Goal: Task Accomplishment & Management: Manage account settings

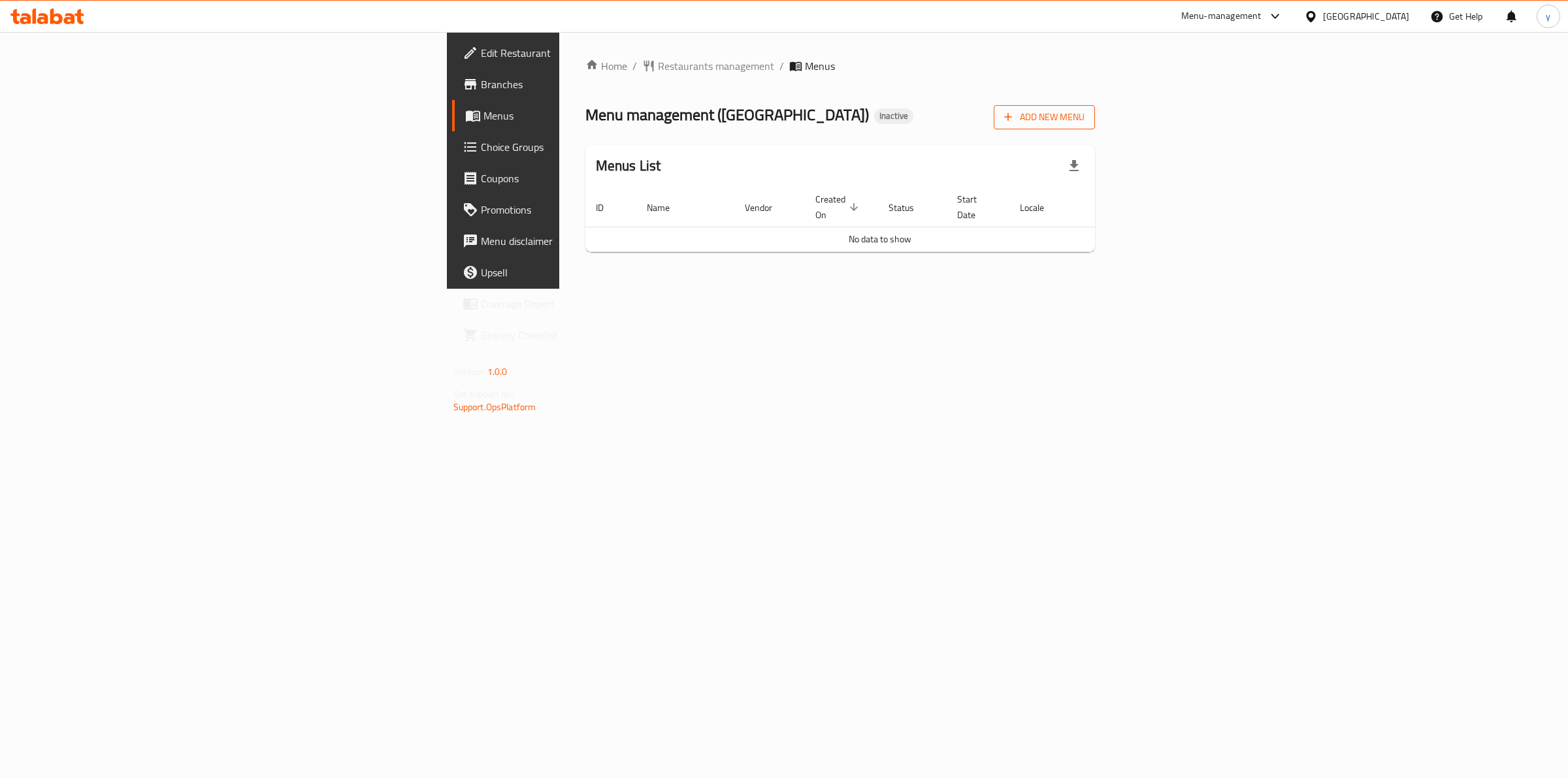
click at [1085, 121] on span "Add New Menu" at bounding box center [1044, 117] width 80 height 16
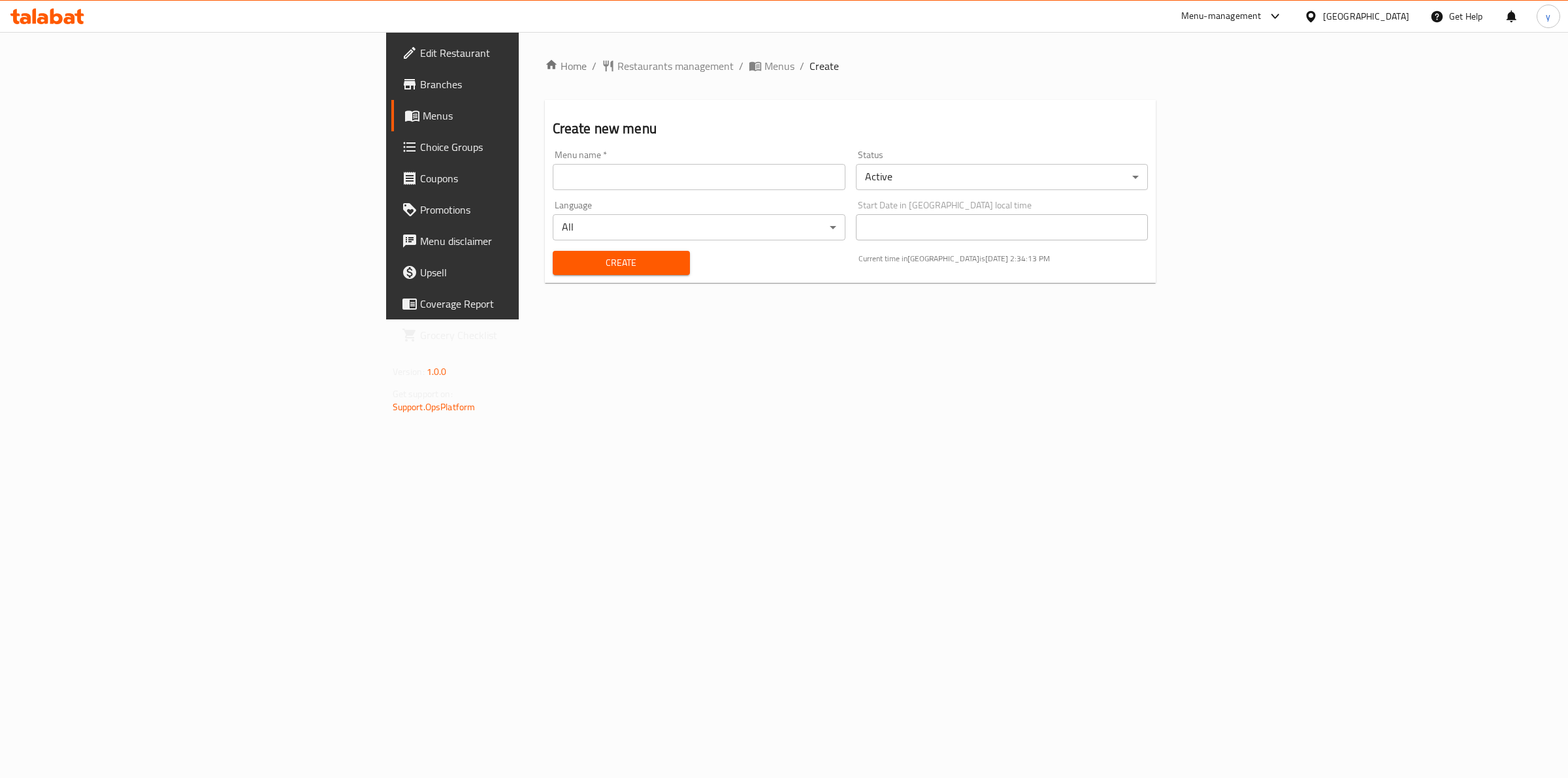
click at [553, 181] on input "text" at bounding box center [699, 177] width 293 height 26
type input "18/9/2025"
click at [553, 272] on button "Create" at bounding box center [621, 263] width 137 height 24
click at [764, 69] on span "Menus" at bounding box center [779, 66] width 30 height 15
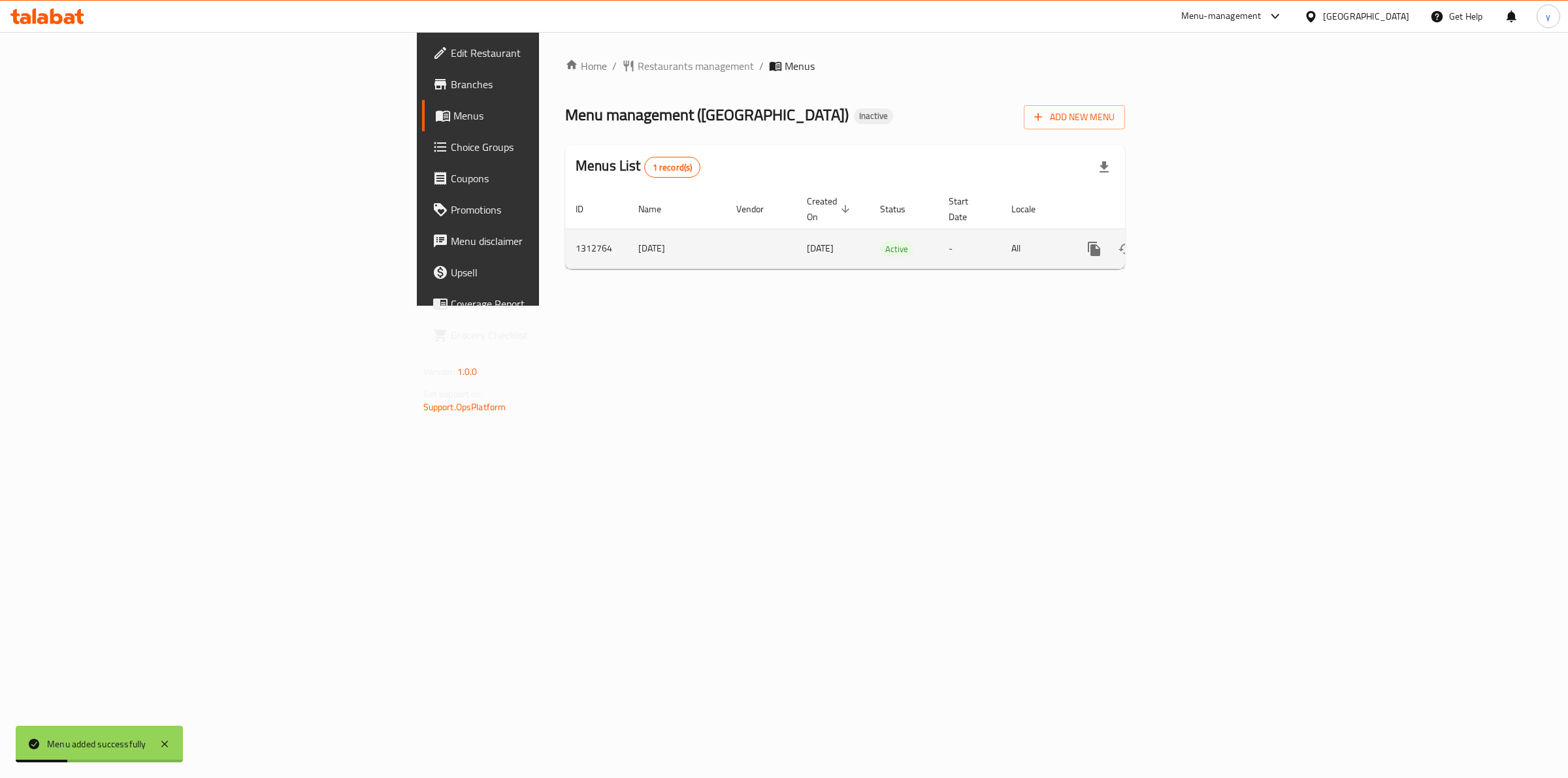
click at [1197, 241] on icon "enhanced table" at bounding box center [1188, 249] width 15 height 15
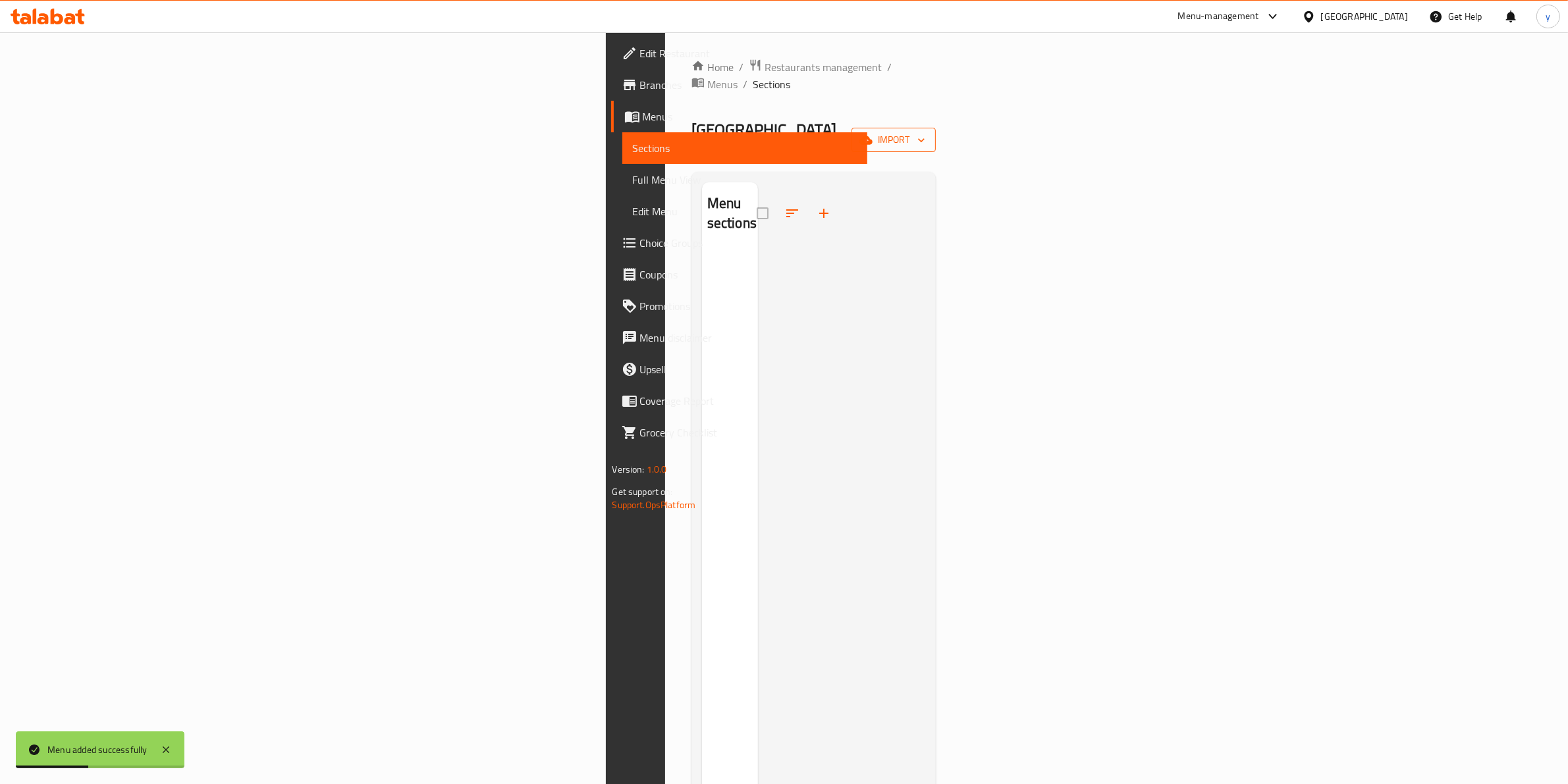
click at [925, 132] on span "import" at bounding box center [894, 140] width 64 height 16
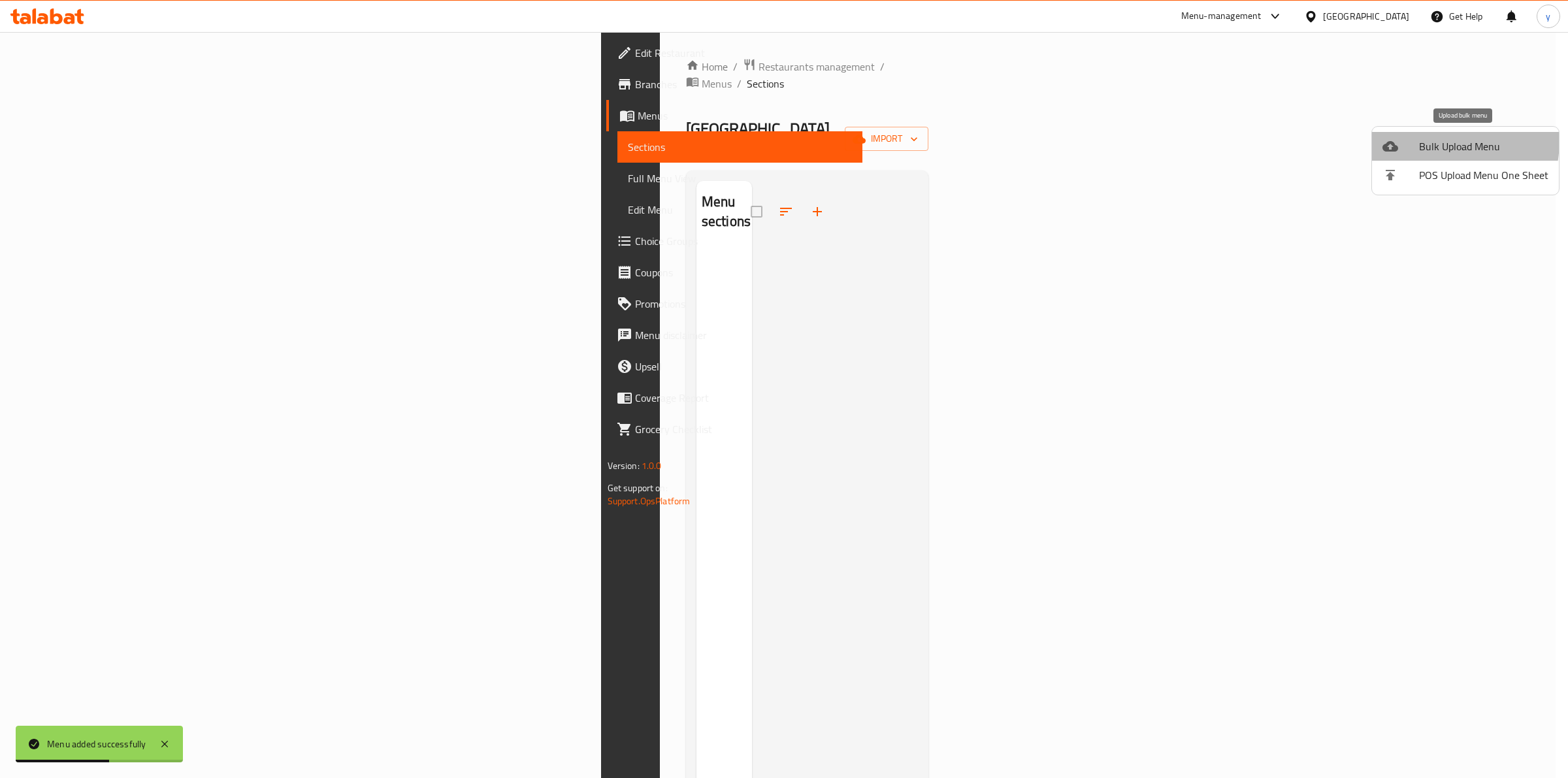
click at [1403, 139] on div at bounding box center [1400, 146] width 37 height 15
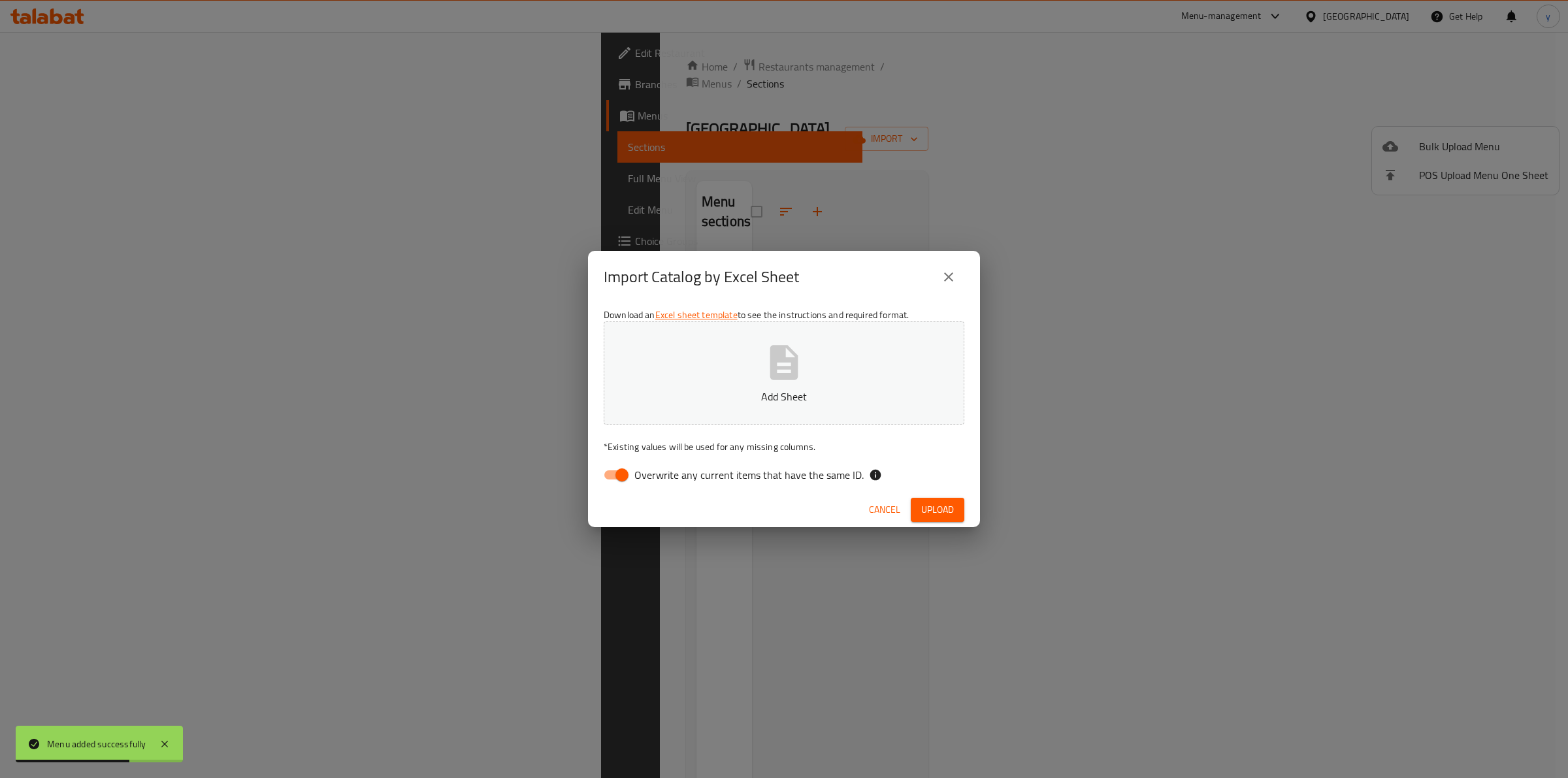
click at [609, 476] on input "Overwrite any current items that have the same ID." at bounding box center [621, 474] width 74 height 25
checkbox input "false"
click at [857, 340] on button "Add Sheet" at bounding box center [784, 373] width 361 height 103
click at [952, 515] on span "Upload" at bounding box center [937, 510] width 33 height 16
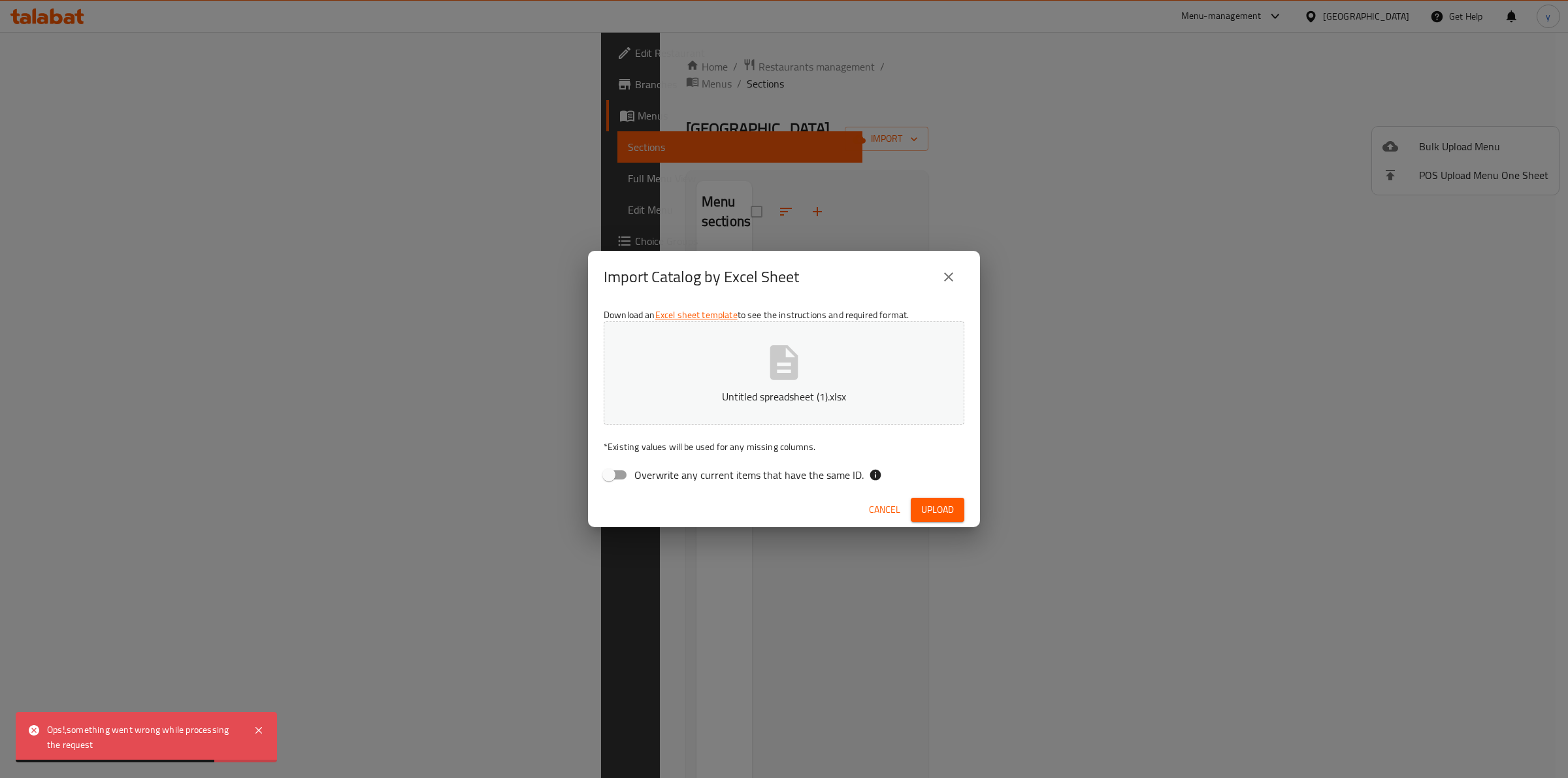
click at [808, 591] on div "Import Catalog by Excel Sheet Download an Excel sheet template to see the instr…" at bounding box center [784, 389] width 1568 height 778
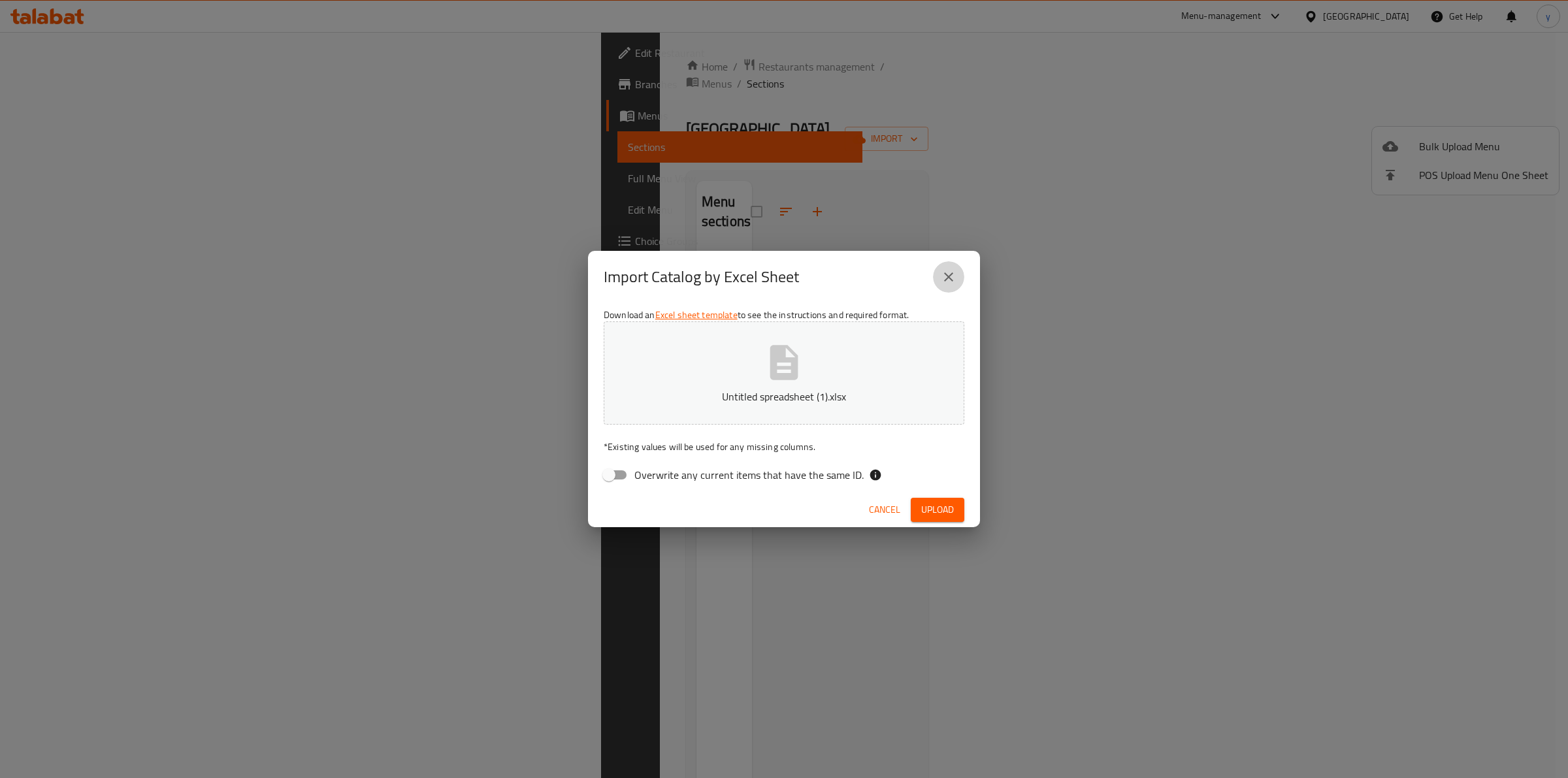
click at [946, 266] on button "close" at bounding box center [949, 277] width 32 height 31
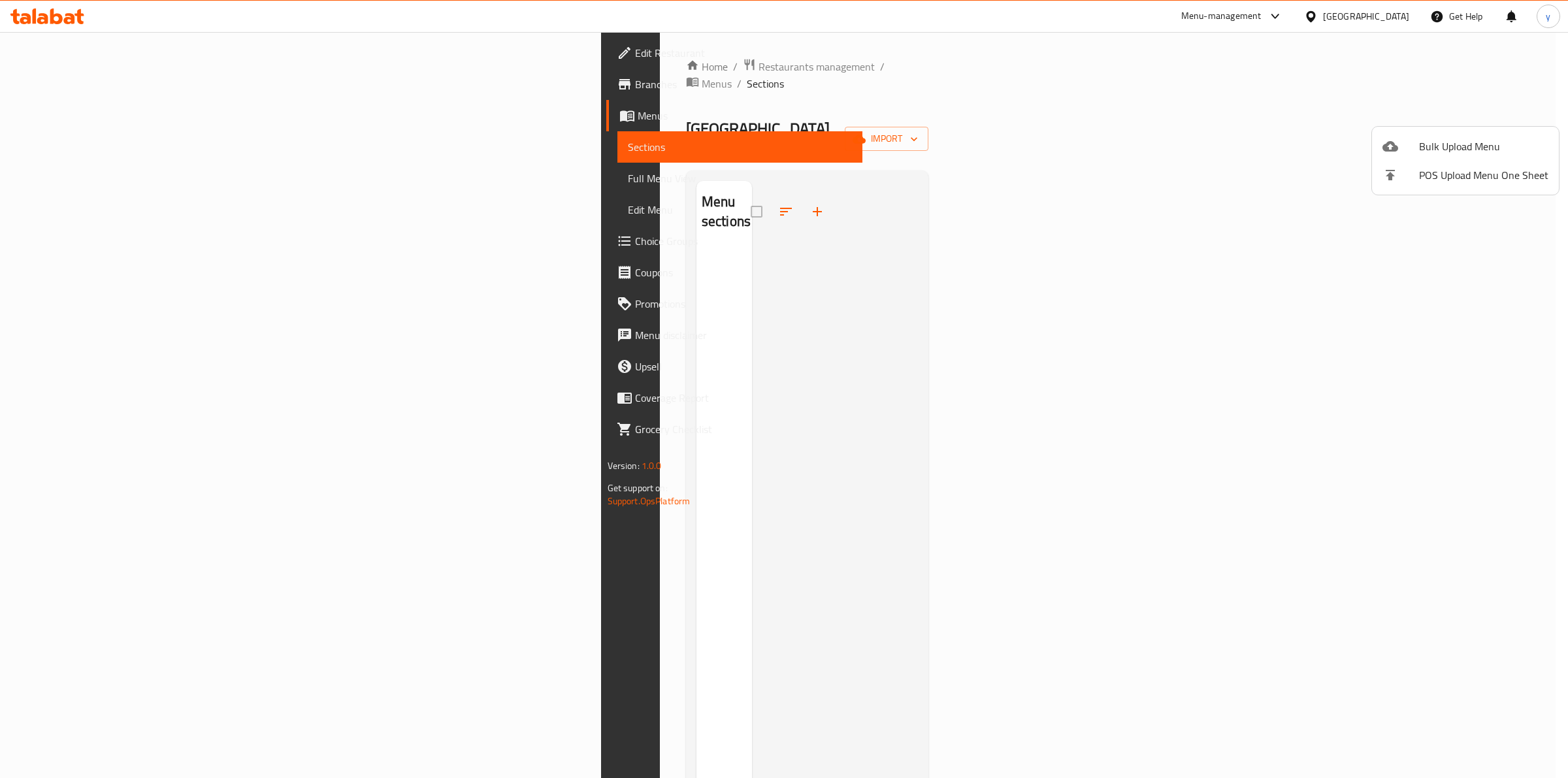
click at [928, 265] on div at bounding box center [784, 389] width 1568 height 778
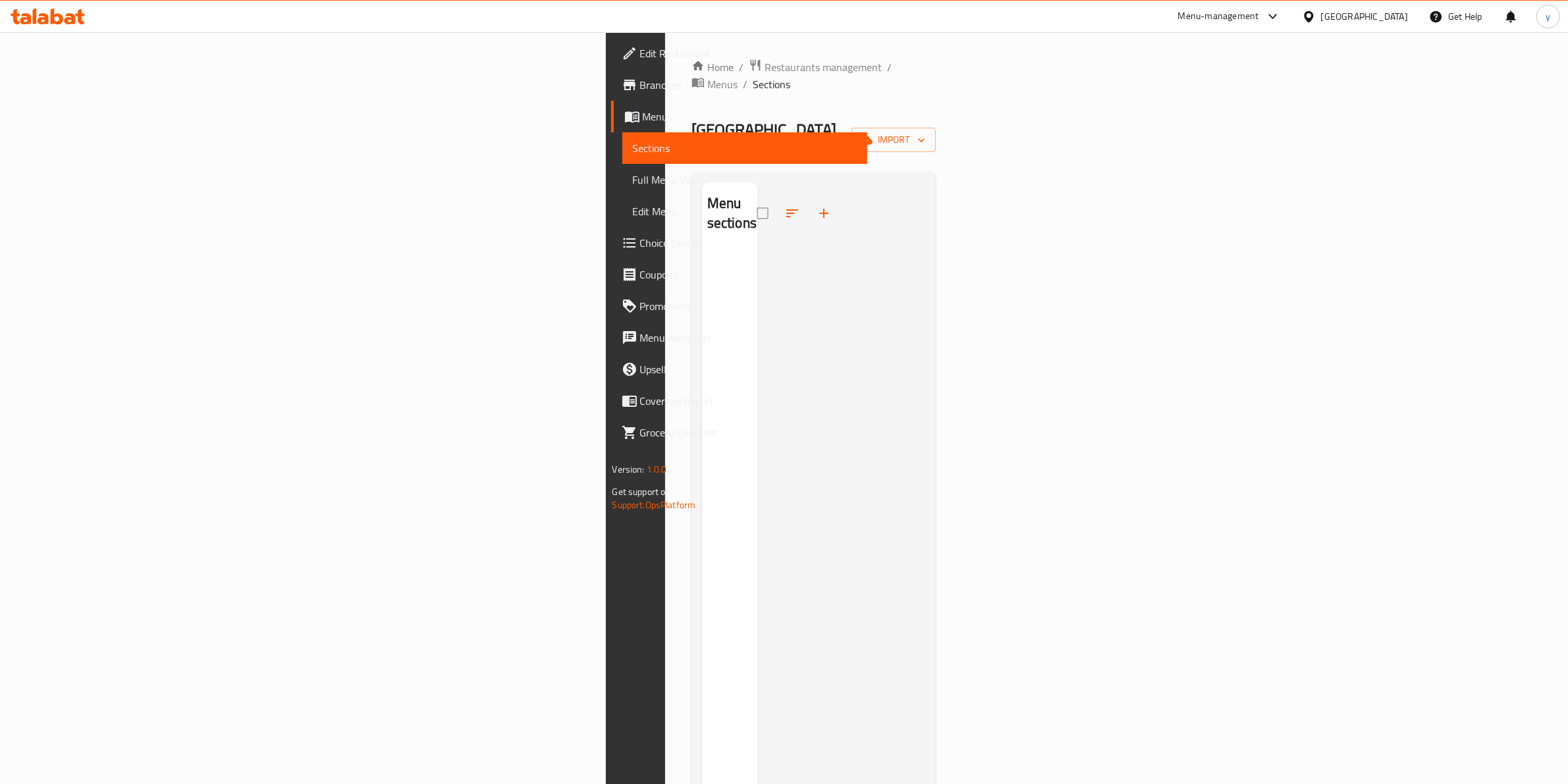
click at [926, 428] on div at bounding box center [842, 574] width 168 height 784
click at [925, 132] on span "import" at bounding box center [894, 140] width 64 height 16
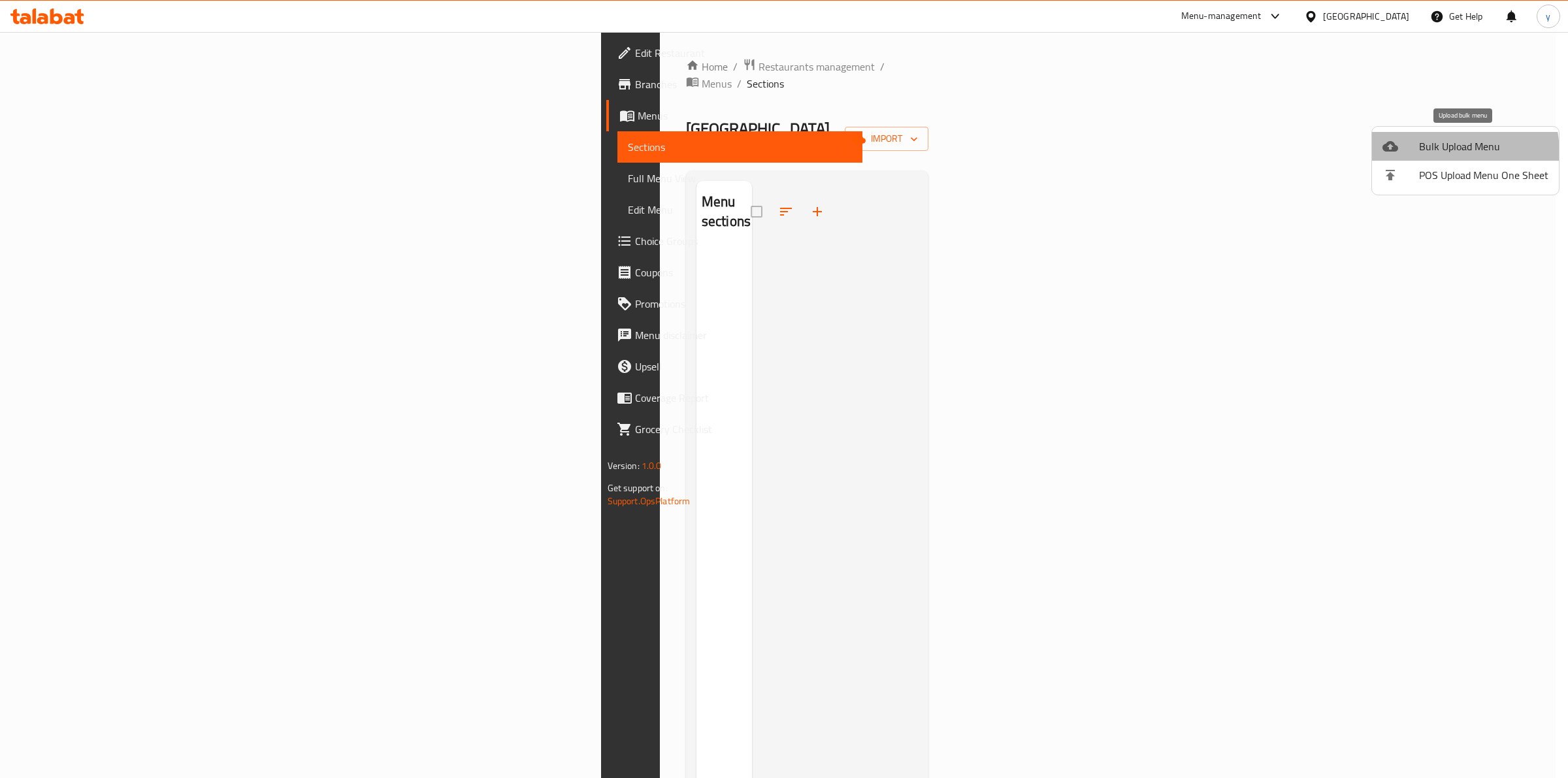
click at [1422, 154] on span "Bulk Upload Menu" at bounding box center [1484, 146] width 129 height 15
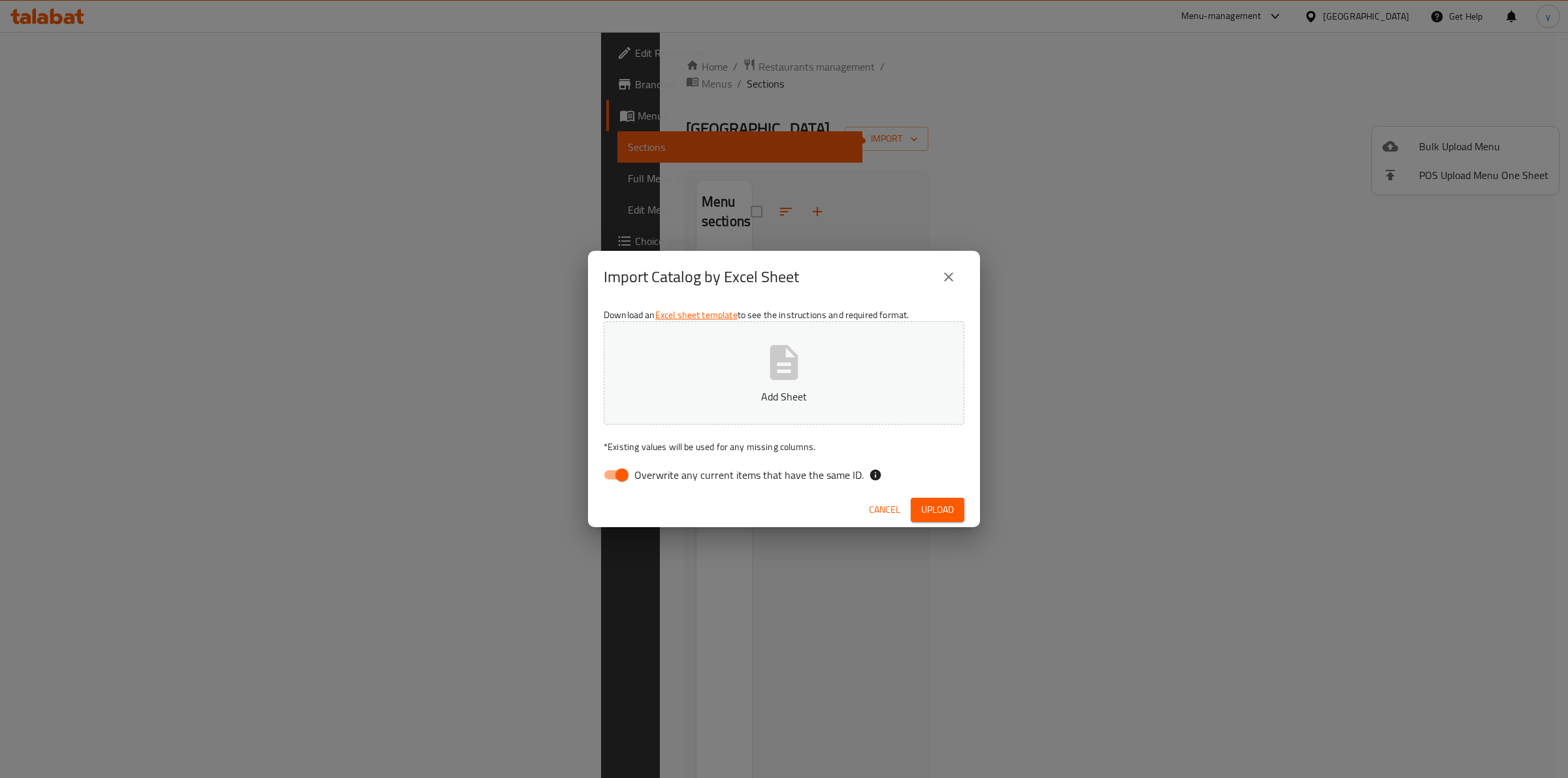
click at [625, 484] on input "Overwrite any current items that have the same ID." at bounding box center [621, 474] width 74 height 25
checkbox input "false"
click at [808, 375] on button "Add Sheet" at bounding box center [784, 373] width 361 height 103
click at [926, 504] on span "Upload" at bounding box center [937, 510] width 33 height 16
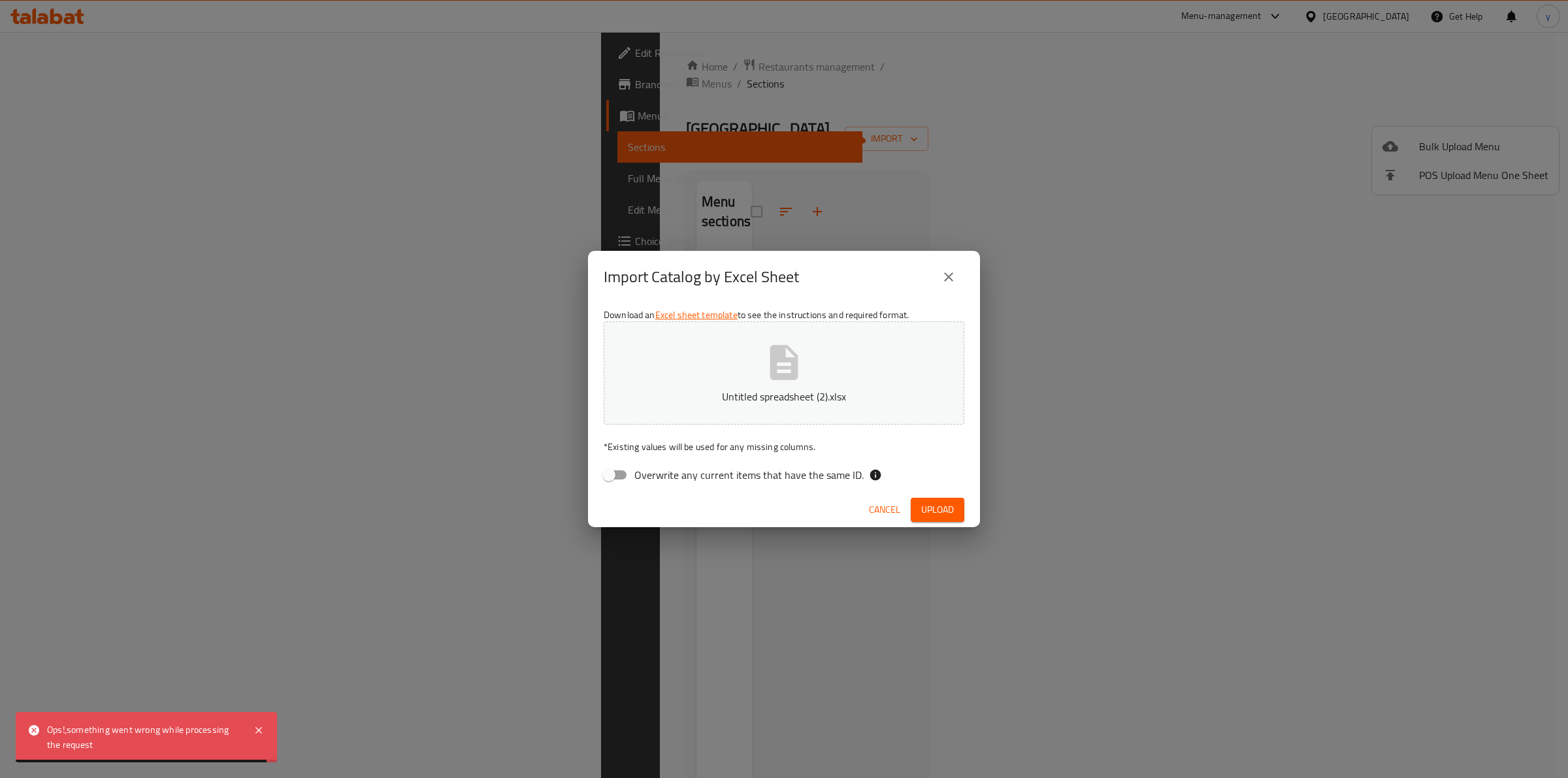
click at [823, 257] on div "Import Catalog by Excel Sheet" at bounding box center [784, 277] width 392 height 52
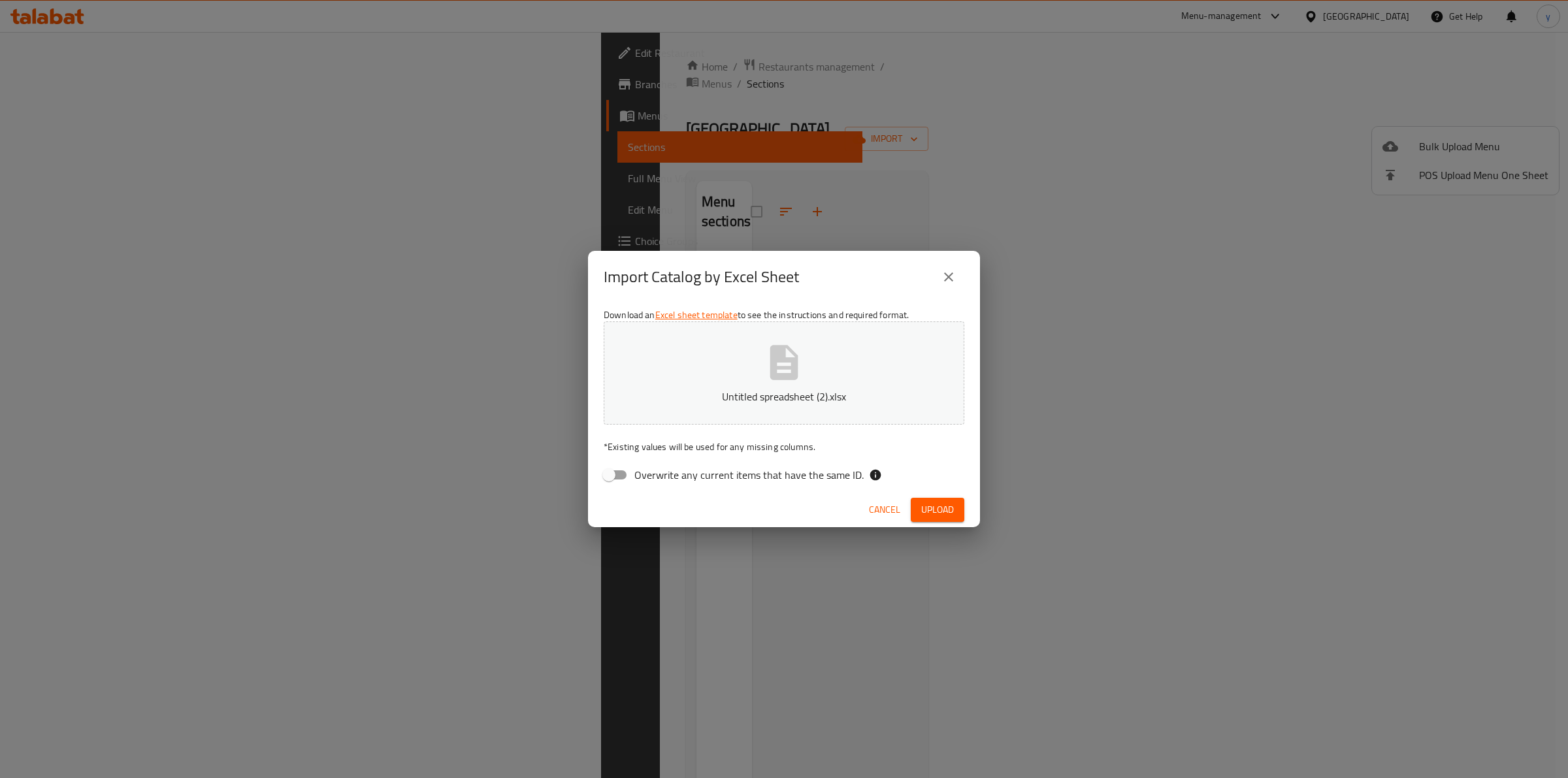
click at [776, 206] on div "Import Catalog by Excel Sheet Download an Excel sheet template to see the instr…" at bounding box center [784, 389] width 1568 height 778
click at [948, 270] on icon "close" at bounding box center [948, 277] width 15 height 15
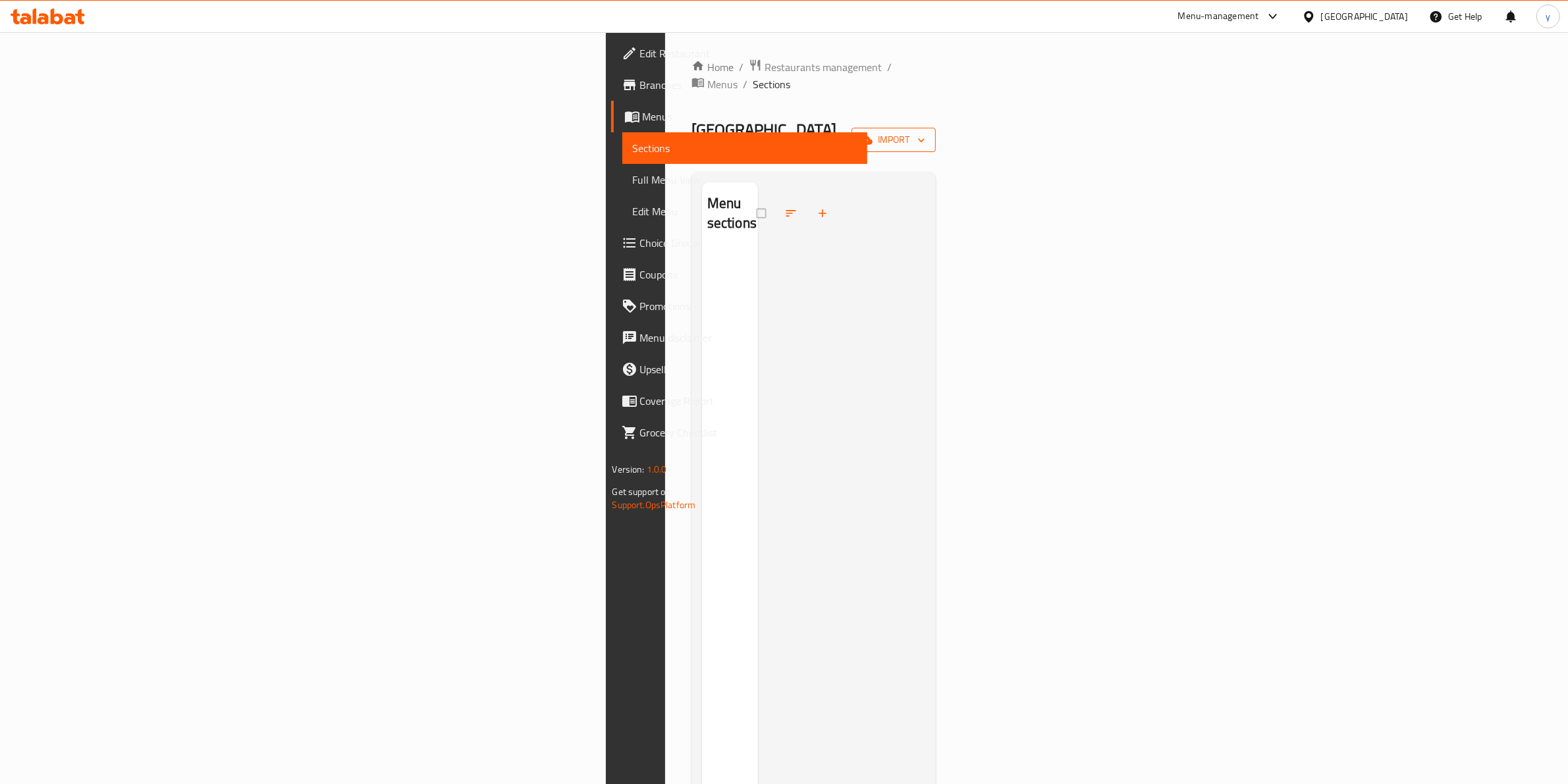
click at [872, 136] on icon "button" at bounding box center [865, 140] width 13 height 9
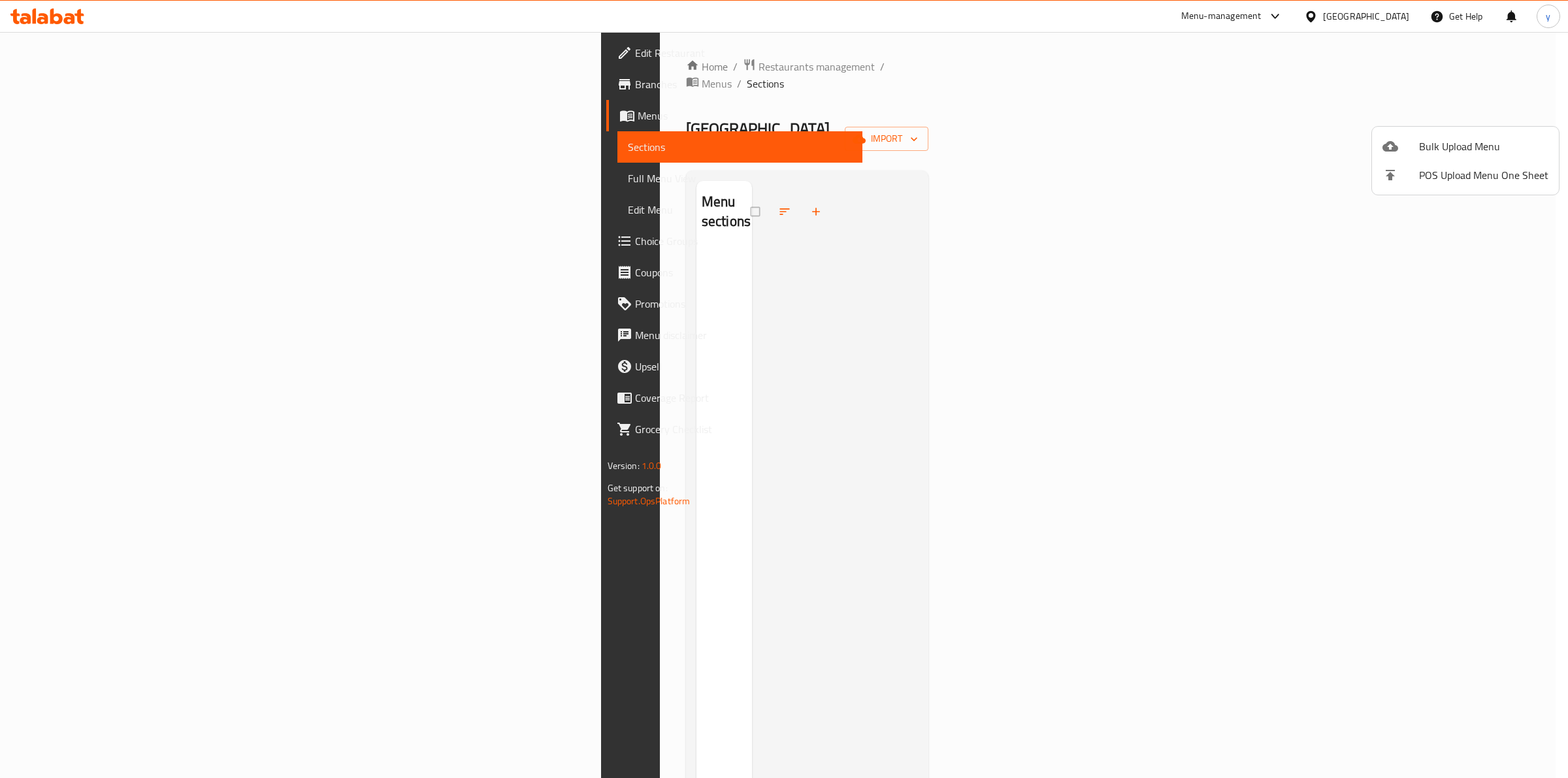
click at [1446, 129] on ul "Bulk Upload Menu POS Upload Menu One Sheet" at bounding box center [1465, 160] width 187 height 68
click at [1444, 145] on span "Bulk Upload Menu" at bounding box center [1484, 146] width 129 height 15
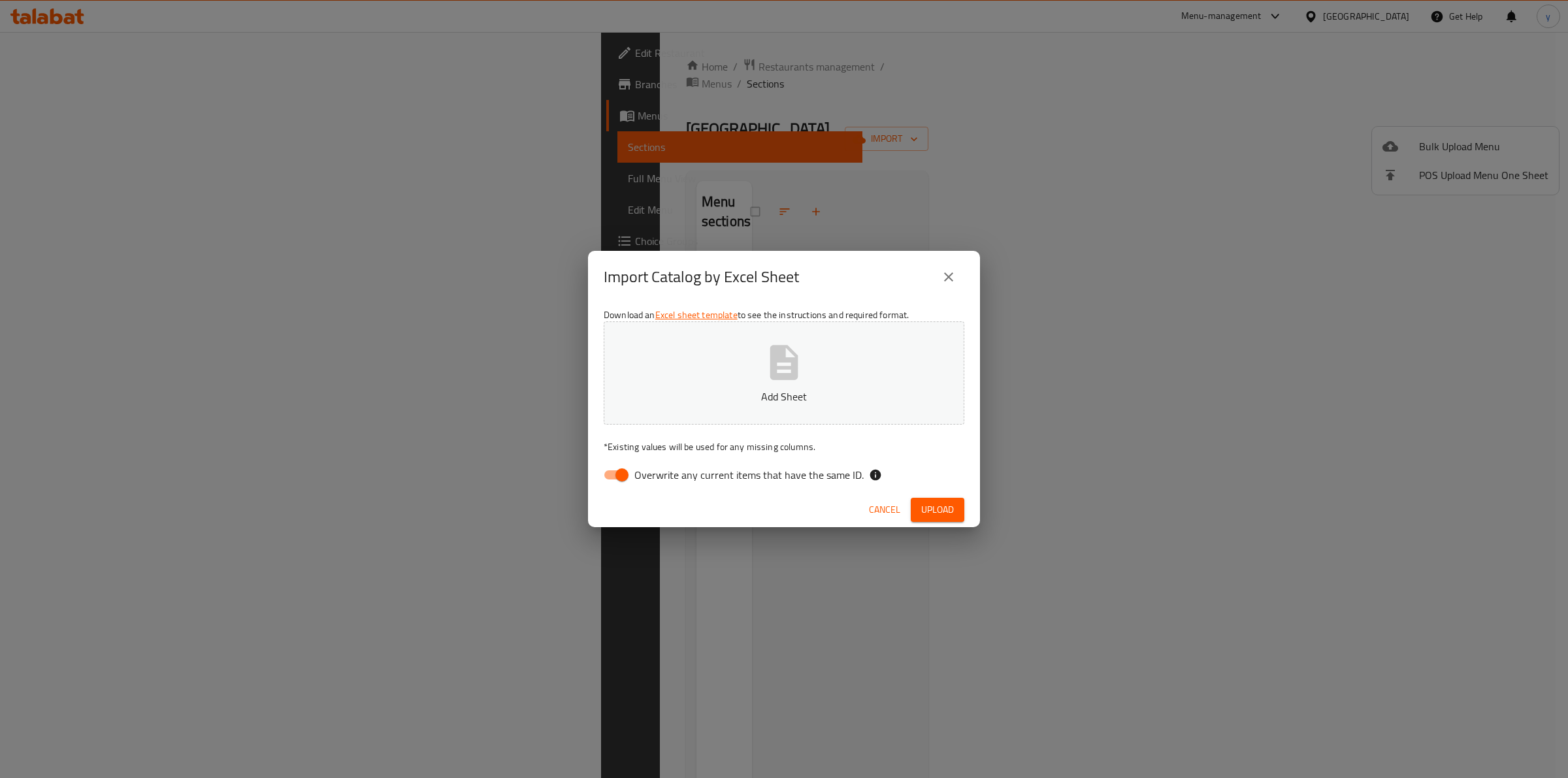
click at [737, 371] on button "Add Sheet" at bounding box center [784, 373] width 361 height 103
drag, startPoint x: 624, startPoint y: 472, endPoint x: 1028, endPoint y: 527, distance: 407.7
click at [624, 474] on input "Overwrite any current items that have the same ID." at bounding box center [621, 474] width 74 height 25
checkbox input "false"
click at [946, 507] on span "Upload" at bounding box center [937, 510] width 33 height 16
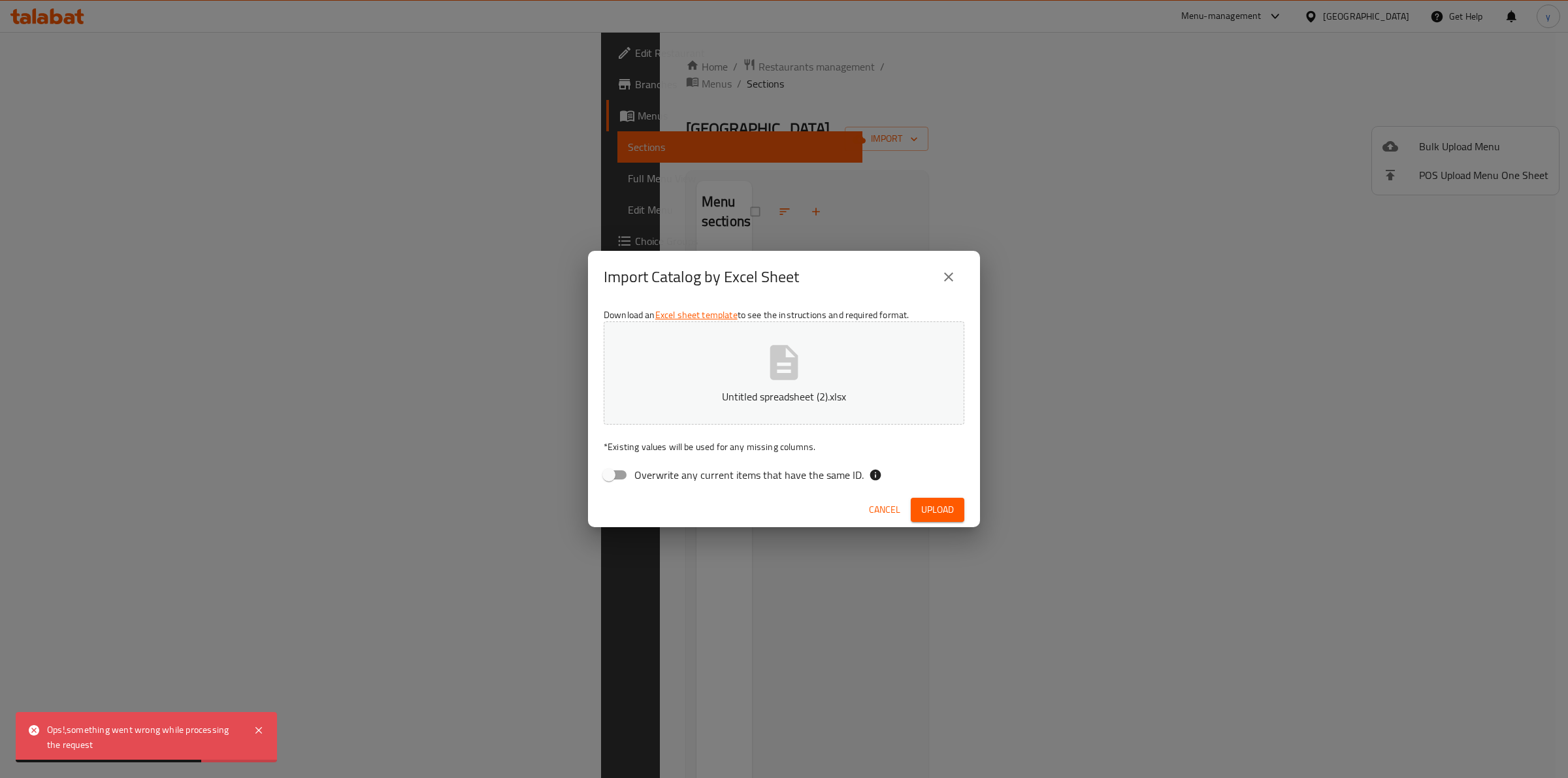
click at [937, 269] on button "close" at bounding box center [949, 277] width 32 height 31
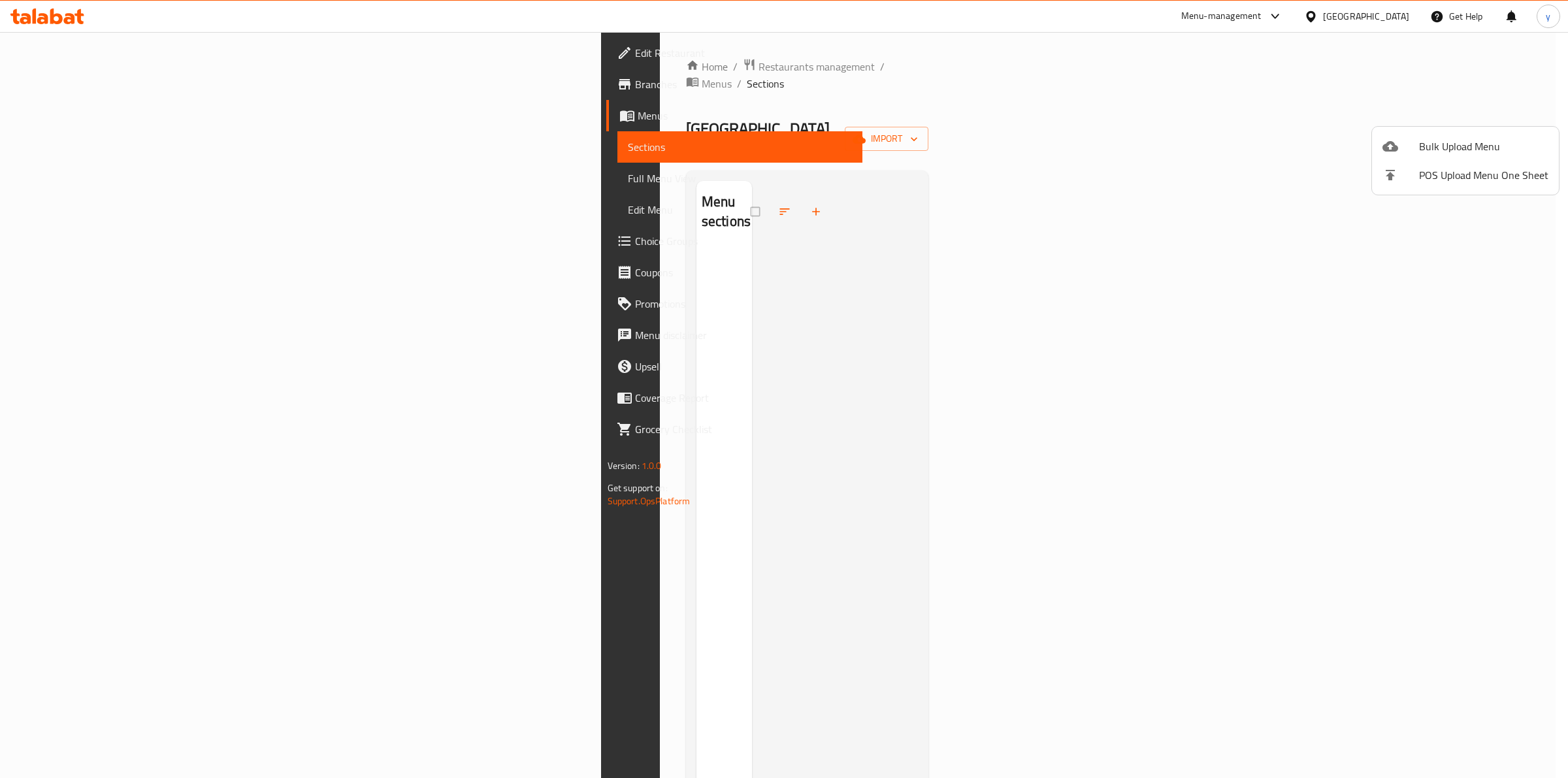
click at [158, 105] on div at bounding box center [784, 389] width 1568 height 778
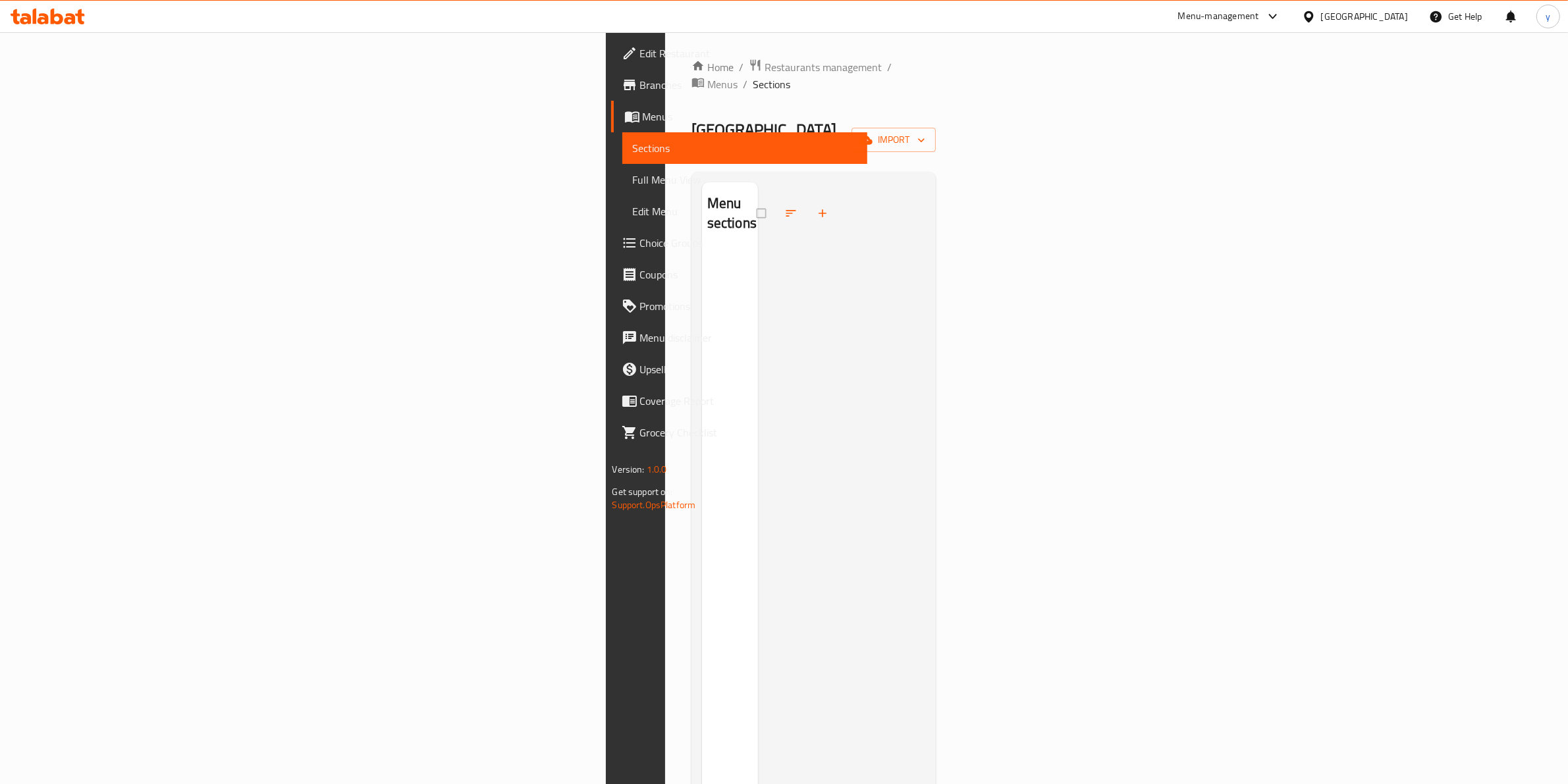
click at [611, 106] on link "Menus" at bounding box center [739, 116] width 257 height 32
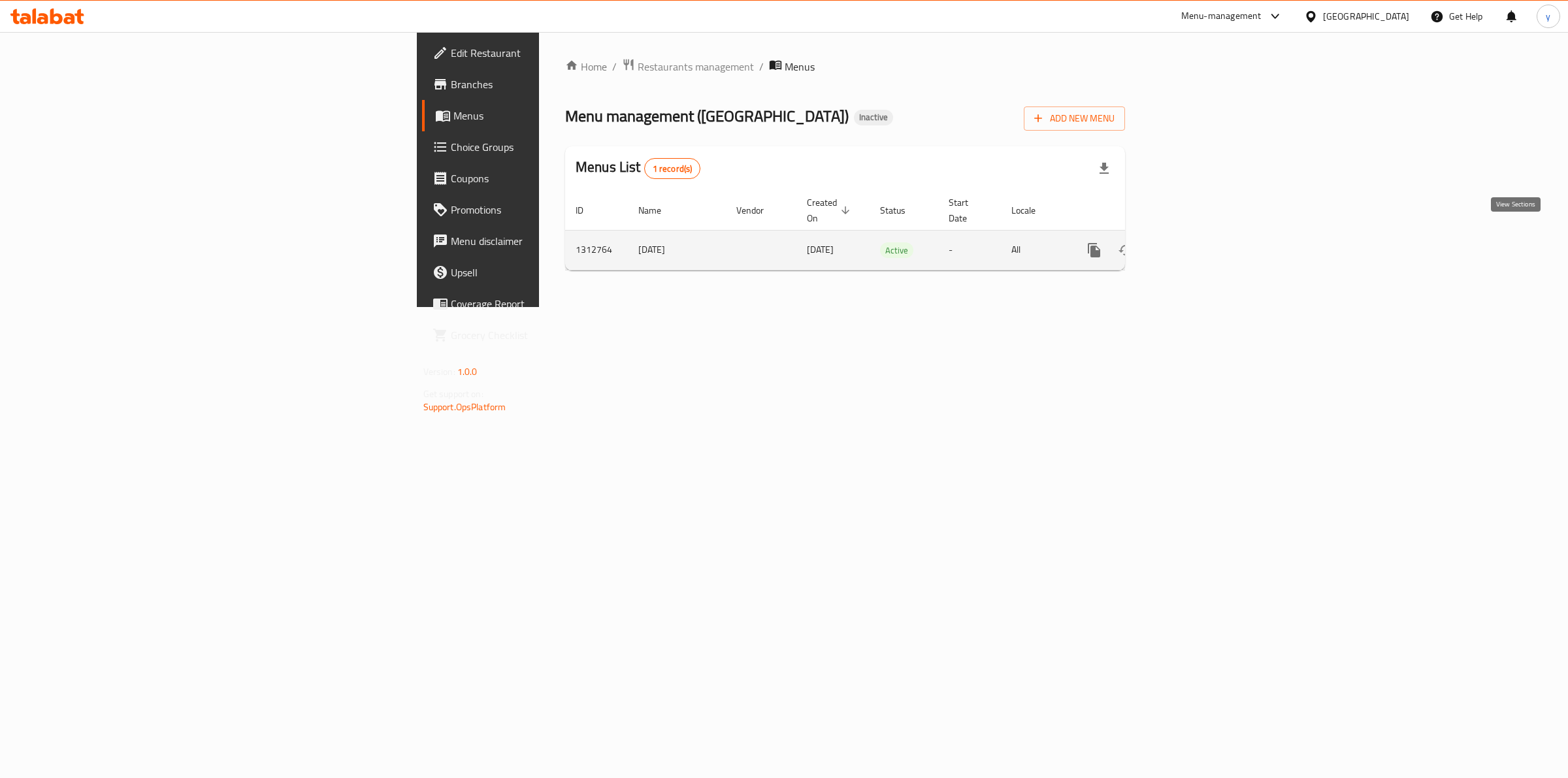
click at [1197, 243] on icon "enhanced table" at bounding box center [1188, 250] width 15 height 15
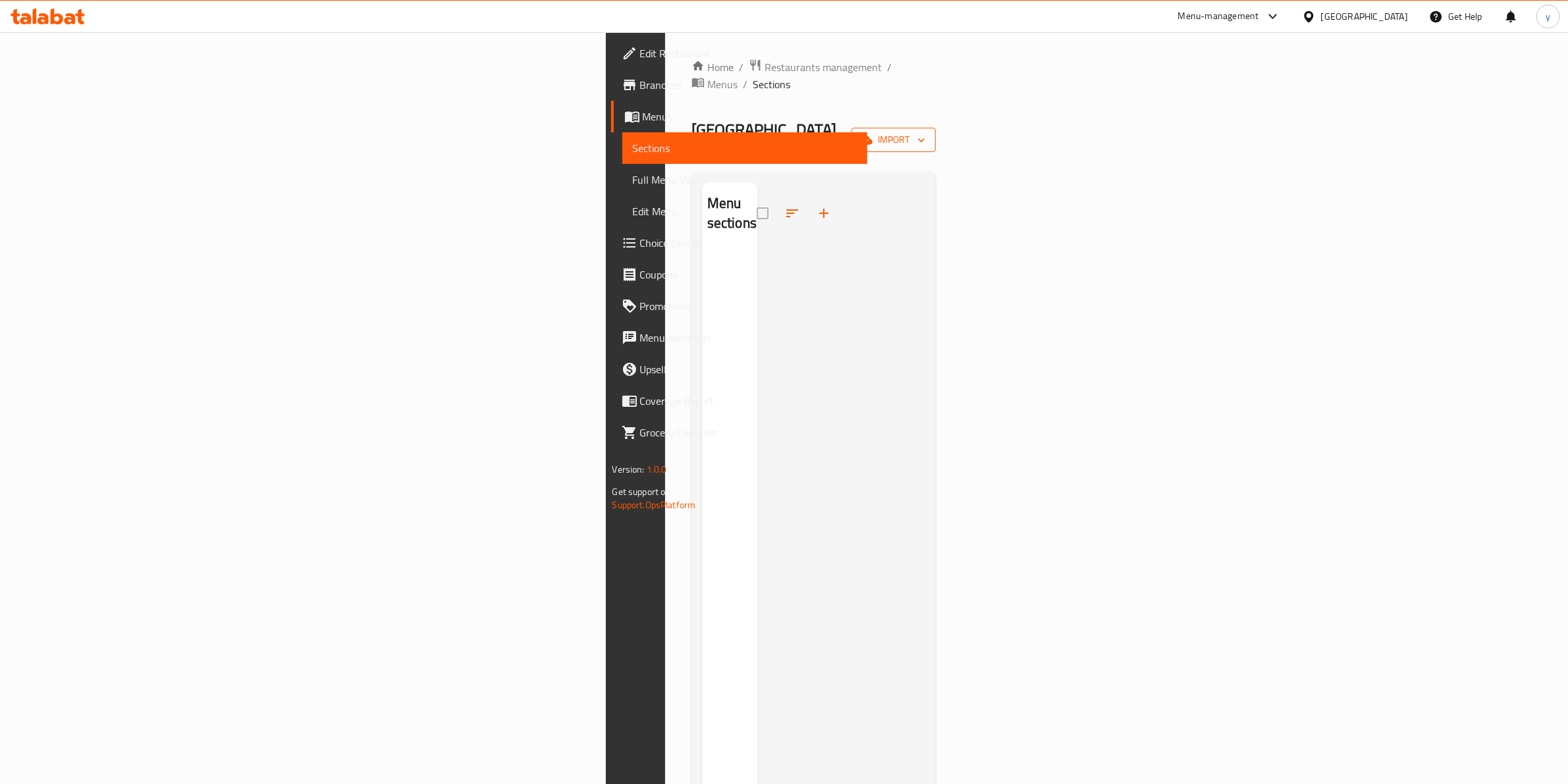
click at [925, 132] on span "import" at bounding box center [894, 140] width 64 height 16
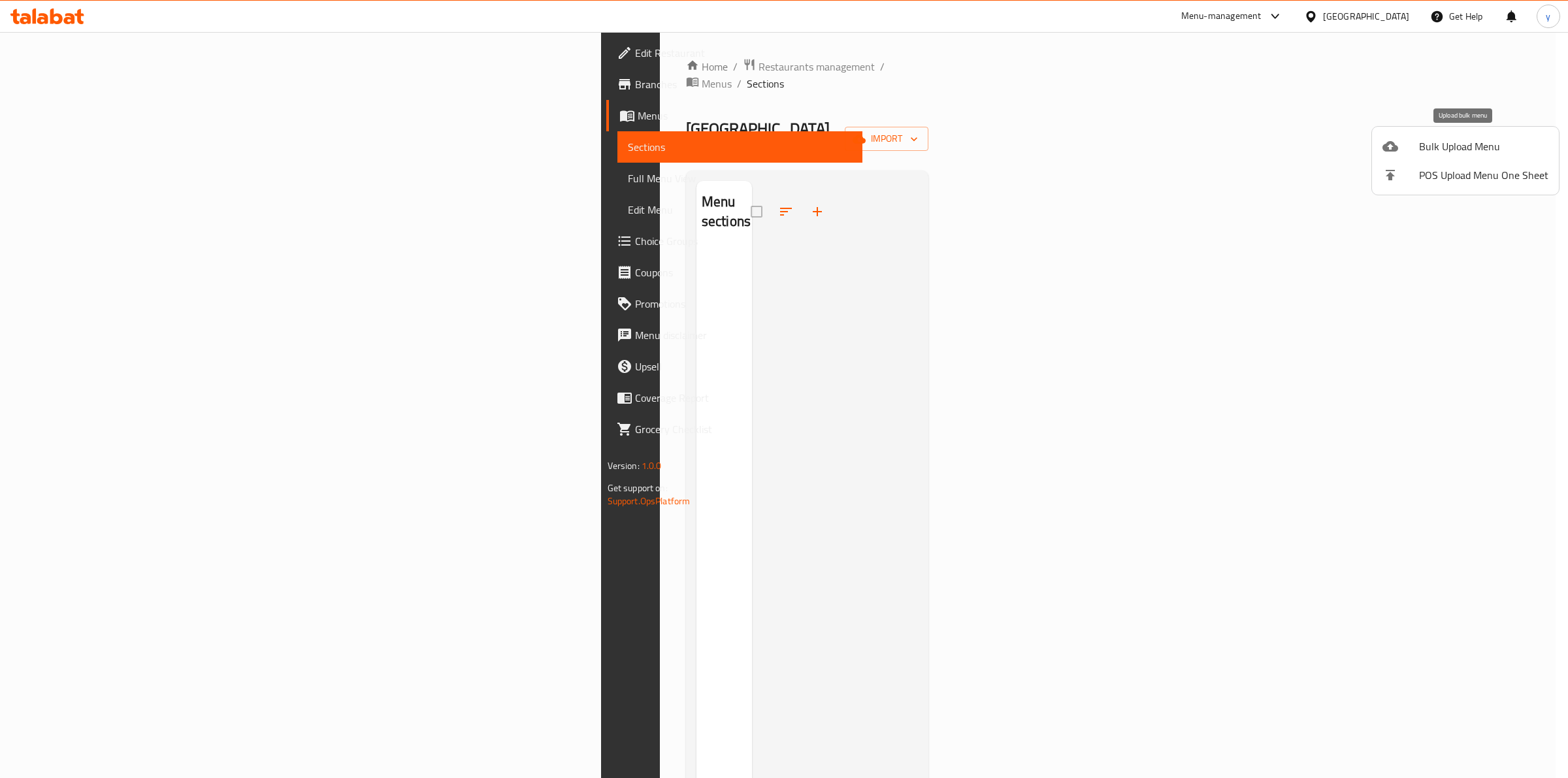
click at [1474, 141] on span "Bulk Upload Menu" at bounding box center [1484, 146] width 129 height 15
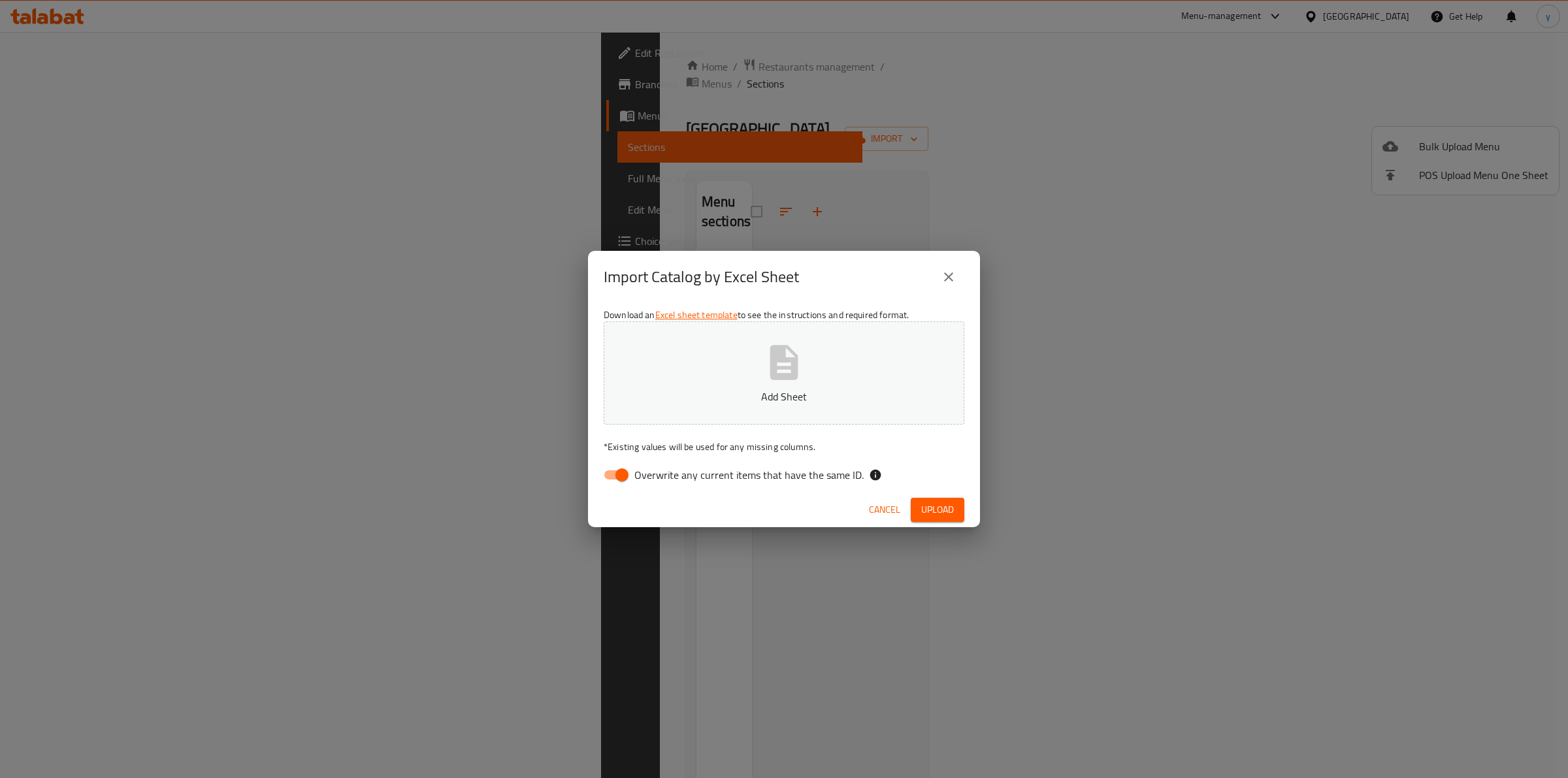
click at [634, 470] on input "Overwrite any current items that have the same ID." at bounding box center [621, 474] width 74 height 25
checkbox input "false"
click at [800, 396] on p "Add Sheet" at bounding box center [784, 396] width 320 height 15
click at [938, 502] on span "Upload" at bounding box center [937, 510] width 33 height 16
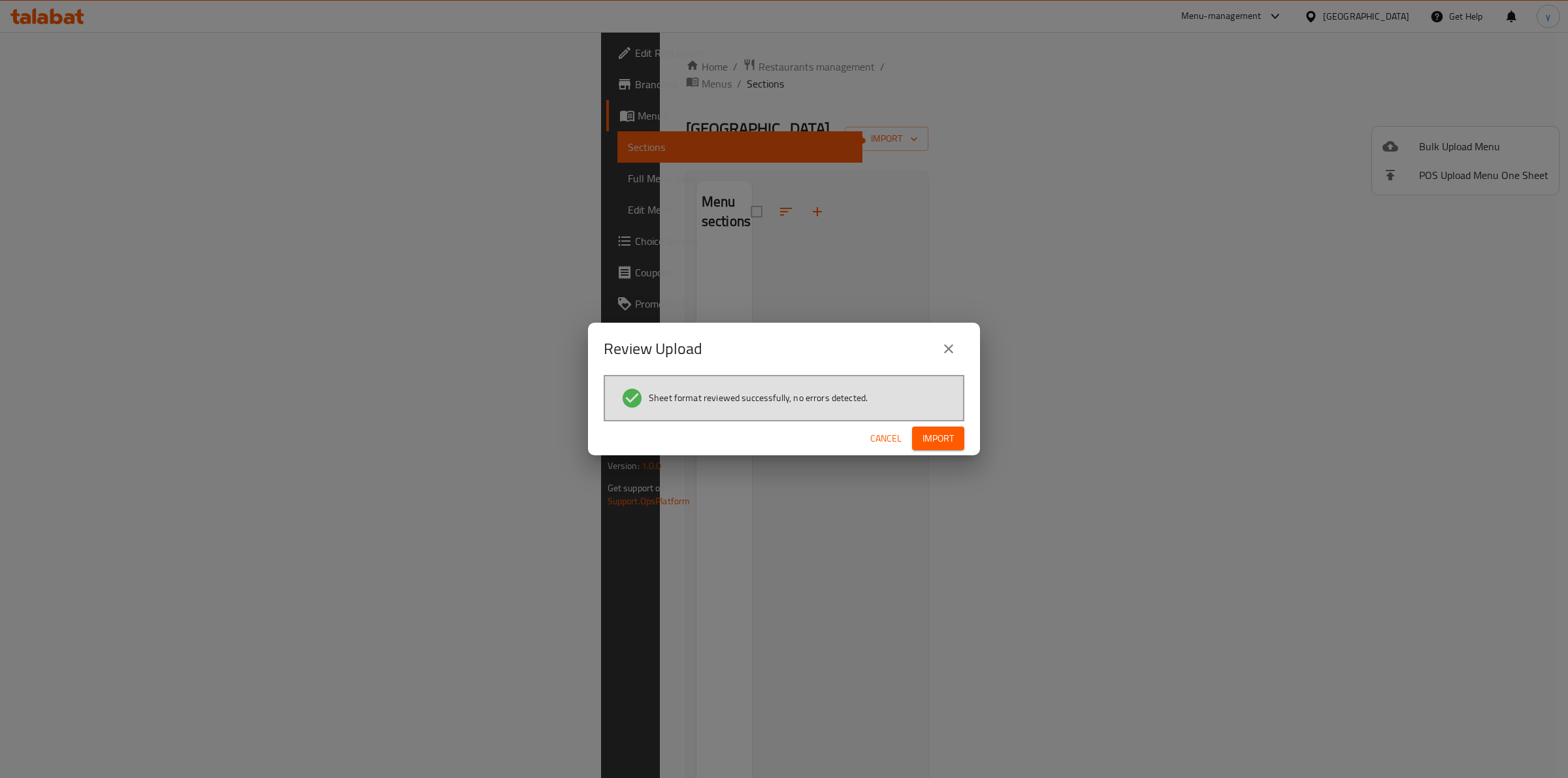
click at [953, 431] on span "Import" at bounding box center [938, 438] width 32 height 16
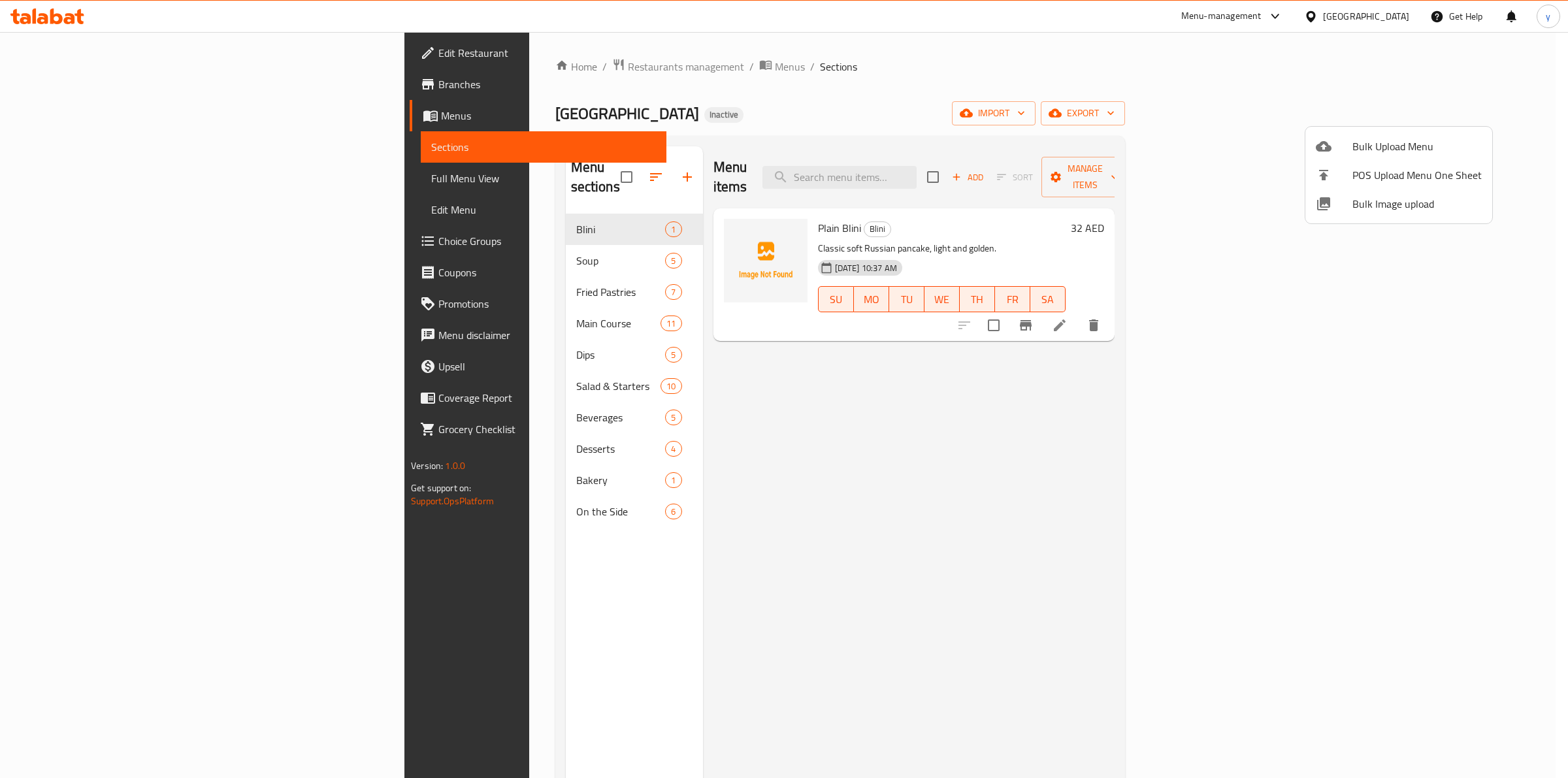
click at [456, 448] on div at bounding box center [784, 389] width 1568 height 778
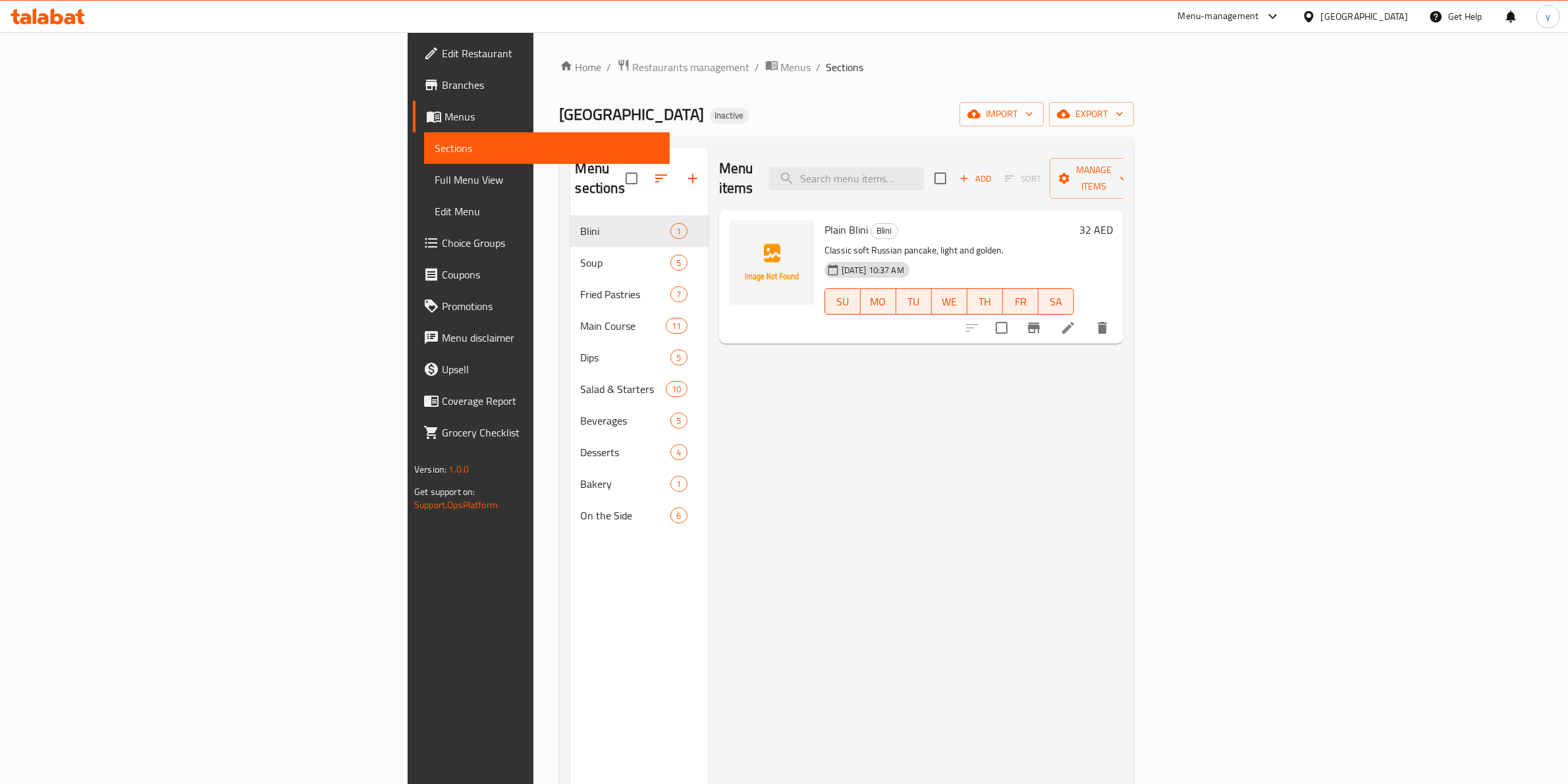
click at [434, 186] on span "Full Menu View" at bounding box center [547, 179] width 224 height 16
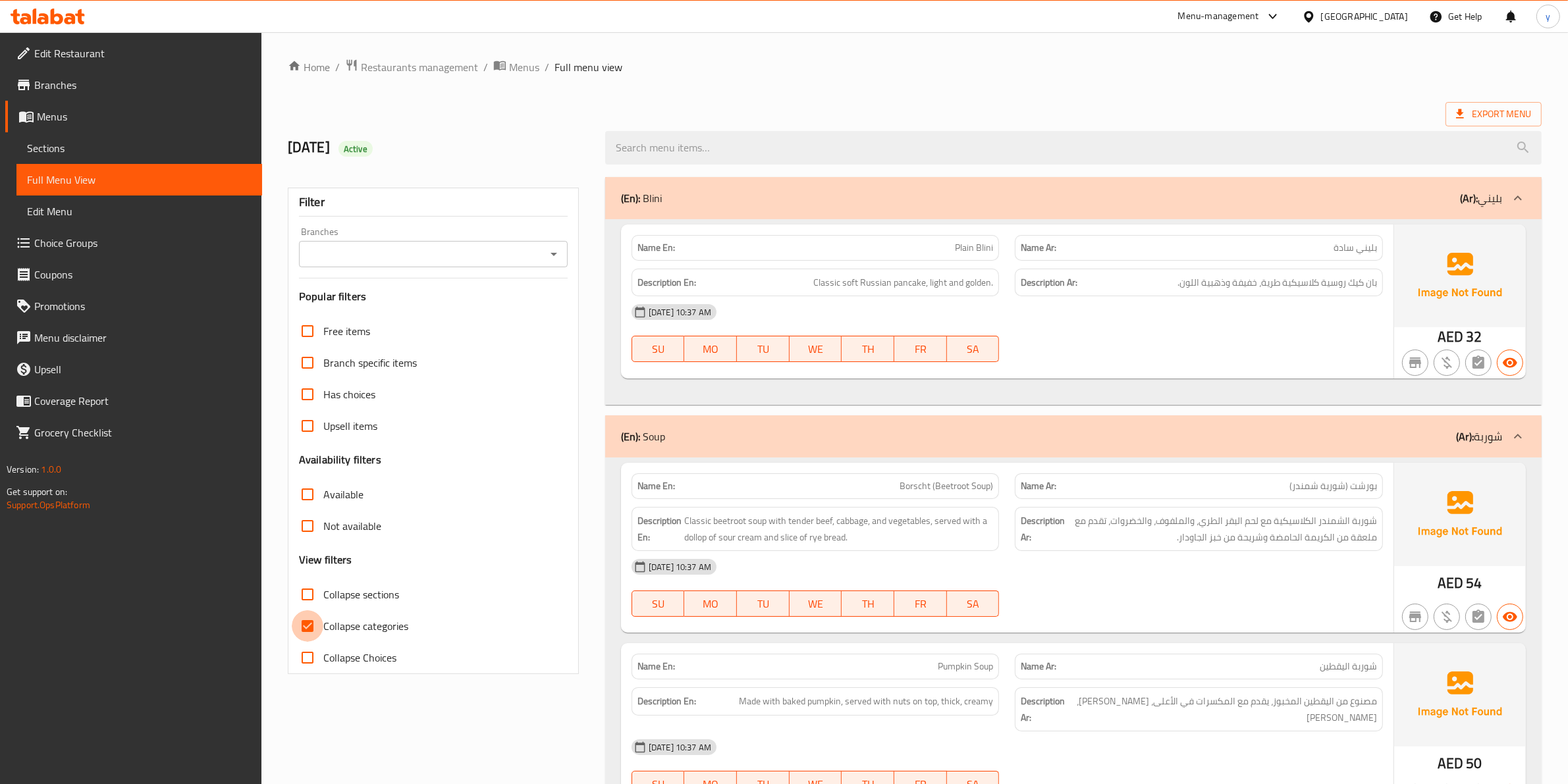
click at [301, 631] on input "Collapse categories" at bounding box center [307, 625] width 32 height 32
checkbox input "false"
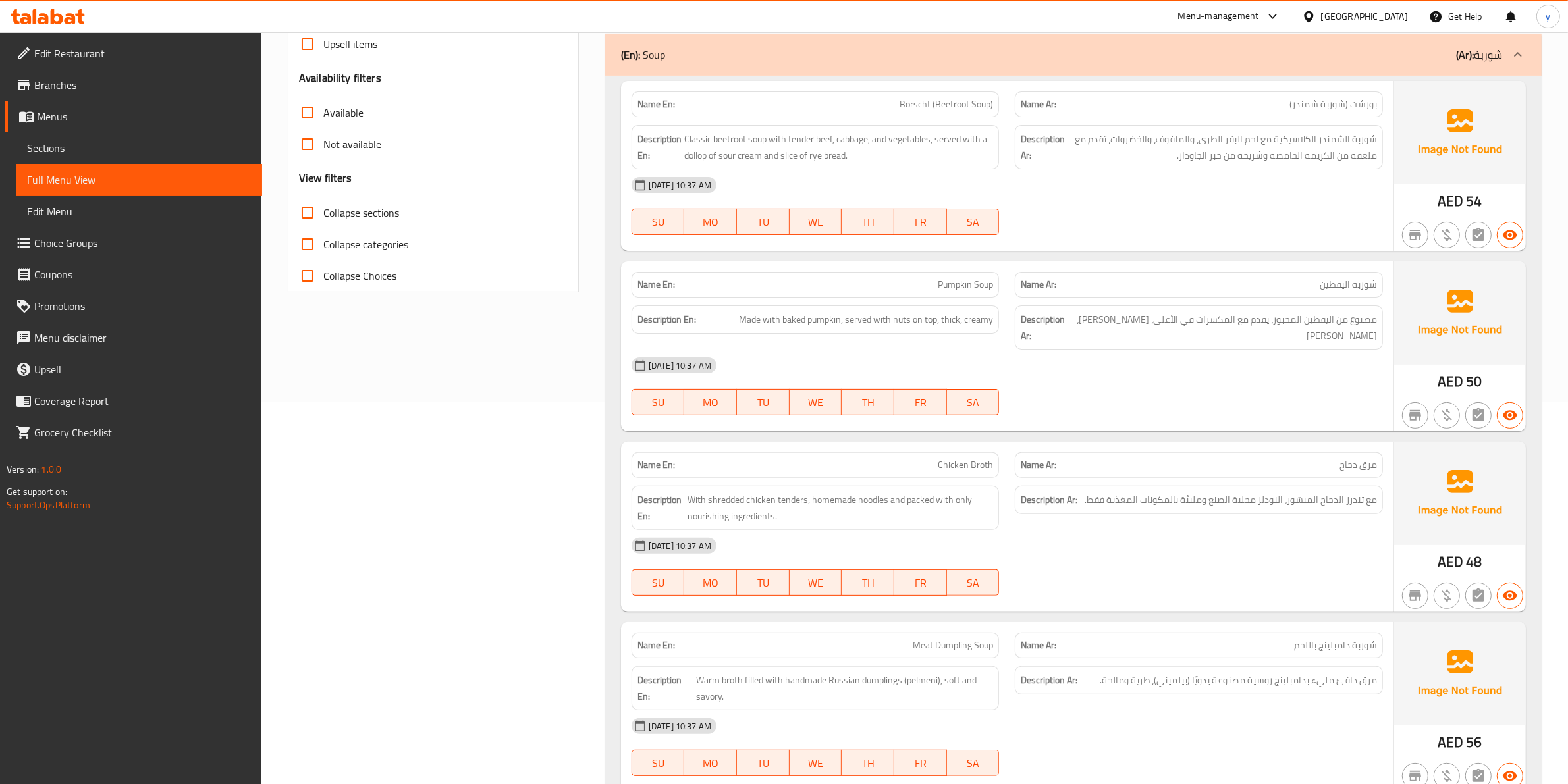
scroll to position [411, 0]
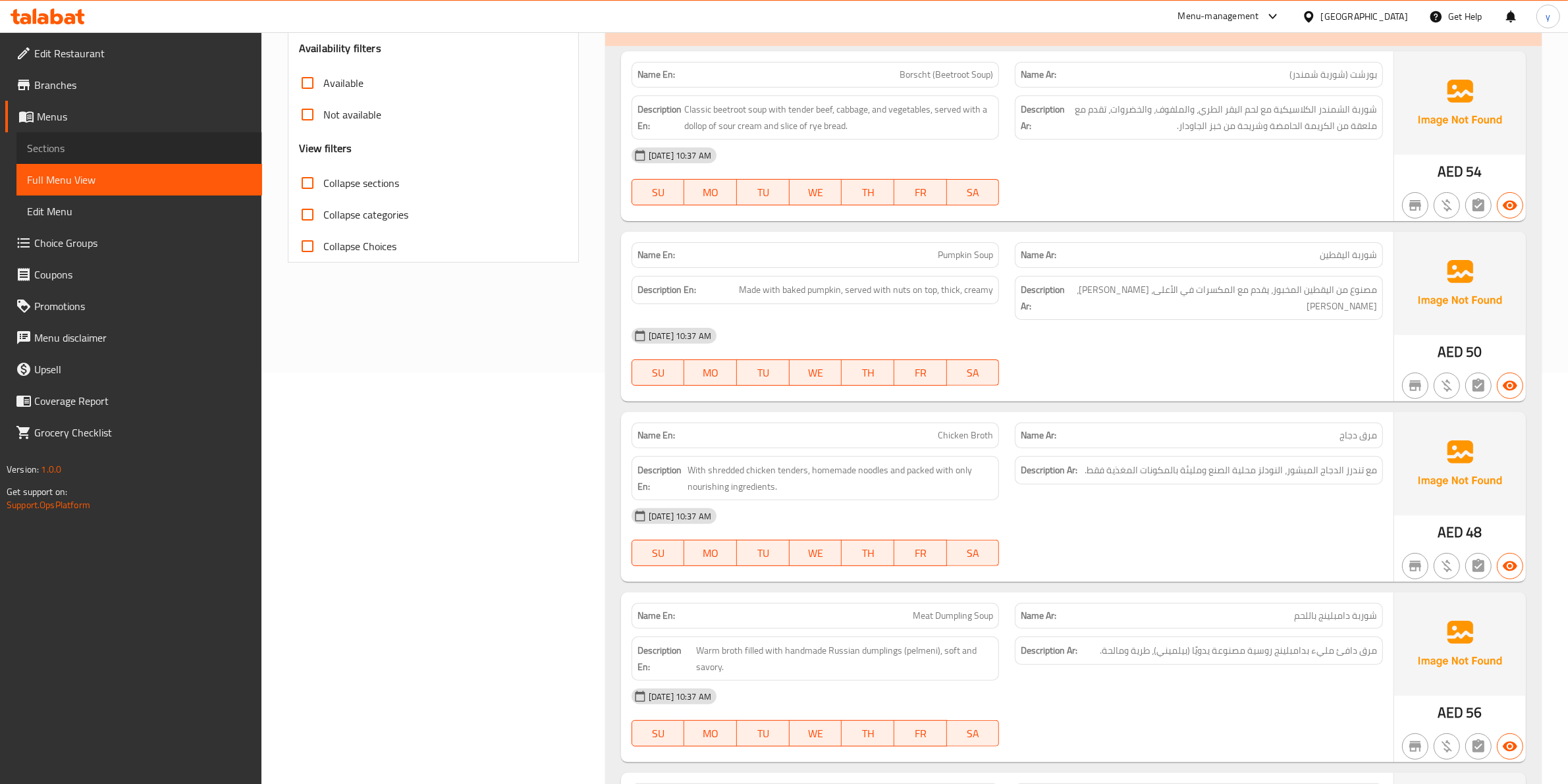
click at [56, 146] on span "Sections" at bounding box center [139, 148] width 224 height 16
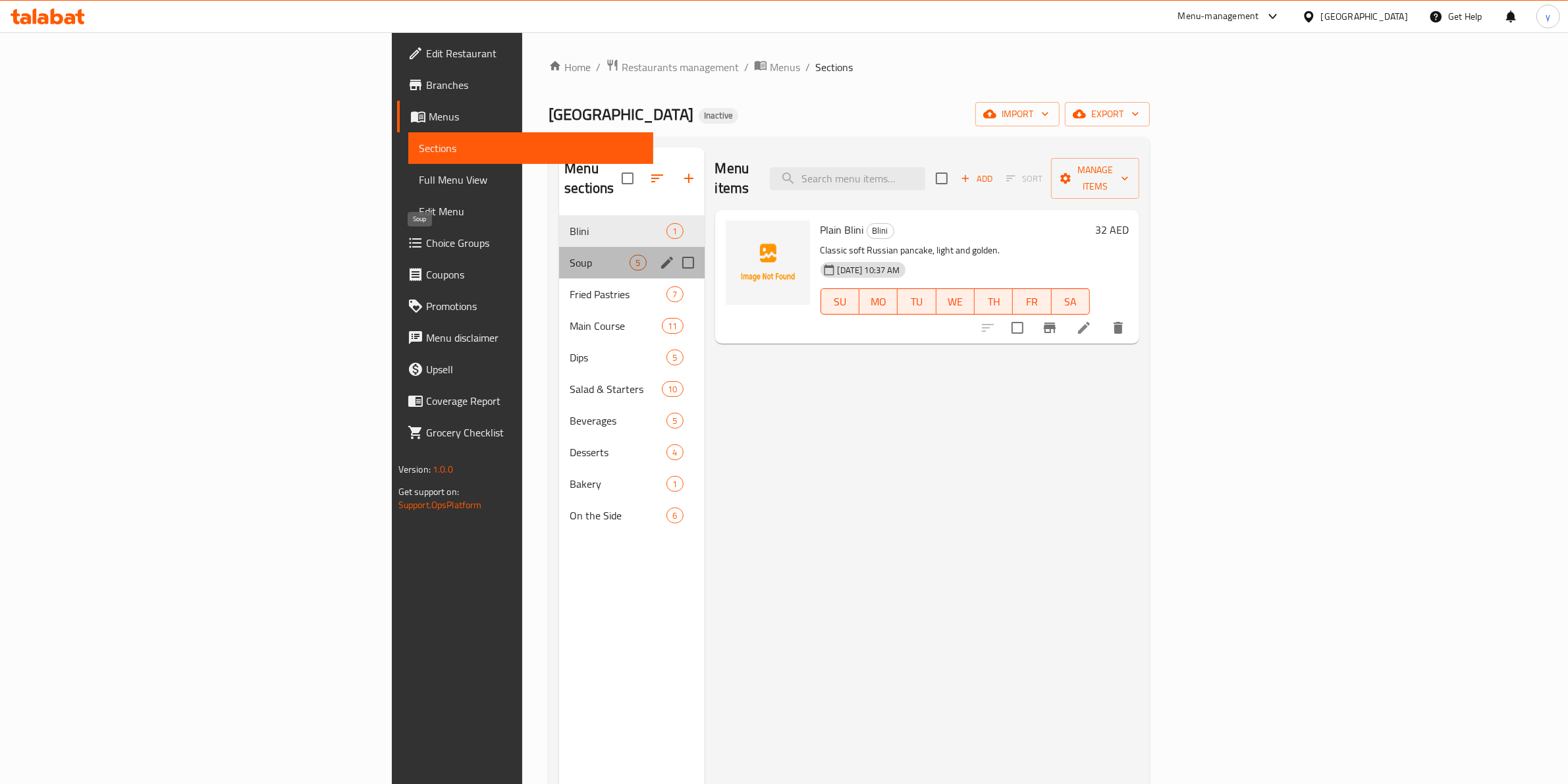
click at [570, 255] on span "Soup" at bounding box center [599, 262] width 60 height 16
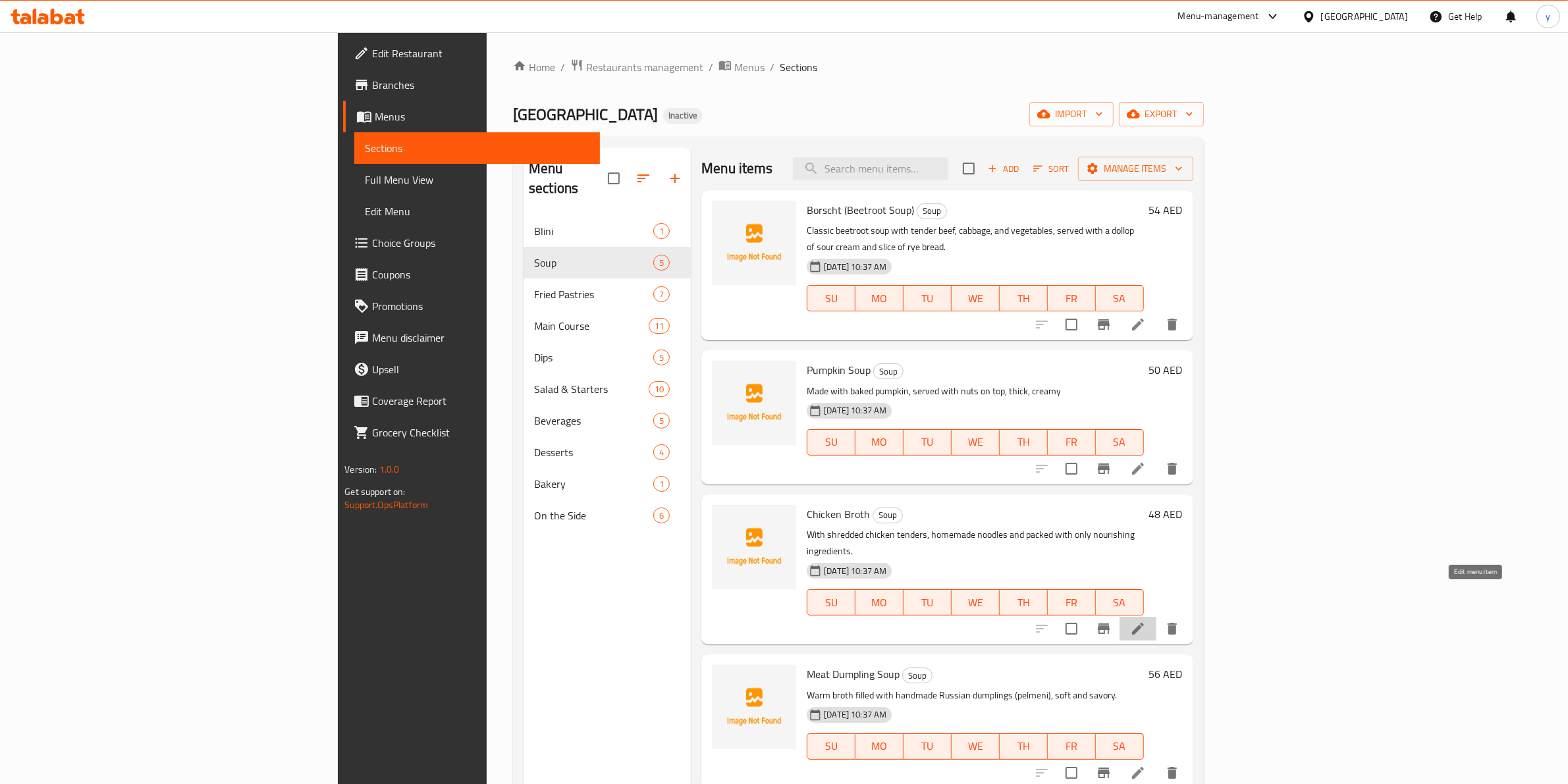
click at [1146, 621] on icon at bounding box center [1137, 628] width 16 height 16
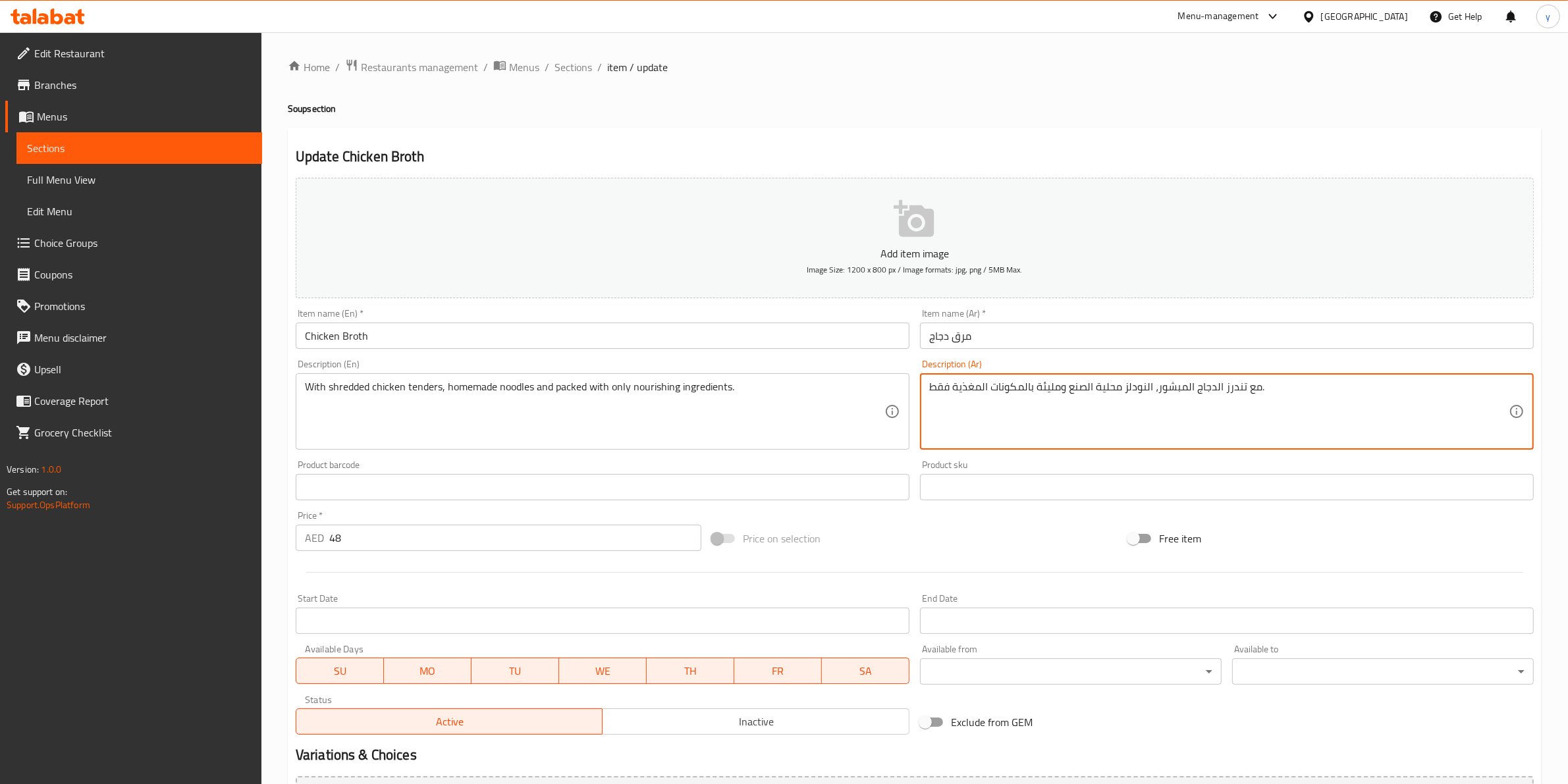
click at [1103, 390] on textarea "مع تندرز الدجاج المبشور، النودلز محلية الصنع ومليئة بالمكونات المغذية فقط." at bounding box center [1219, 411] width 580 height 63
click at [1161, 402] on textarea "مع تندرز الدجاج المبشور، النودلز منزلية الصنع ومليئة بالمكونات المغذية فقط." at bounding box center [1219, 411] width 580 height 63
click at [1278, 383] on textarea "مع تندرز الدجاج المبشور، النودلز منزلية الصنع ومليئة بالمكونات المغذية فقط." at bounding box center [1219, 411] width 580 height 63
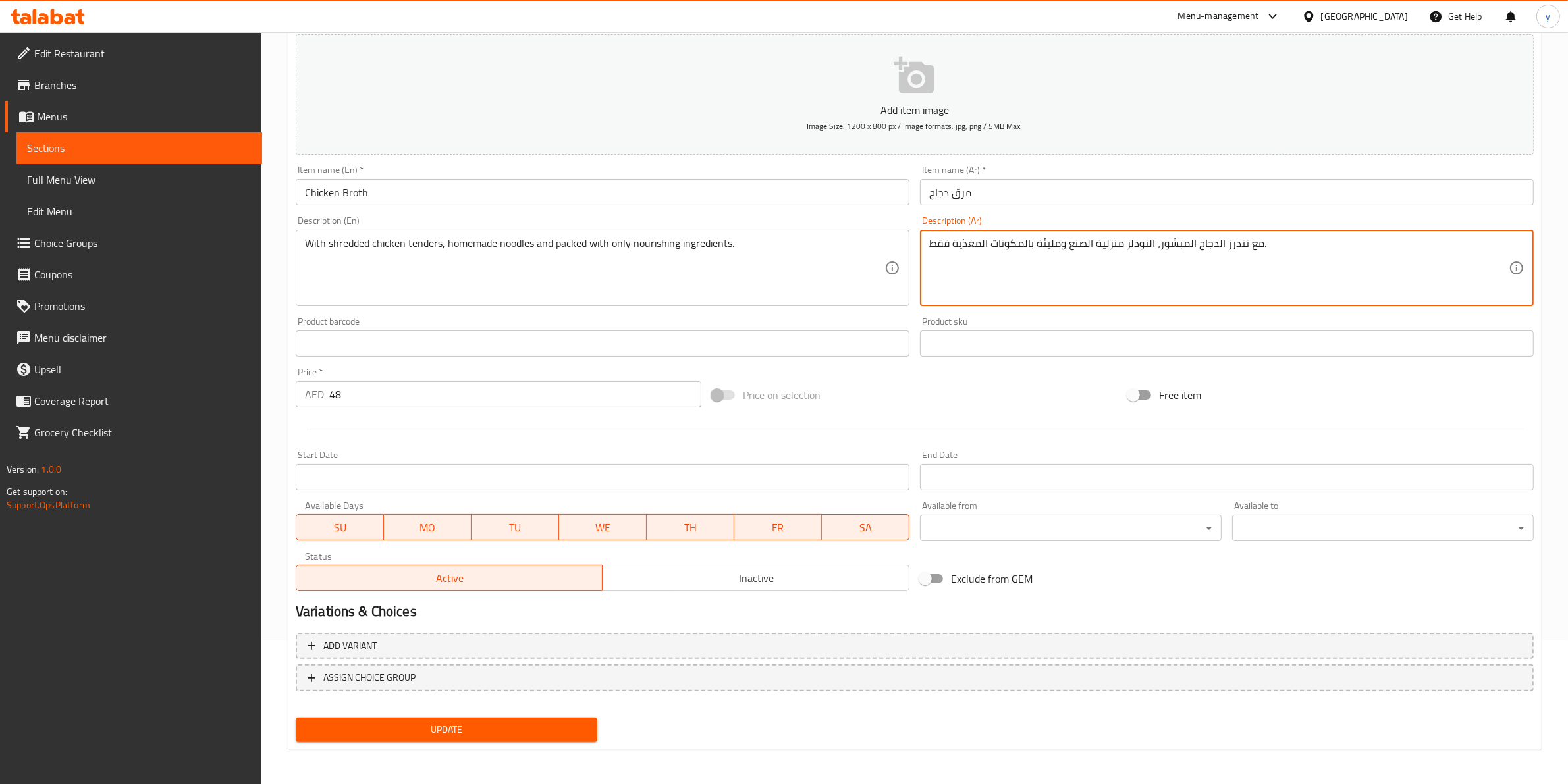
type textarea "مع تندرز الدجاج المبشور، النودلز منزلية الصنع ومليئة بالمكونات المغذية فقط."
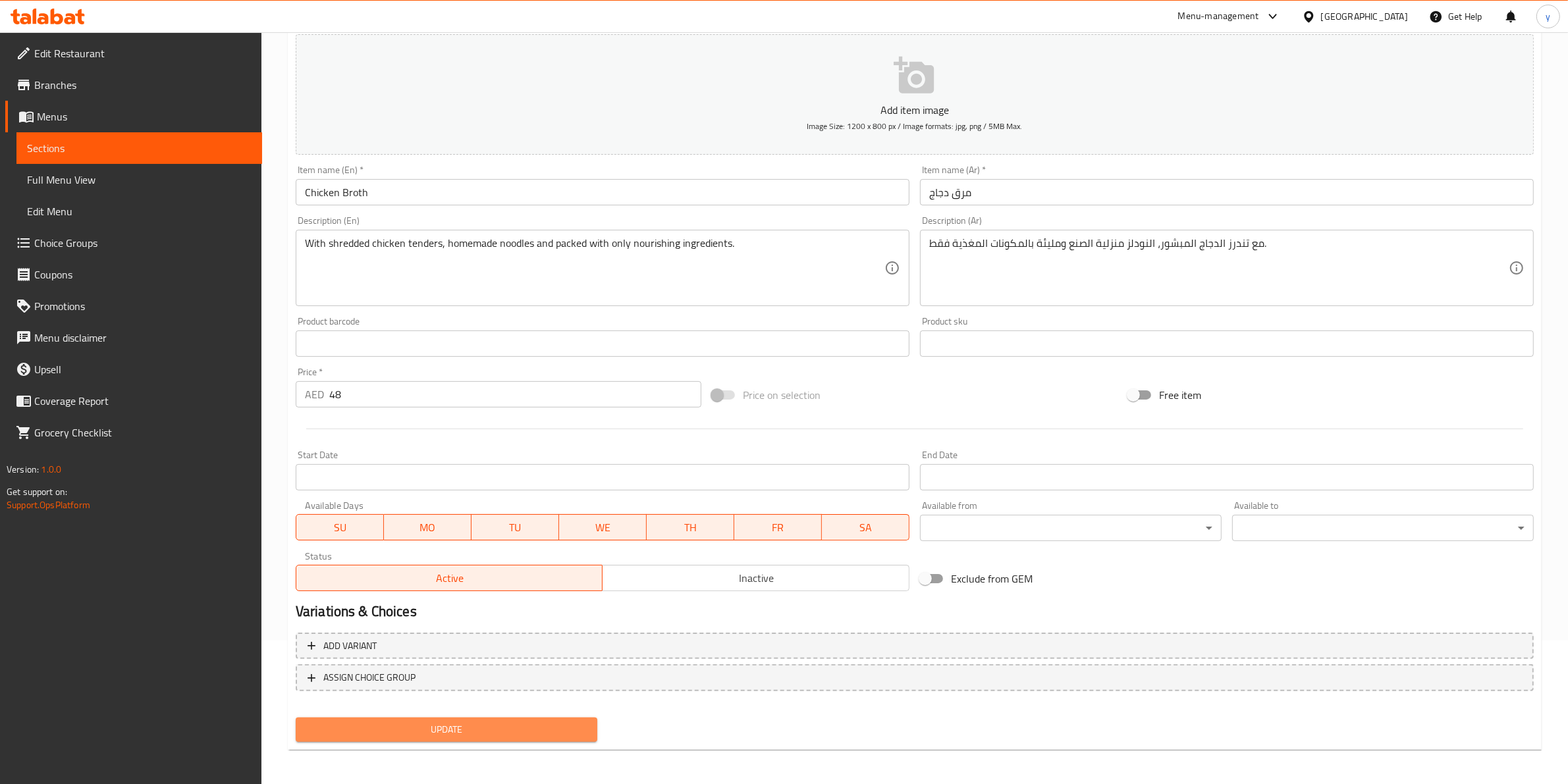
click at [442, 721] on span "Update" at bounding box center [446, 729] width 280 height 16
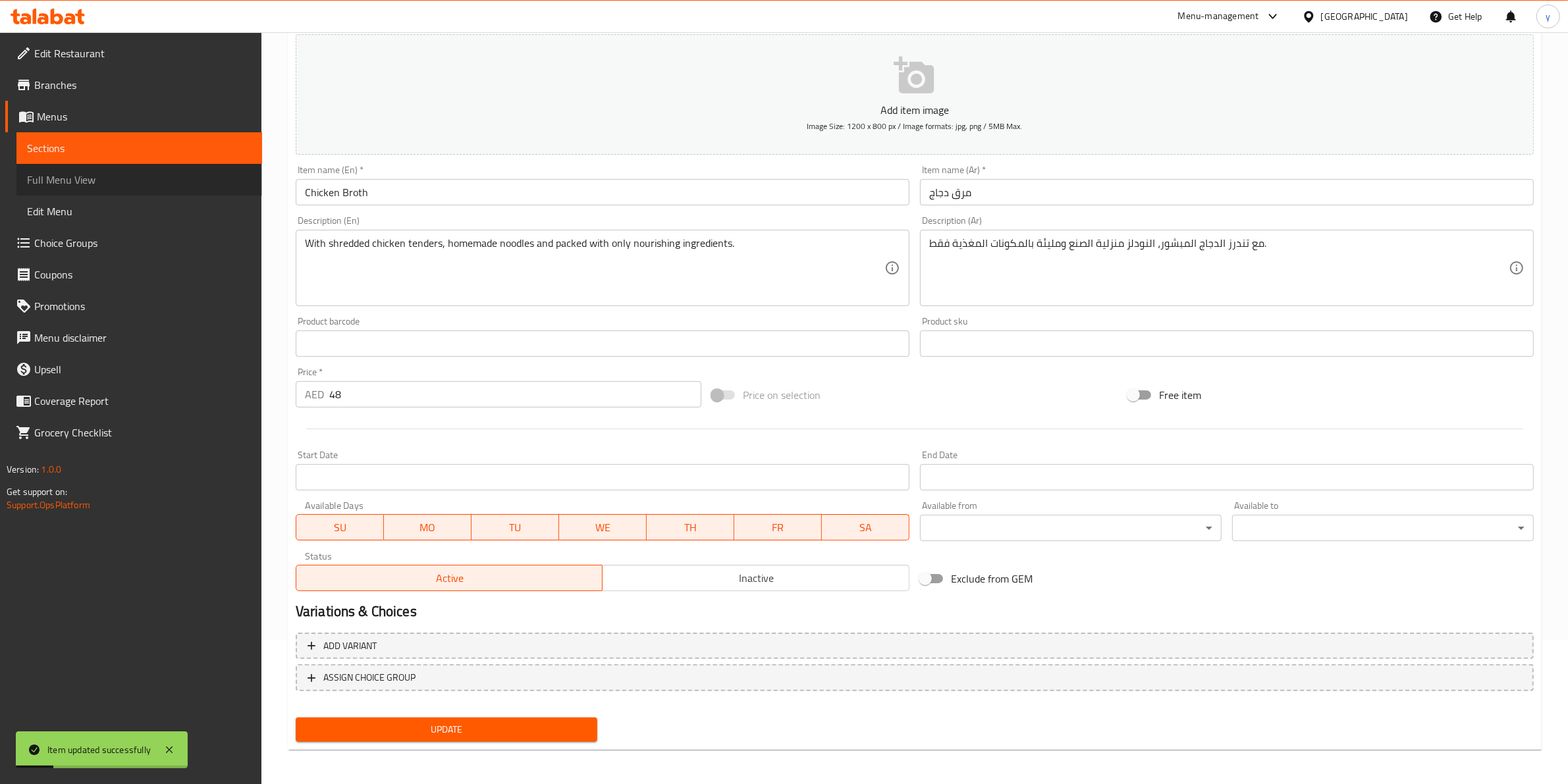
click at [94, 172] on span "Full Menu View" at bounding box center [139, 179] width 224 height 16
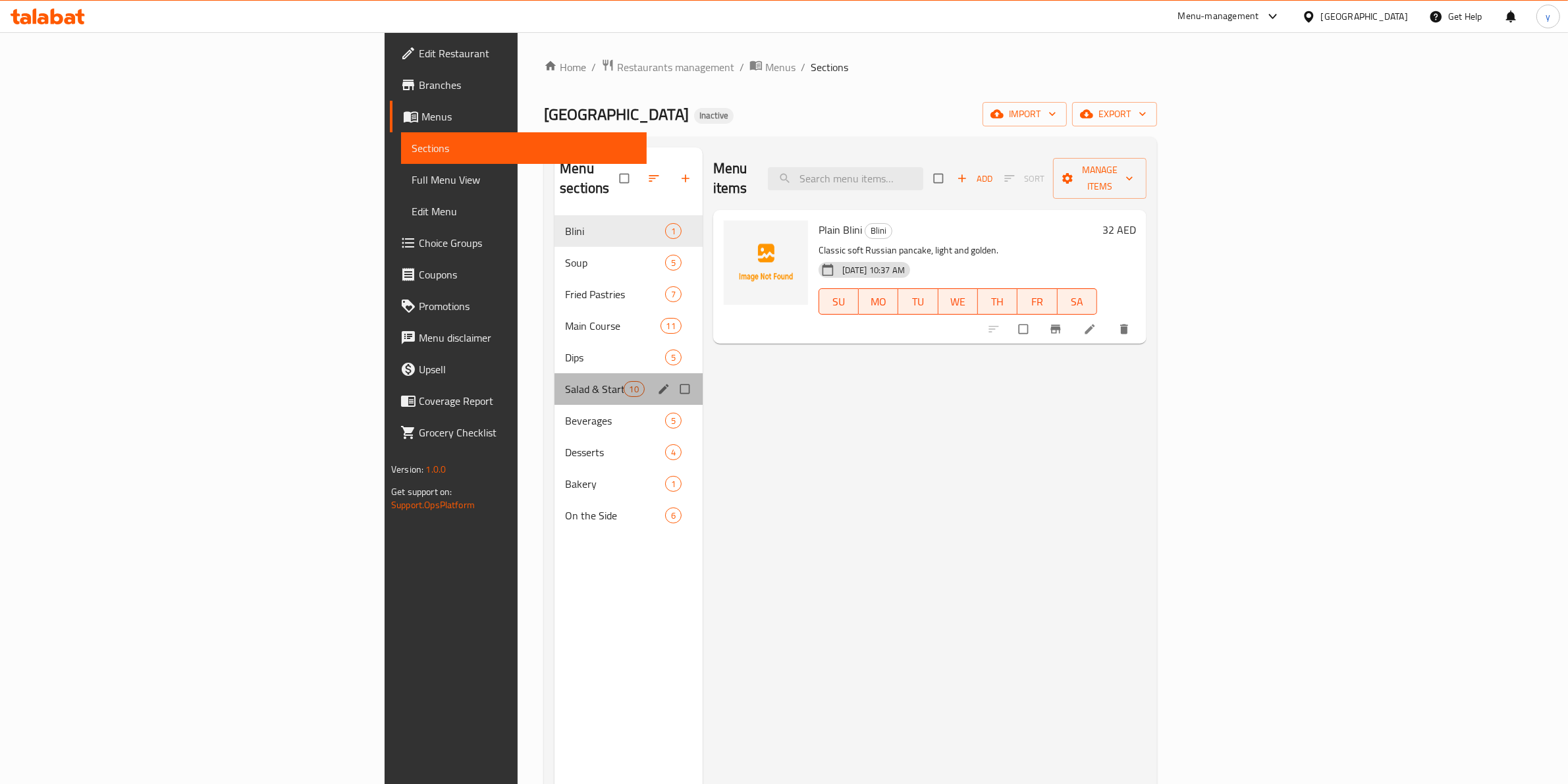
click at [555, 379] on div "Salad & Starters 10" at bounding box center [628, 389] width 148 height 32
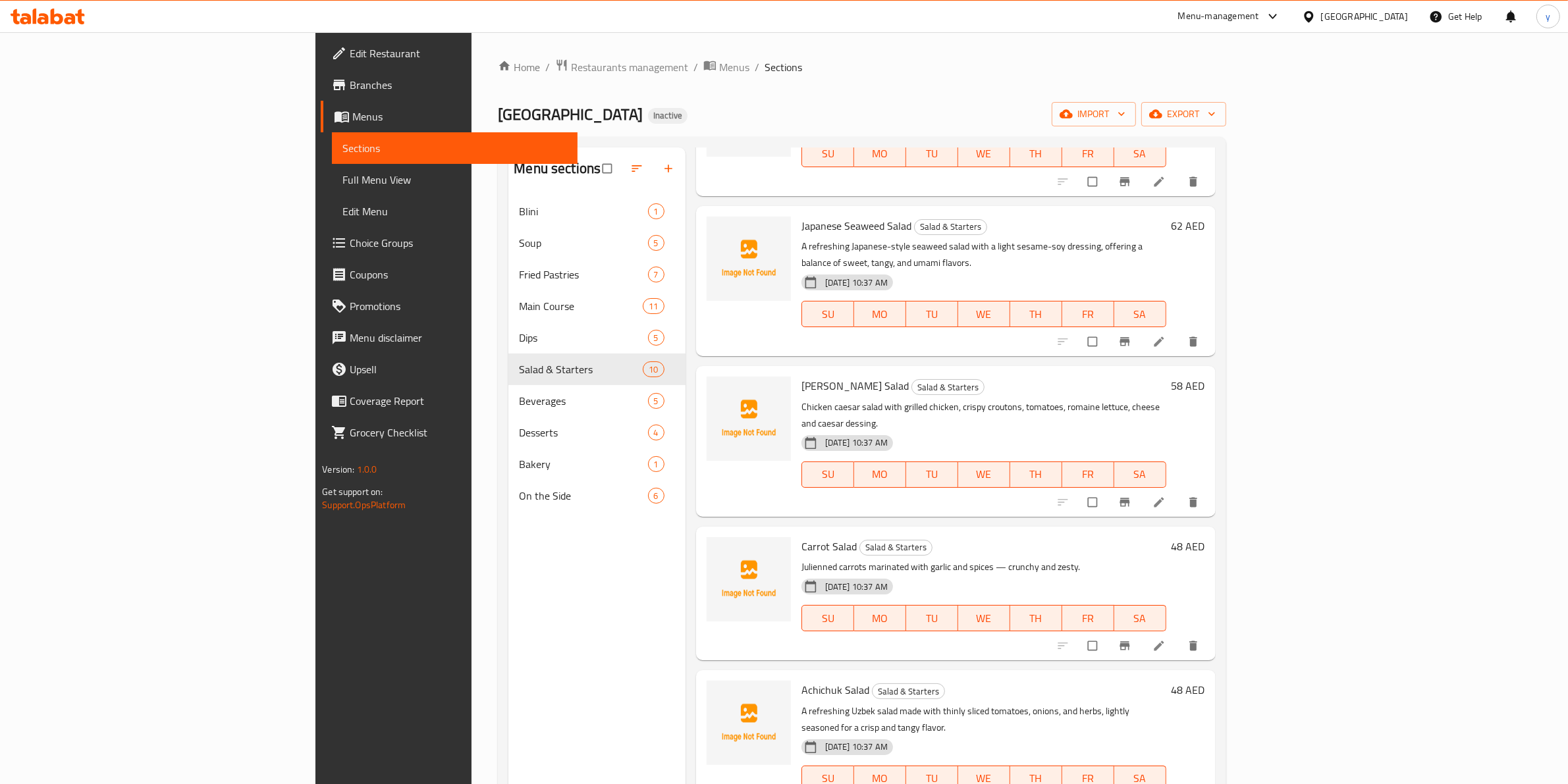
scroll to position [658, 0]
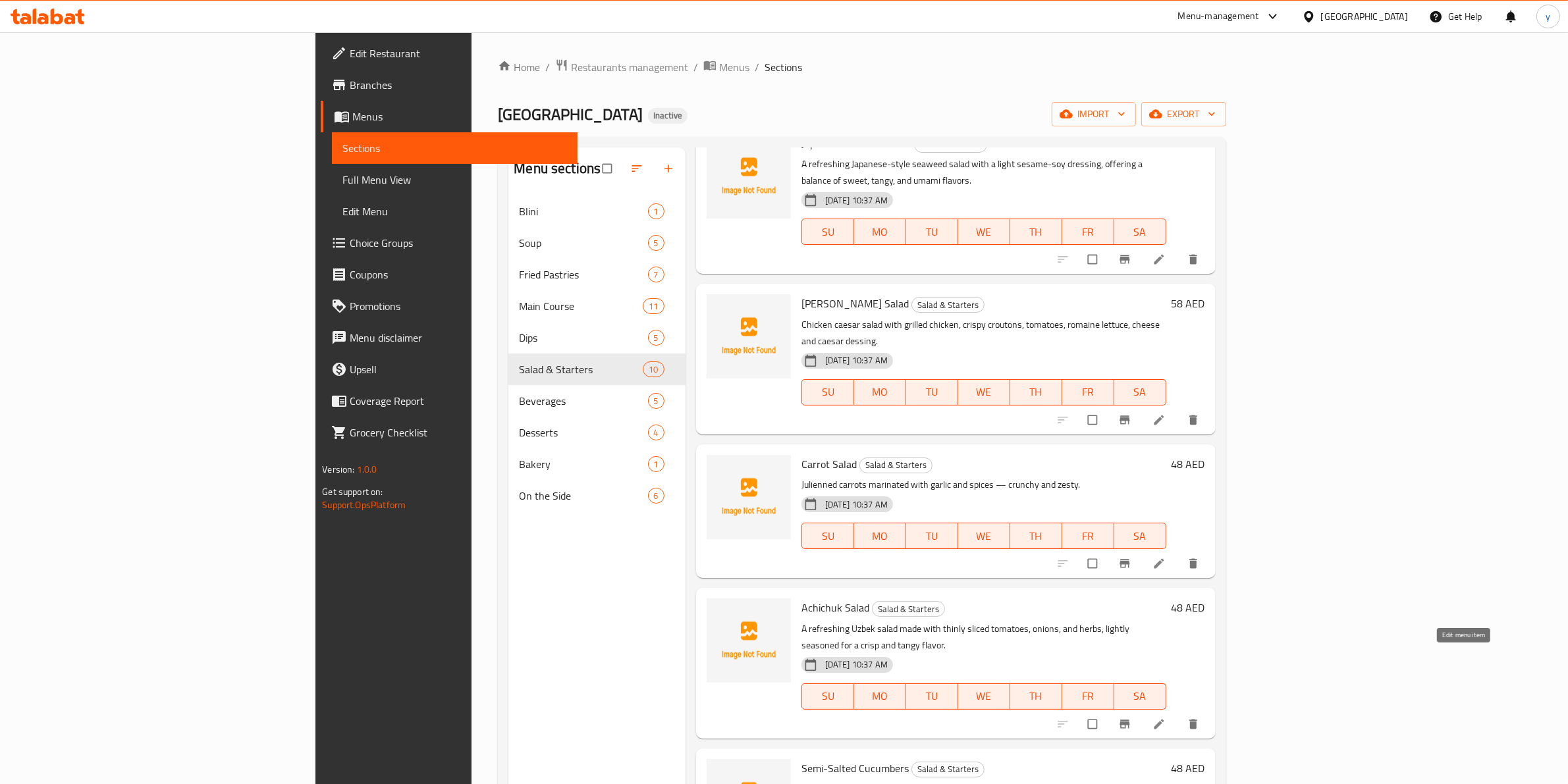
click at [1163, 718] on icon at bounding box center [1159, 723] width 10 height 10
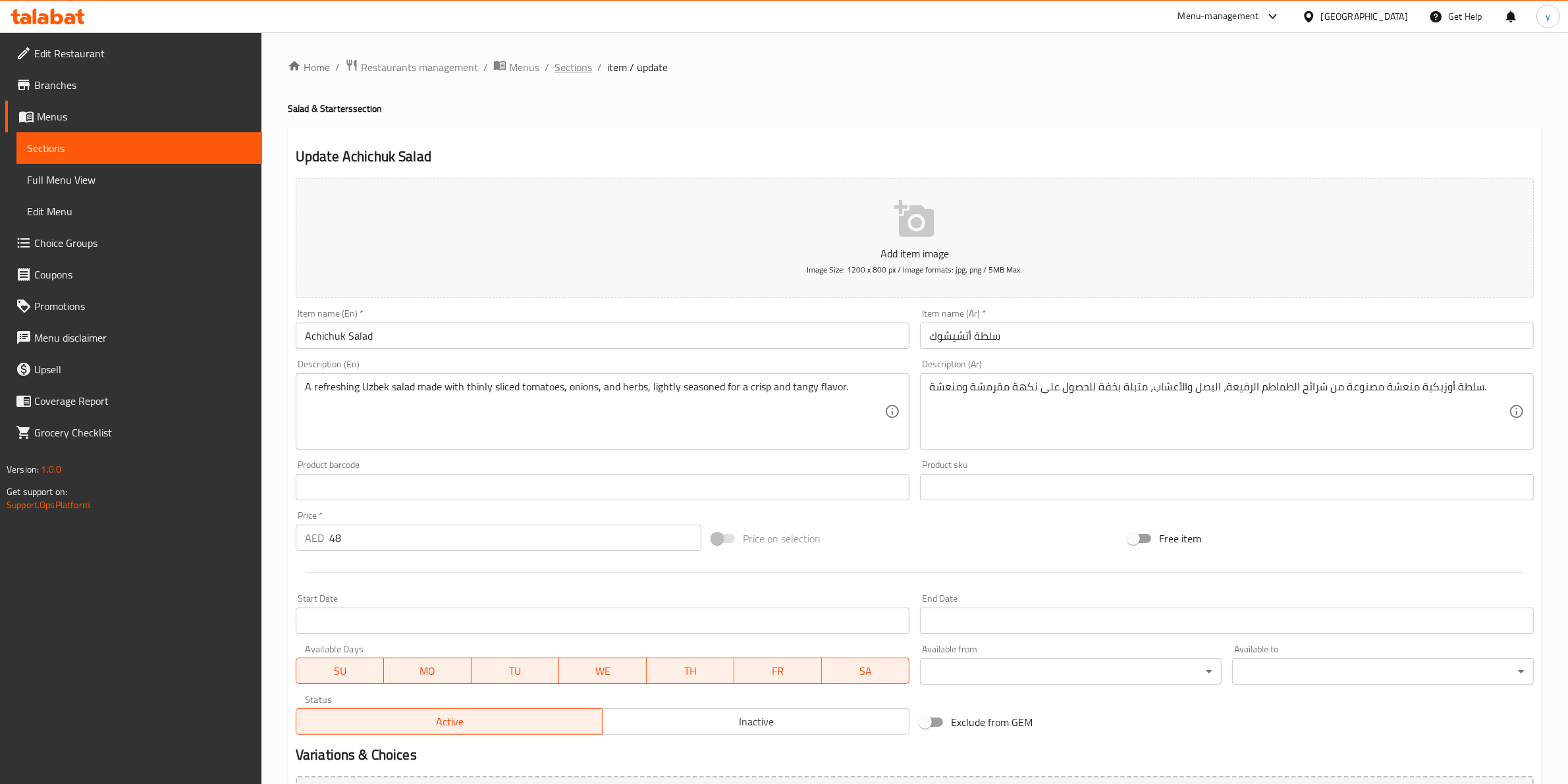
click at [583, 64] on span "Sections" at bounding box center [574, 67] width 38 height 16
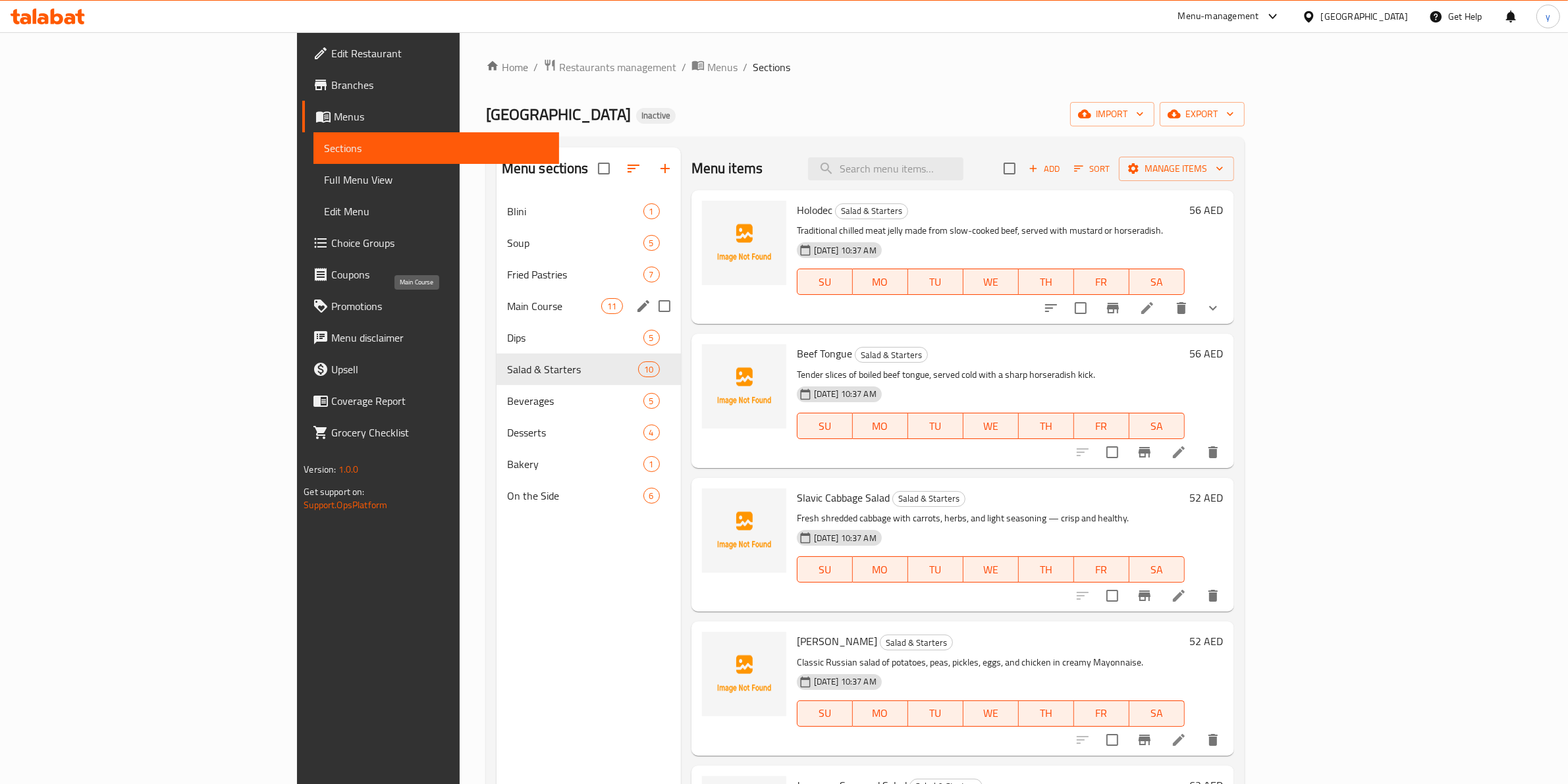
click at [507, 299] on span "Main Course" at bounding box center [554, 306] width 95 height 16
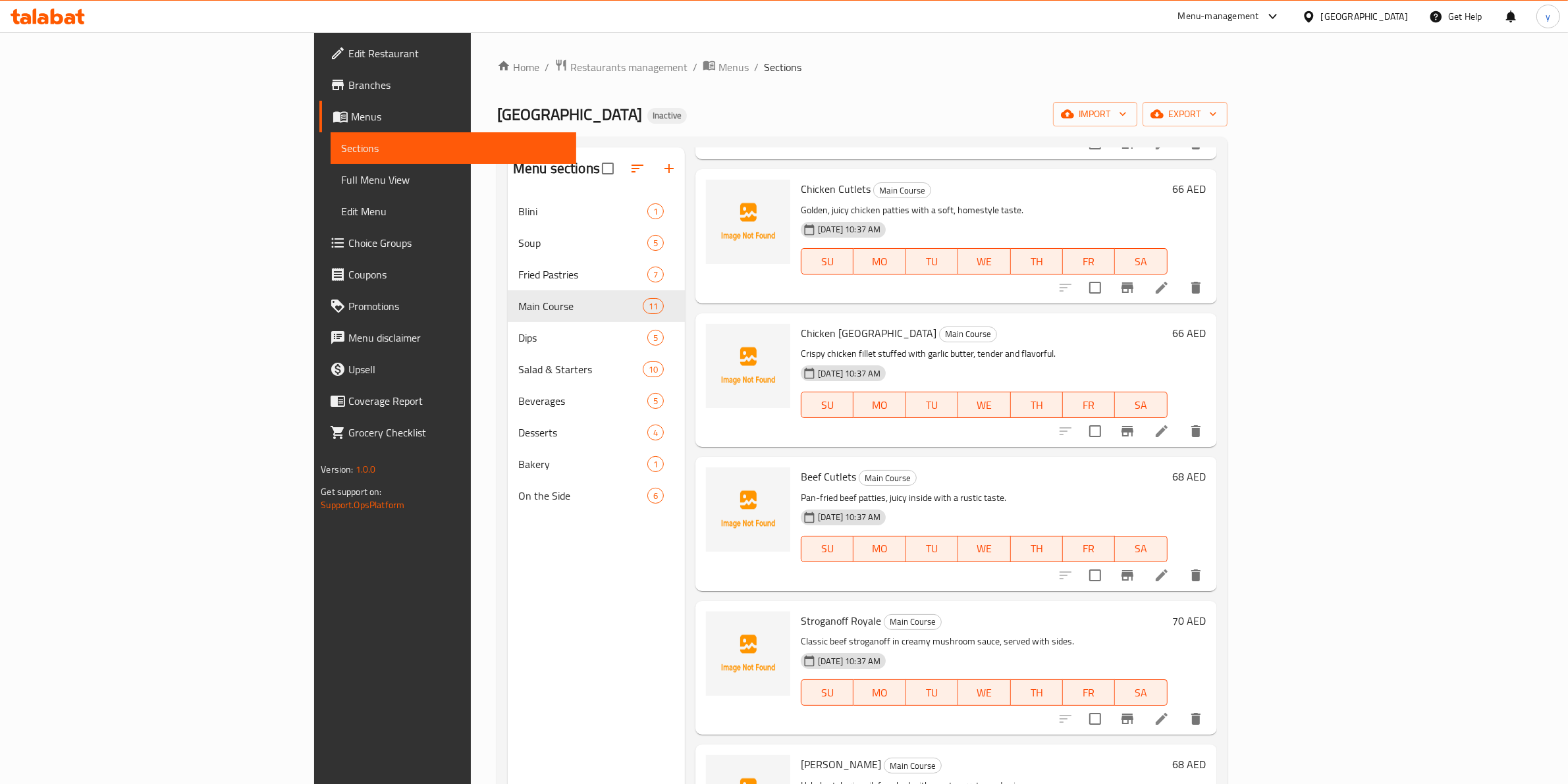
scroll to position [329, 0]
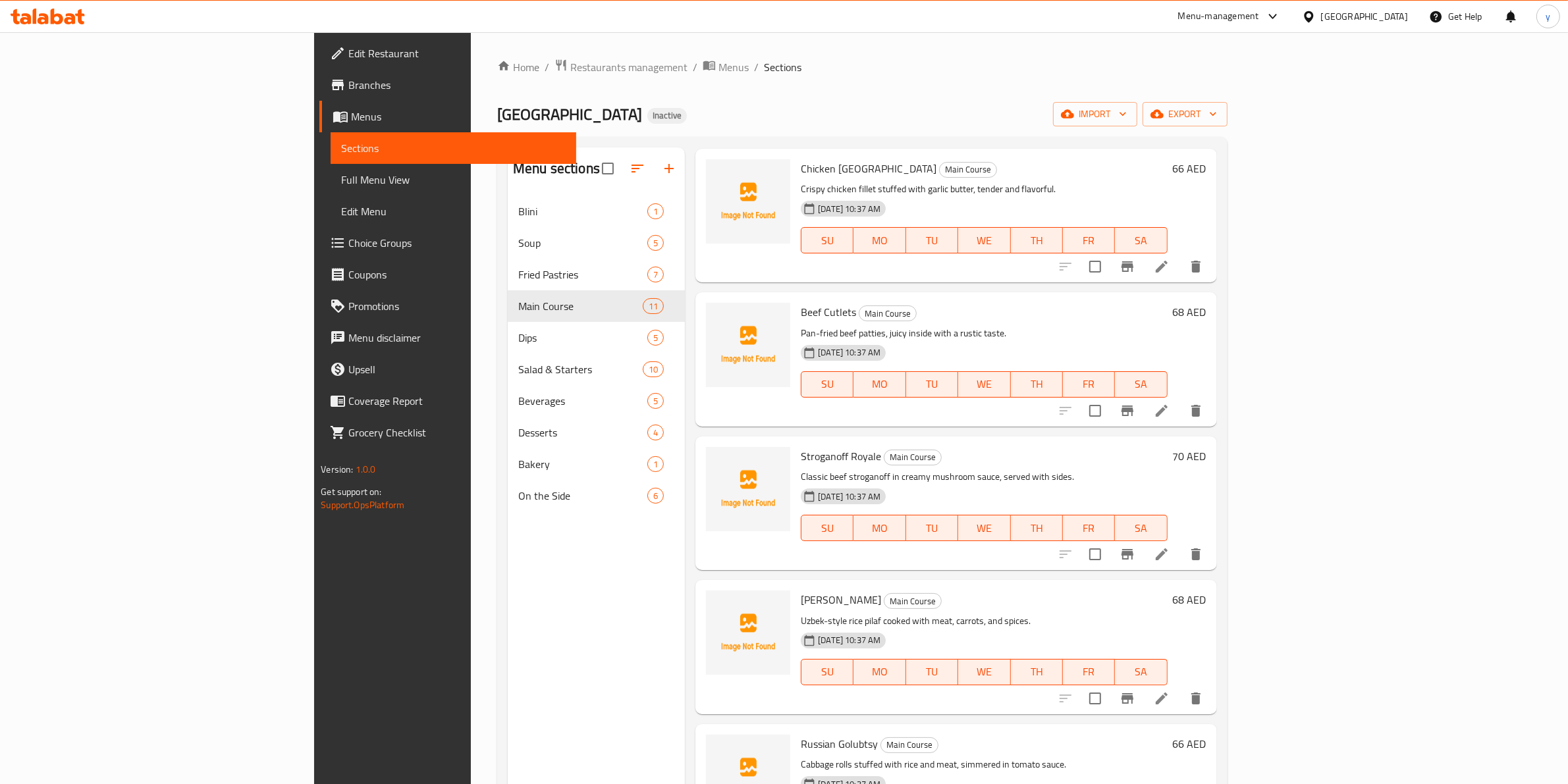
click at [1169, 554] on icon at bounding box center [1161, 554] width 16 height 16
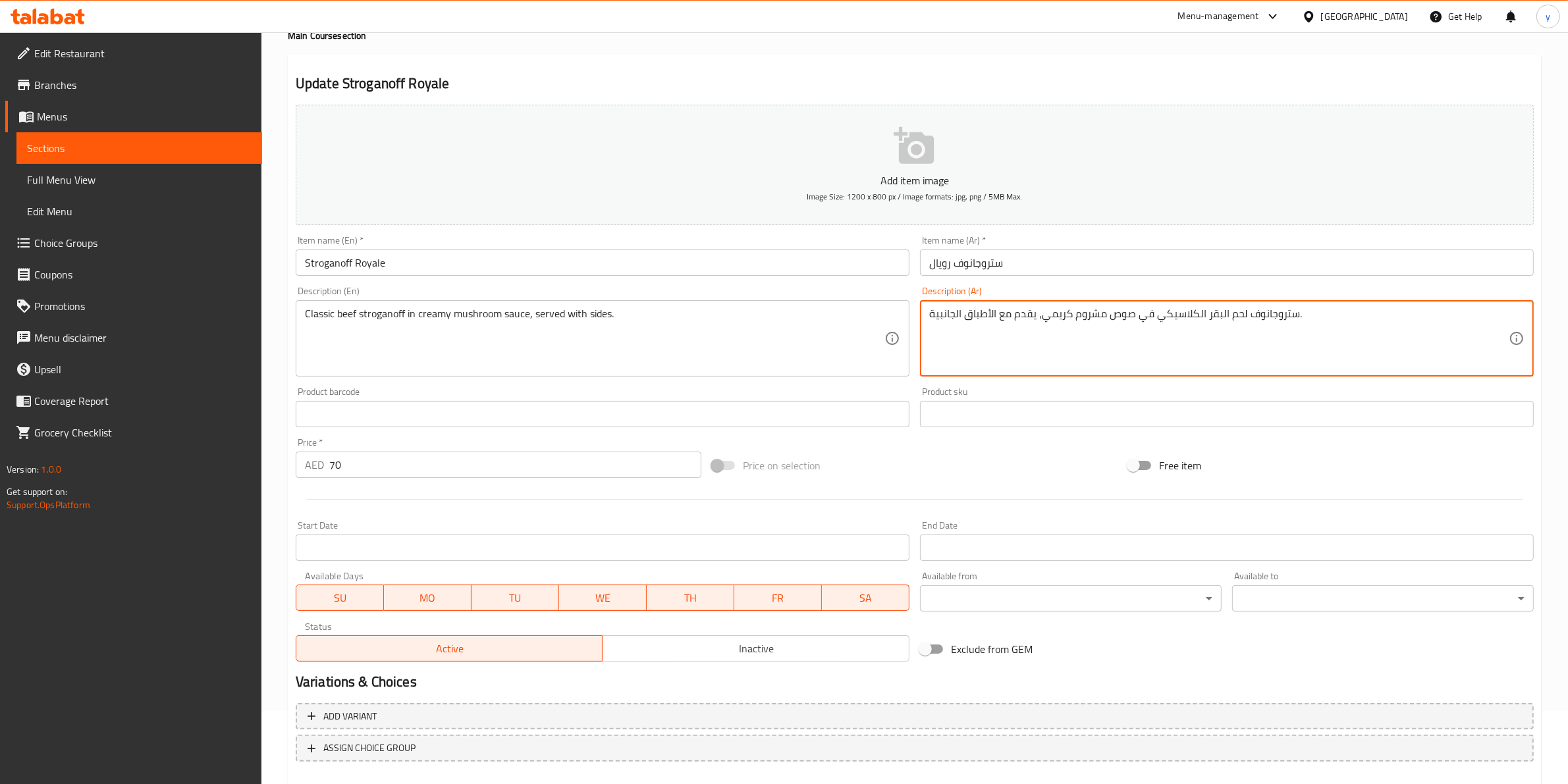
scroll to position [143, 0]
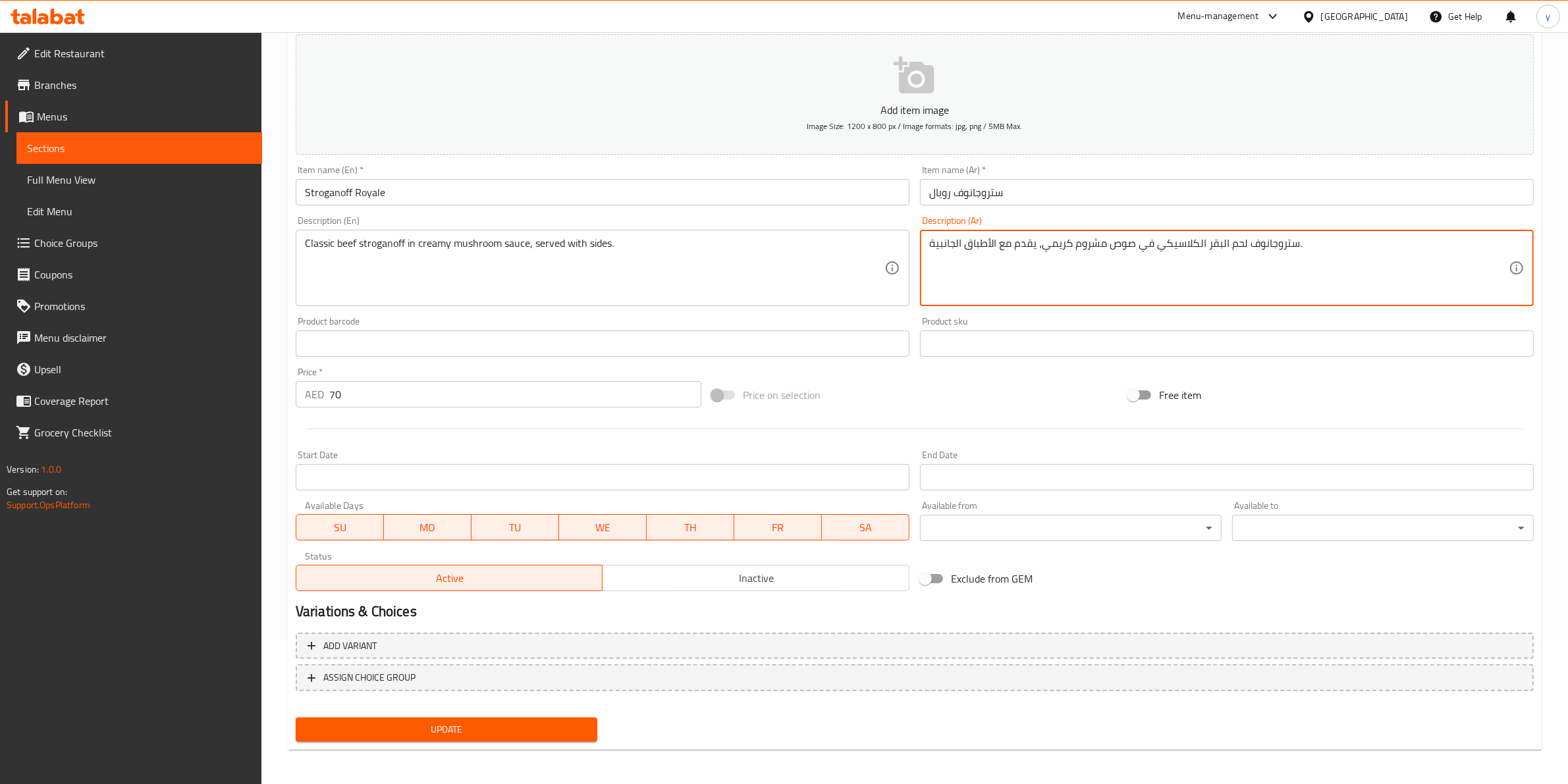
type textarea "ستروجانوف لحم البقر الكلاسيكي في صوص مشروم كريمي، يقدم مع الأطباق الجانبية."
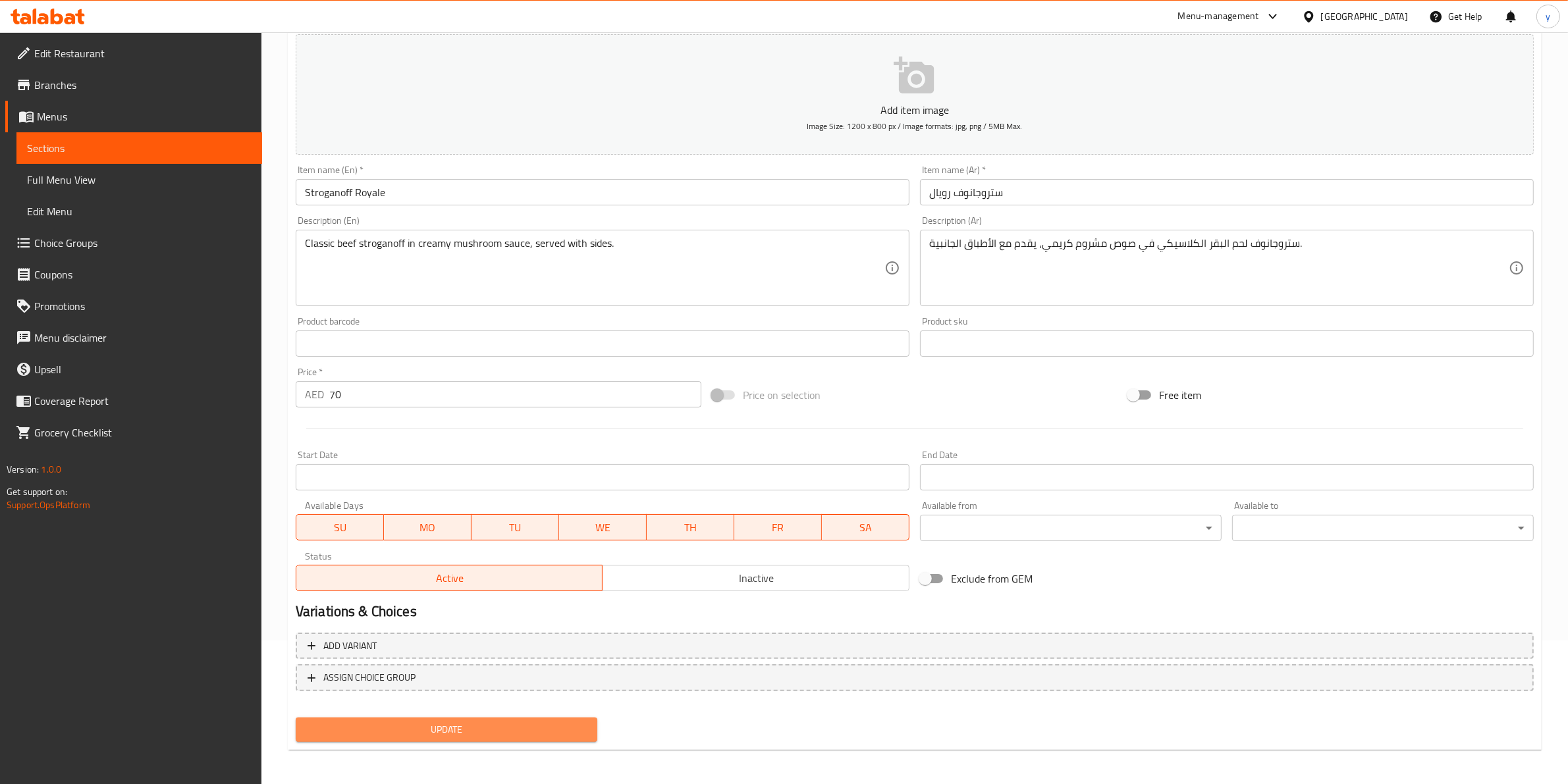
click at [489, 731] on span "Update" at bounding box center [446, 729] width 280 height 16
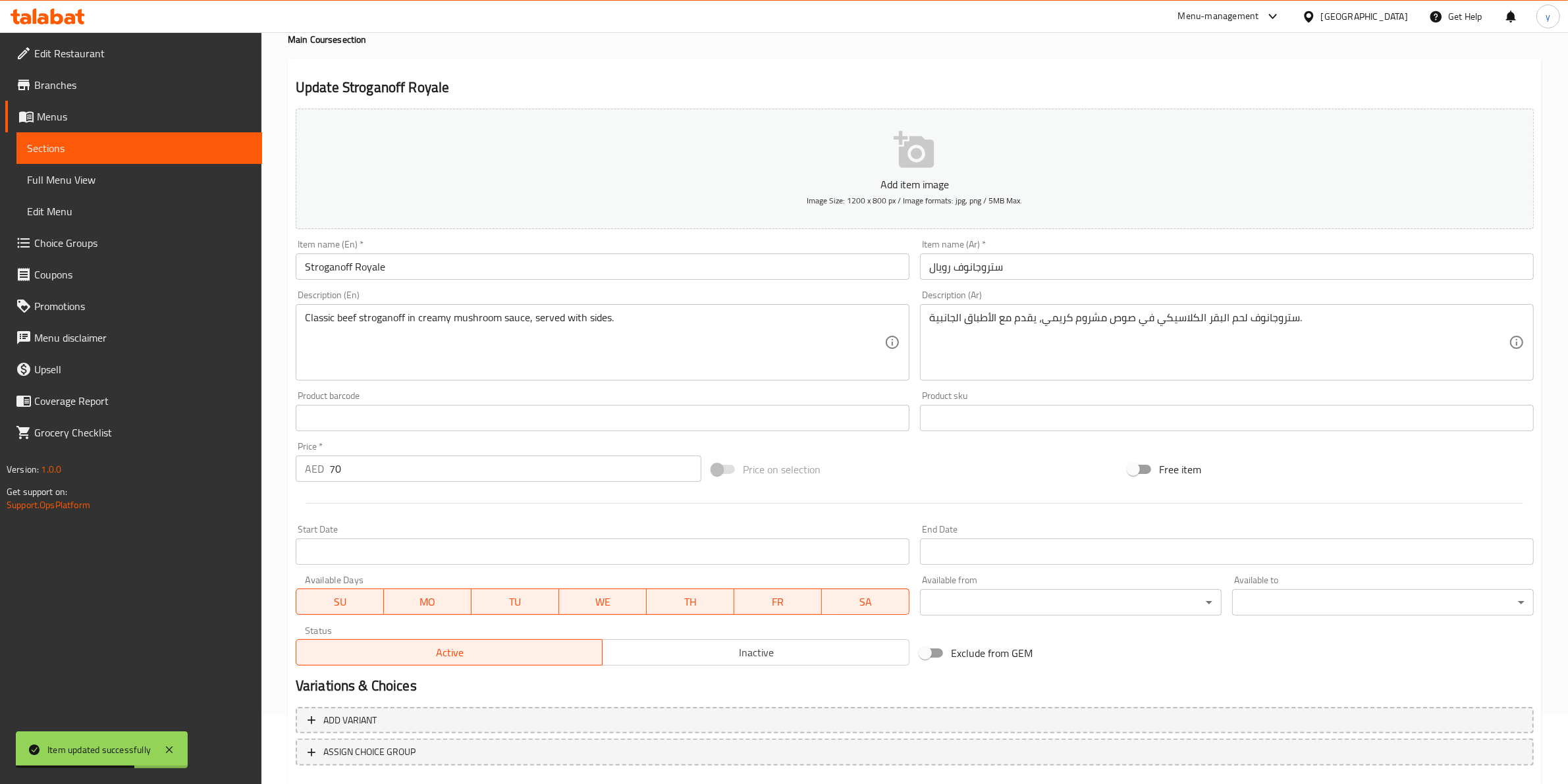
scroll to position [0, 0]
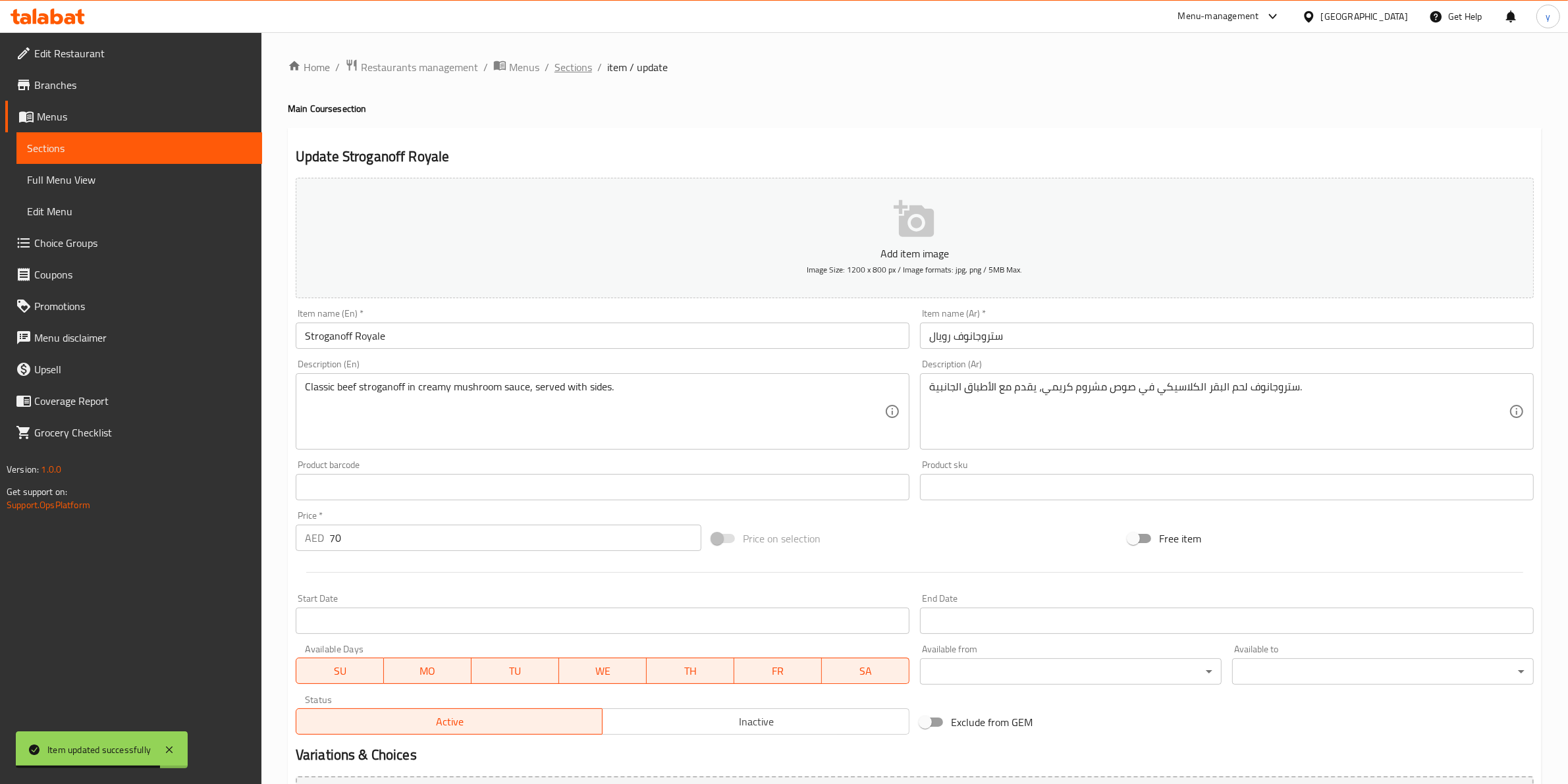
click at [587, 70] on span "Sections" at bounding box center [574, 67] width 38 height 16
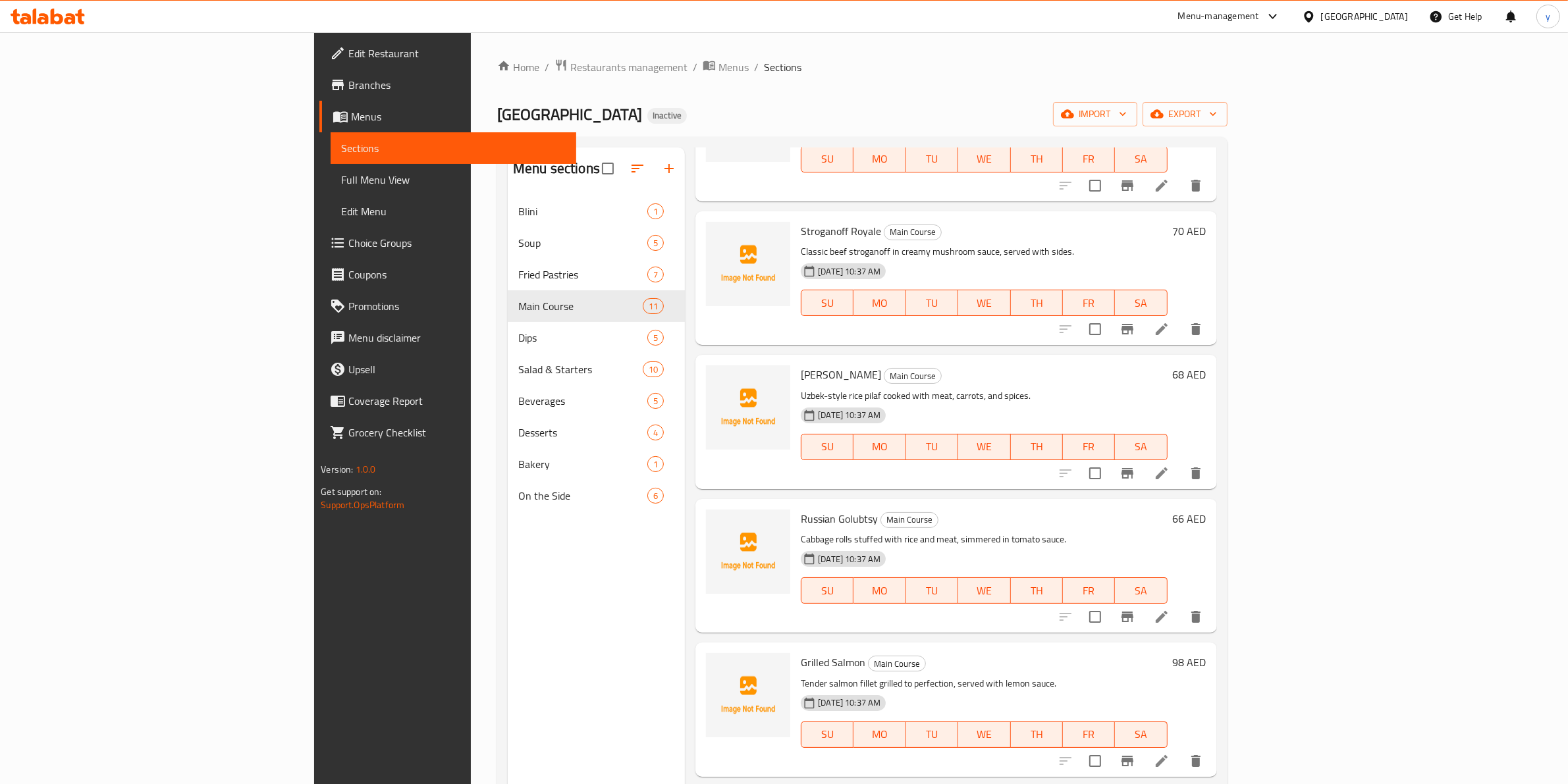
scroll to position [740, 0]
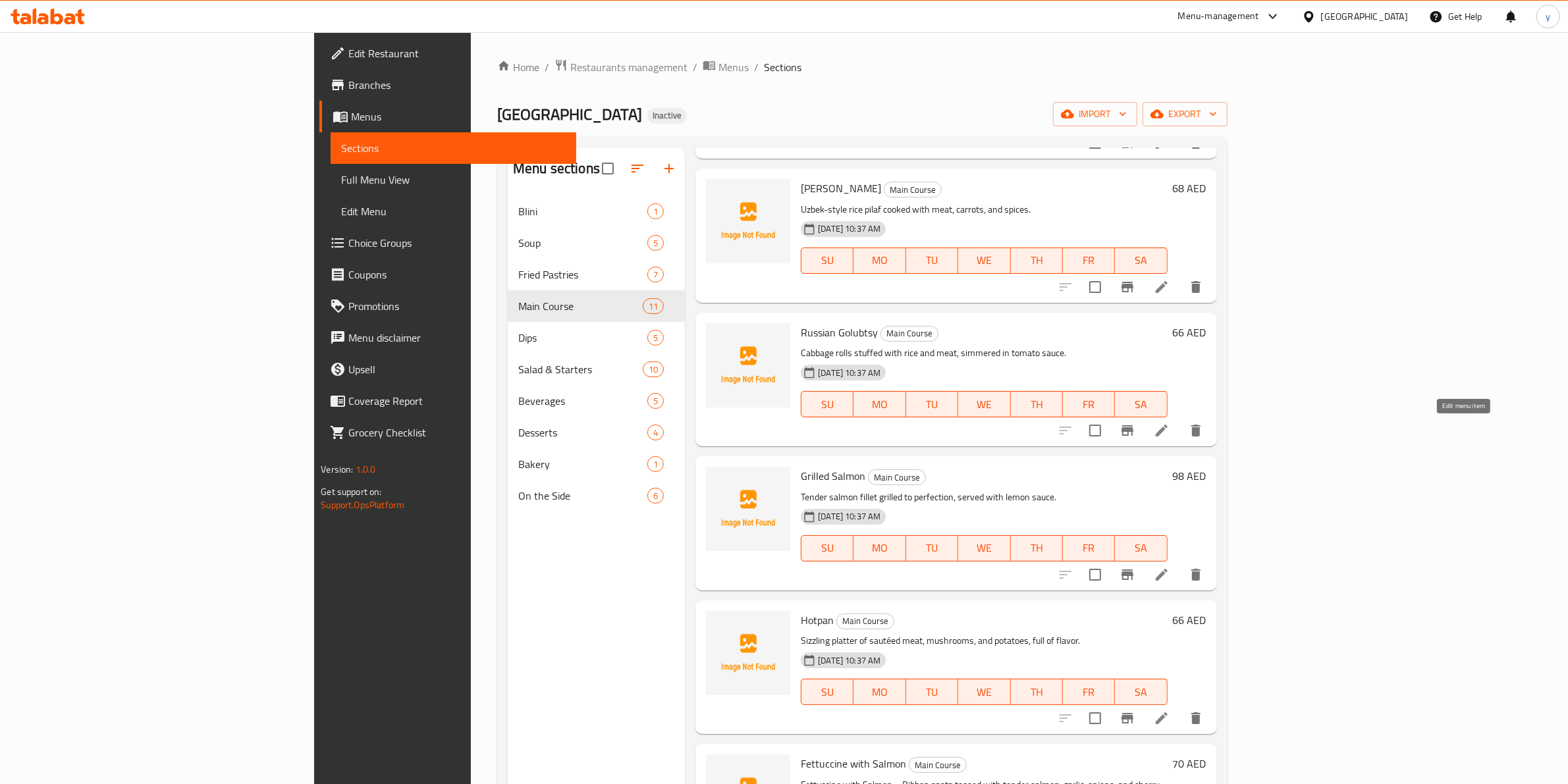
click at [1167, 436] on icon at bounding box center [1161, 431] width 12 height 12
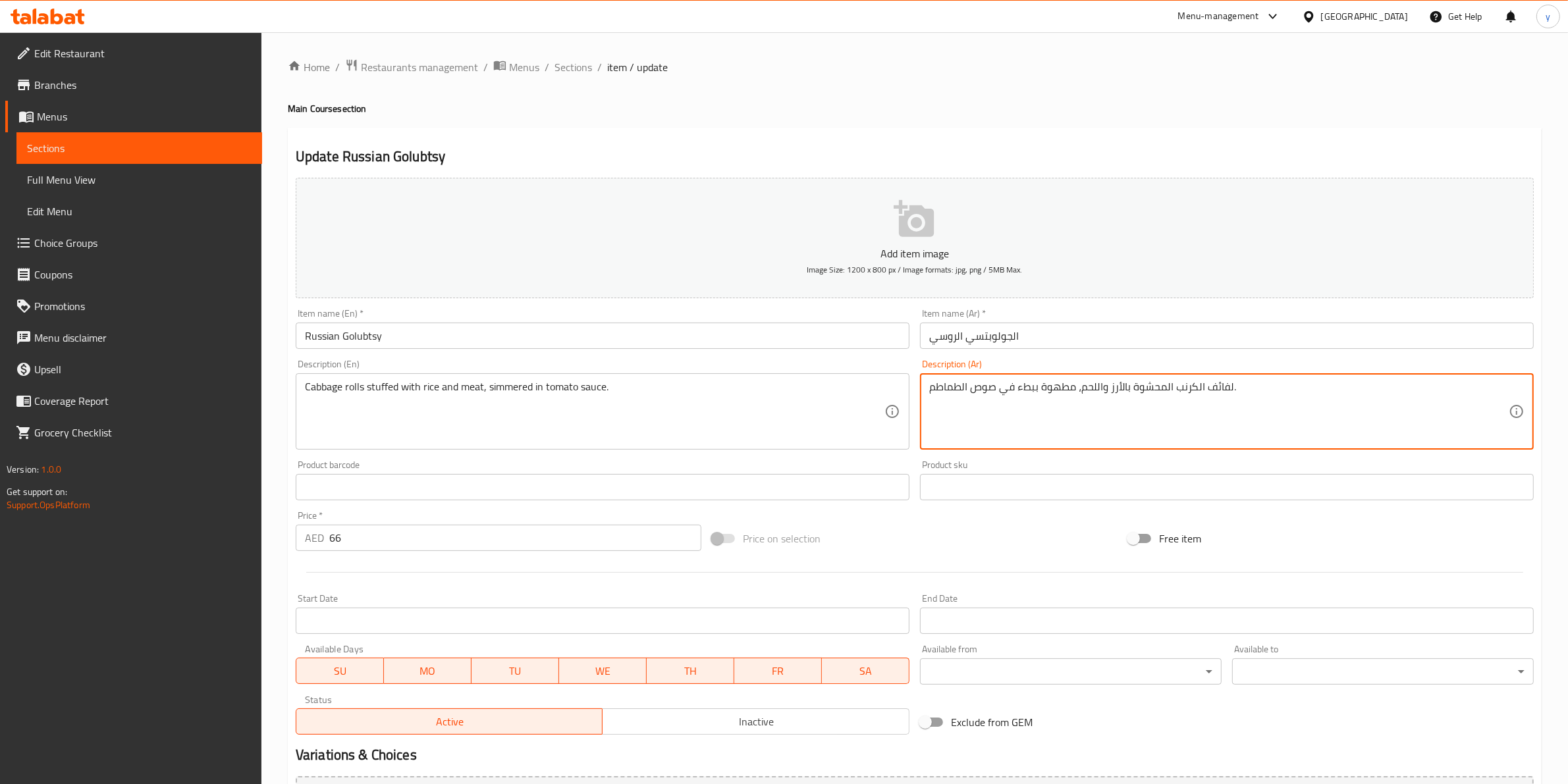
click at [1211, 392] on textarea "لفائف الكرنب المحشوة بالأرز واللحم، مطهوة ببطء في صوص الطماطم." at bounding box center [1219, 411] width 580 height 63
click at [1182, 393] on textarea "رولز الكرنب المحشوة بالأرز واللحم، مطهوة ببطء في صوص الطماطم." at bounding box center [1219, 411] width 580 height 63
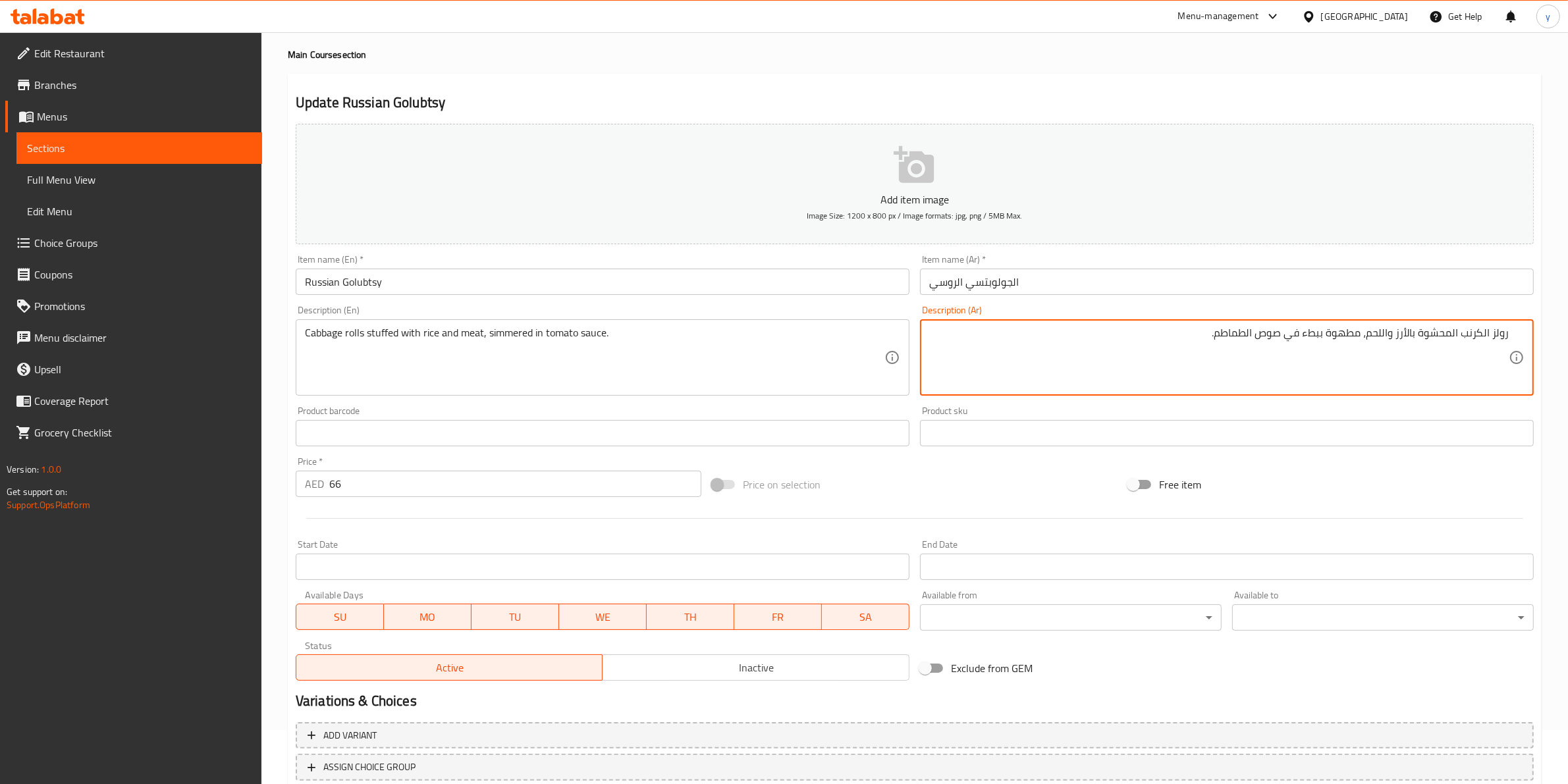
scroll to position [143, 0]
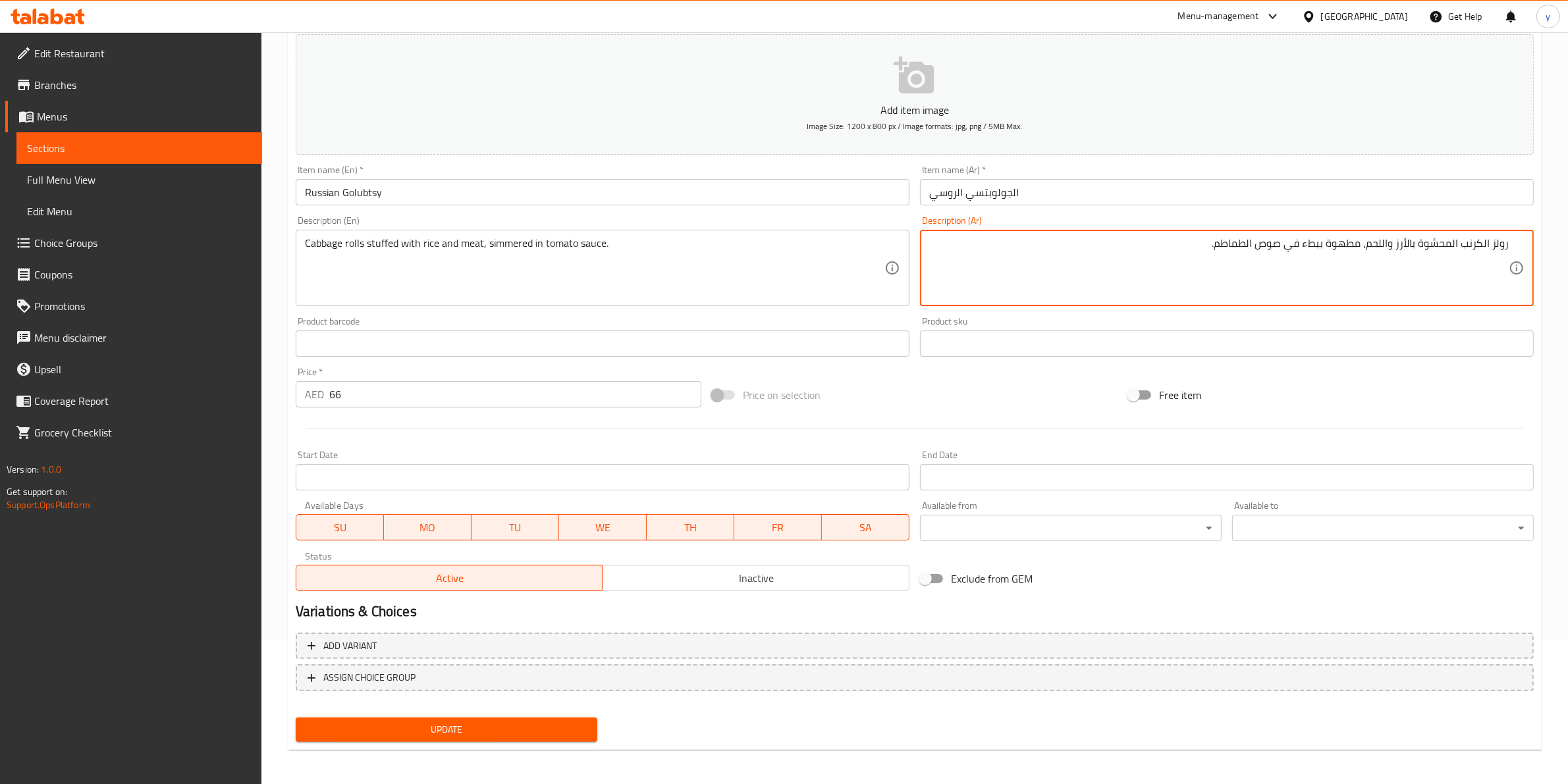
type textarea "رولز الكرنب المحشوة بالأرز واللحم، مطهوة ببطء في صوص الطماطم."
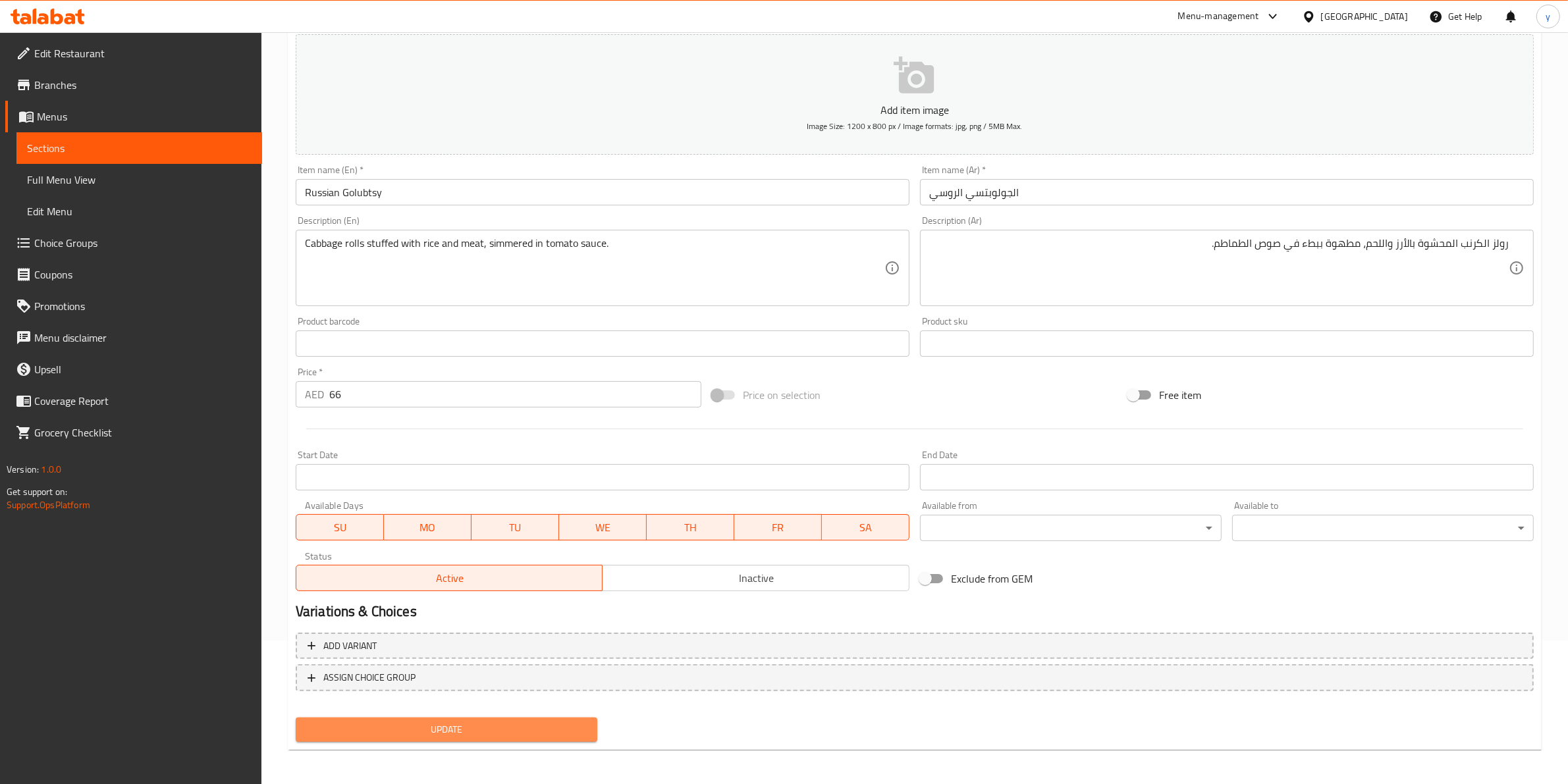
click at [495, 721] on span "Update" at bounding box center [446, 729] width 280 height 16
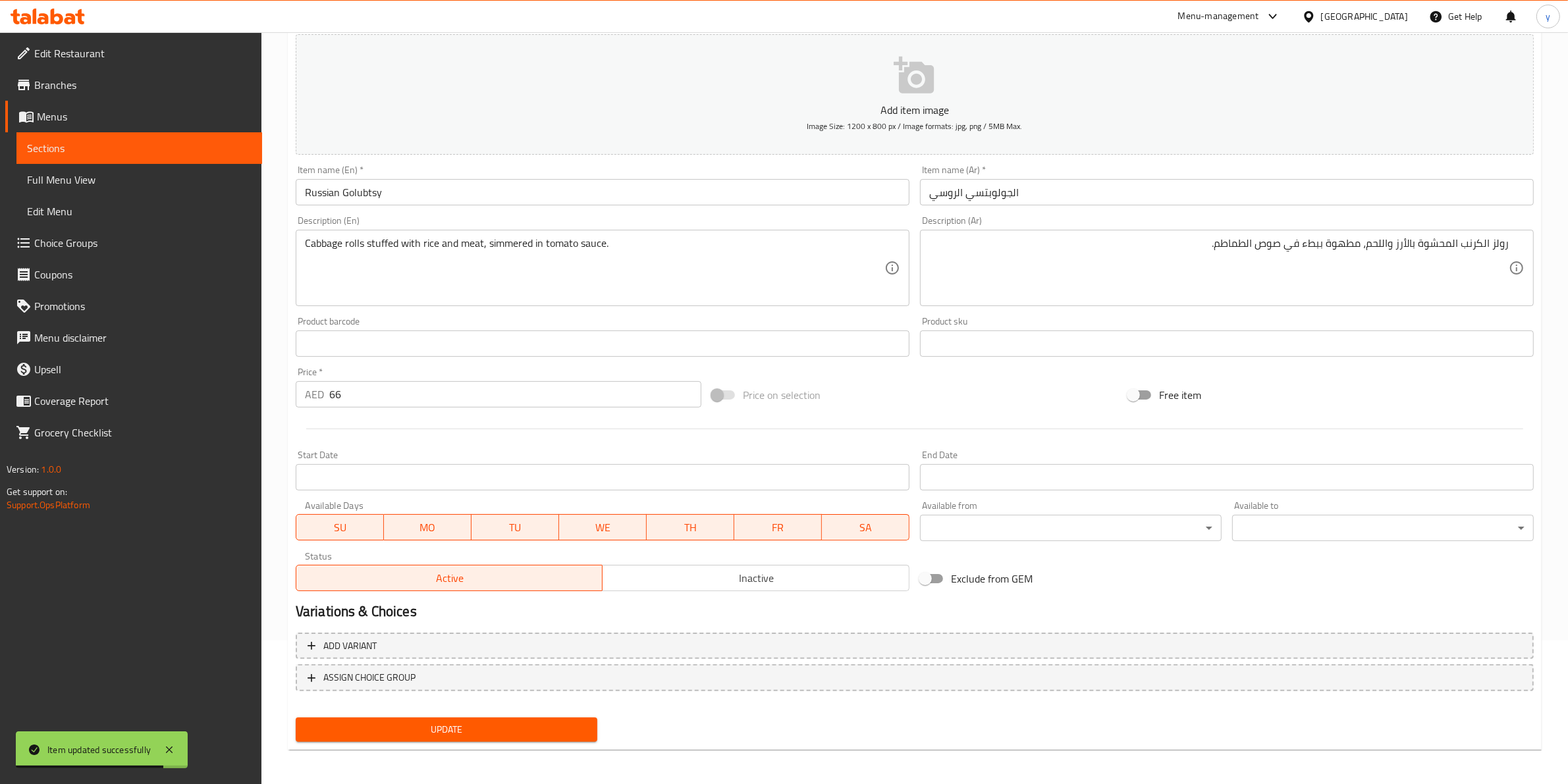
scroll to position [0, 0]
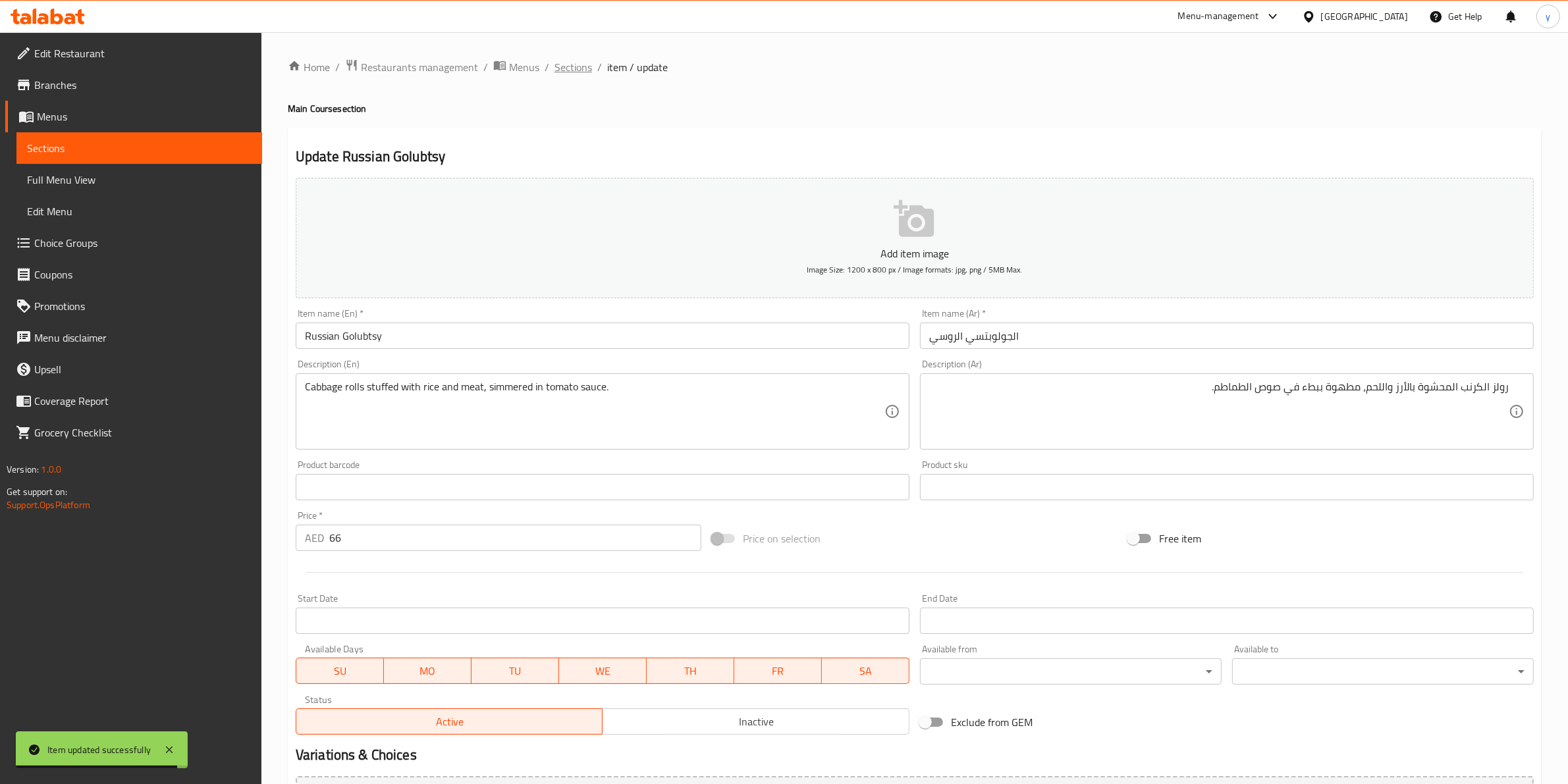
click at [578, 71] on span "Sections" at bounding box center [574, 67] width 38 height 16
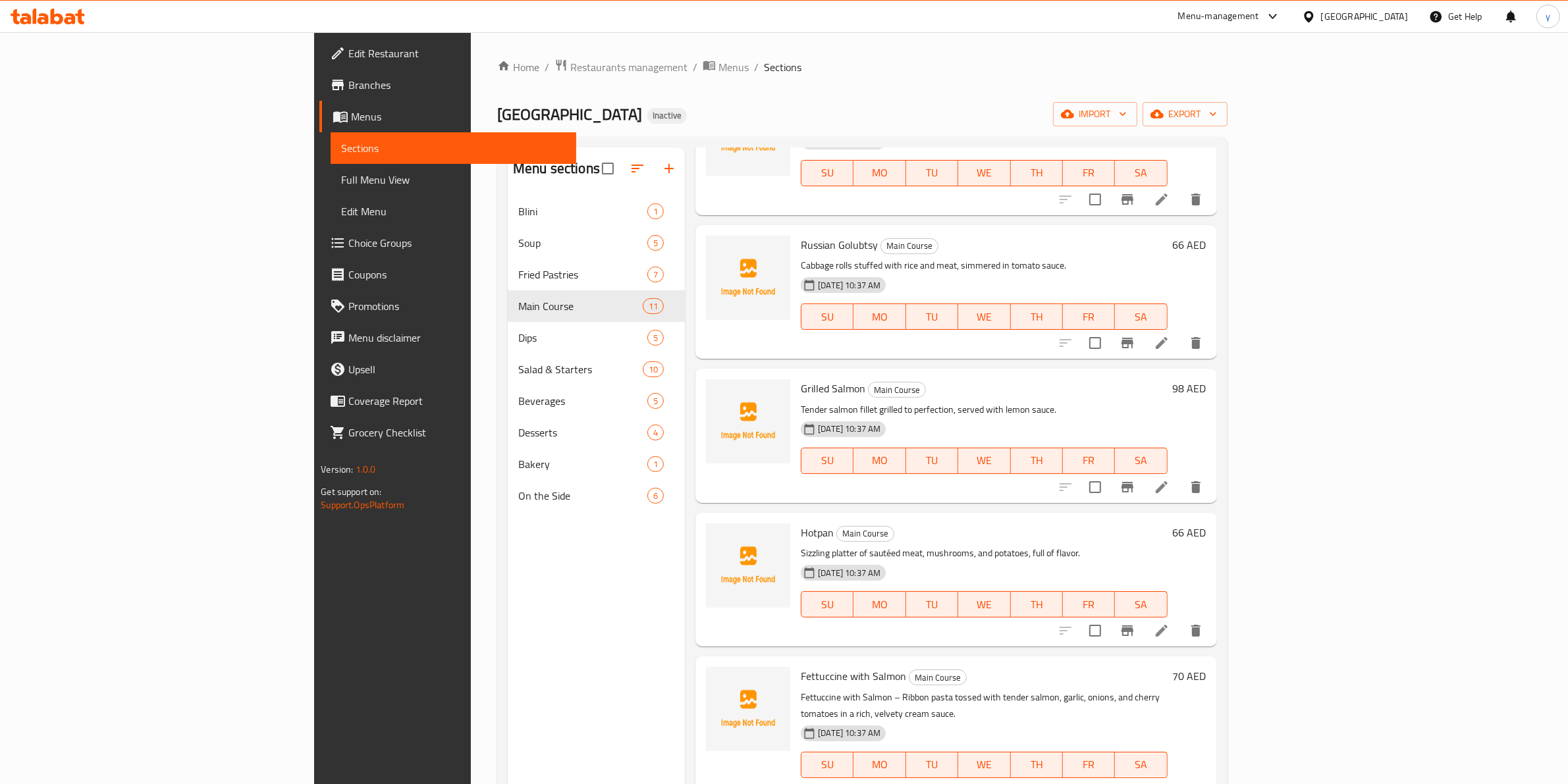
scroll to position [829, 0]
click at [1169, 782] on icon at bounding box center [1161, 789] width 16 height 16
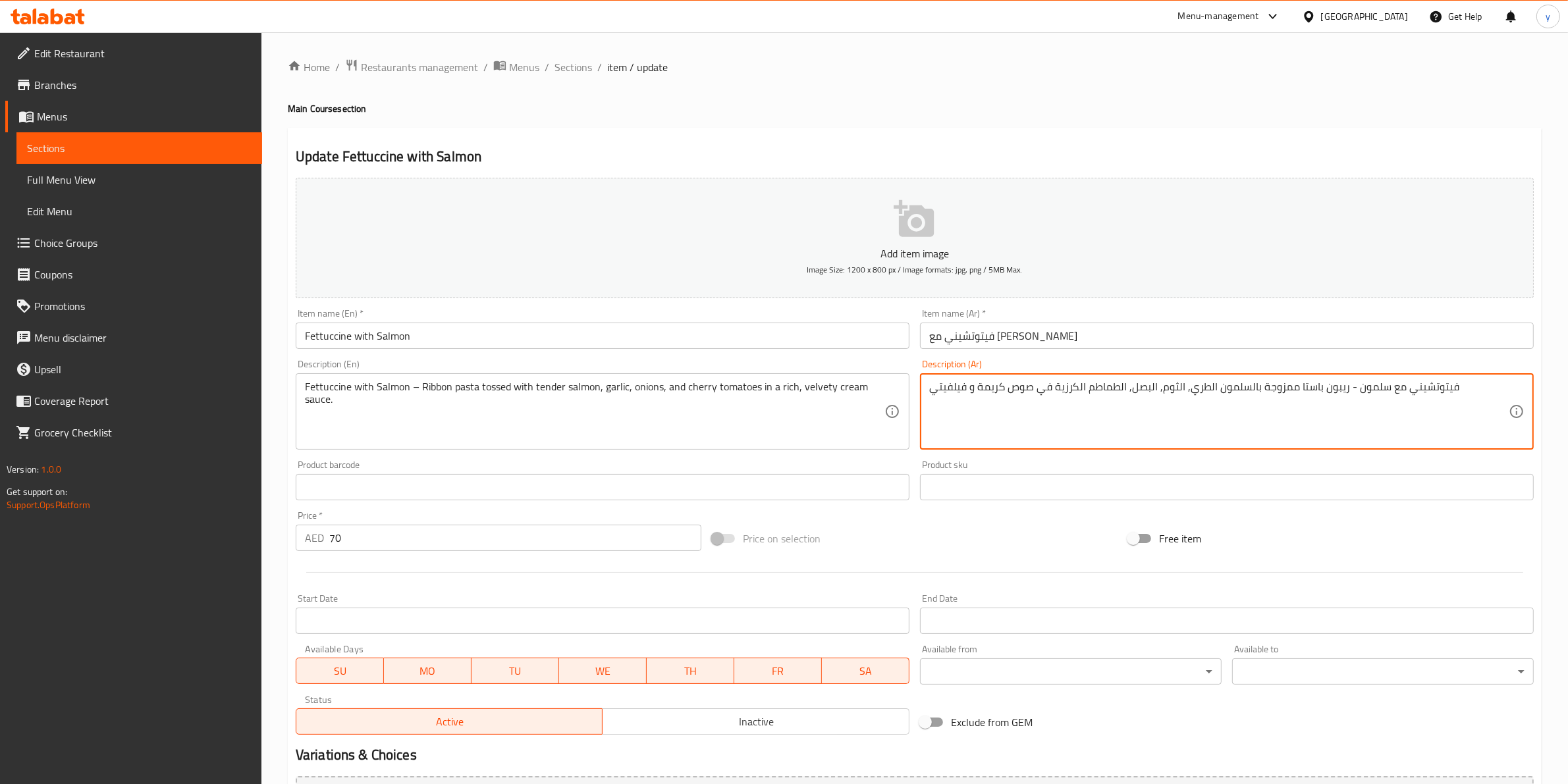
click at [978, 386] on textarea "فيتوتشيني مع سلمون - ريبون باستا ممزوجة بالسلمون الطري, الثوم, البصل, الطماطم ا…" at bounding box center [1219, 411] width 580 height 63
click at [1110, 425] on textarea "فيتوتشيني مع سلمون - ريبون باستا ممزوجة بالسلمون الطري, الثوم, البصل, الطماطم ا…" at bounding box center [1219, 411] width 580 height 63
click at [956, 393] on textarea "فيتوتشيني مع سلمون - ريبون باستا ممزوجة بالسلمون الطري, الثوم, البصل, الطماطم ا…" at bounding box center [1219, 411] width 580 height 63
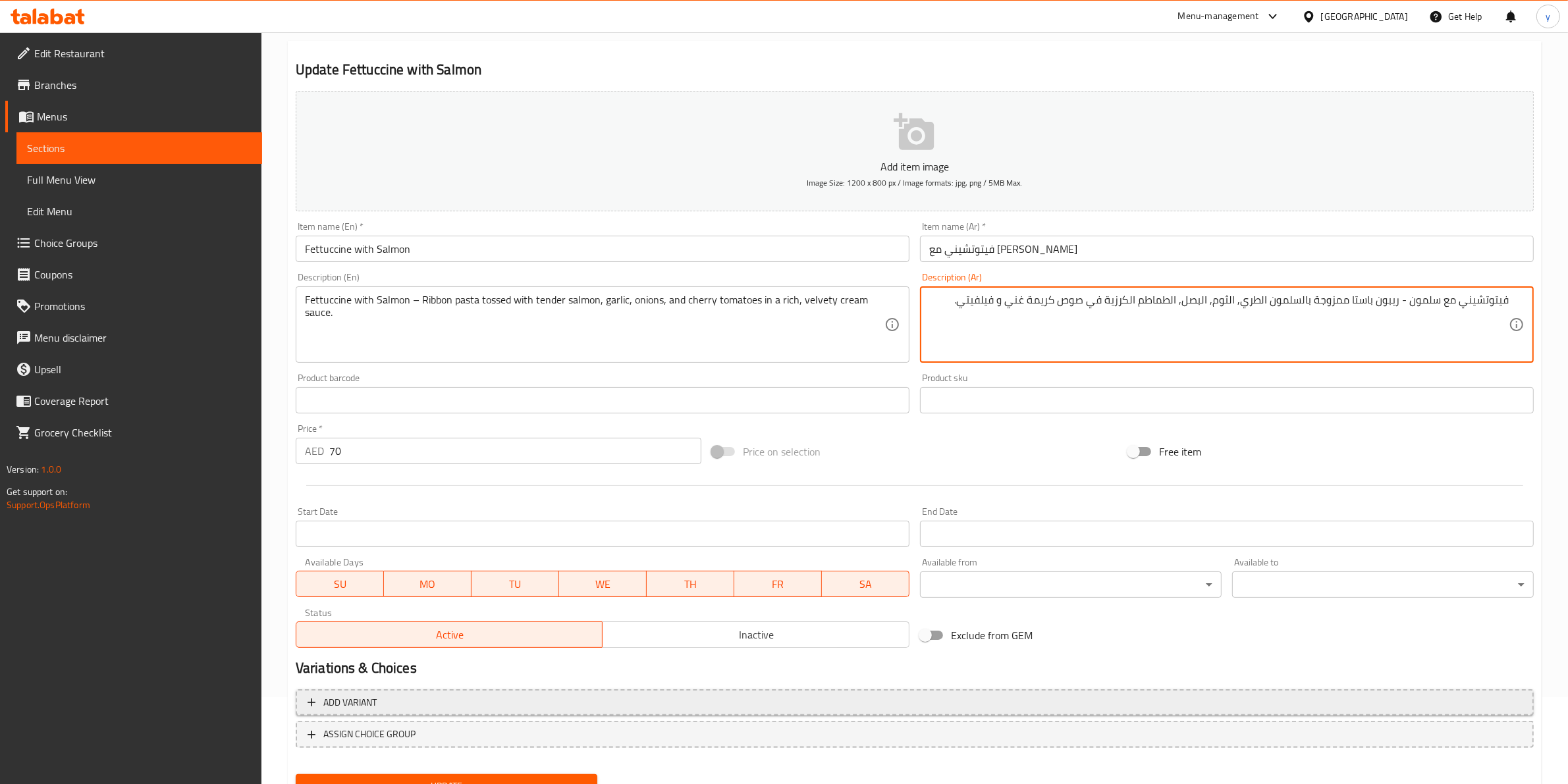
scroll to position [143, 0]
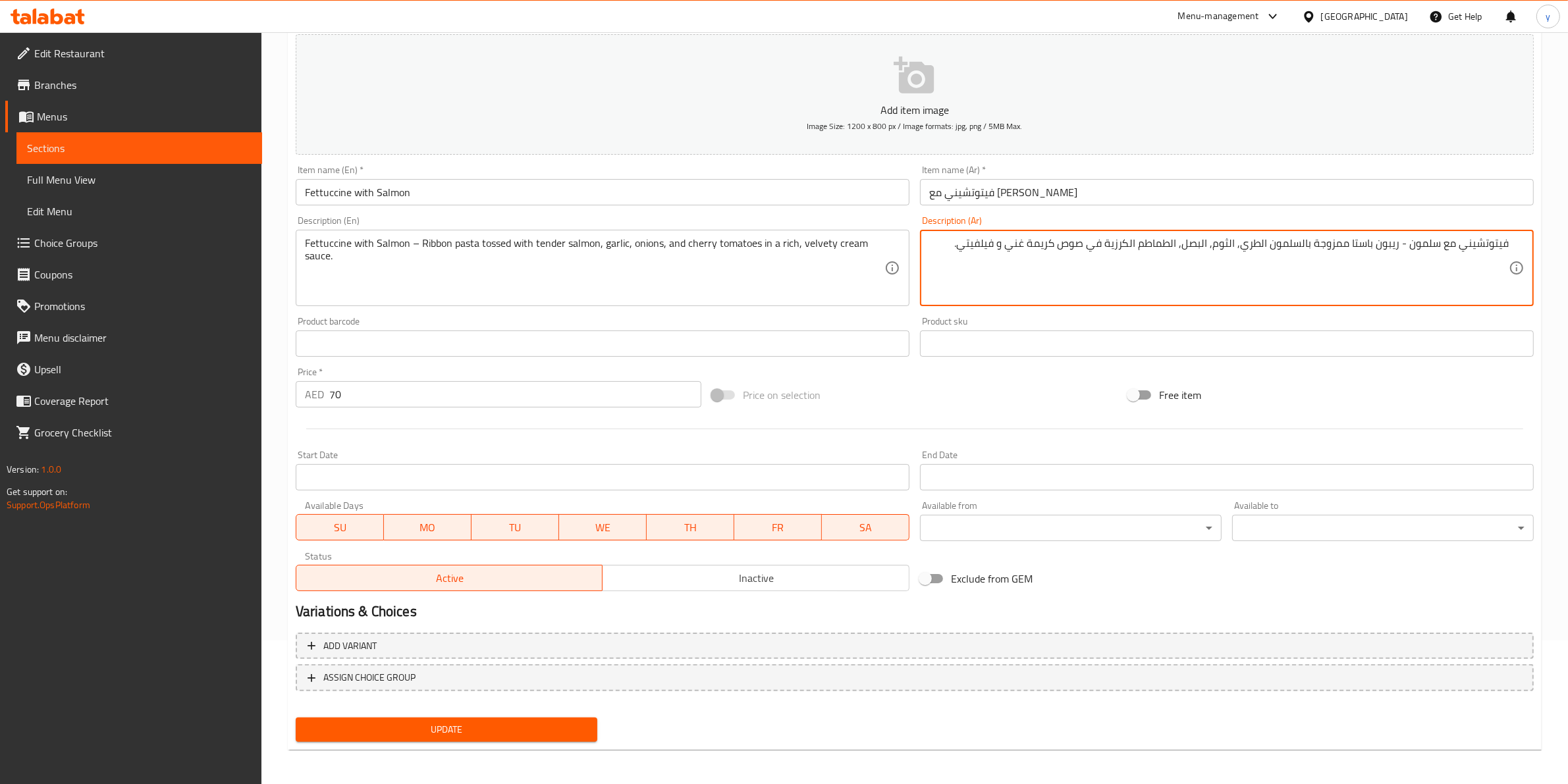
type textarea "فيتوتشيني مع سلمون - ريبون باستا ممزوجة بالسلمون الطري, الثوم, البصل, الطماطم ا…"
click at [561, 717] on button "Update" at bounding box center [447, 729] width 301 height 24
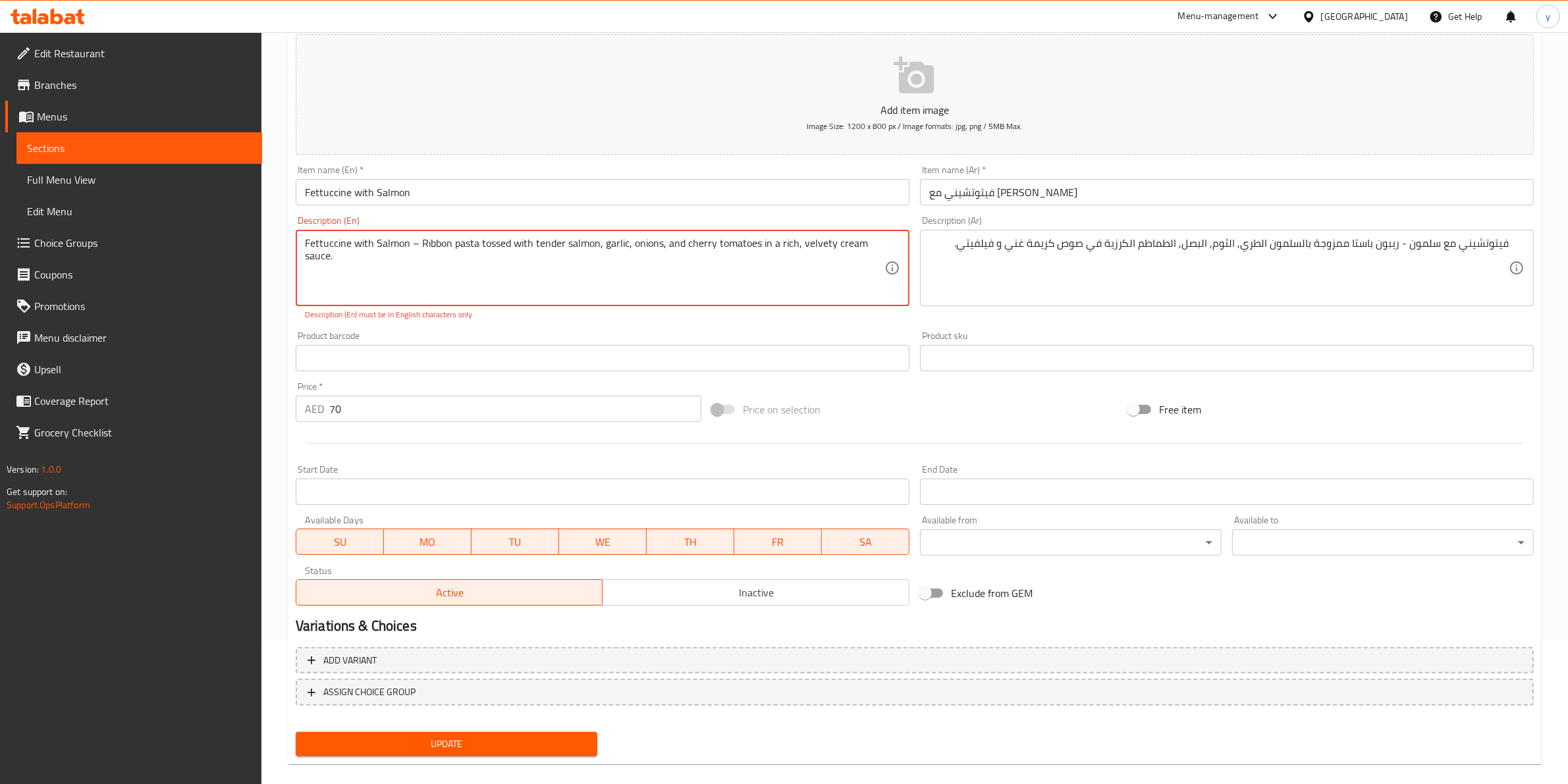
click at [479, 743] on span "Update" at bounding box center [446, 744] width 280 height 16
click at [490, 737] on span "Update" at bounding box center [446, 744] width 280 height 16
click at [409, 263] on textarea "Fettuccine with Salmon – Ribbon pasta tossed with tender salmon, garlic, onions…" at bounding box center [595, 268] width 580 height 63
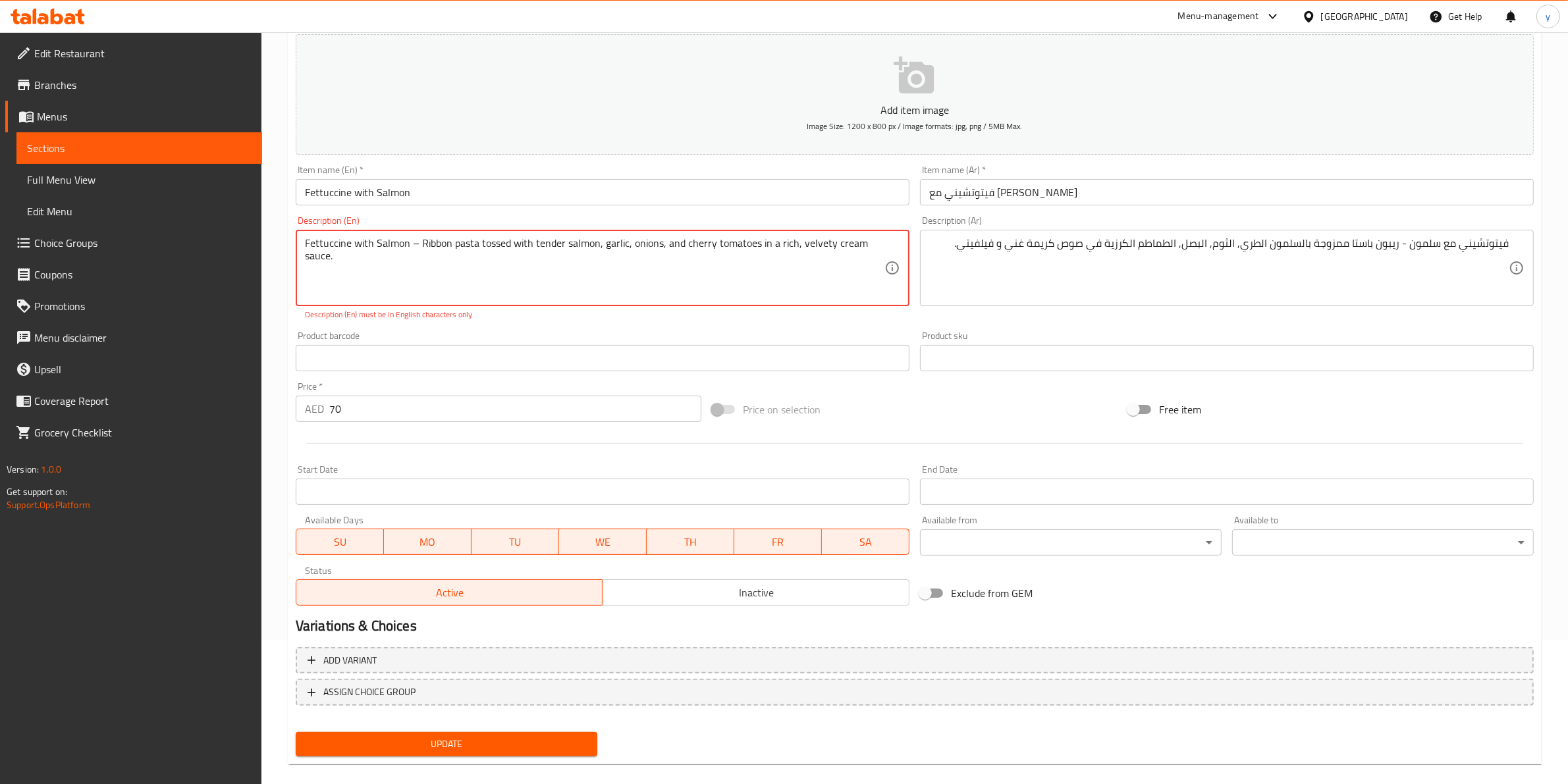
click at [420, 240] on textarea "Fettuccine with Salmon – Ribbon pasta tossed with tender salmon, garlic, onions…" at bounding box center [595, 268] width 580 height 63
click at [508, 737] on span "Update" at bounding box center [446, 744] width 280 height 16
click at [410, 245] on textarea "Fettuccine with Salmon –Ribbon pasta tossed with tender salmon, garlic, onions,…" at bounding box center [595, 268] width 580 height 63
click at [417, 244] on textarea "Fettuccine with Salmon –Ribbon pasta tossed with tender salmon, garlic, onions,…" at bounding box center [595, 268] width 580 height 63
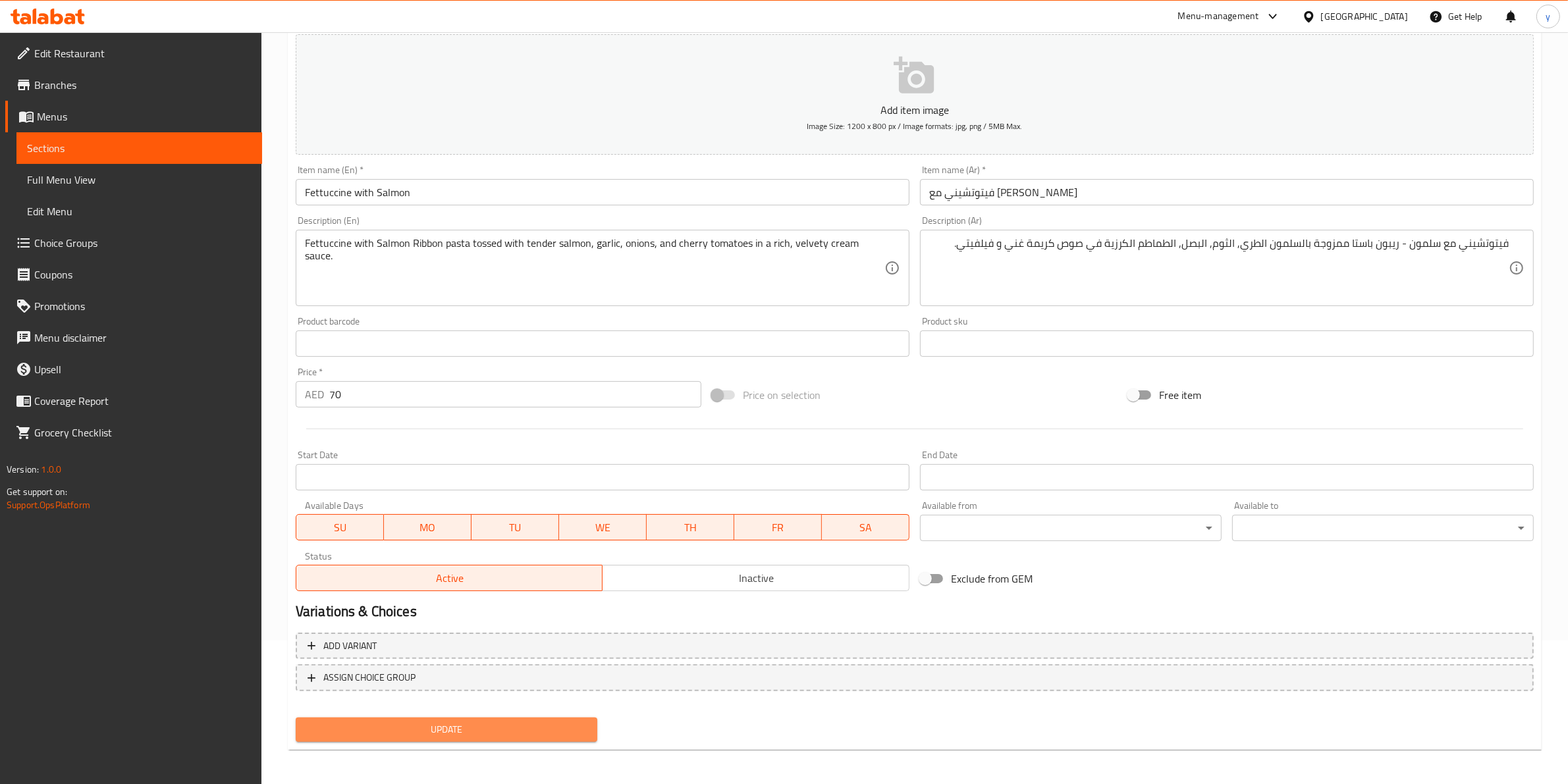
click at [482, 723] on span "Update" at bounding box center [446, 729] width 280 height 16
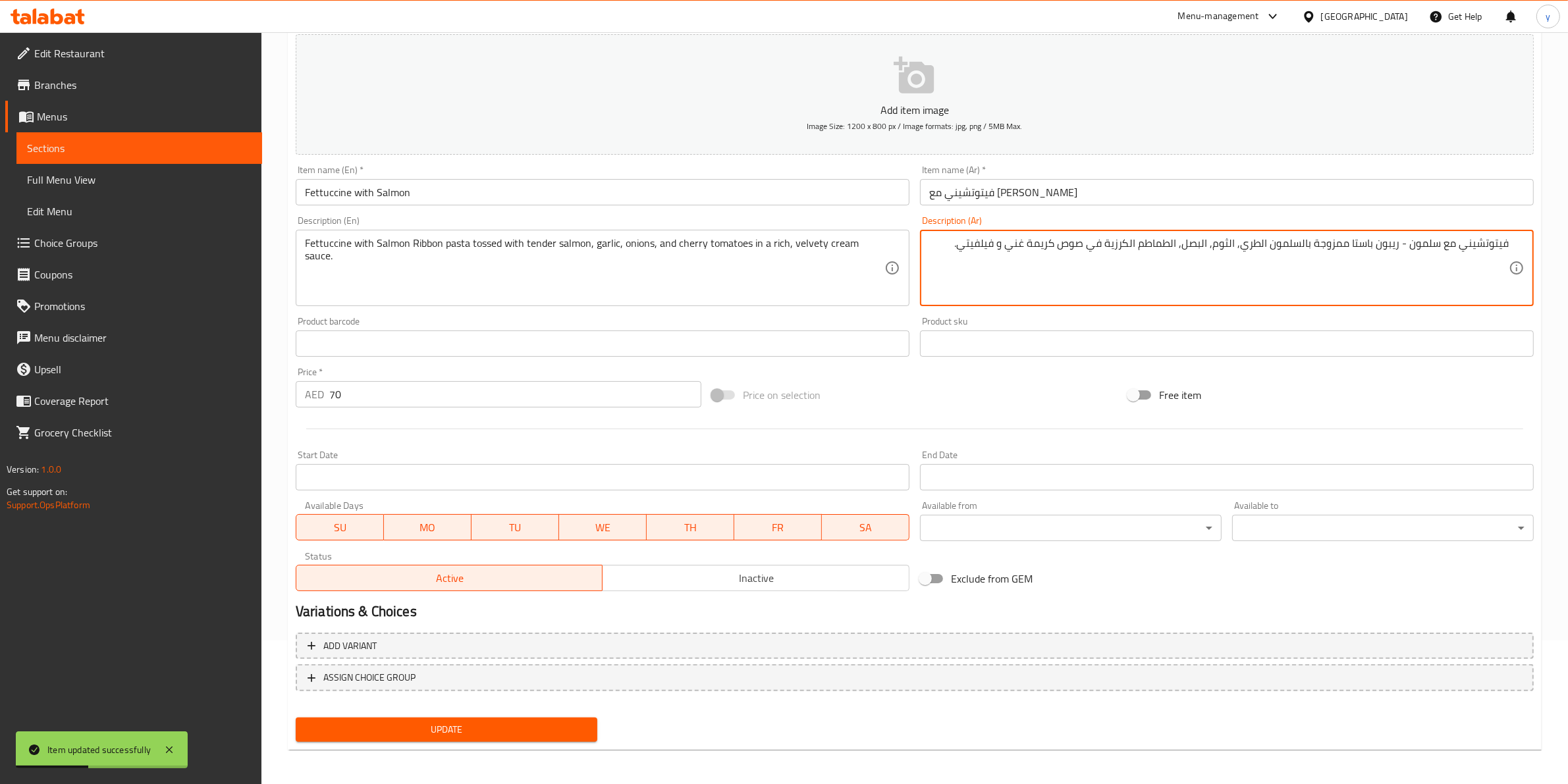
click at [1403, 245] on textarea "فيتوتشيني مع سلمون - ريبون باستا ممزوجة بالسلمون الطري, الثوم, البصل, الطماطم ا…" at bounding box center [1219, 268] width 580 height 63
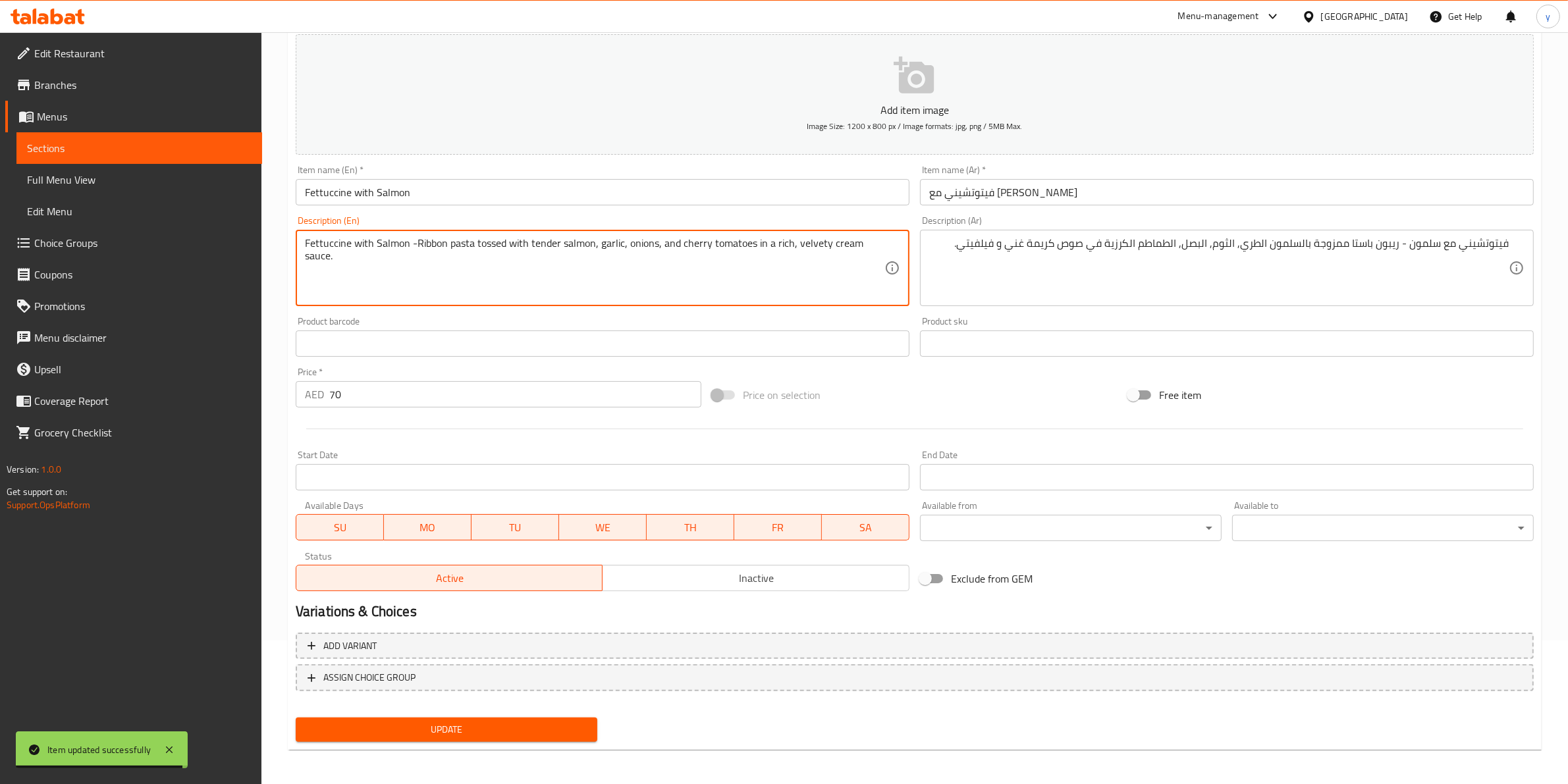
type textarea "Fettuccine with Salmon -Ribbon pasta tossed with tender salmon, garlic, onions,…"
click at [501, 728] on span "Update" at bounding box center [446, 729] width 280 height 16
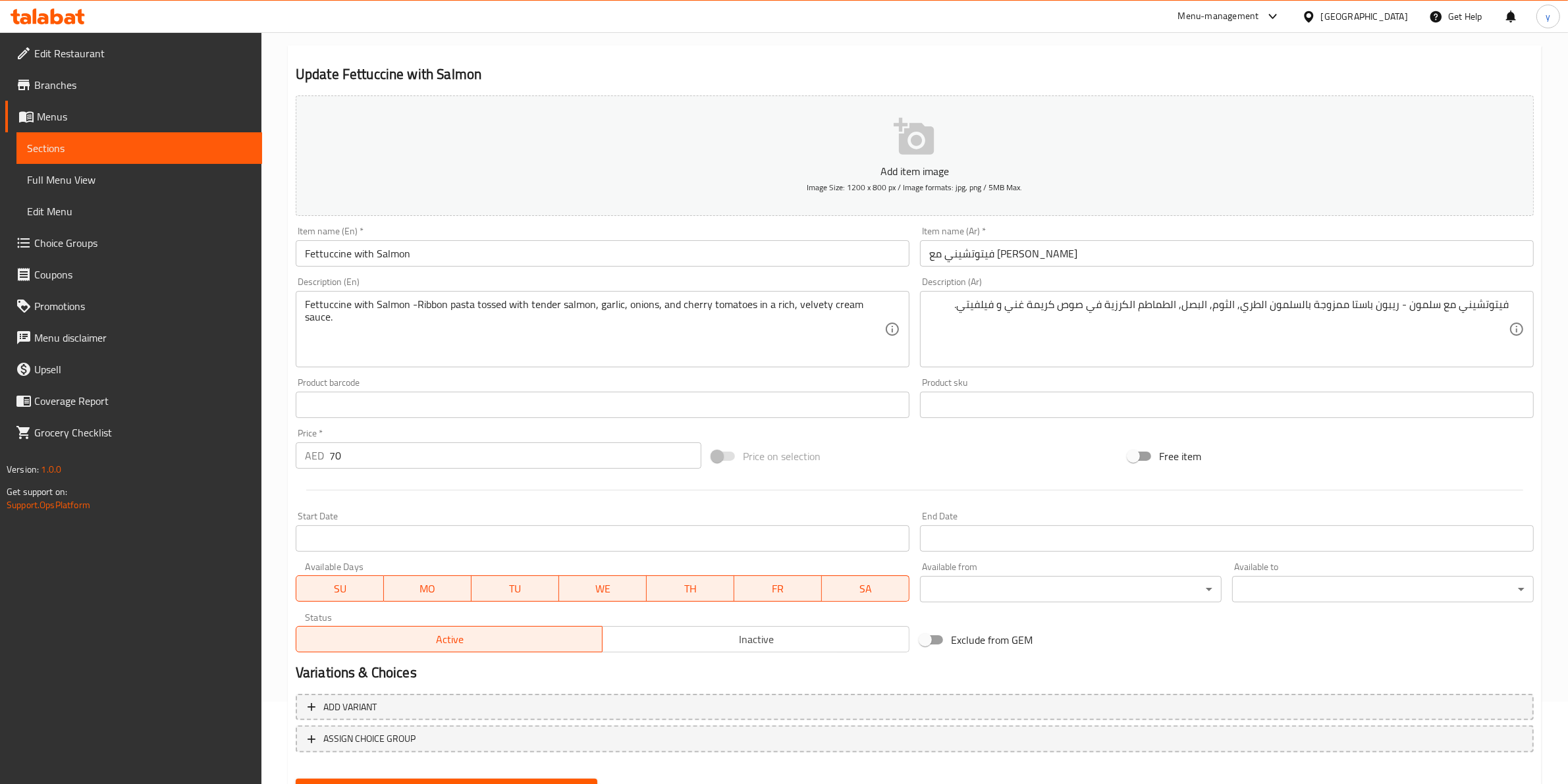
scroll to position [0, 0]
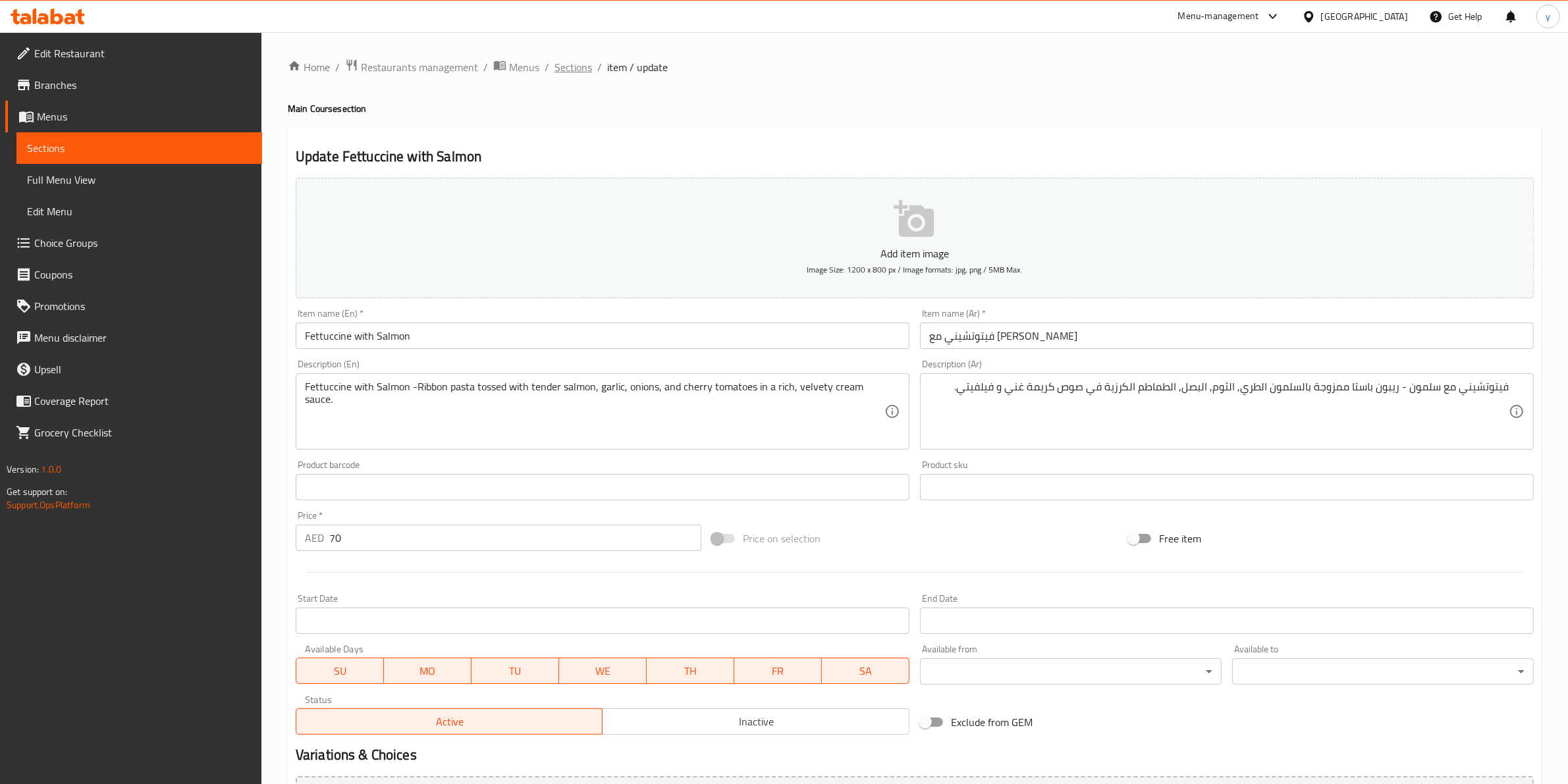
click at [581, 66] on span "Sections" at bounding box center [574, 67] width 38 height 16
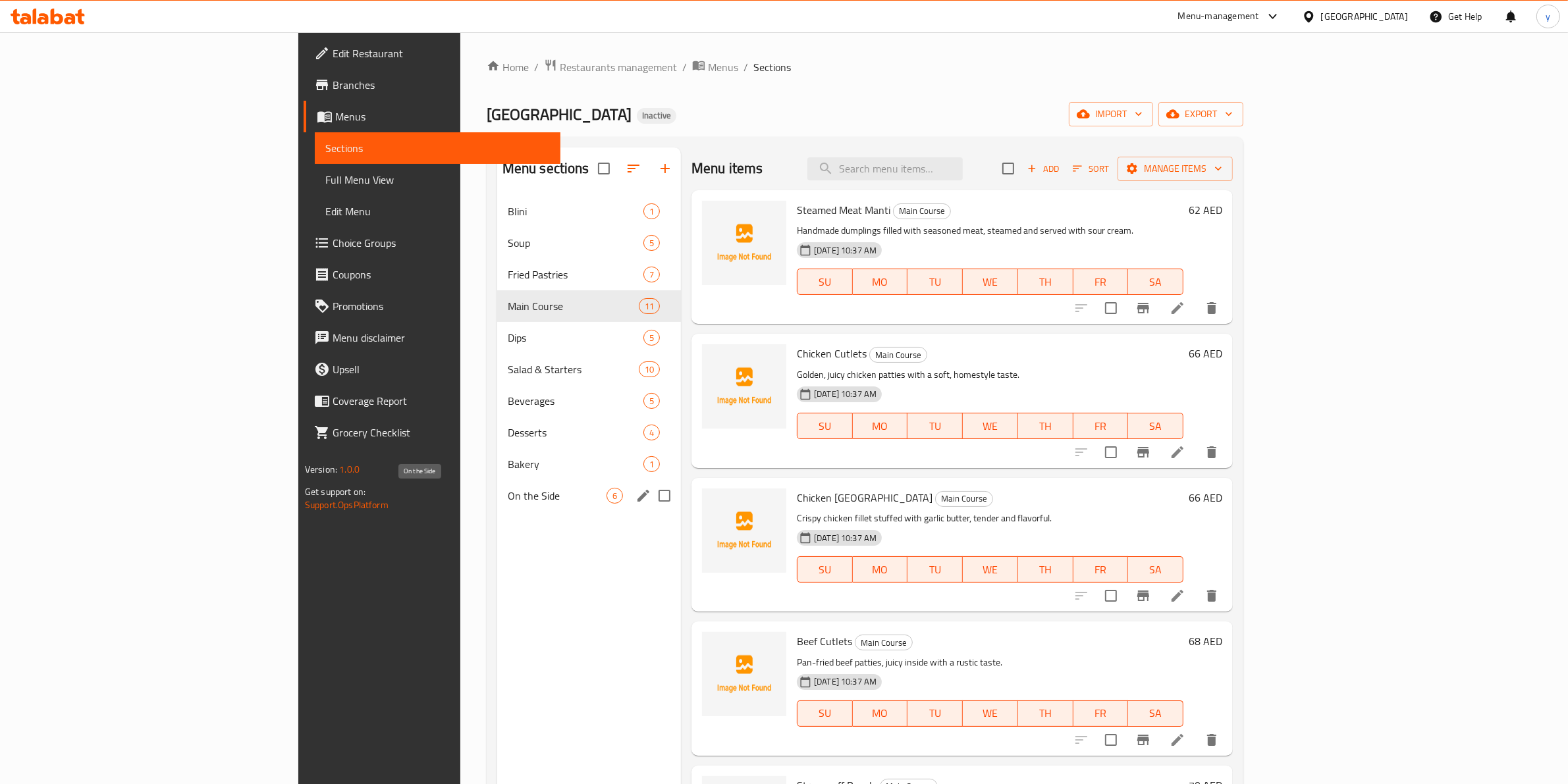
click at [507, 488] on span "On the Side" at bounding box center [557, 495] width 99 height 16
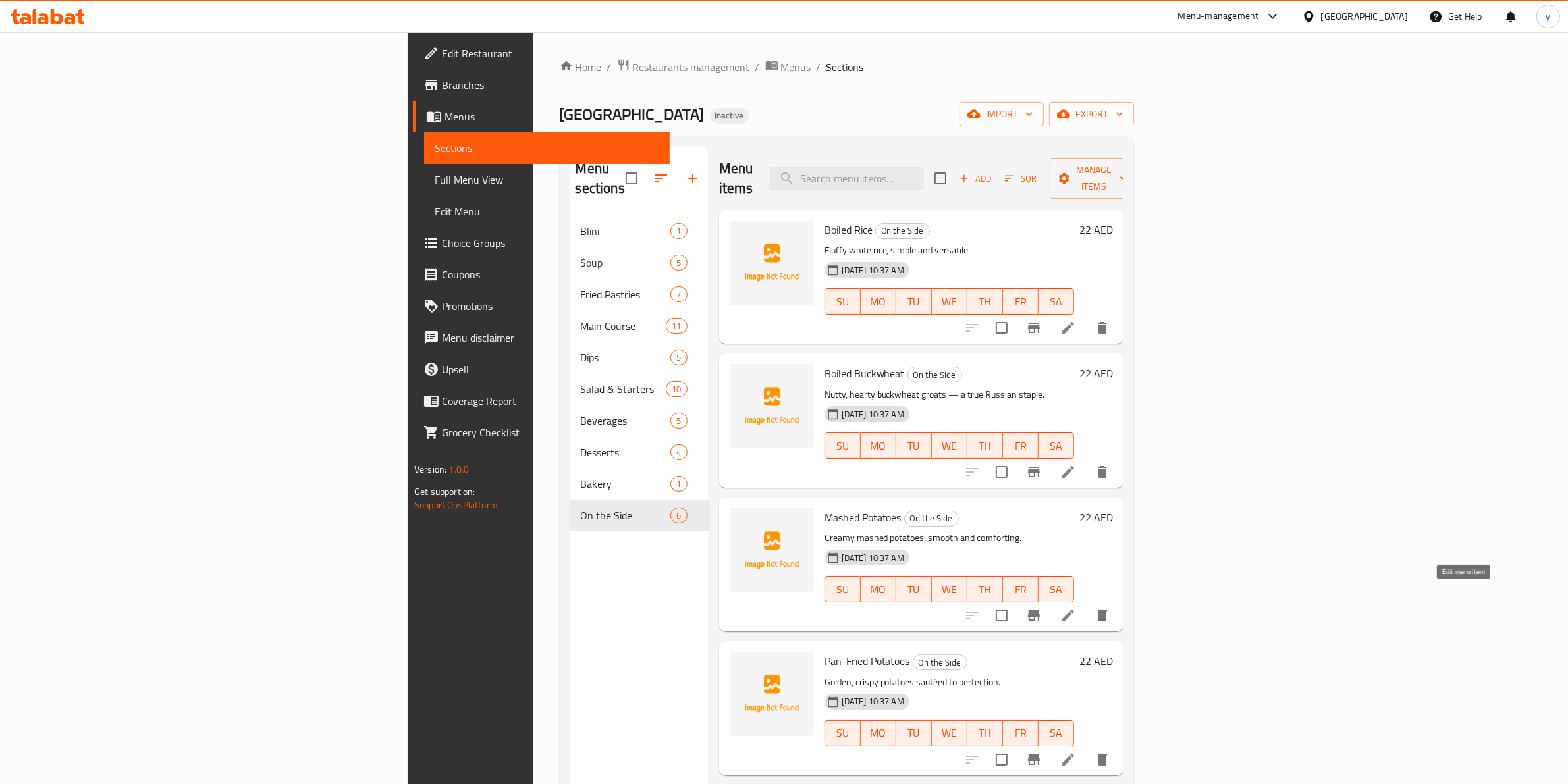
click at [1074, 610] on icon at bounding box center [1068, 616] width 12 height 12
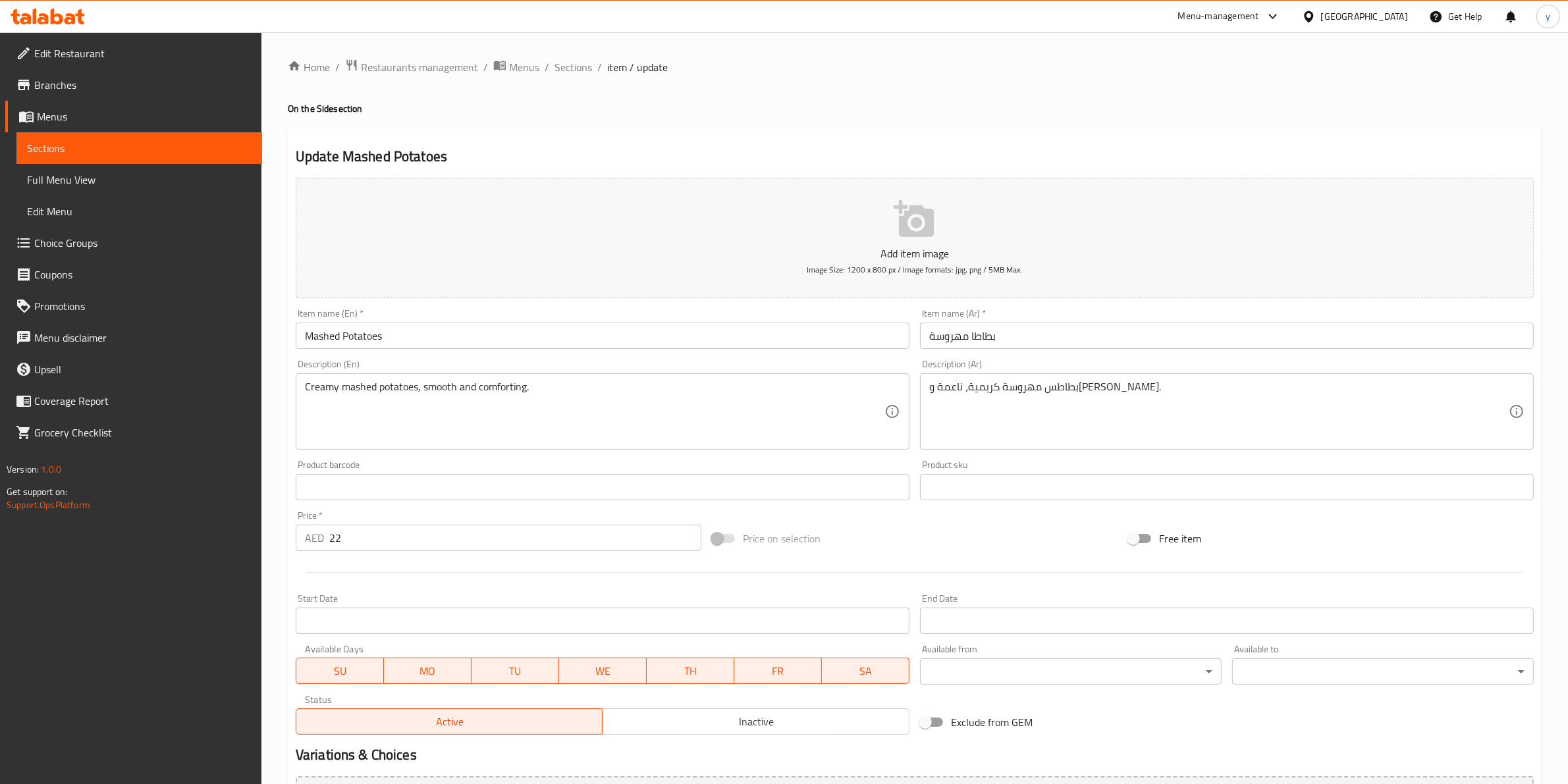
click at [973, 337] on input "بطاطا مهروسة" at bounding box center [1227, 336] width 613 height 26
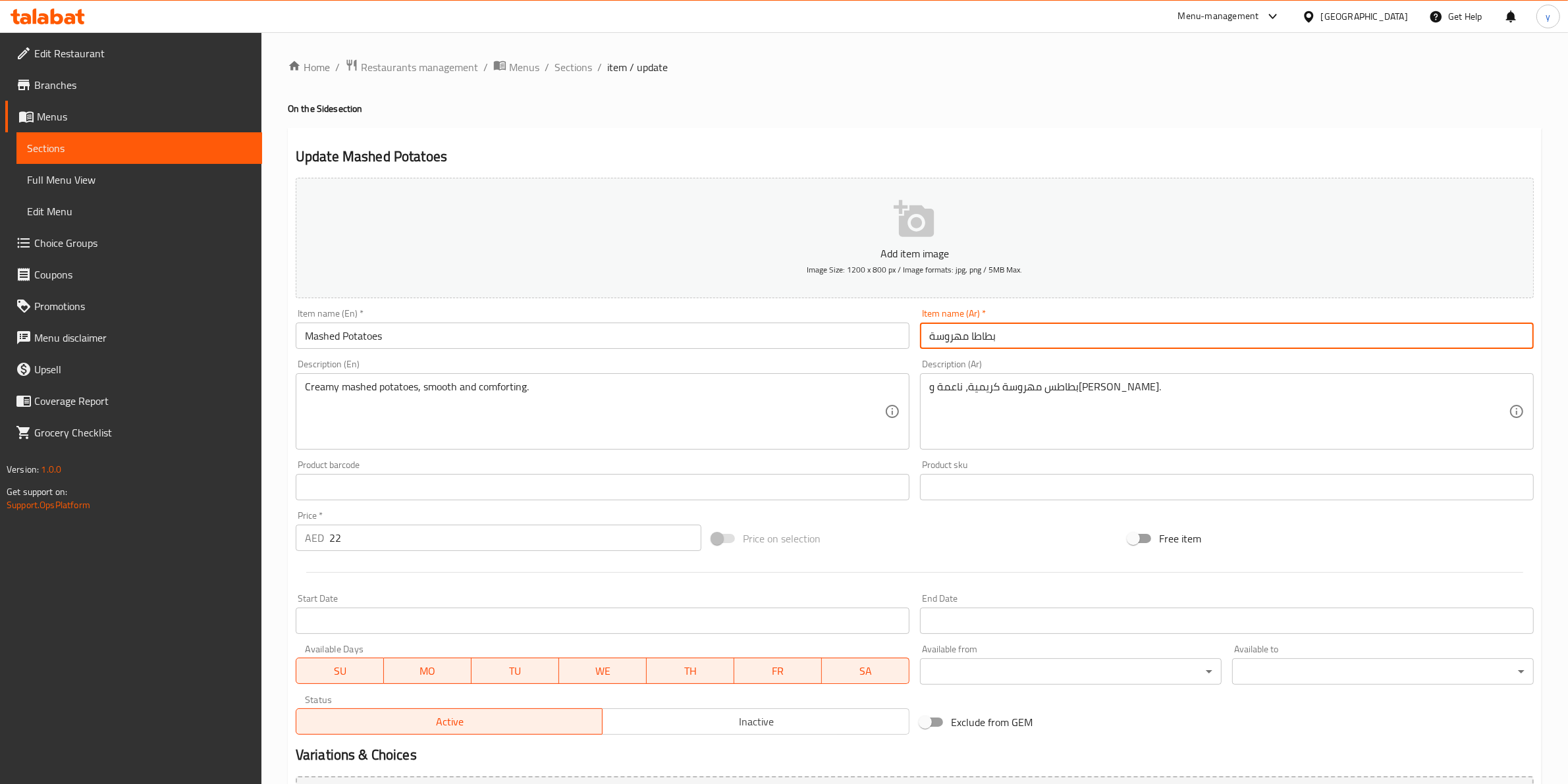
click at [985, 341] on input "بطاطا مهروسة" at bounding box center [1227, 336] width 613 height 26
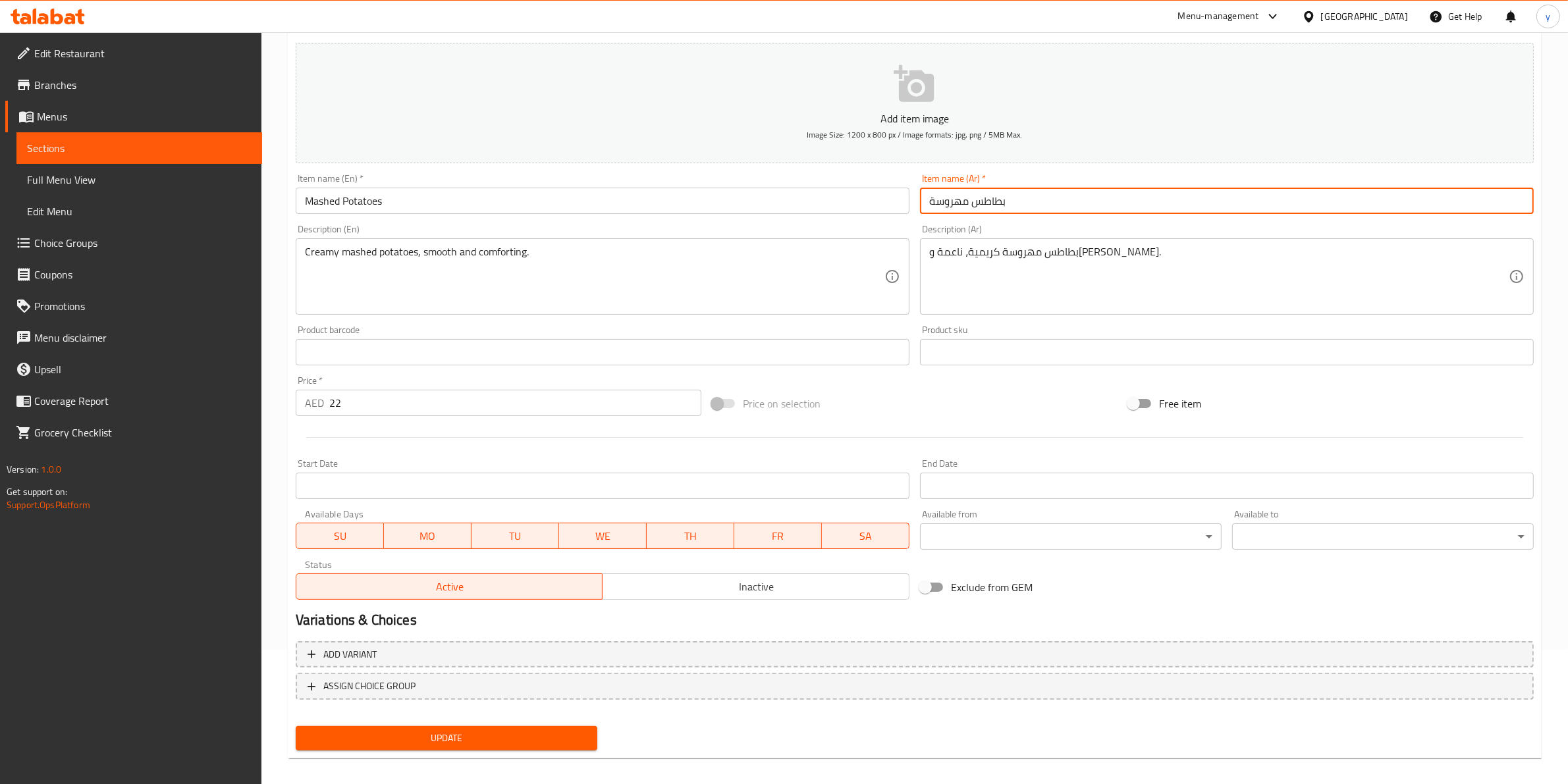
scroll to position [143, 0]
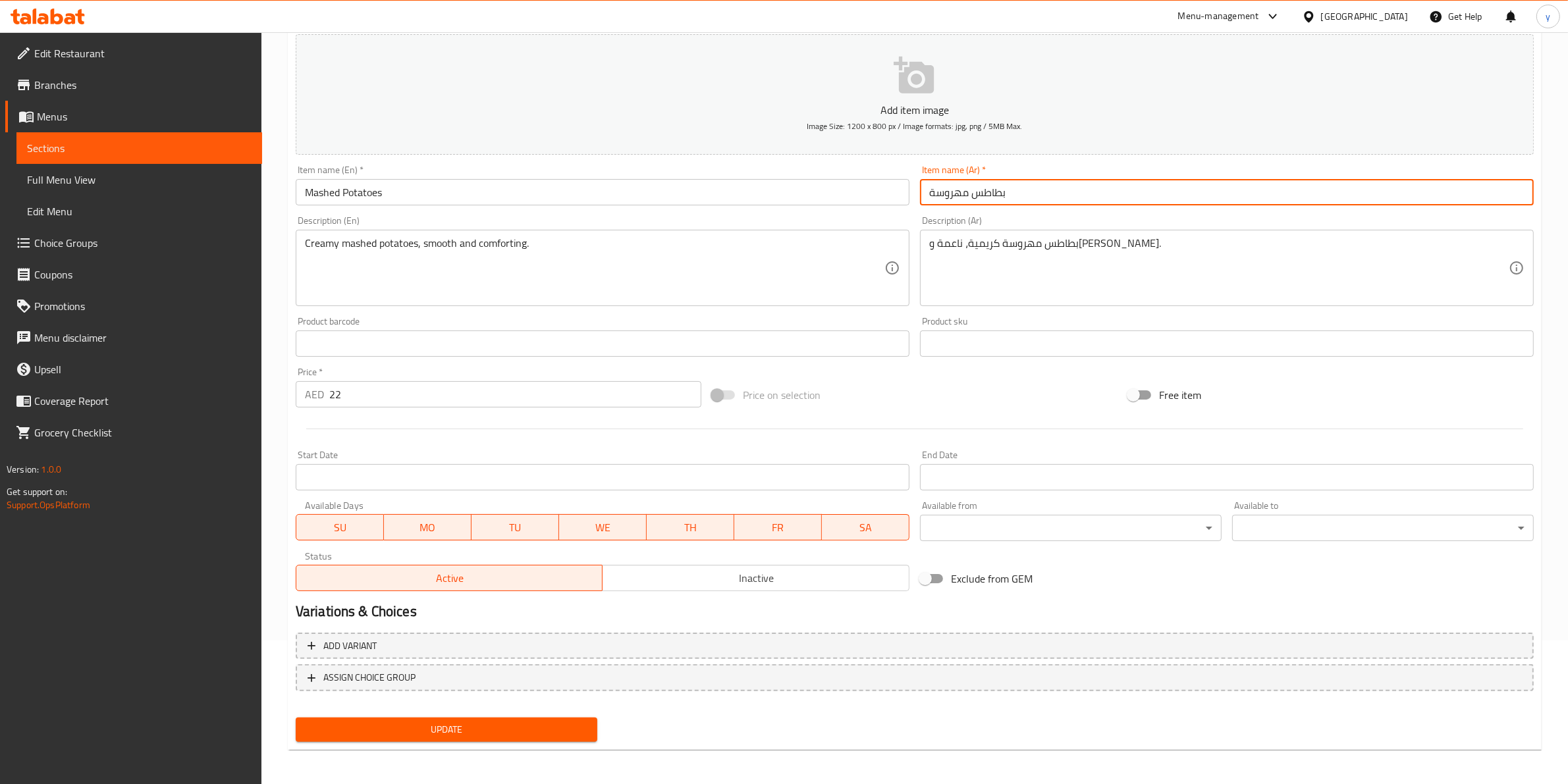
type input "بطاطس مهروسة"
click at [550, 724] on span "Update" at bounding box center [446, 729] width 280 height 16
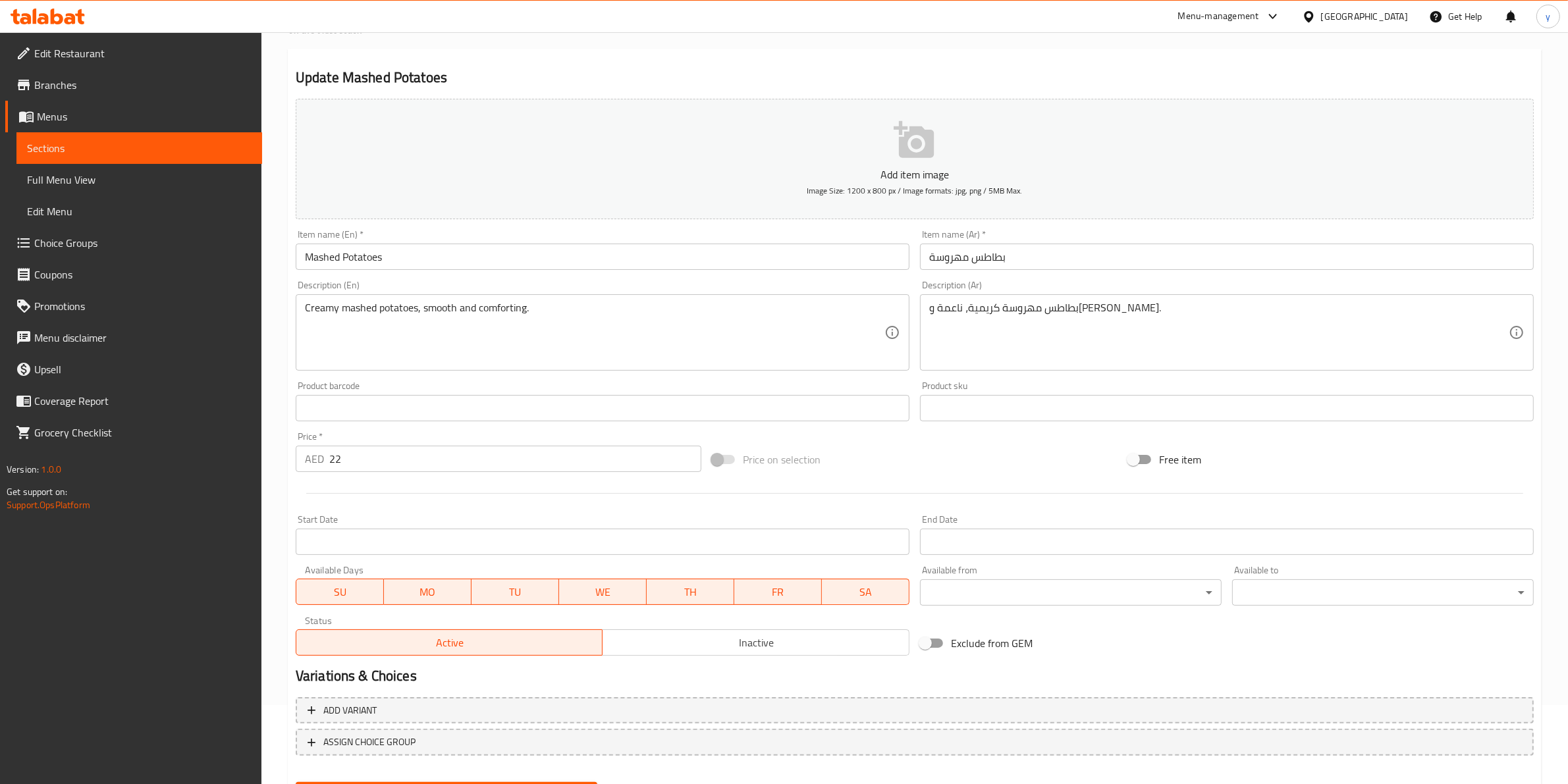
scroll to position [0, 0]
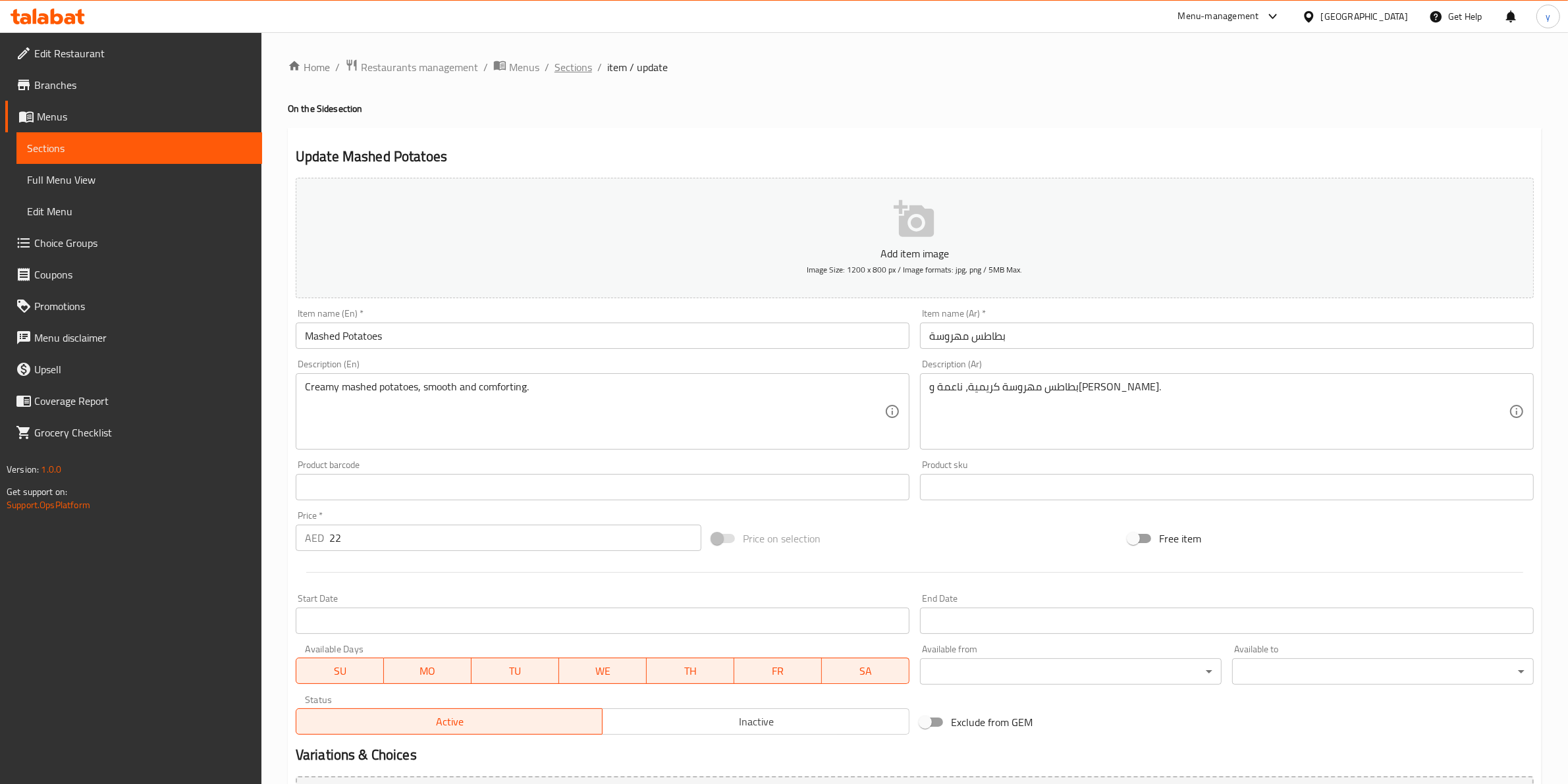
click at [580, 68] on span "Sections" at bounding box center [574, 67] width 38 height 16
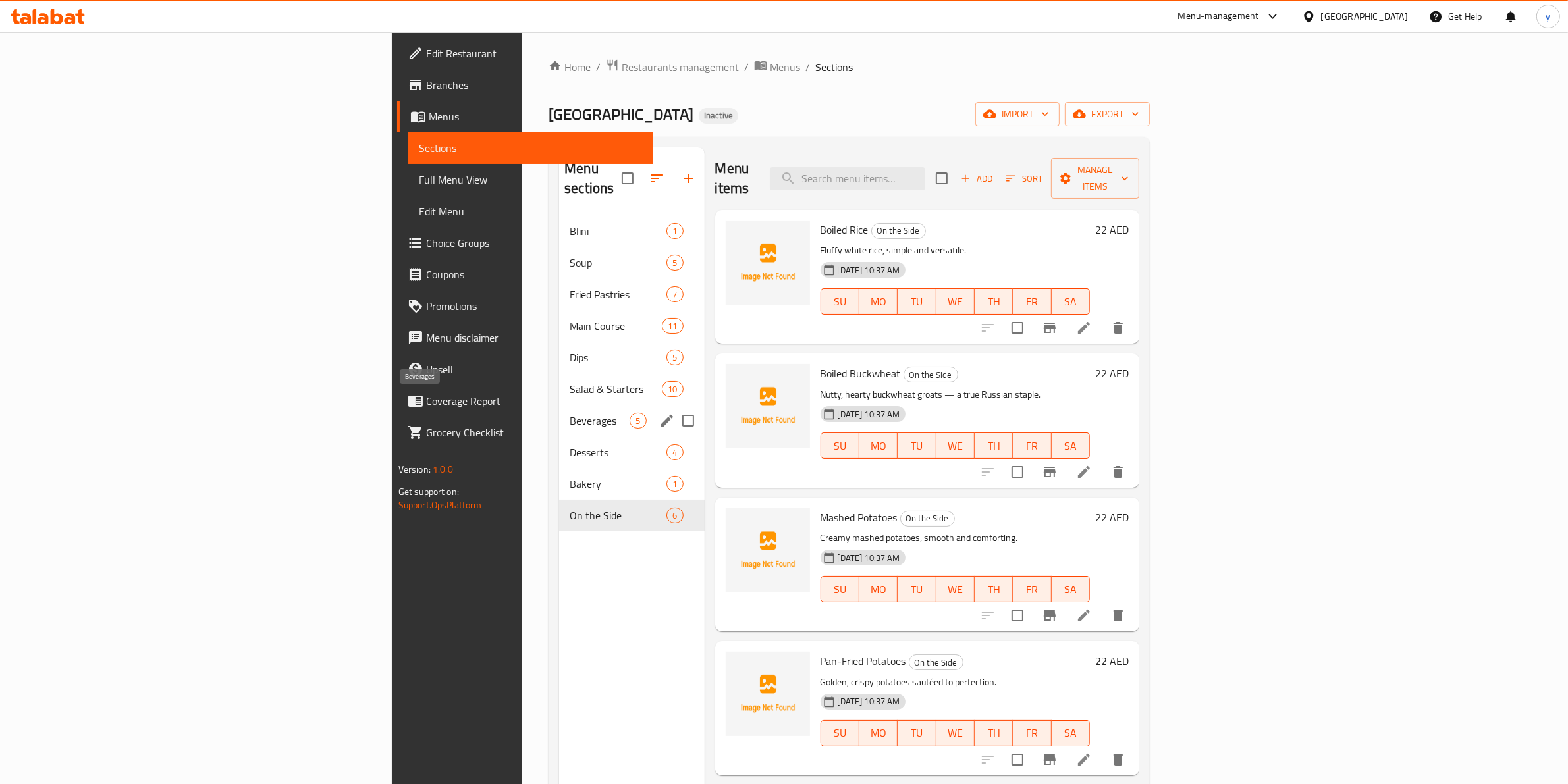
click at [570, 413] on span "Beverages" at bounding box center [599, 420] width 60 height 16
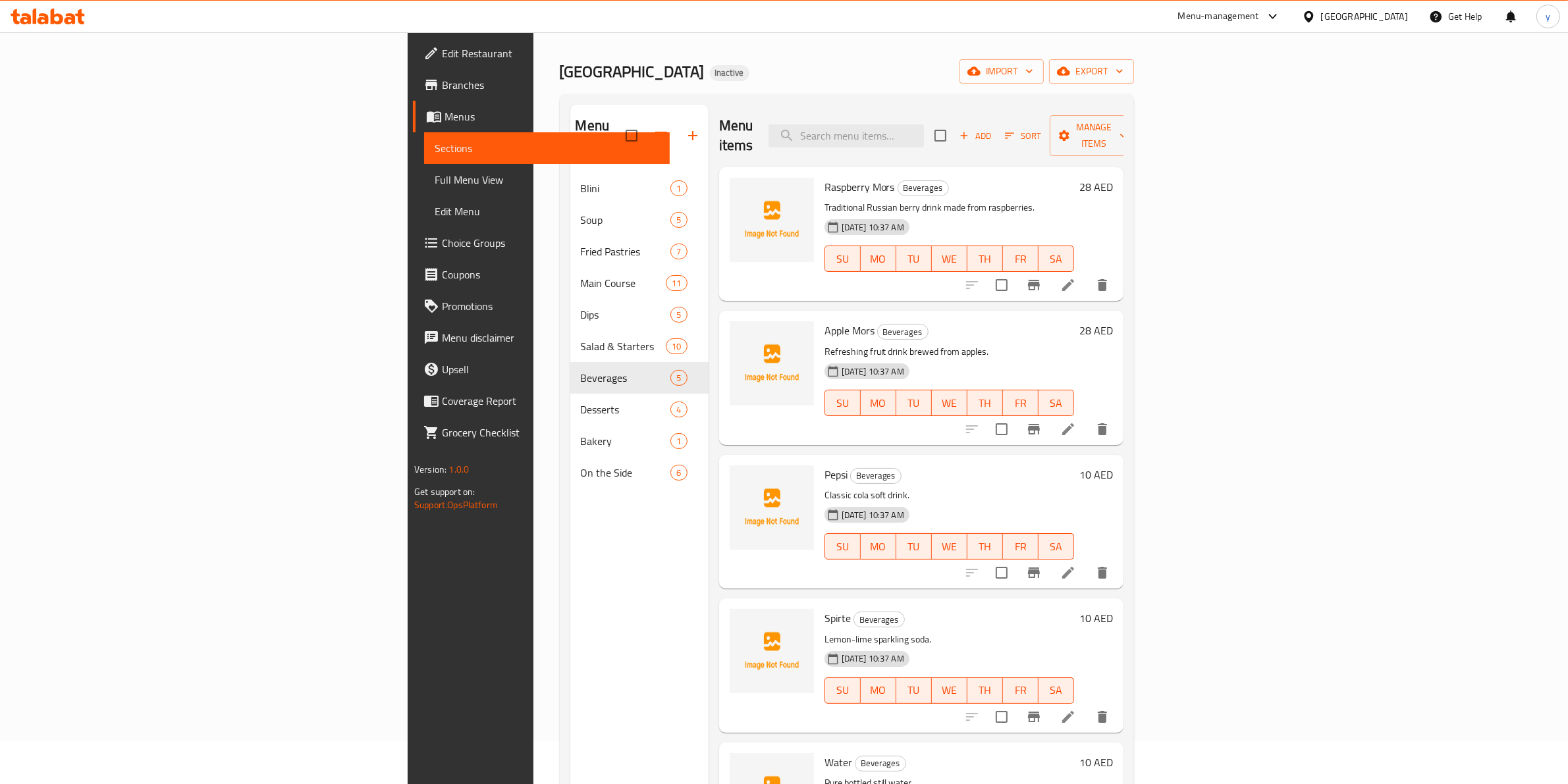
scroll to position [82, 0]
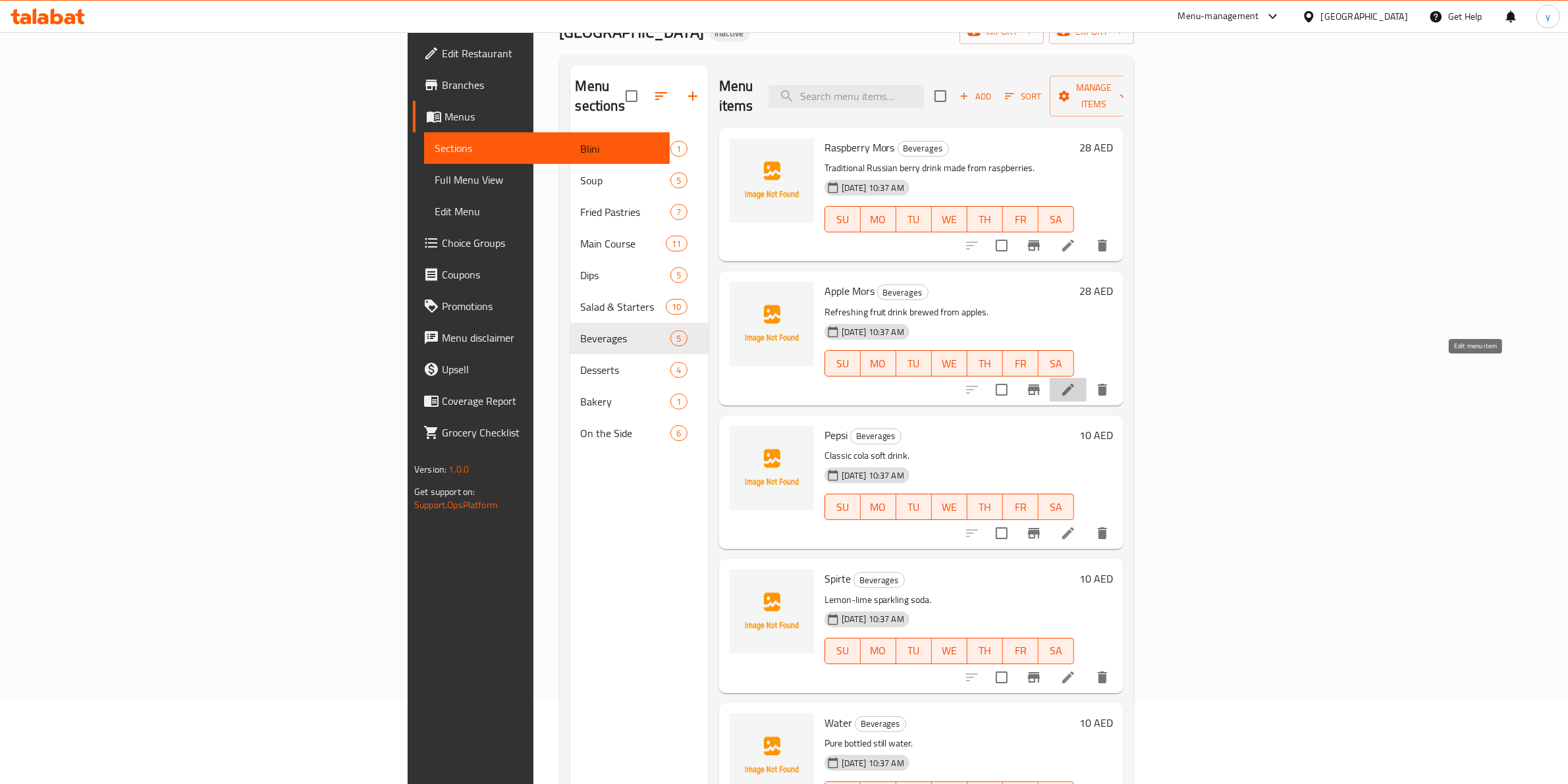
click at [1076, 382] on icon at bounding box center [1067, 389] width 16 height 16
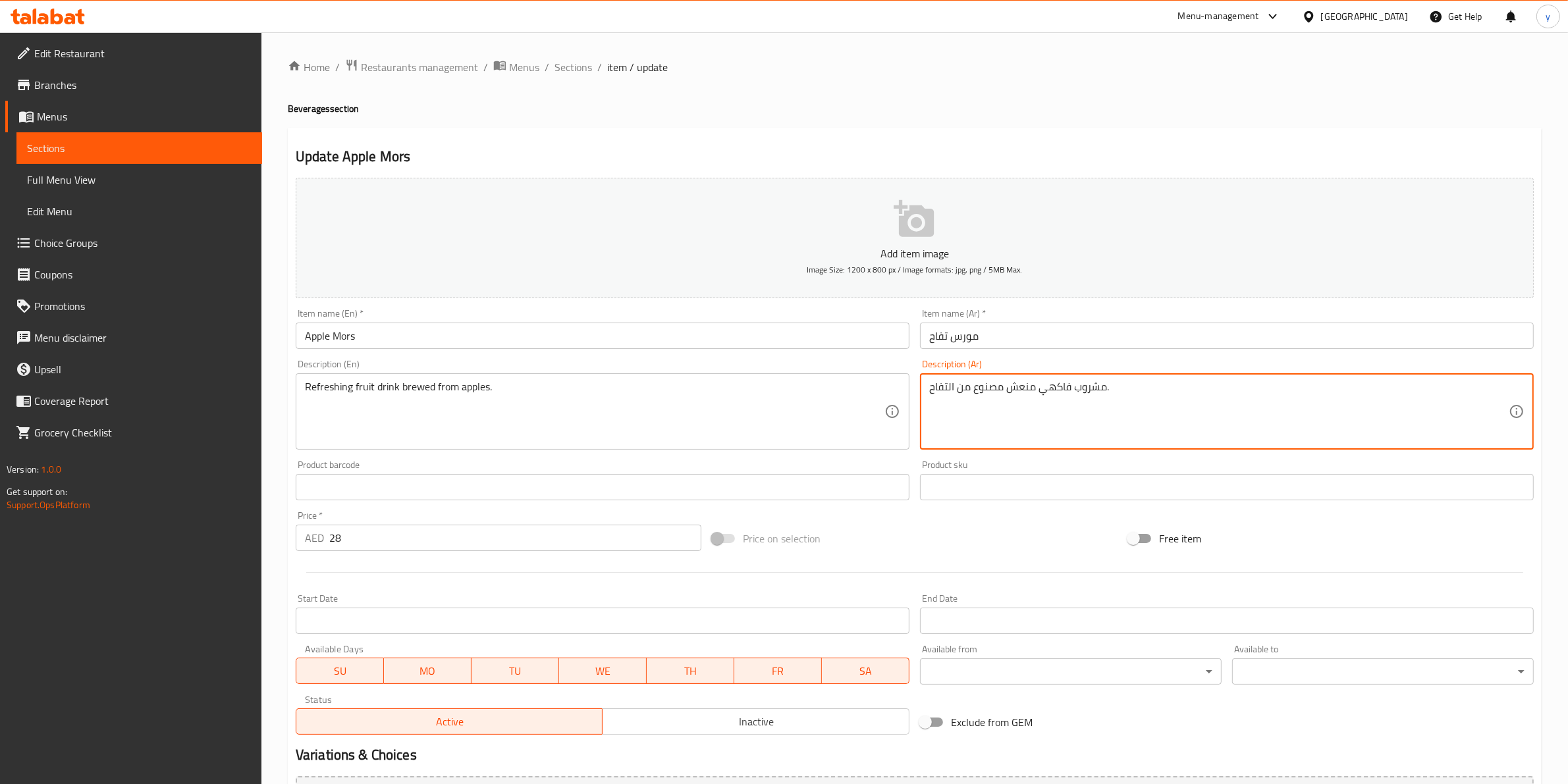
click at [982, 386] on textarea "مشروب فاكهي منعش مصنوع من التفاح." at bounding box center [1219, 411] width 580 height 63
type textarea "مشروب فاكهي منعش ممن التفاح."
click at [578, 63] on span "Sections" at bounding box center [574, 67] width 38 height 16
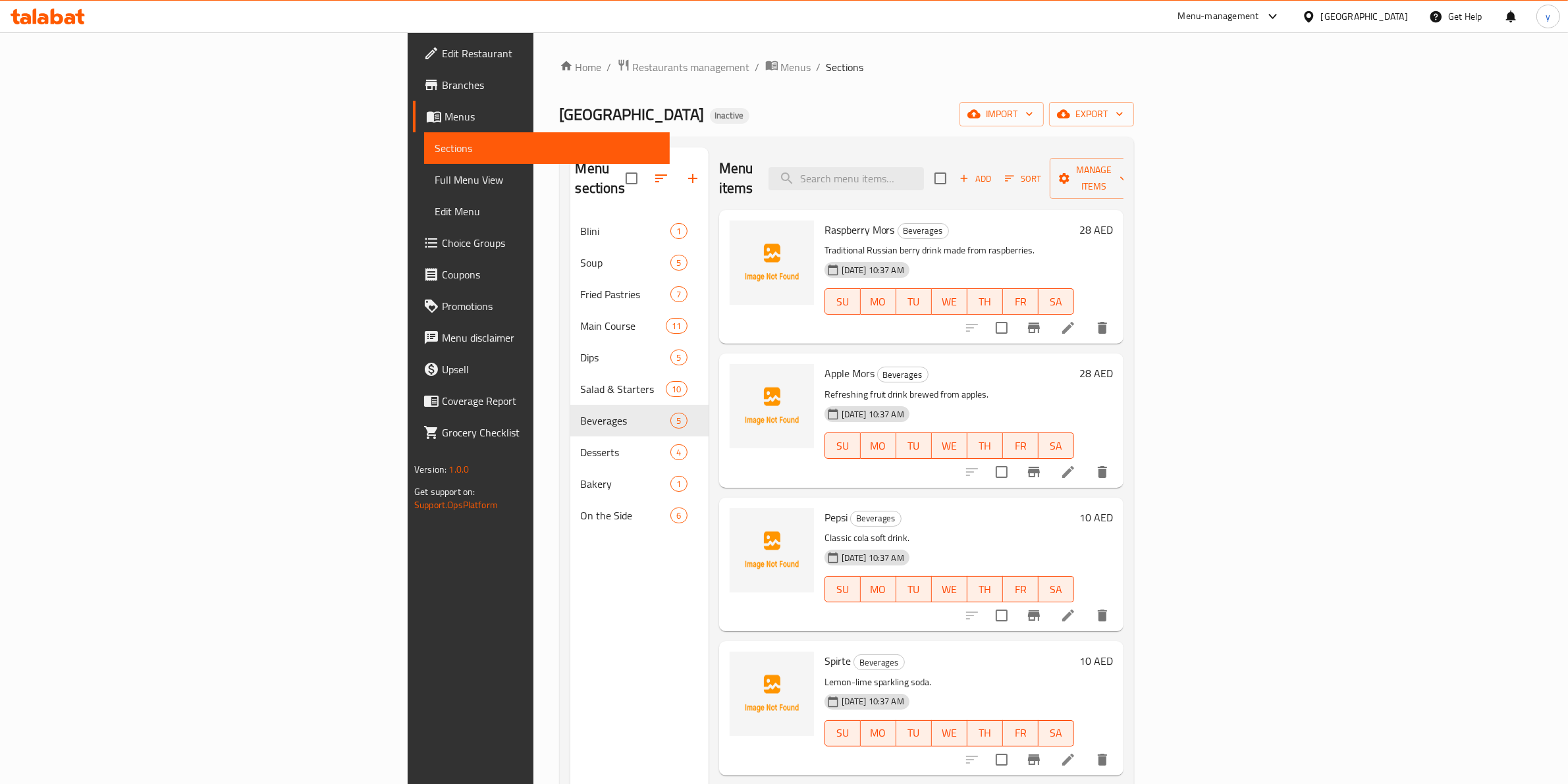
click at [1086, 460] on li at bounding box center [1068, 471] width 37 height 24
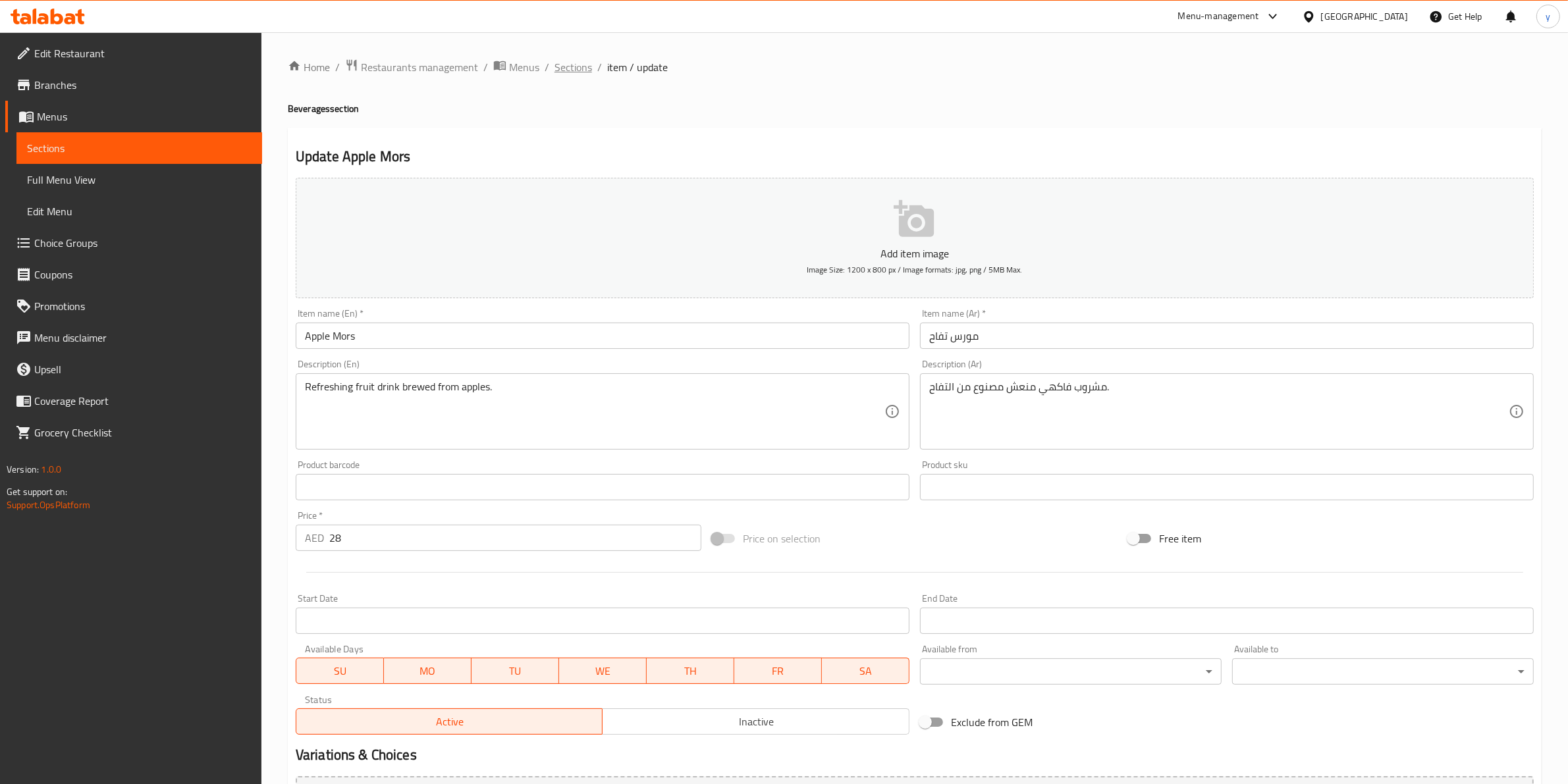
click at [578, 68] on span "Sections" at bounding box center [574, 67] width 38 height 16
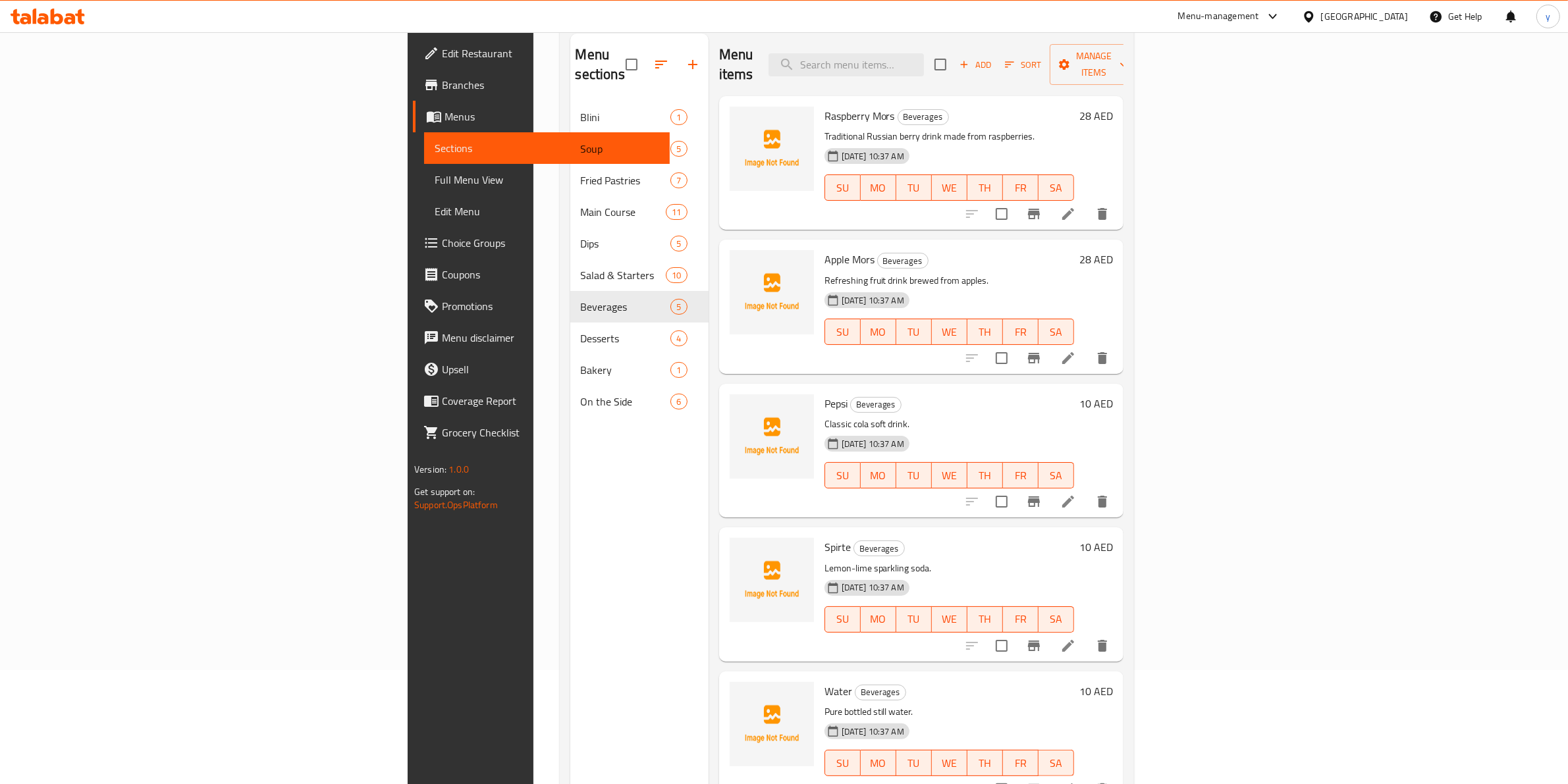
scroll to position [185, 0]
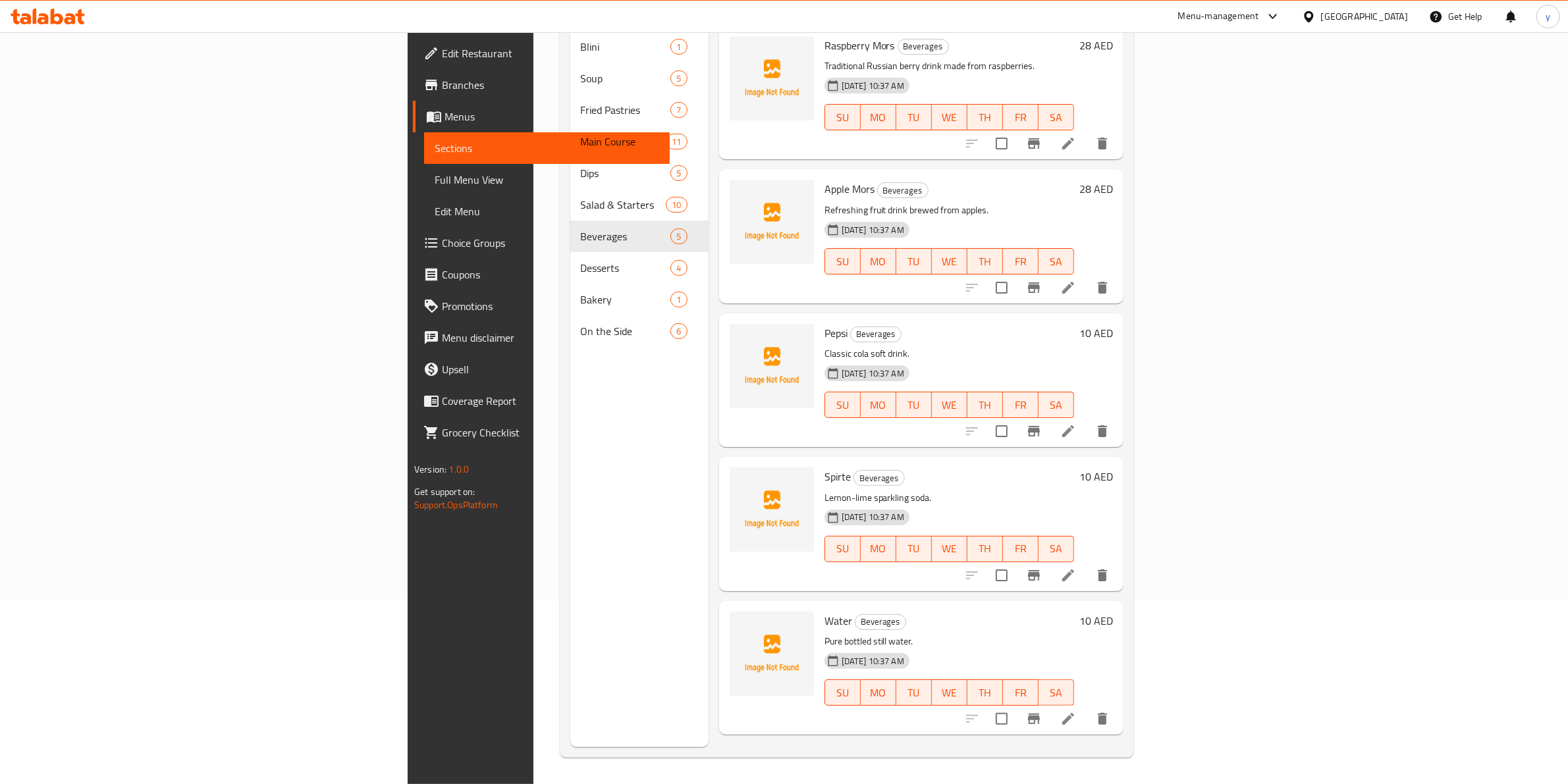
click at [1086, 707] on li at bounding box center [1068, 718] width 37 height 24
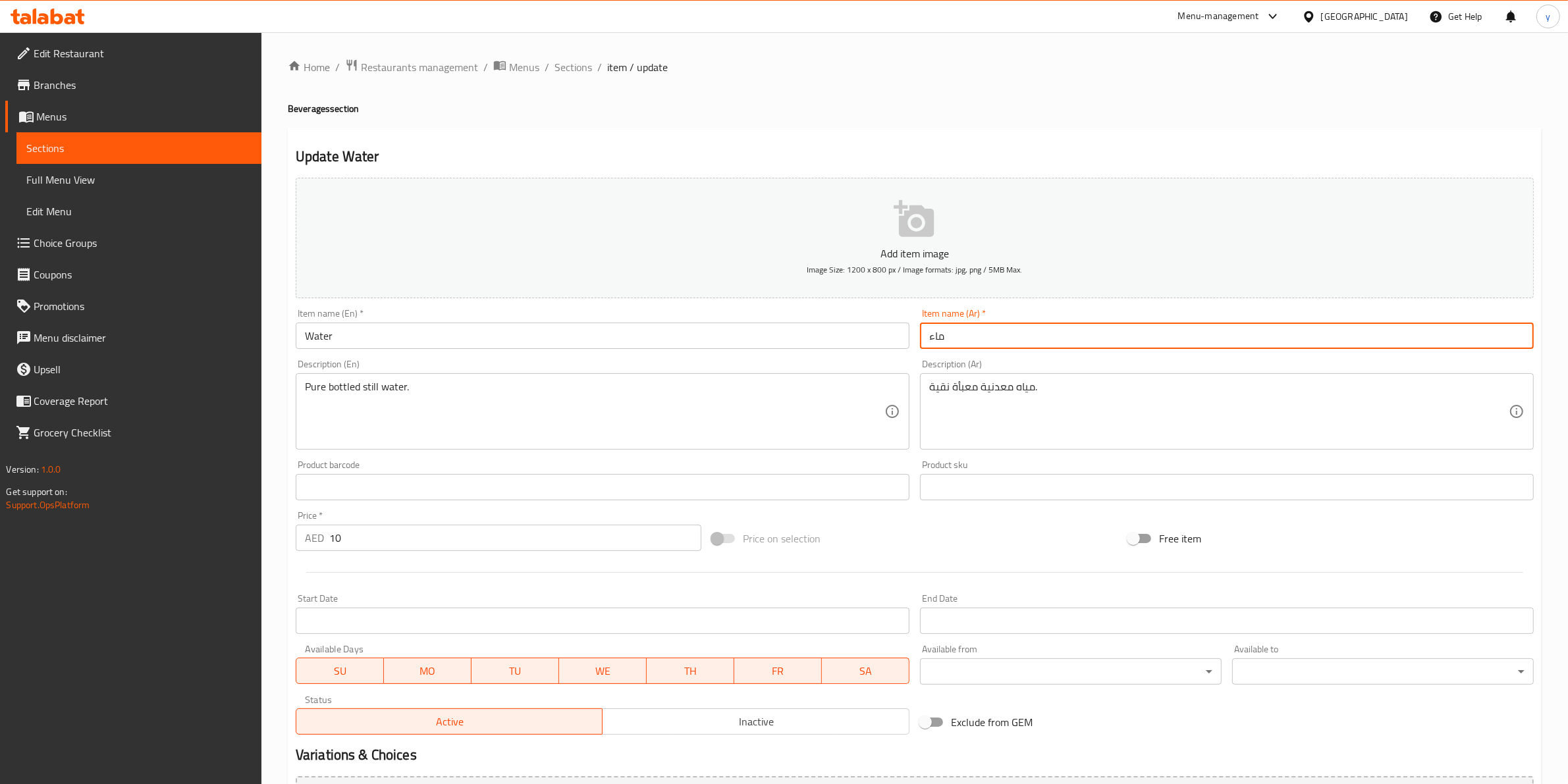
drag, startPoint x: 1025, startPoint y: 342, endPoint x: 870, endPoint y: 342, distance: 155.0
click at [870, 342] on div "Add item image Image Size: 1200 x 800 px / Image formats: jpg, png / 5MB Max. I…" at bounding box center [915, 456] width 1248 height 567
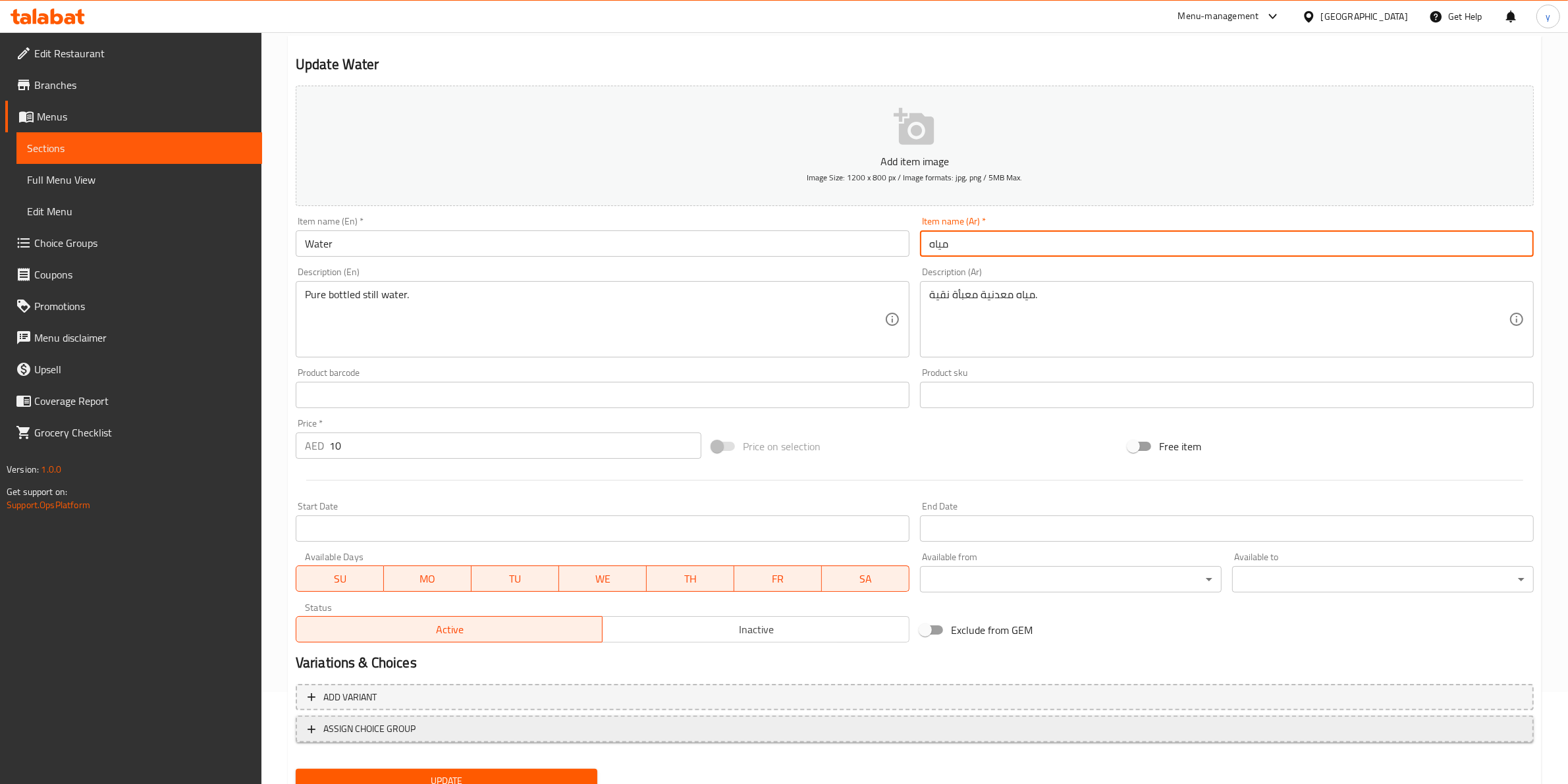
scroll to position [143, 0]
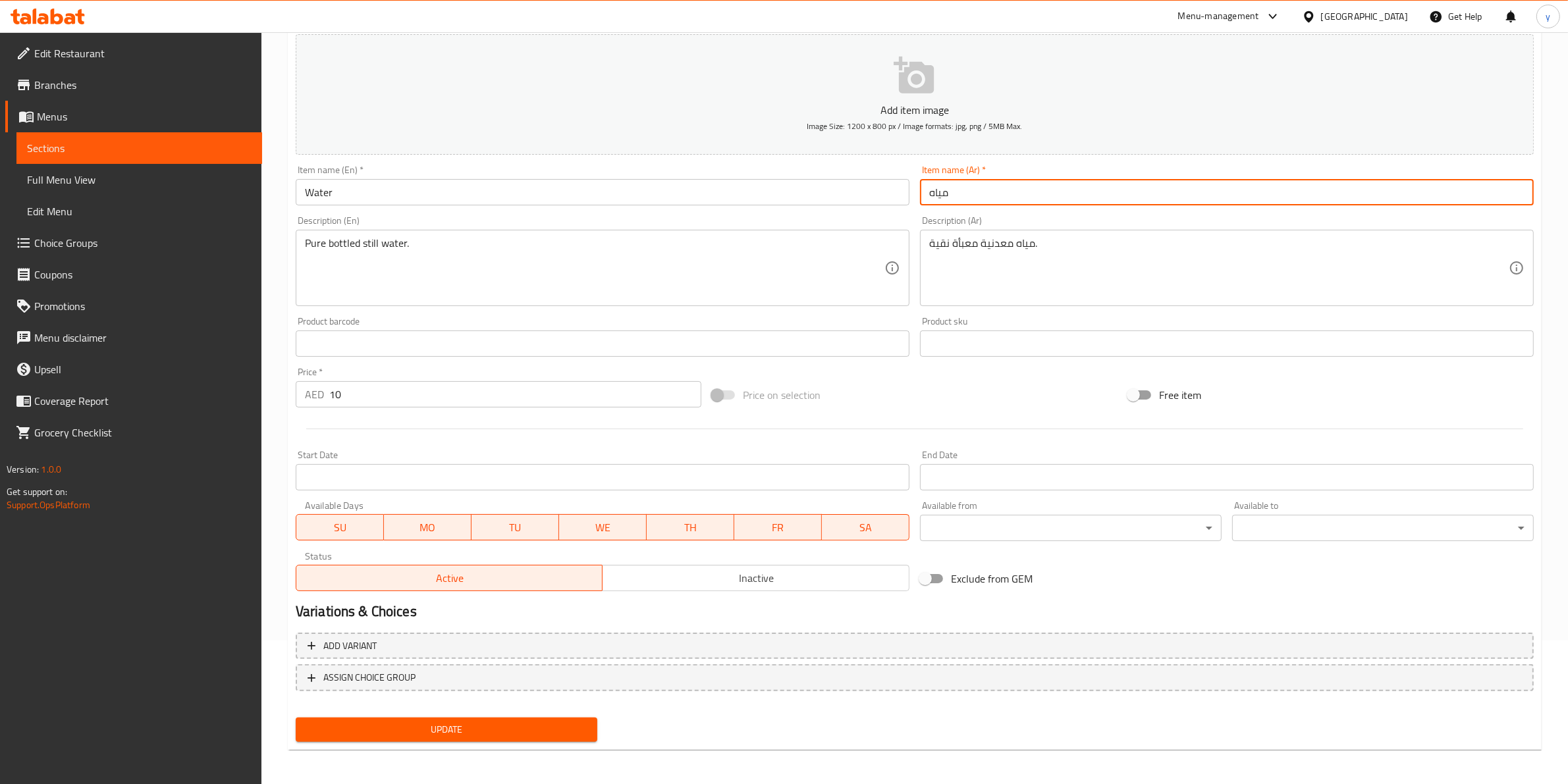
type input "مياه"
click at [473, 737] on button "Update" at bounding box center [447, 729] width 301 height 24
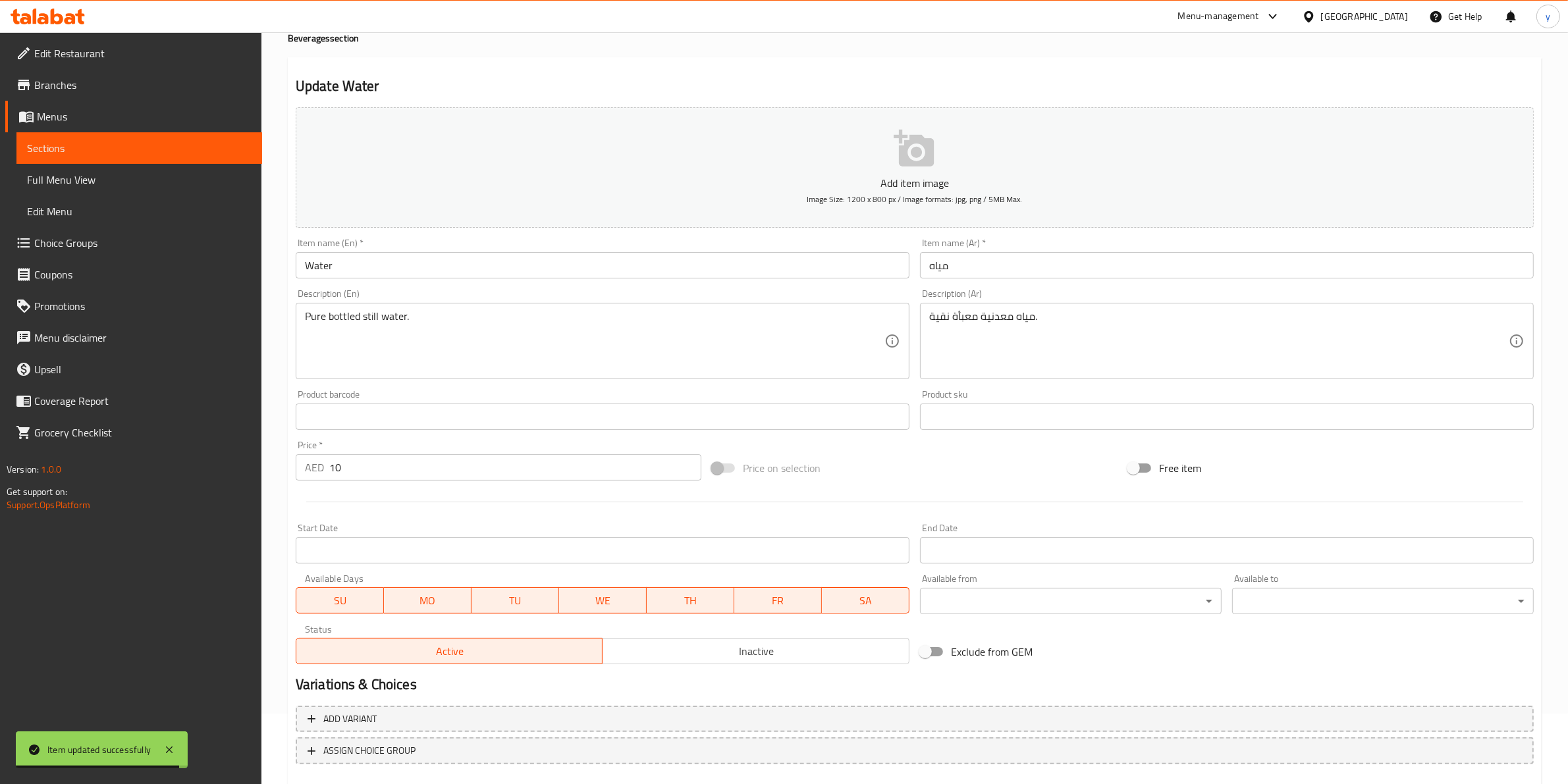
scroll to position [0, 0]
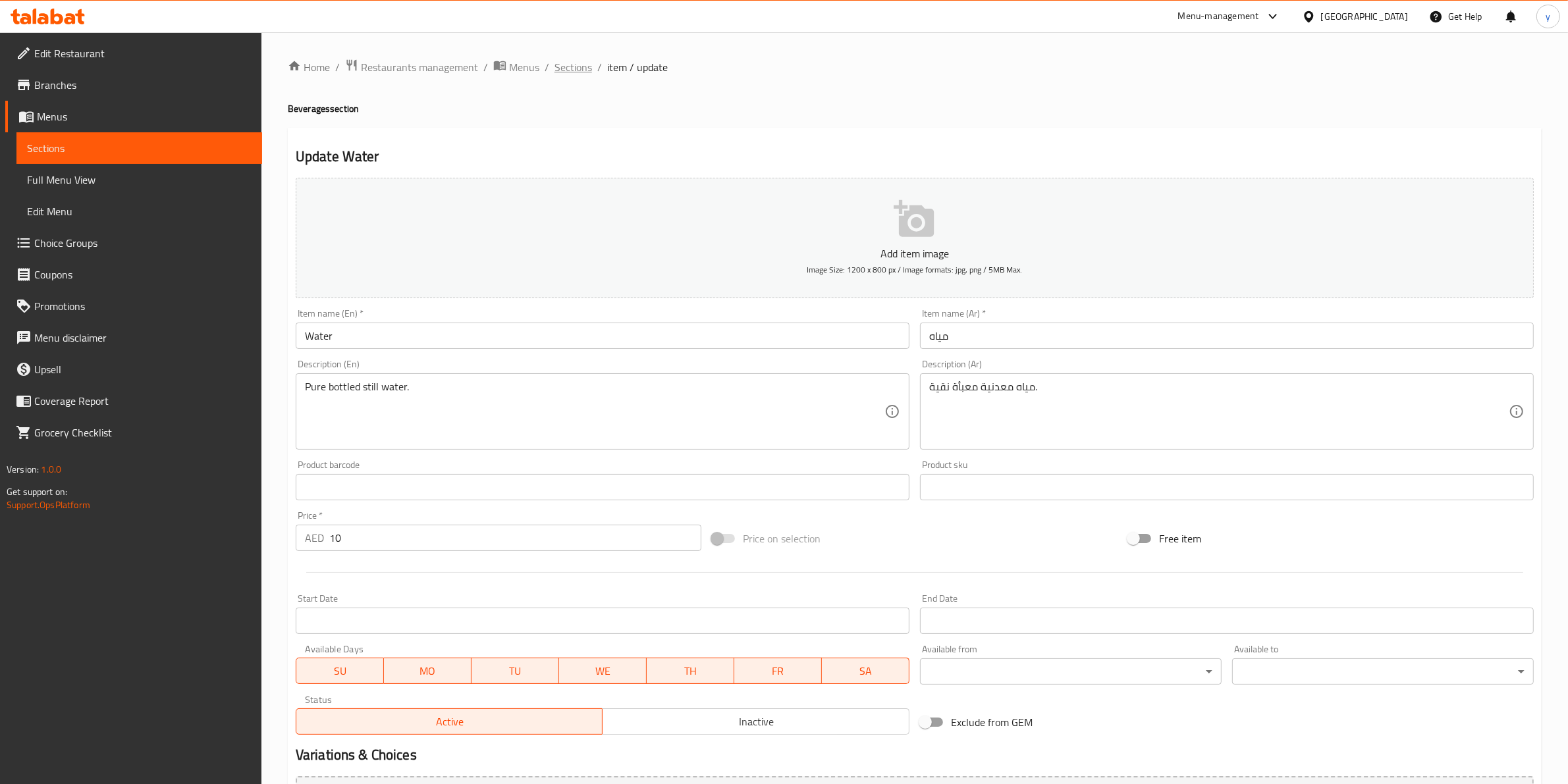
click at [584, 66] on span "Sections" at bounding box center [574, 67] width 38 height 16
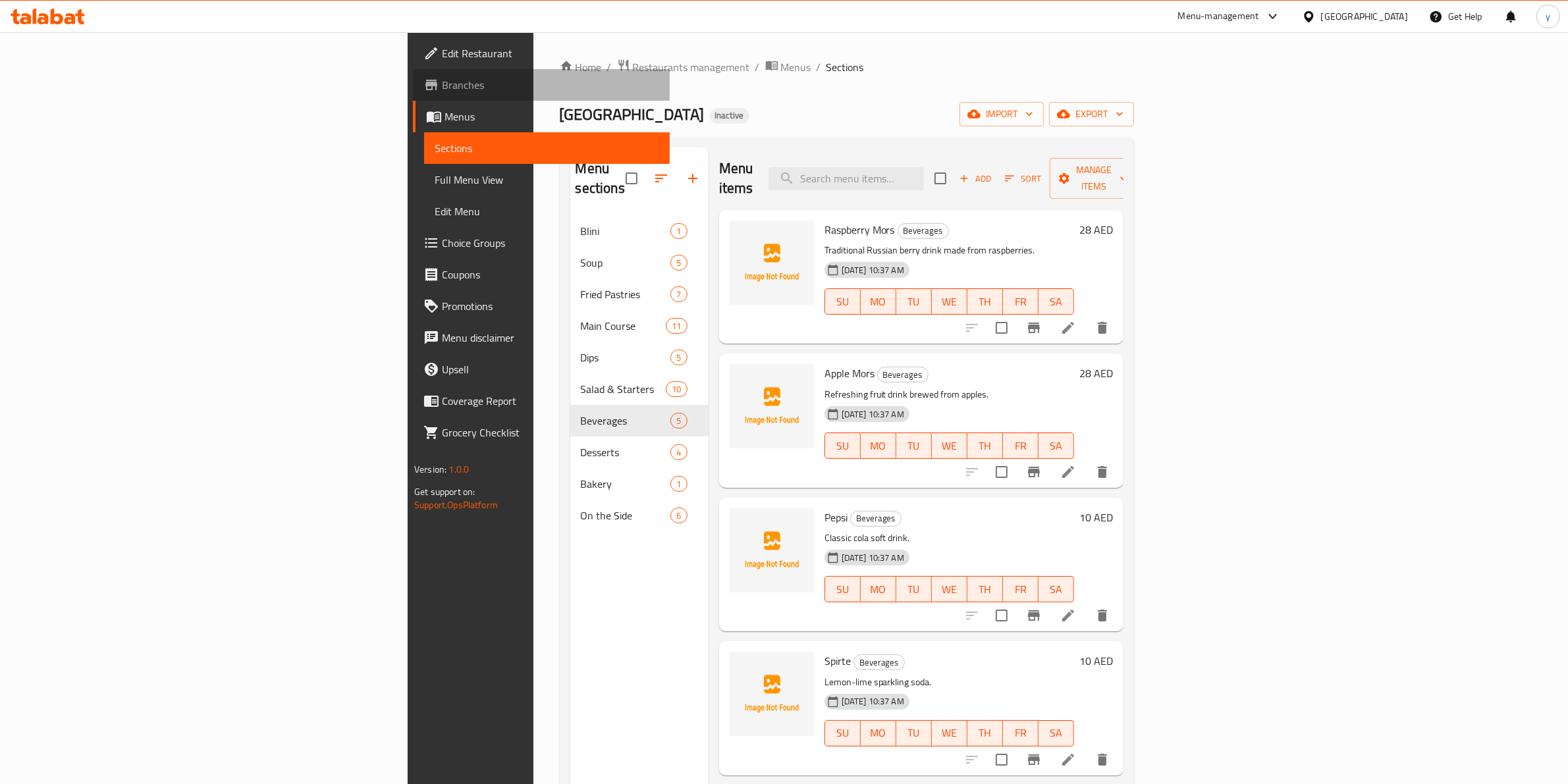
click at [413, 74] on link "Branches" at bounding box center [541, 84] width 257 height 32
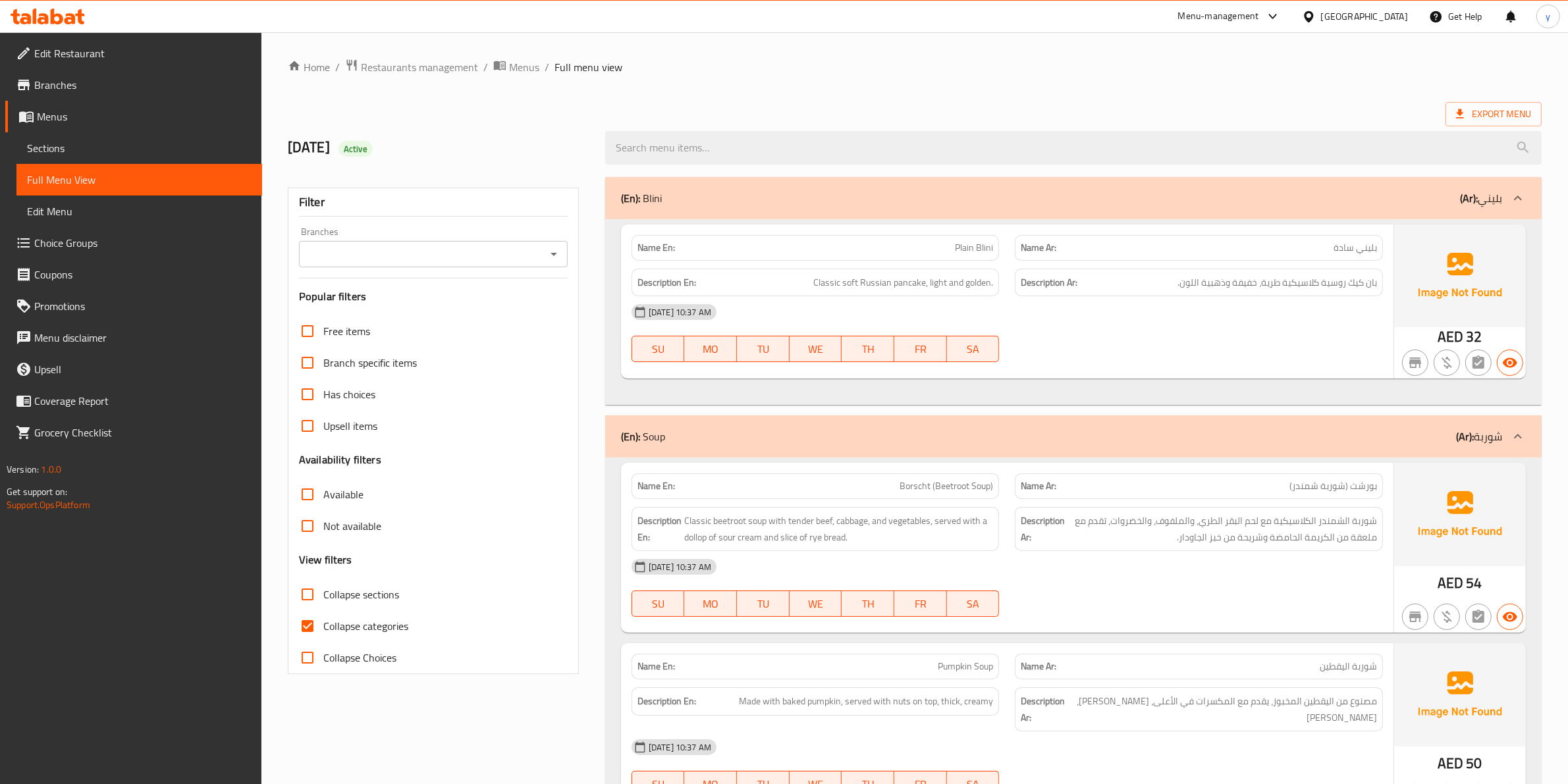
click at [310, 630] on input "Collapse categories" at bounding box center [307, 625] width 32 height 32
checkbox input "false"
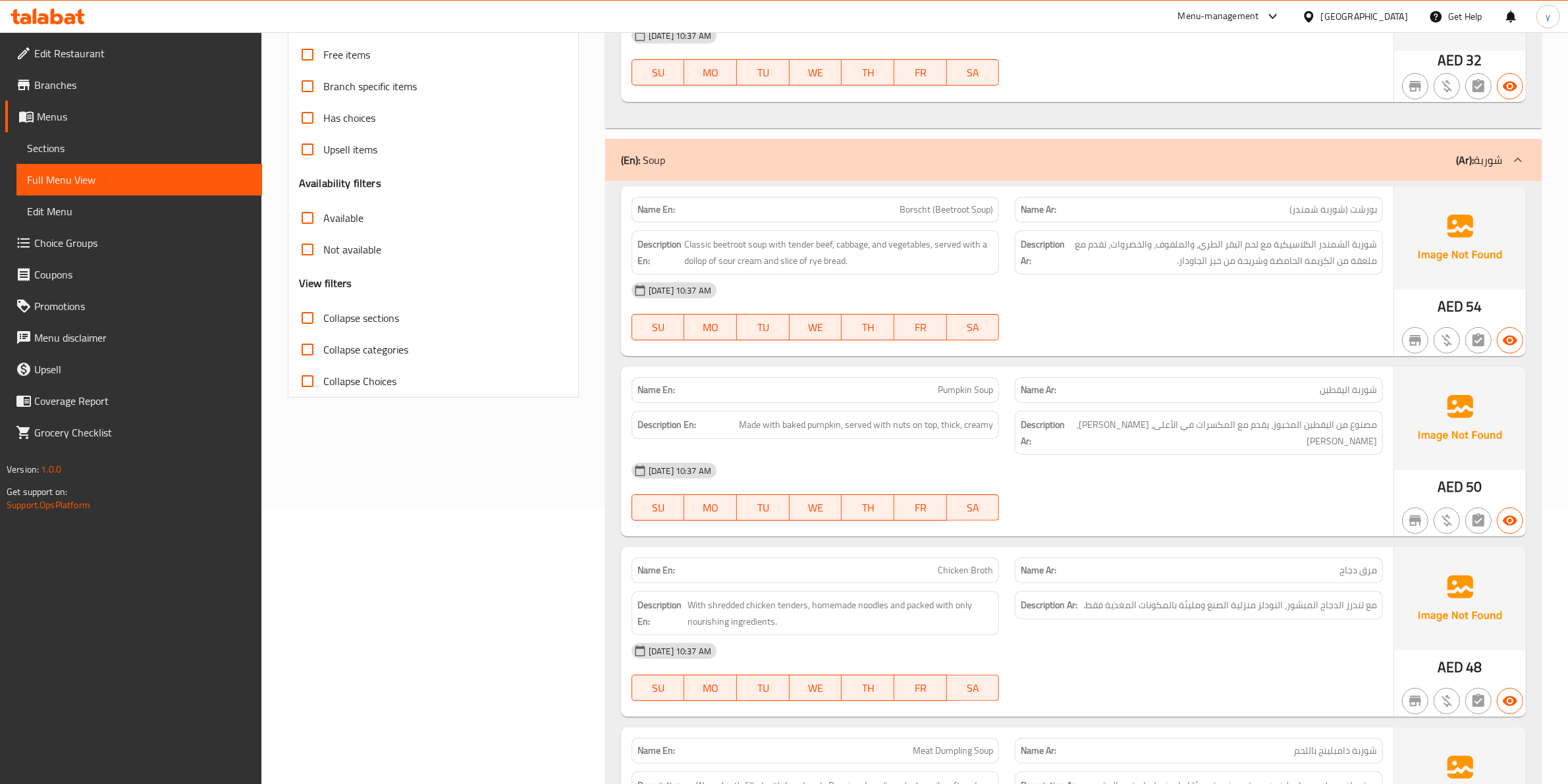
scroll to position [246, 0]
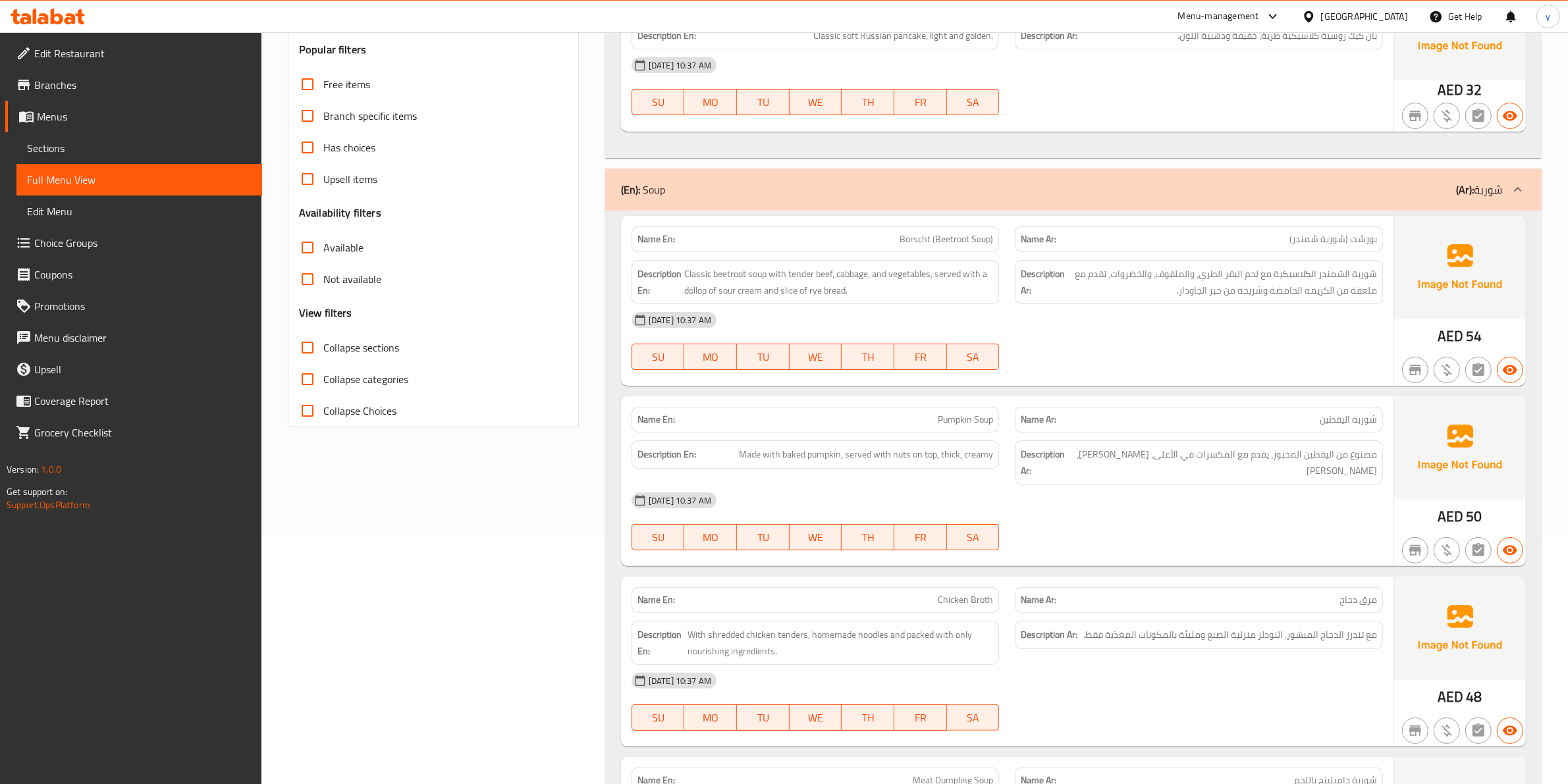
click at [1480, 186] on p "(Ar): شوربة" at bounding box center [1479, 189] width 46 height 16
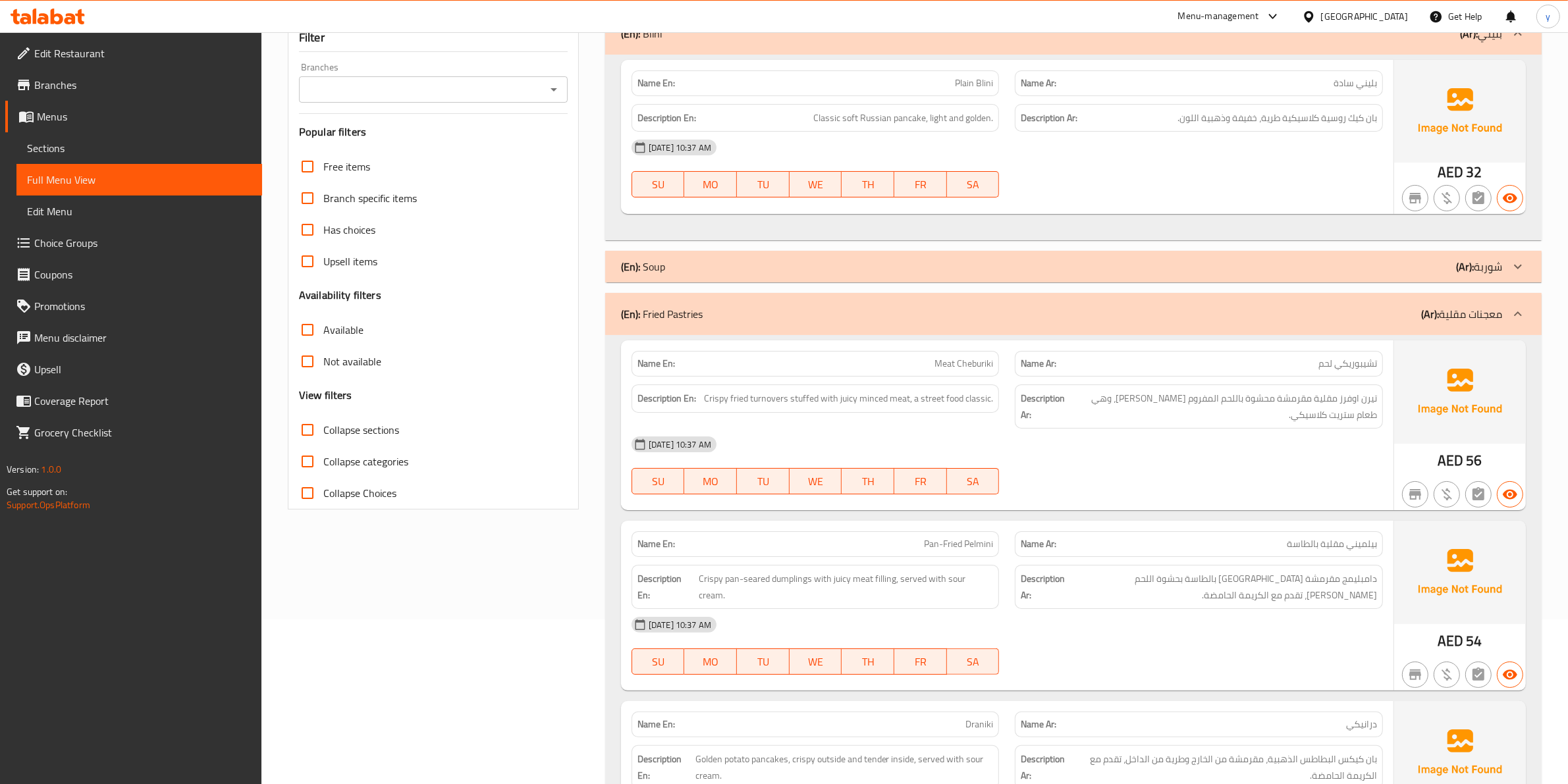
scroll to position [0, 0]
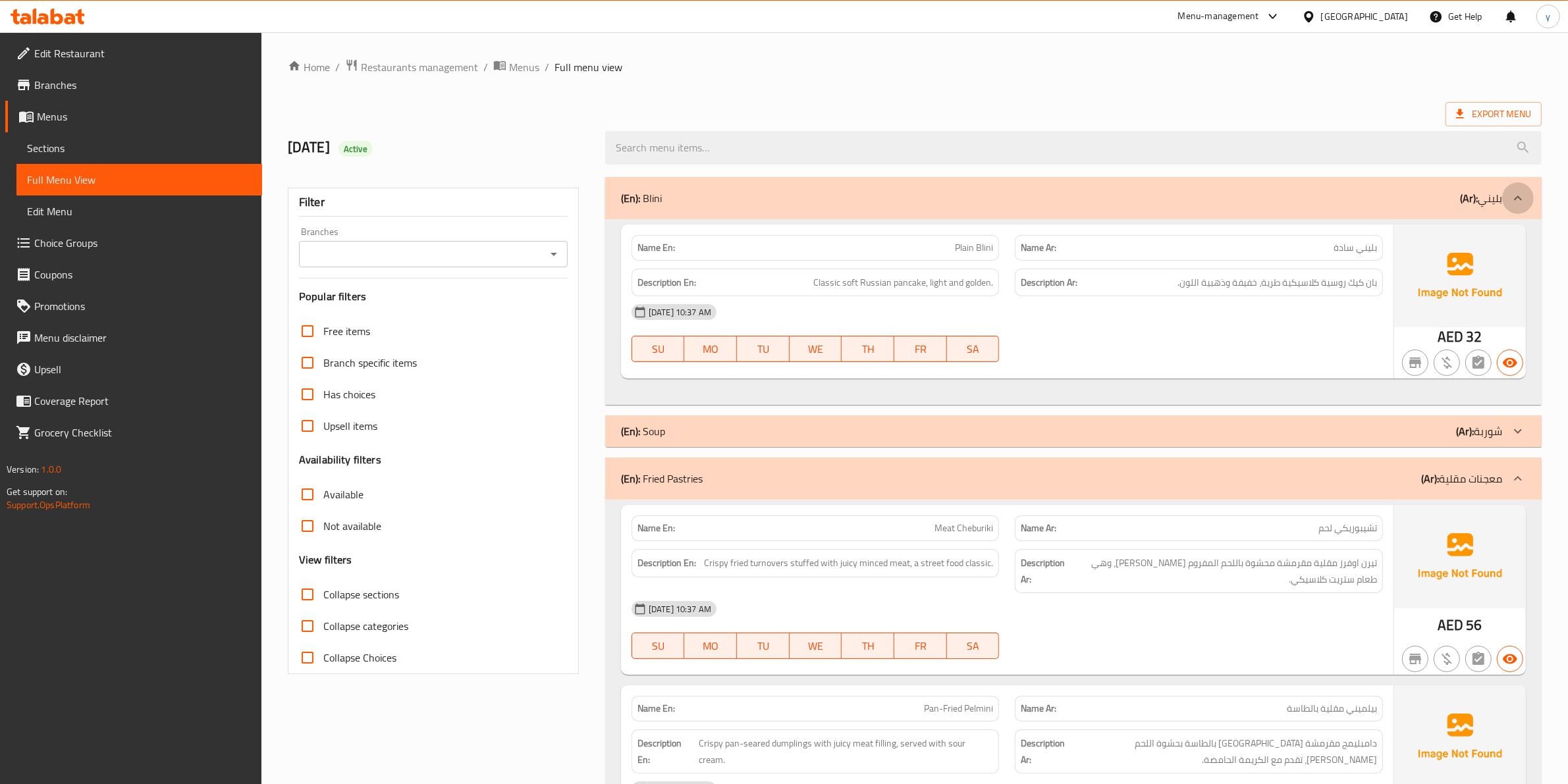
click at [1506, 199] on div at bounding box center [1517, 198] width 32 height 32
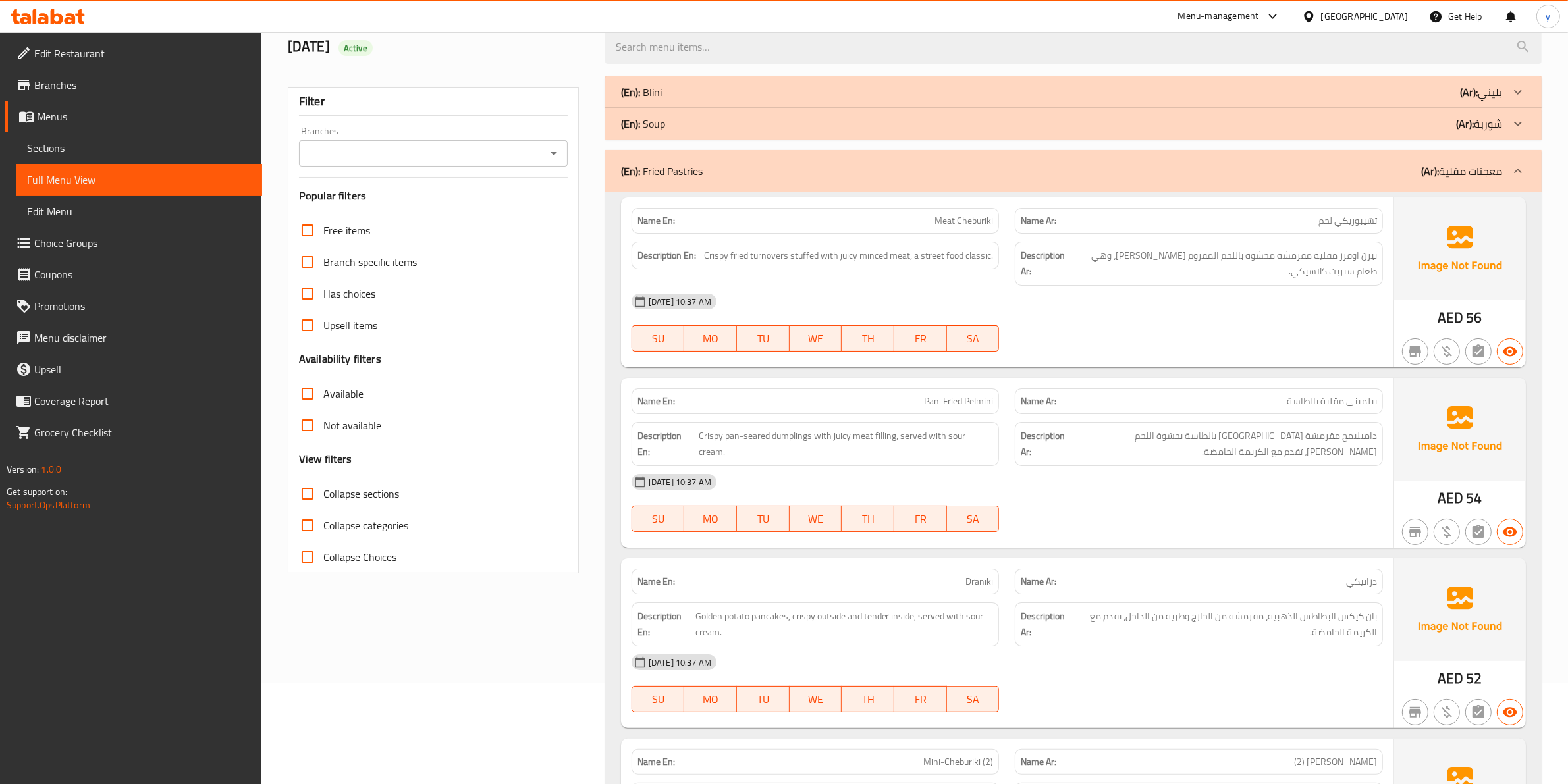
scroll to position [66, 0]
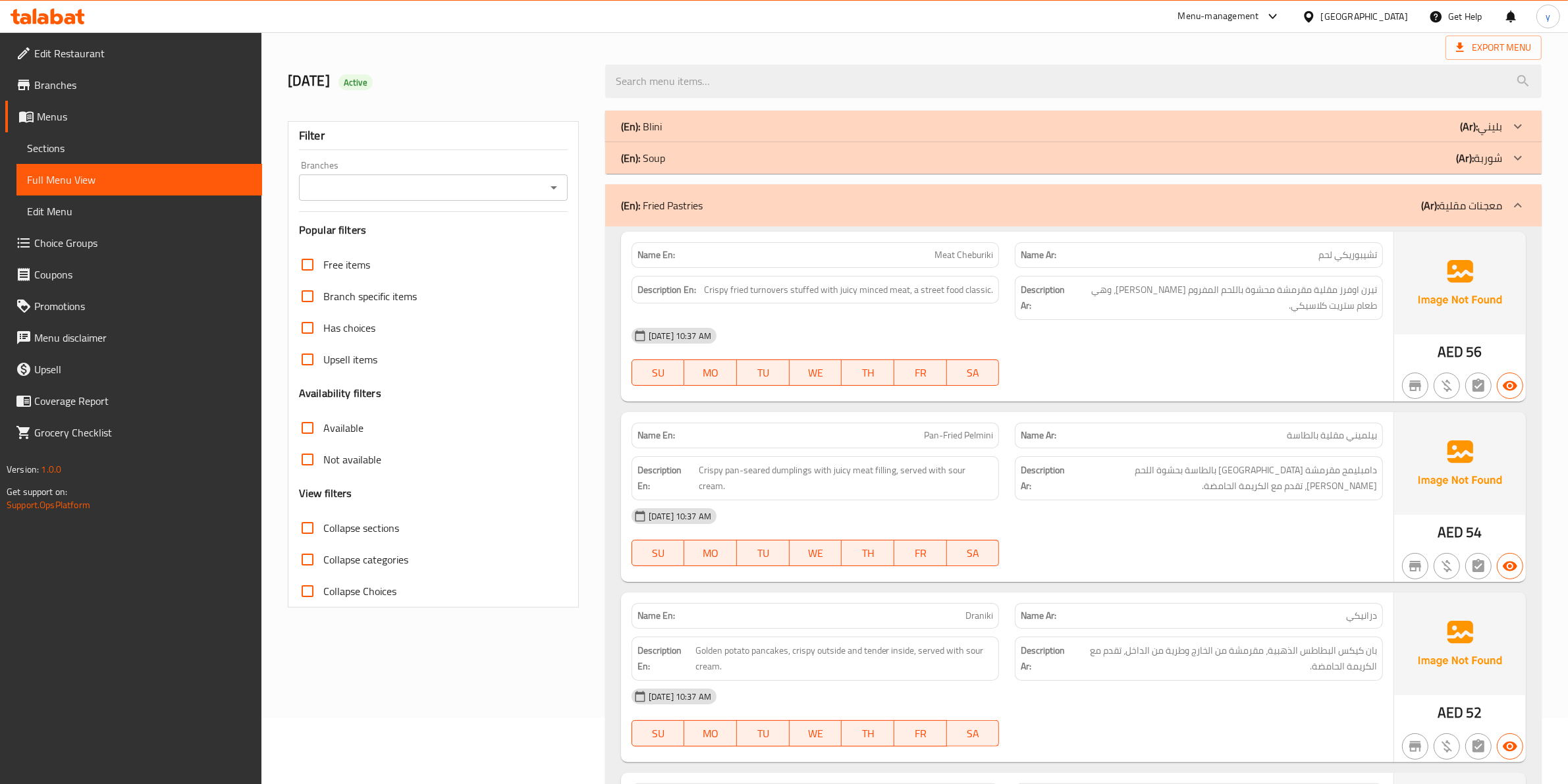
click at [975, 14] on div "Menu-management United Arab Emirates Get Help y" at bounding box center [784, 16] width 1568 height 32
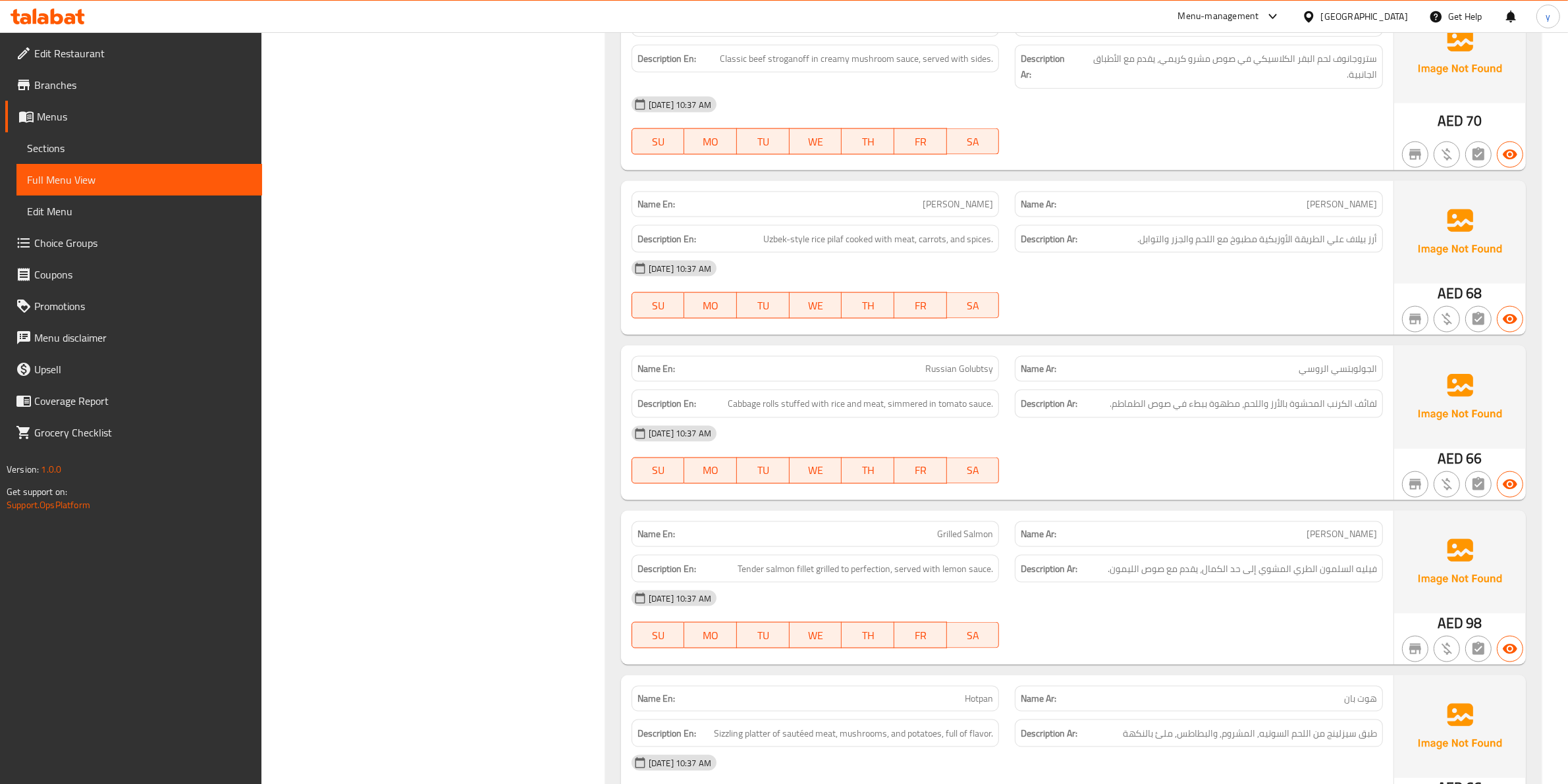
scroll to position [7718, 0]
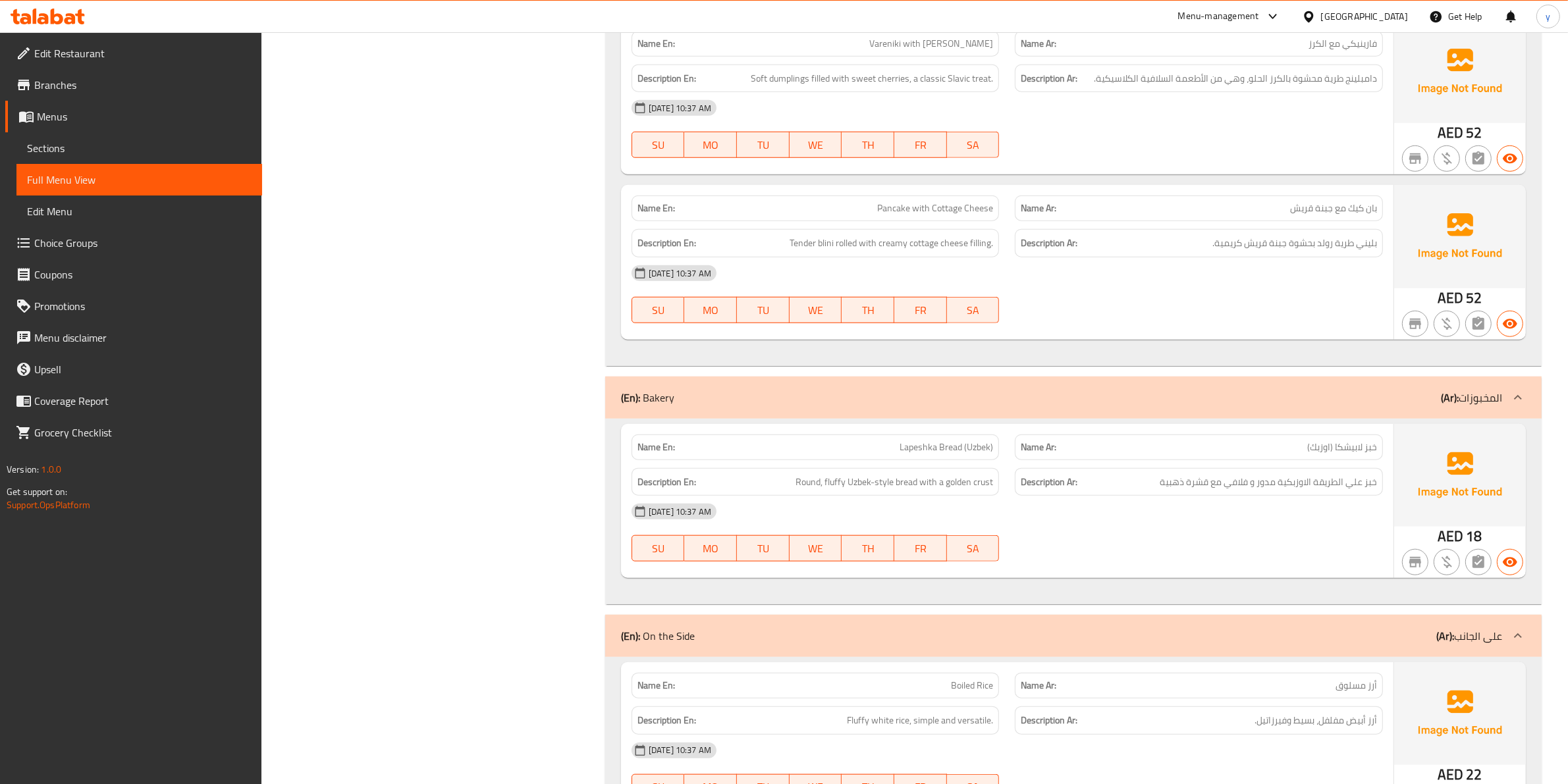
click at [1510, 396] on icon at bounding box center [1517, 397] width 16 height 16
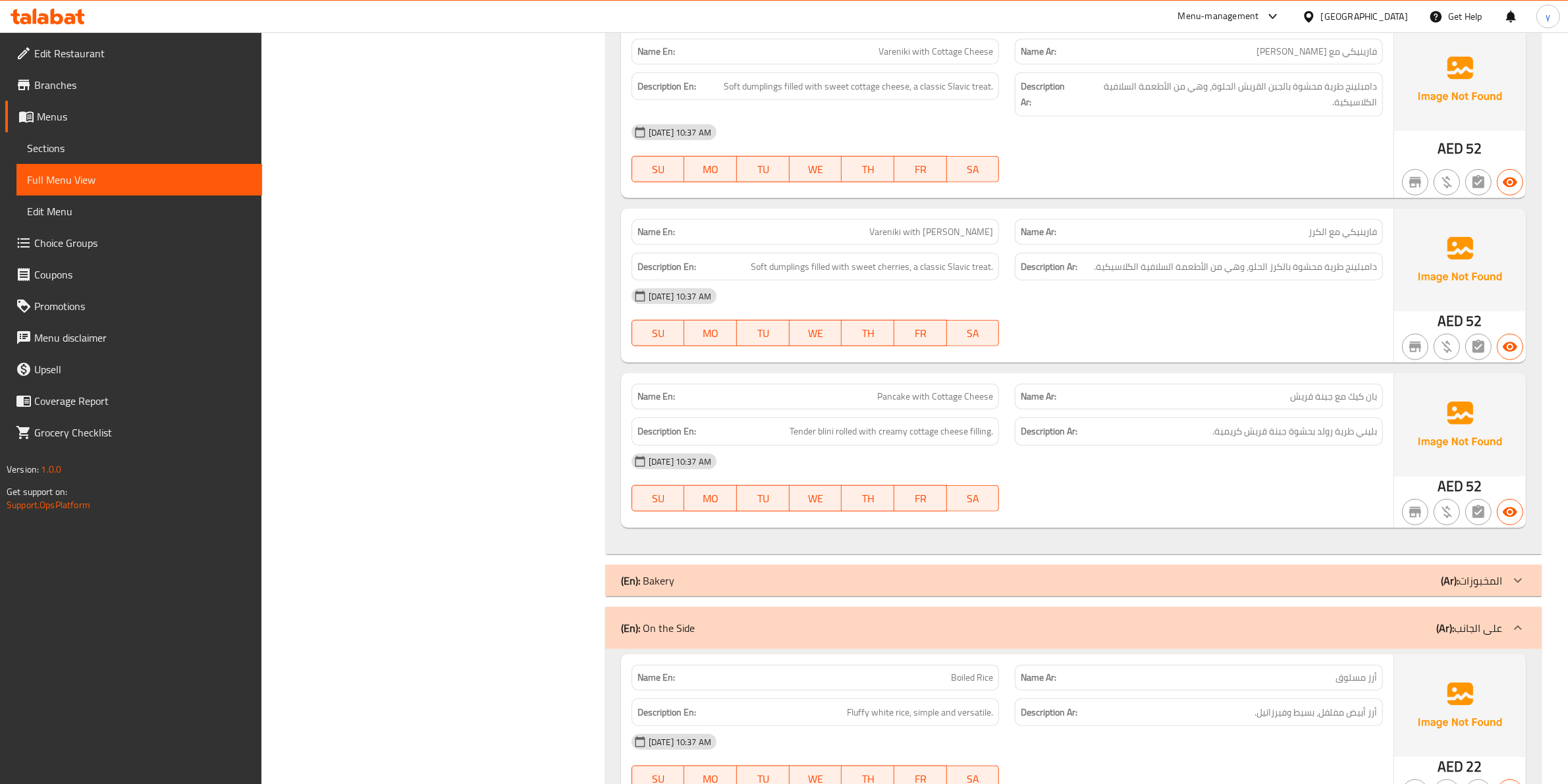
scroll to position [7389, 0]
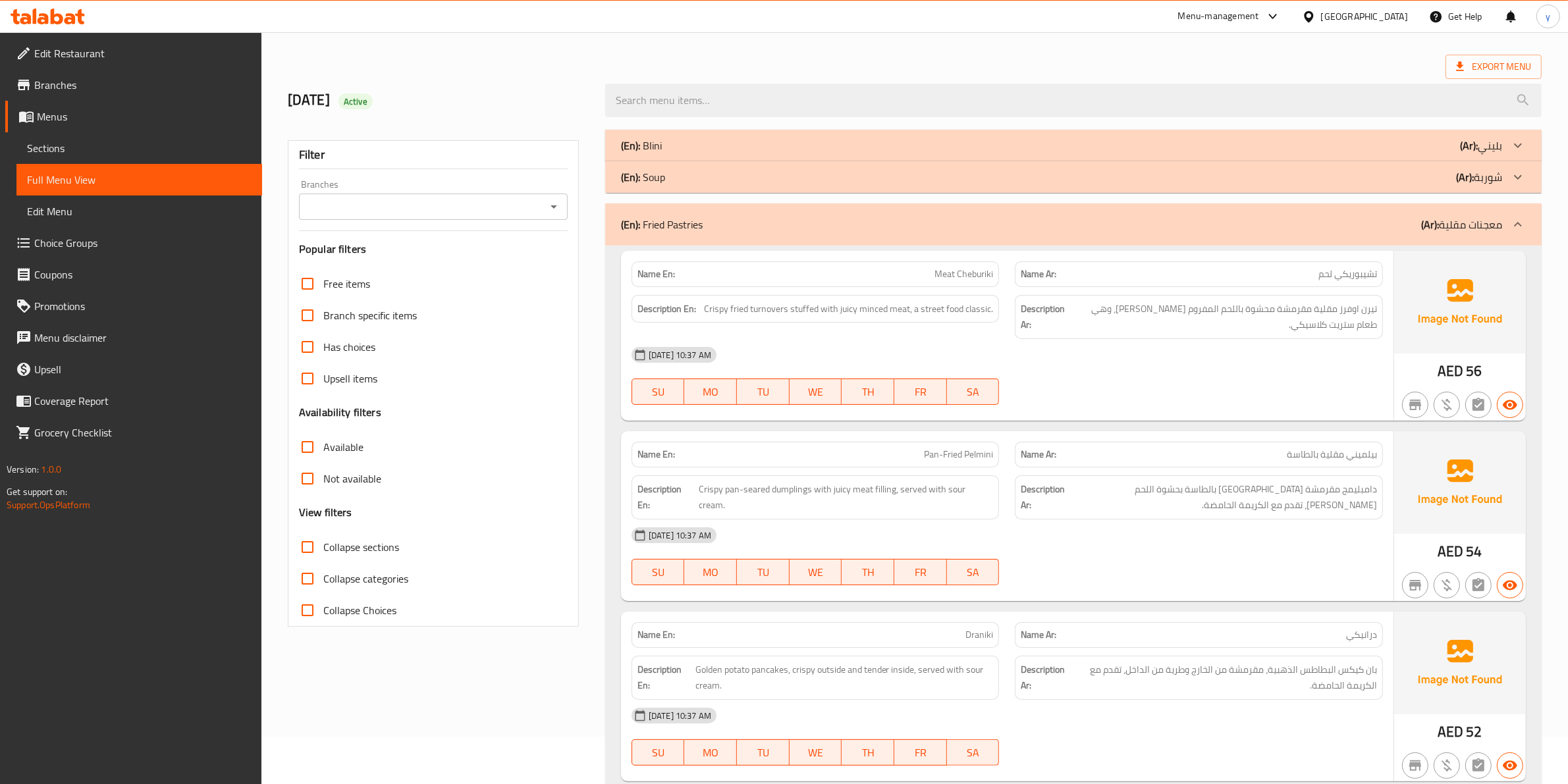
scroll to position [4004, 0]
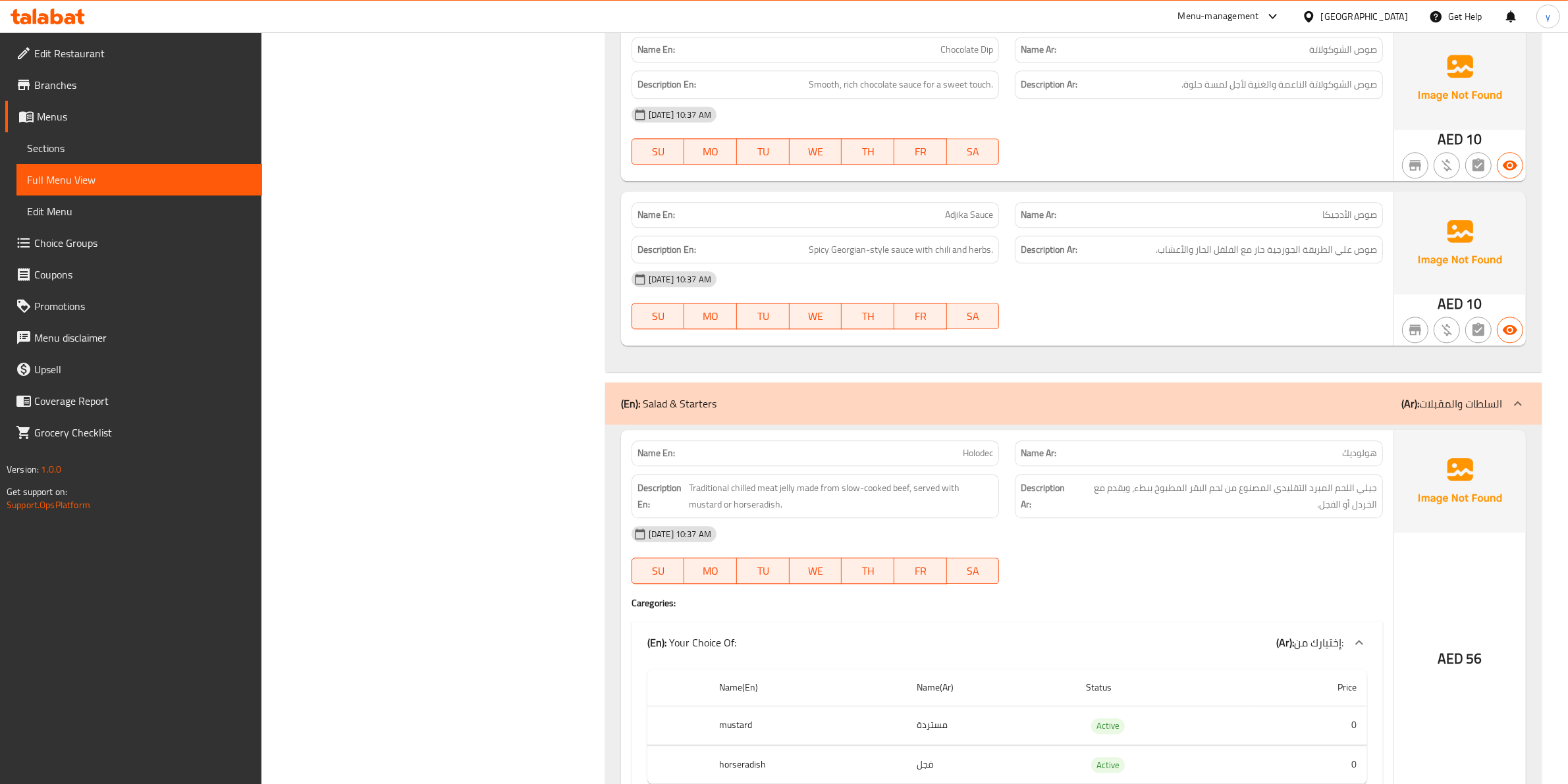
click at [581, 355] on div "Filter Branches Branches Popular filters Free items Branch specific items Has c…" at bounding box center [438, 679] width 318 height 9027
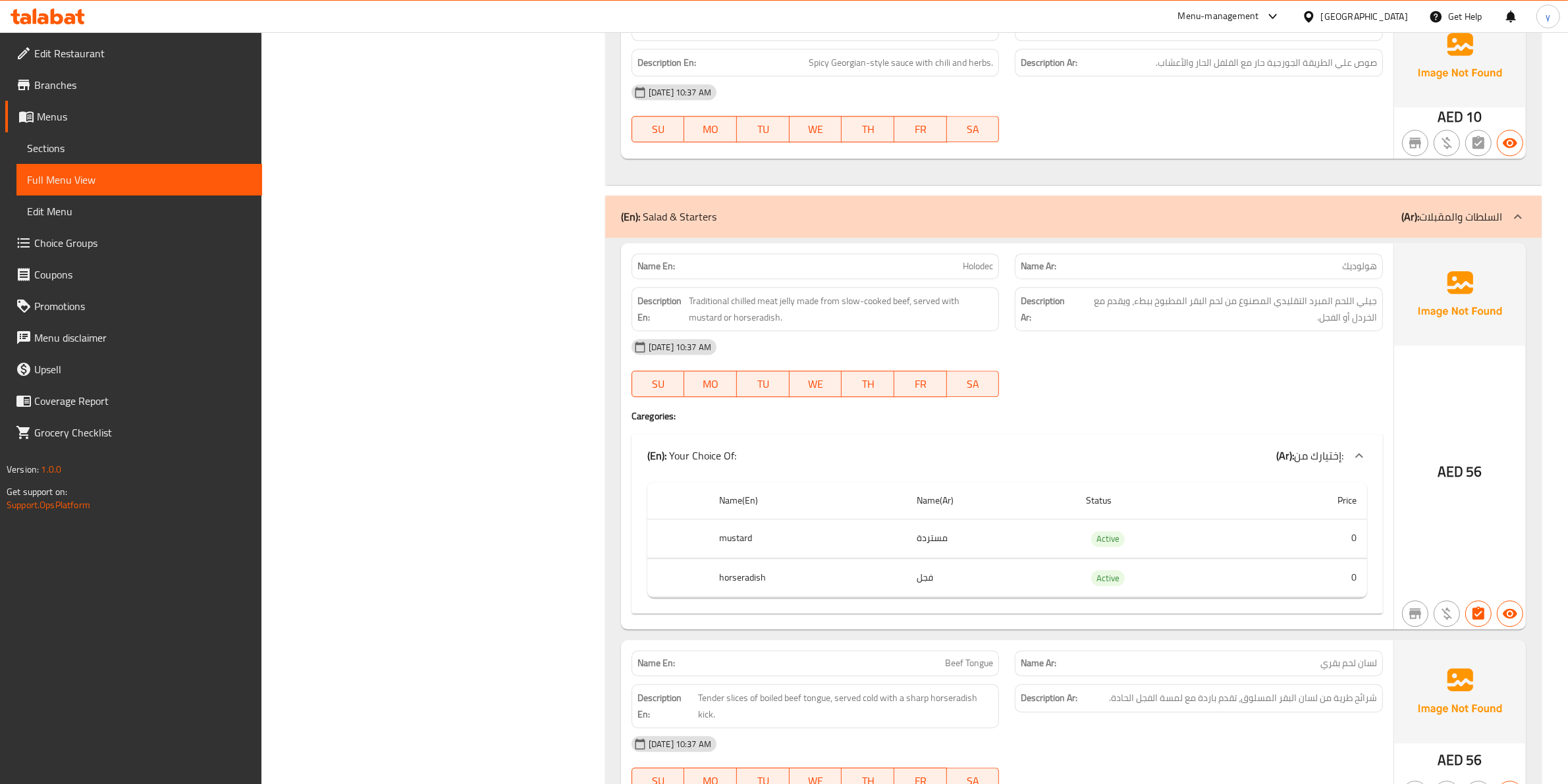
scroll to position [4085, 0]
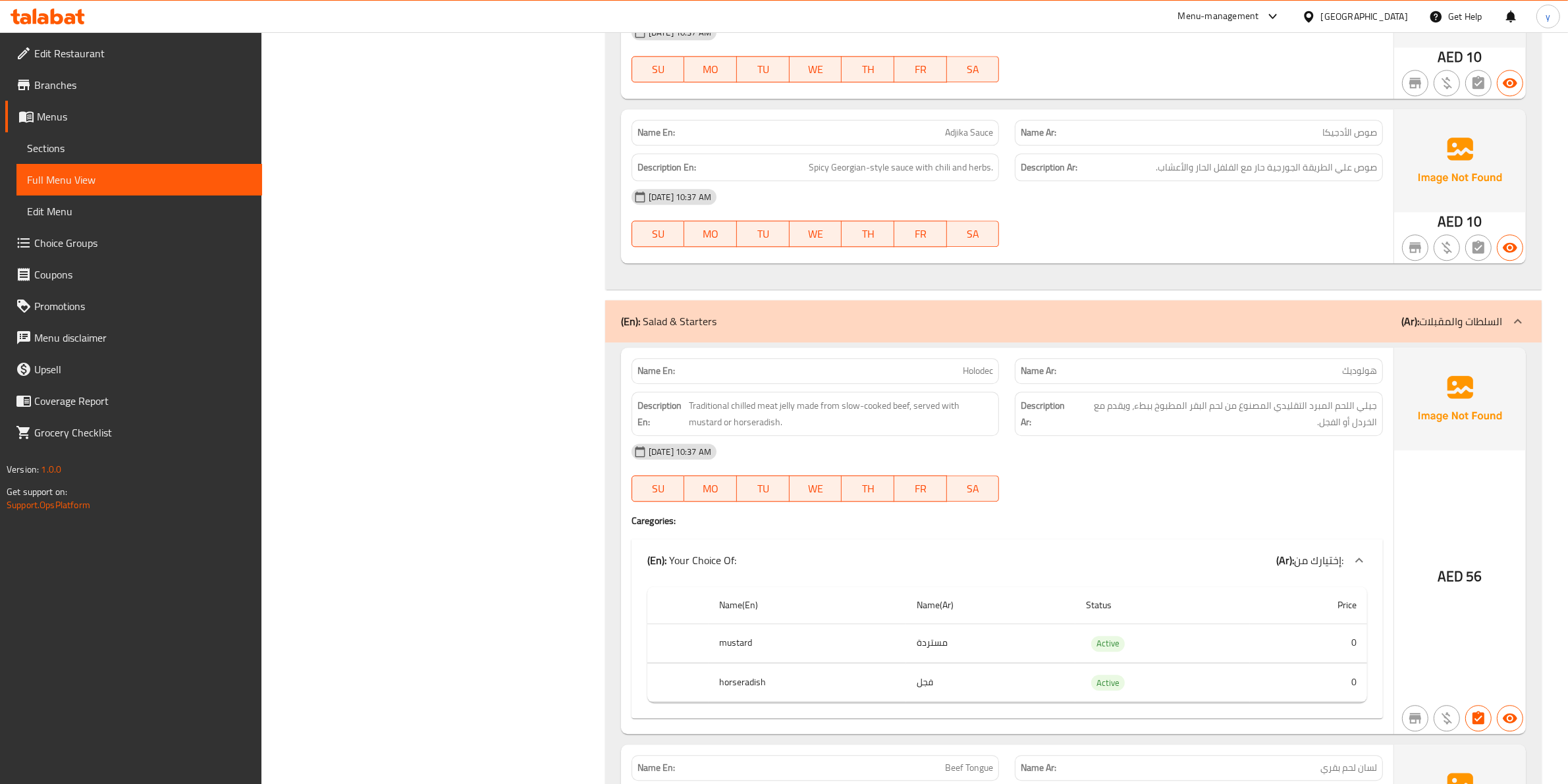
click at [1490, 317] on p "(Ar): السلطات والمقبلات" at bounding box center [1451, 321] width 101 height 16
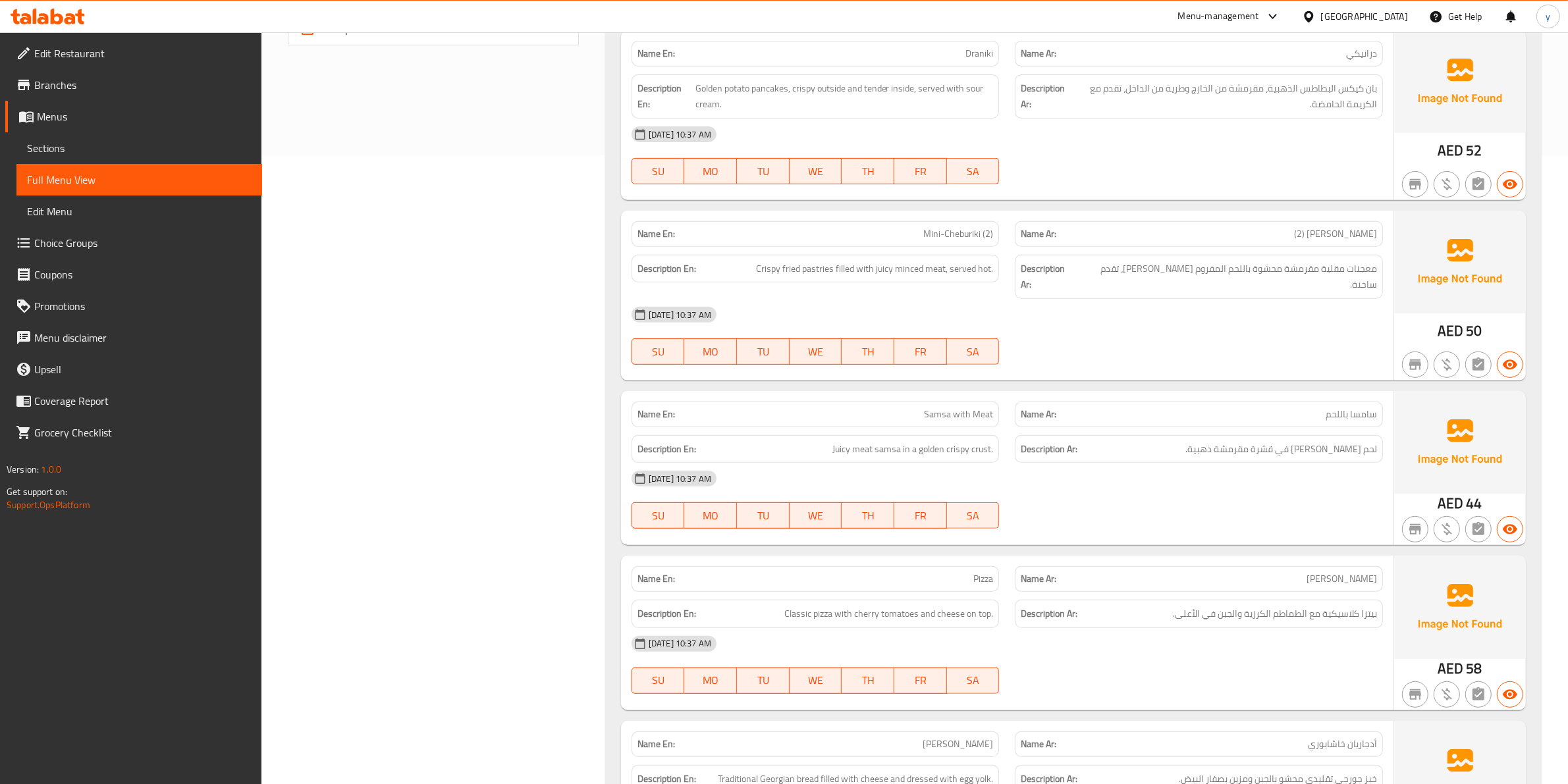
scroll to position [740, 0]
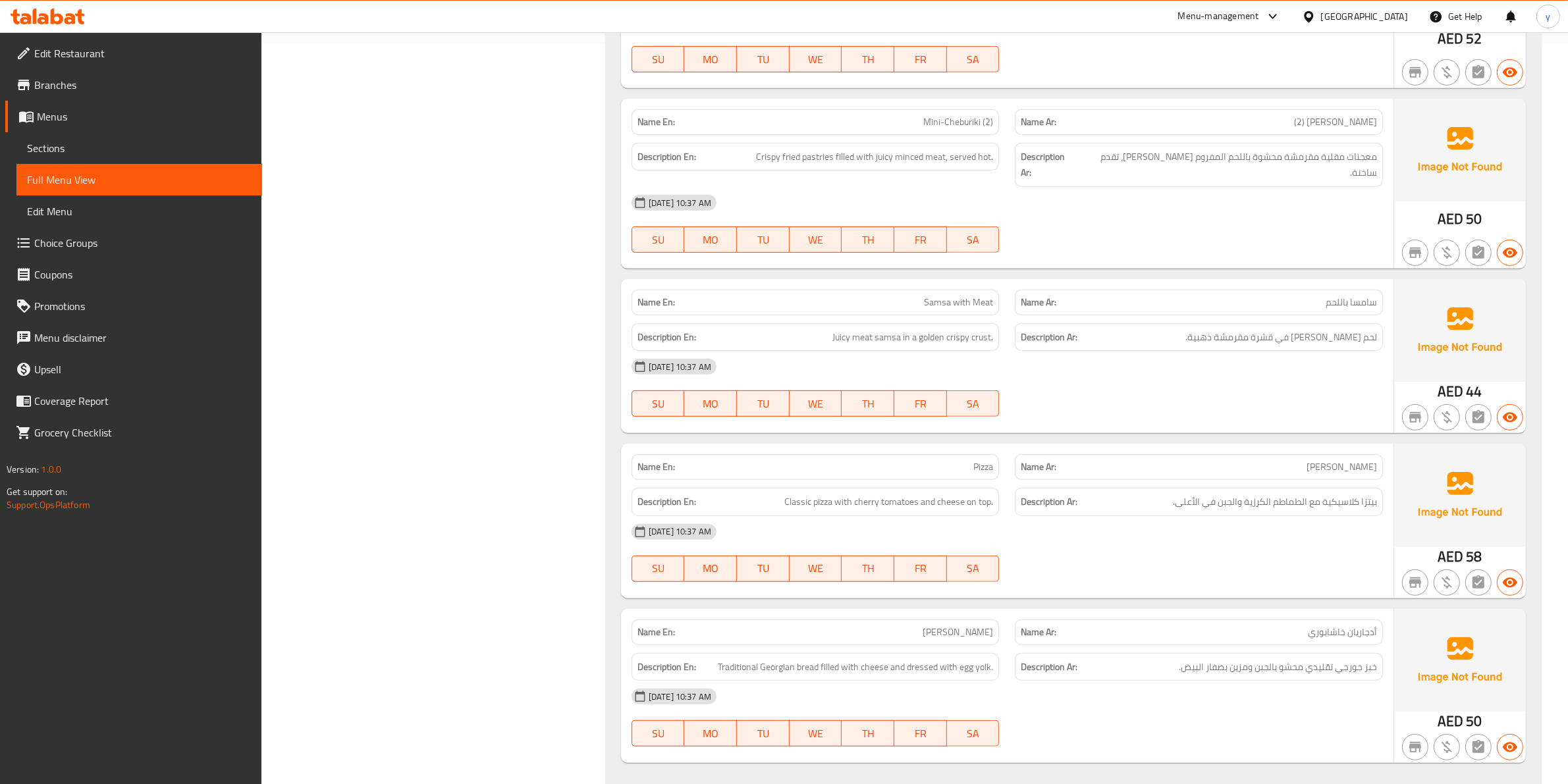
click at [1133, 369] on div "[DATE] 10:37 AM" at bounding box center [1007, 366] width 767 height 32
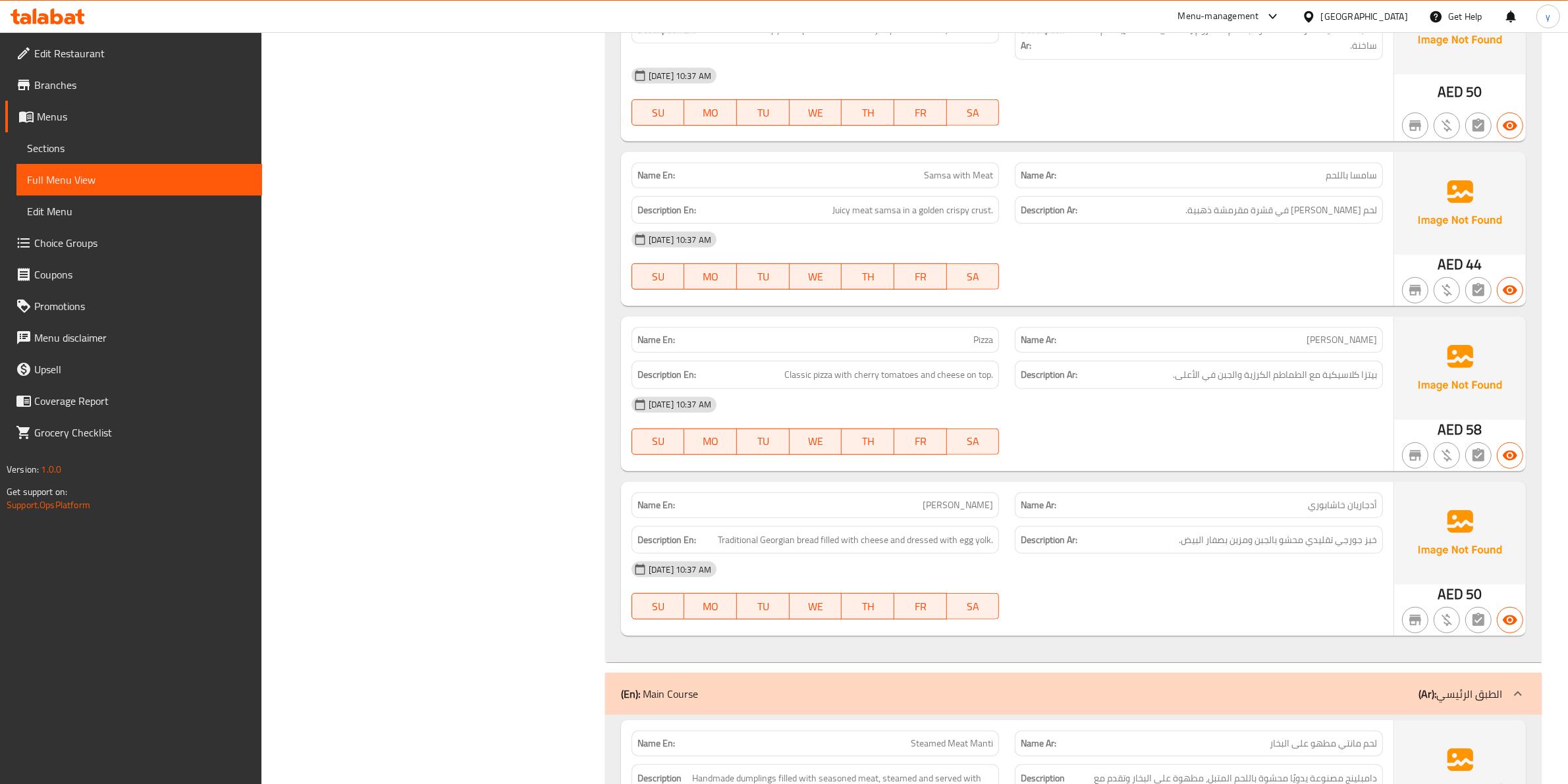
scroll to position [905, 0]
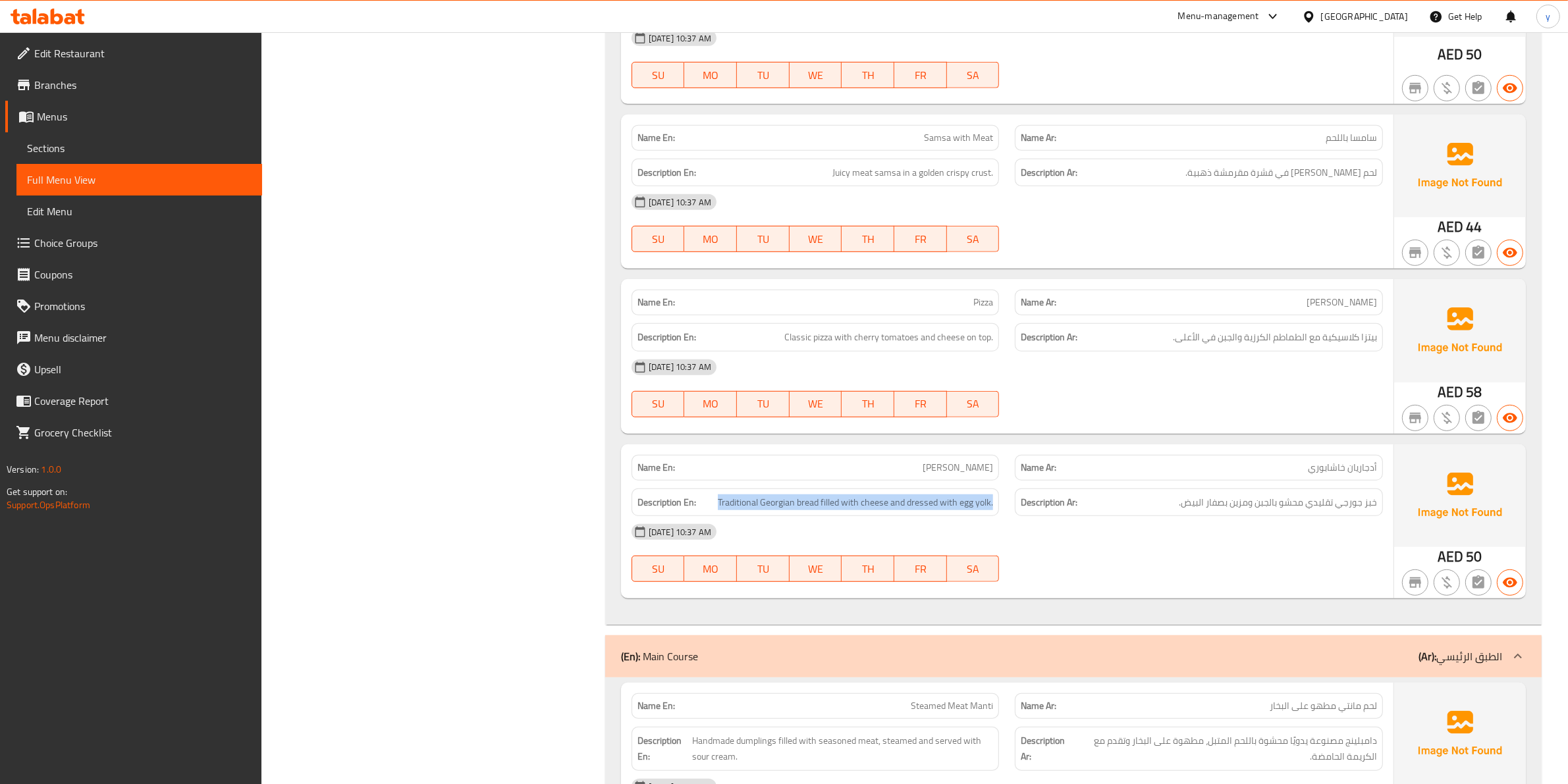
drag, startPoint x: 709, startPoint y: 492, endPoint x: 1015, endPoint y: 490, distance: 306.0
click at [1015, 490] on div "Description En: Traditional Georgian bread filled with cheese and dressed with …" at bounding box center [1007, 502] width 767 height 44
click at [1140, 523] on div "[DATE] 10:37 AM" at bounding box center [1007, 531] width 767 height 32
click at [1245, 525] on div "[DATE] 10:37 AM" at bounding box center [1007, 531] width 767 height 32
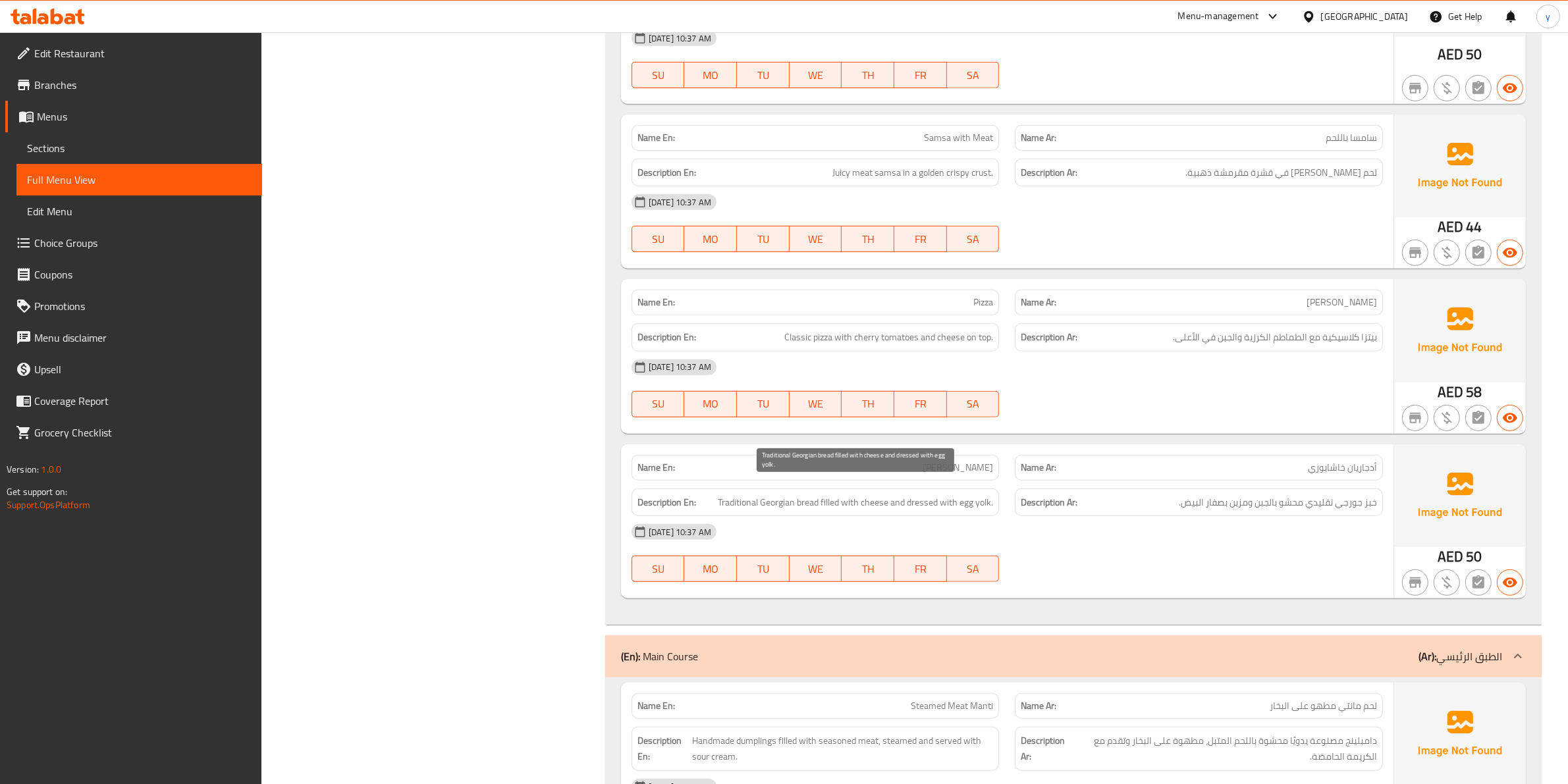
click at [926, 494] on span "Traditional Georgian bread filled with cheese and dressed with egg yolk." at bounding box center [855, 502] width 275 height 16
click at [1236, 494] on span "خبز جورجي تقليدي محشو بالجبن ومزين بصفار البيض." at bounding box center [1278, 502] width 198 height 16
click at [1236, 521] on div "[DATE] 10:37 AM" at bounding box center [1007, 531] width 767 height 32
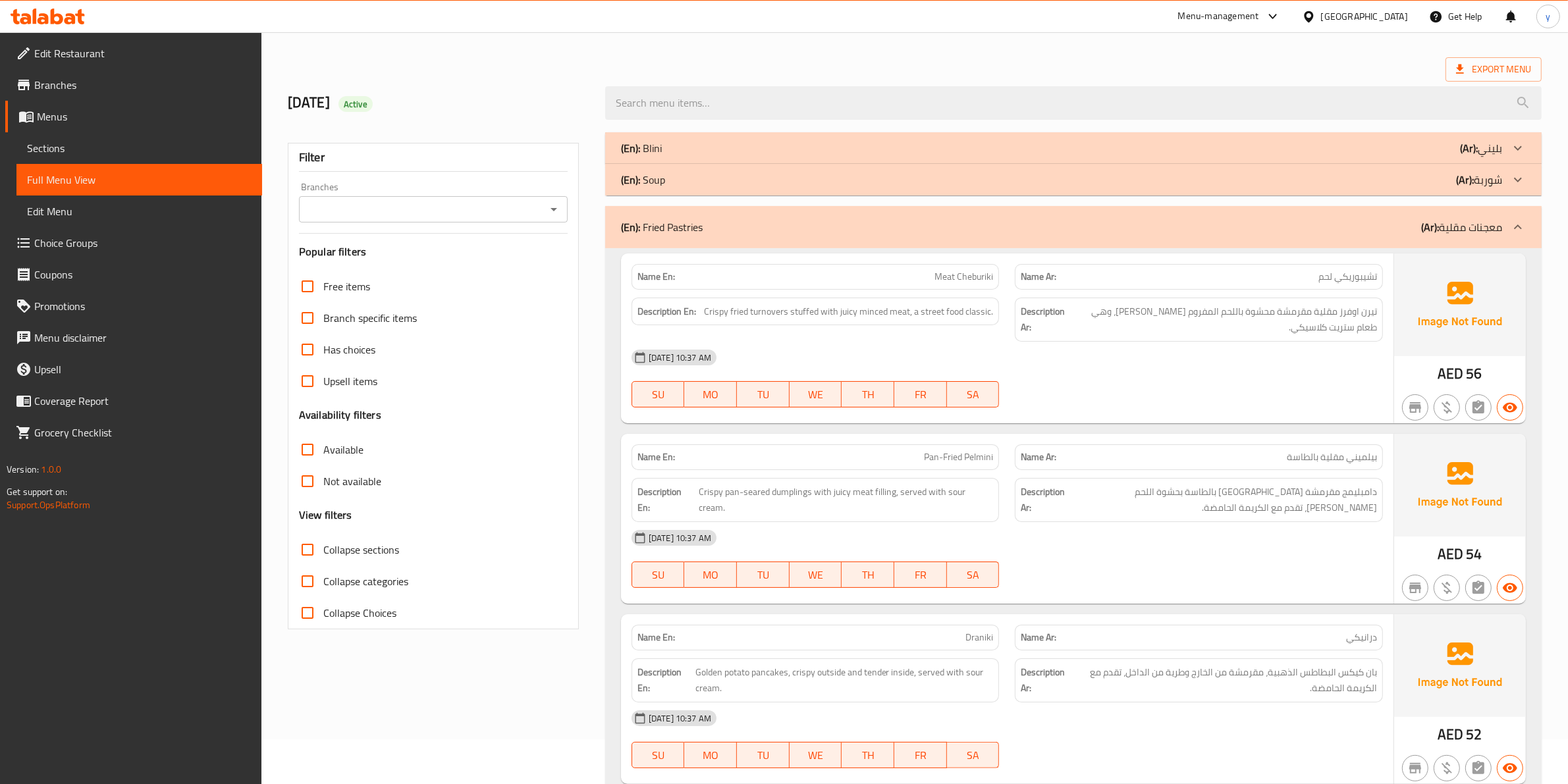
scroll to position [0, 0]
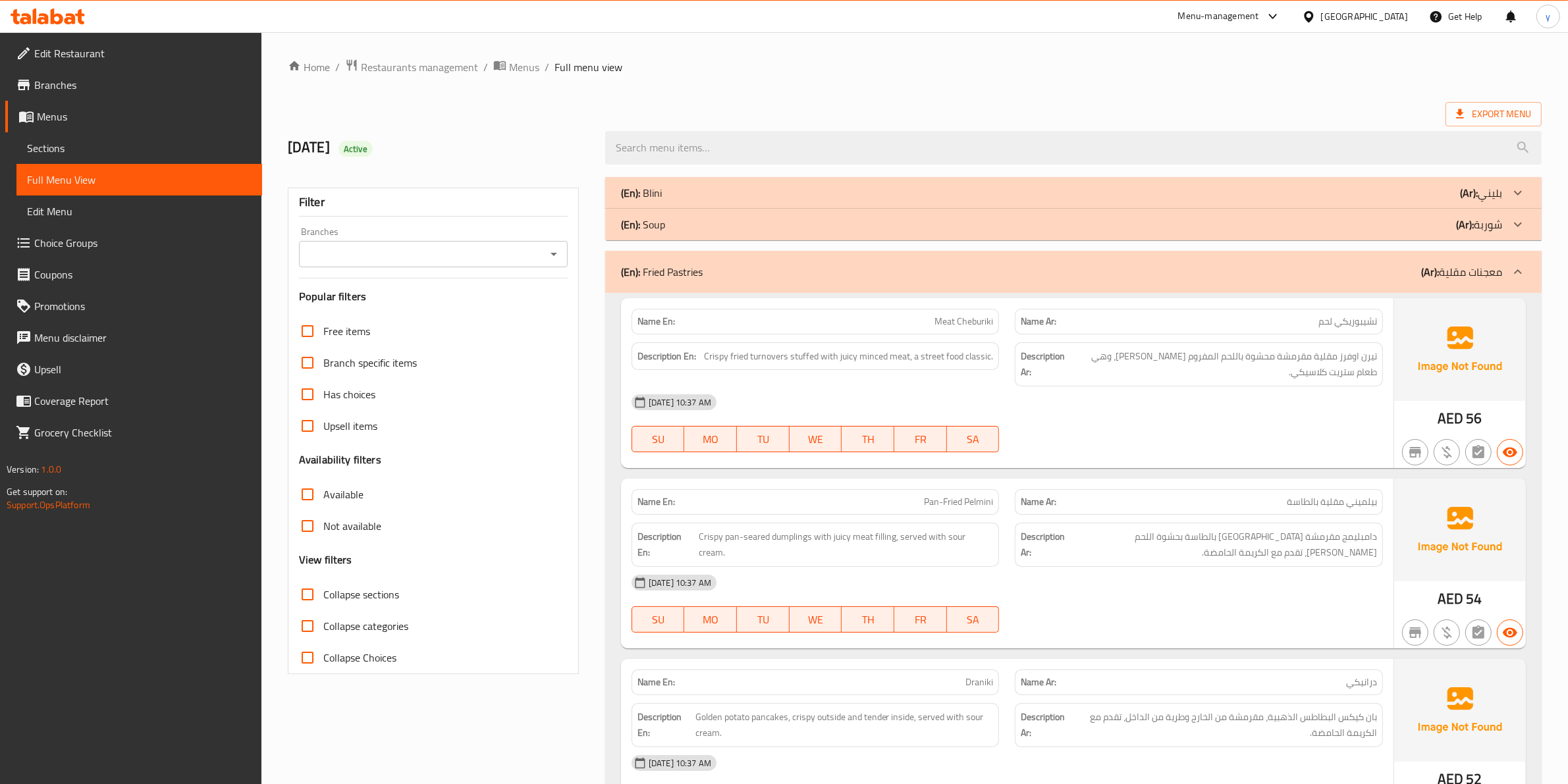
click at [1469, 267] on p "(Ar): معجنات مقلية" at bounding box center [1461, 271] width 81 height 16
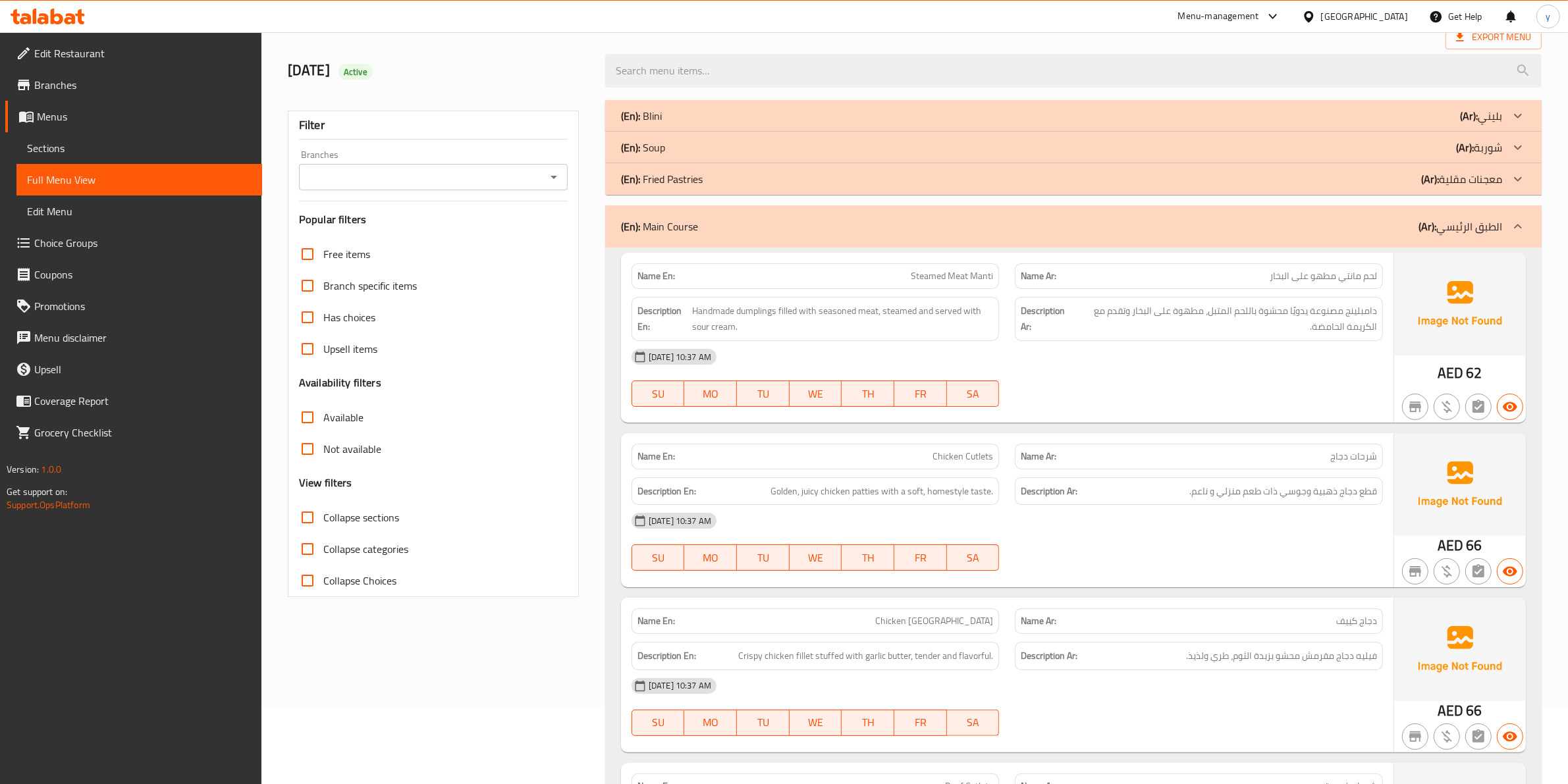
scroll to position [214, 0]
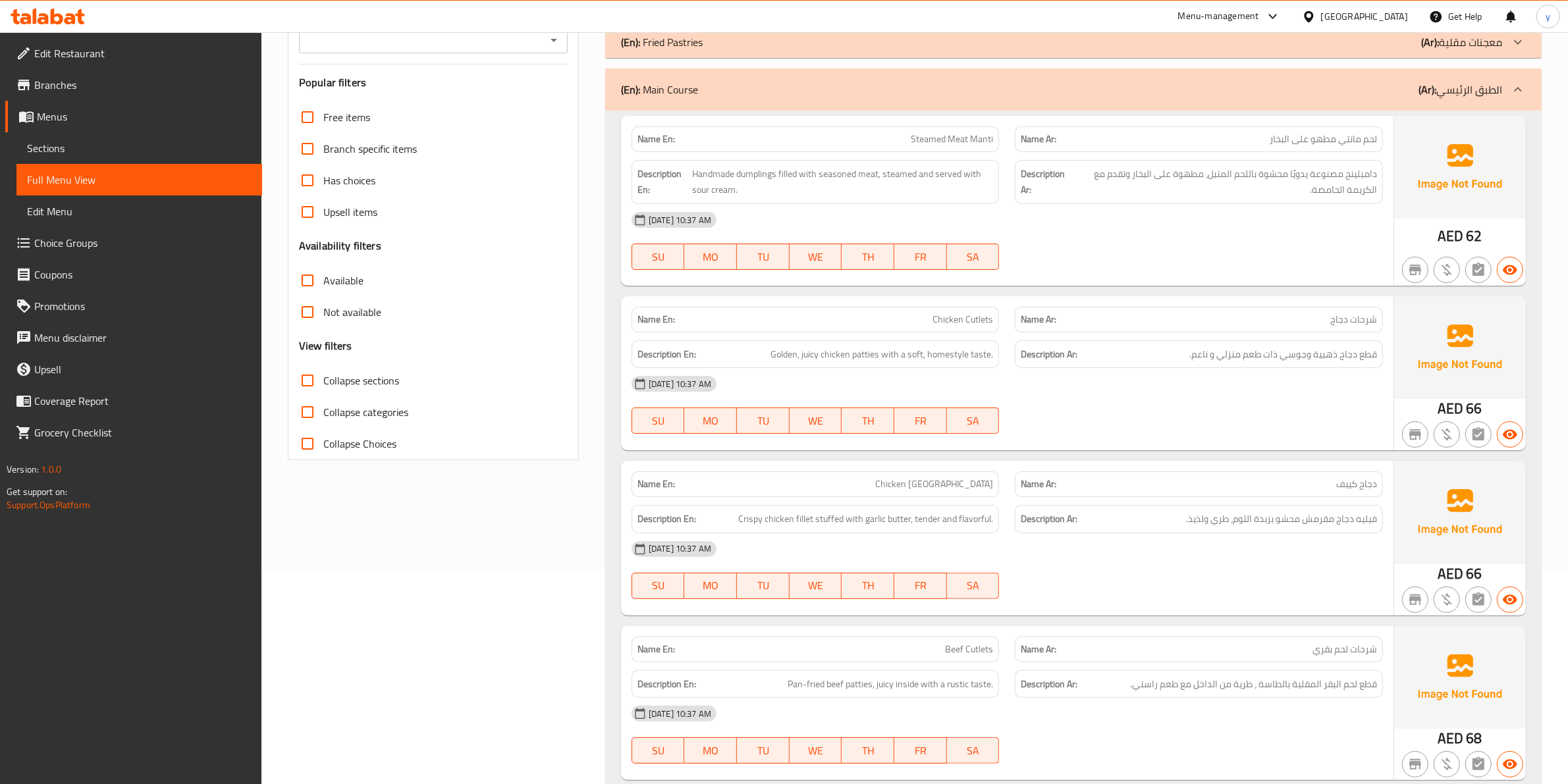
click at [1082, 221] on div "[DATE] 10:37 AM" at bounding box center [1007, 219] width 767 height 32
click at [1256, 201] on div "Description Ar: دامبلينج مصنوعة يدويًا محشوة باللحم المتبل، مطهوة على البخار وت…" at bounding box center [1198, 182] width 368 height 44
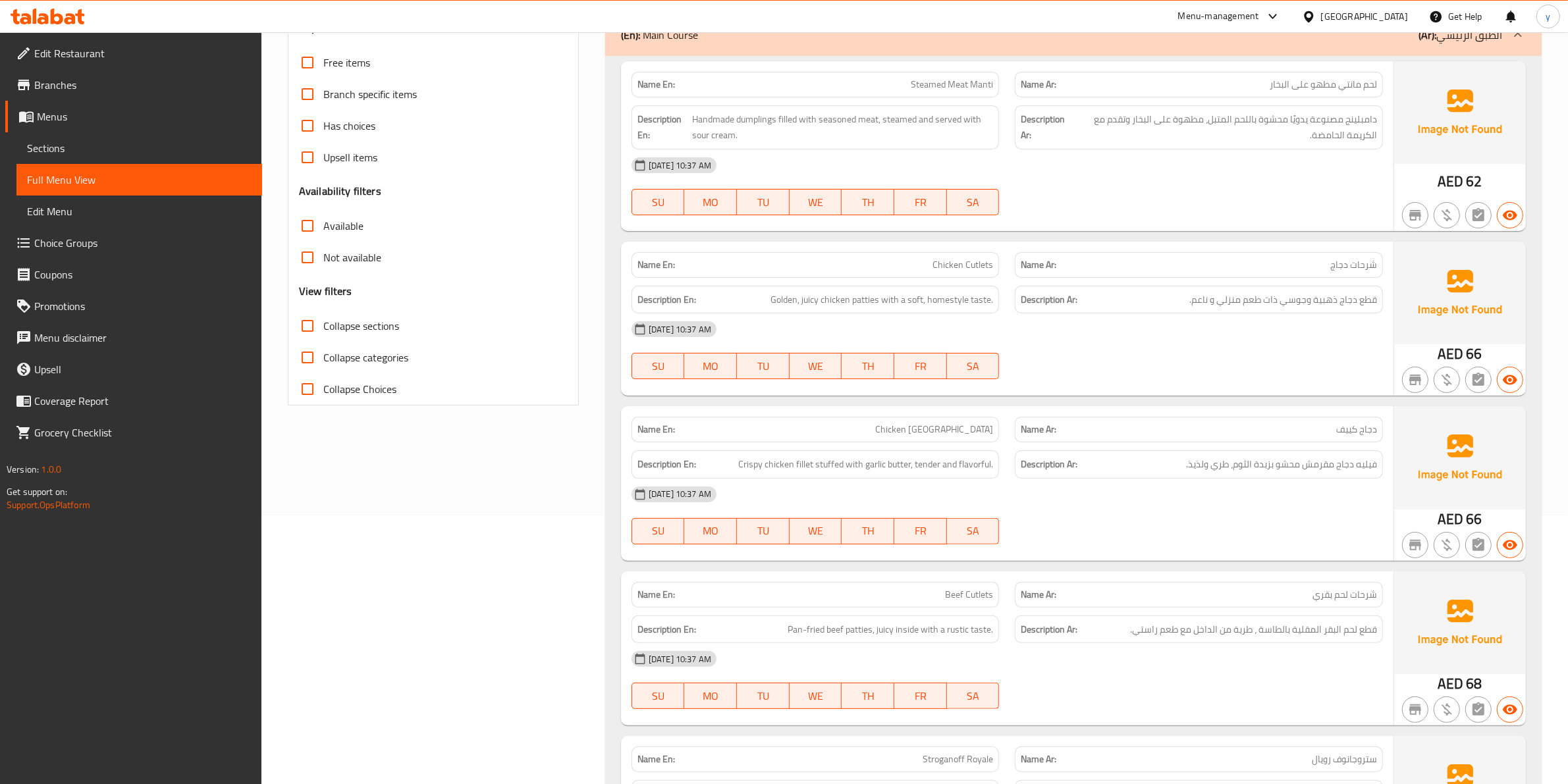
scroll to position [296, 0]
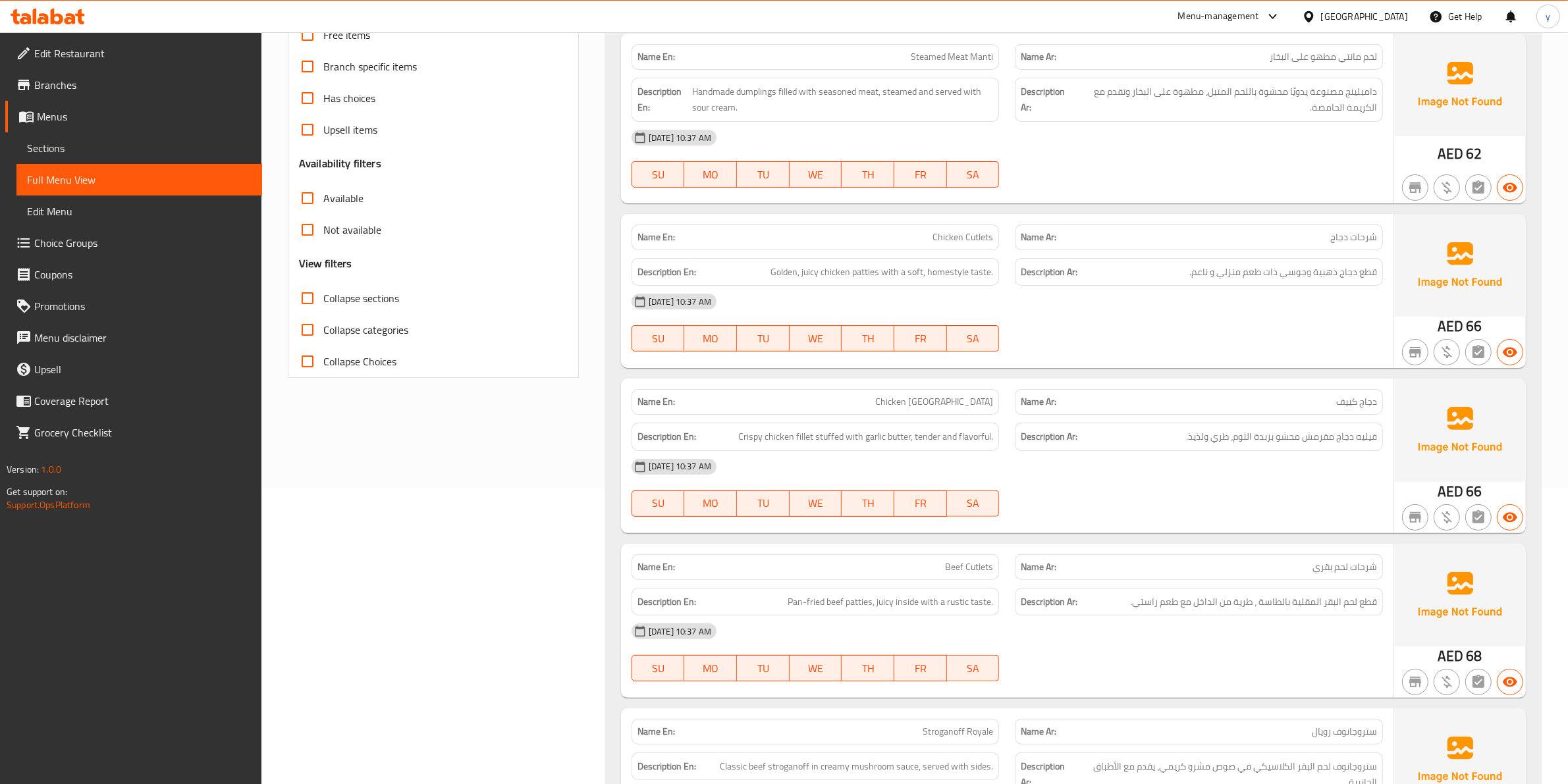
click at [1255, 307] on div "[DATE] 10:37 AM" at bounding box center [1007, 301] width 767 height 32
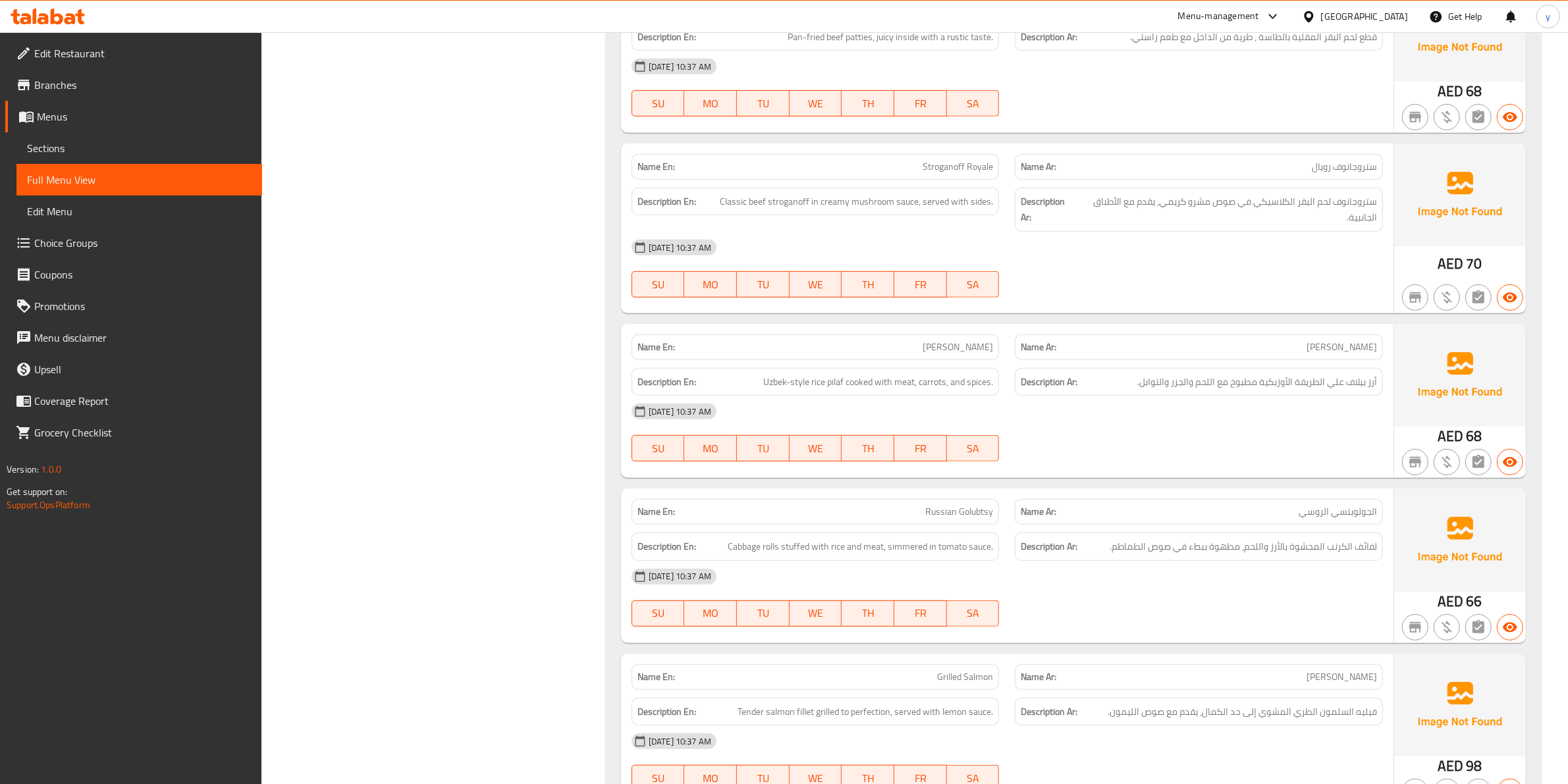
scroll to position [872, 0]
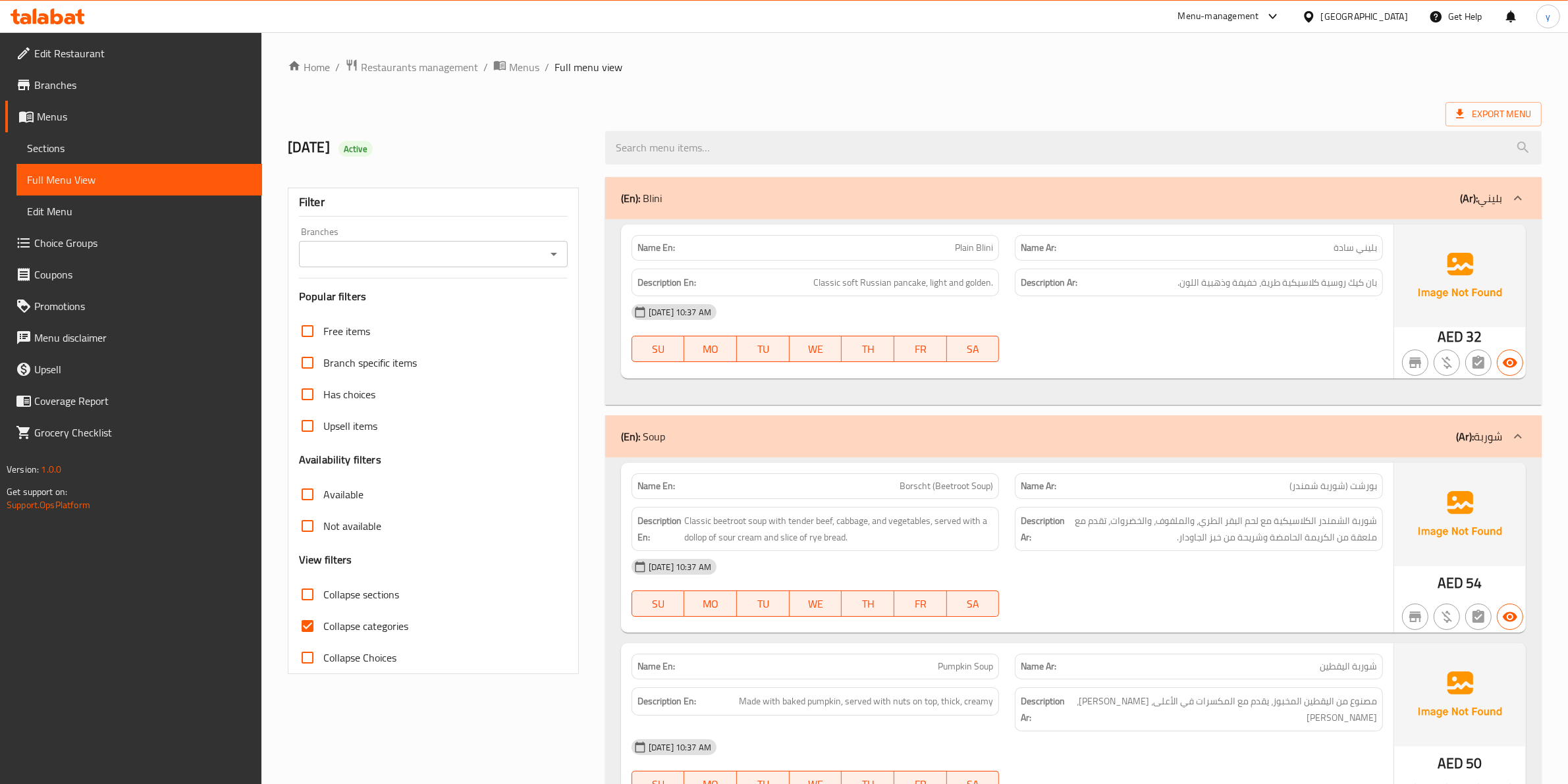
click at [1446, 203] on div "(En): Blini (Ar): بليني" at bounding box center [1061, 198] width 881 height 16
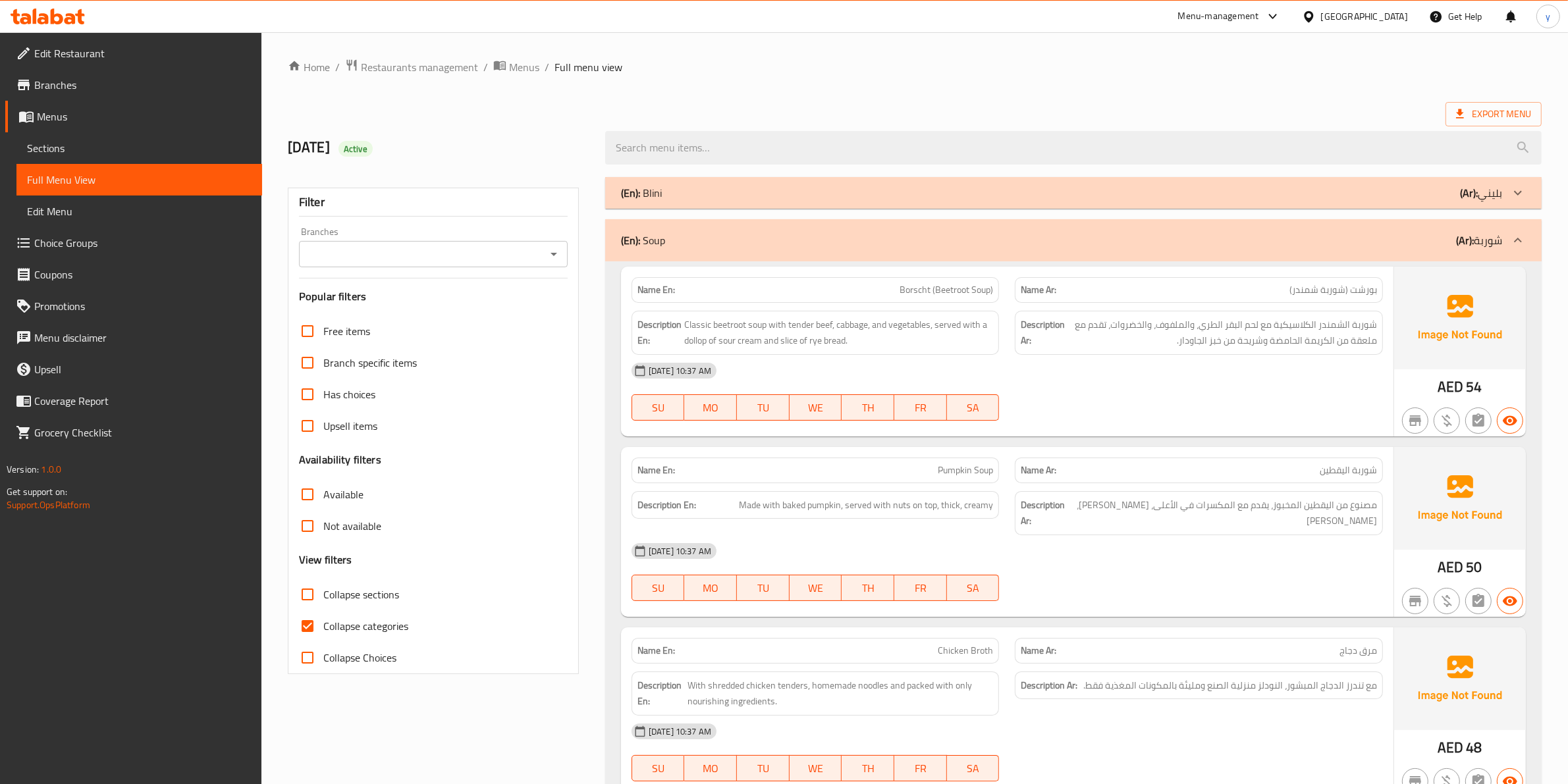
click at [1480, 250] on div "(En): Soup (Ar): شوربة" at bounding box center [1073, 240] width 936 height 42
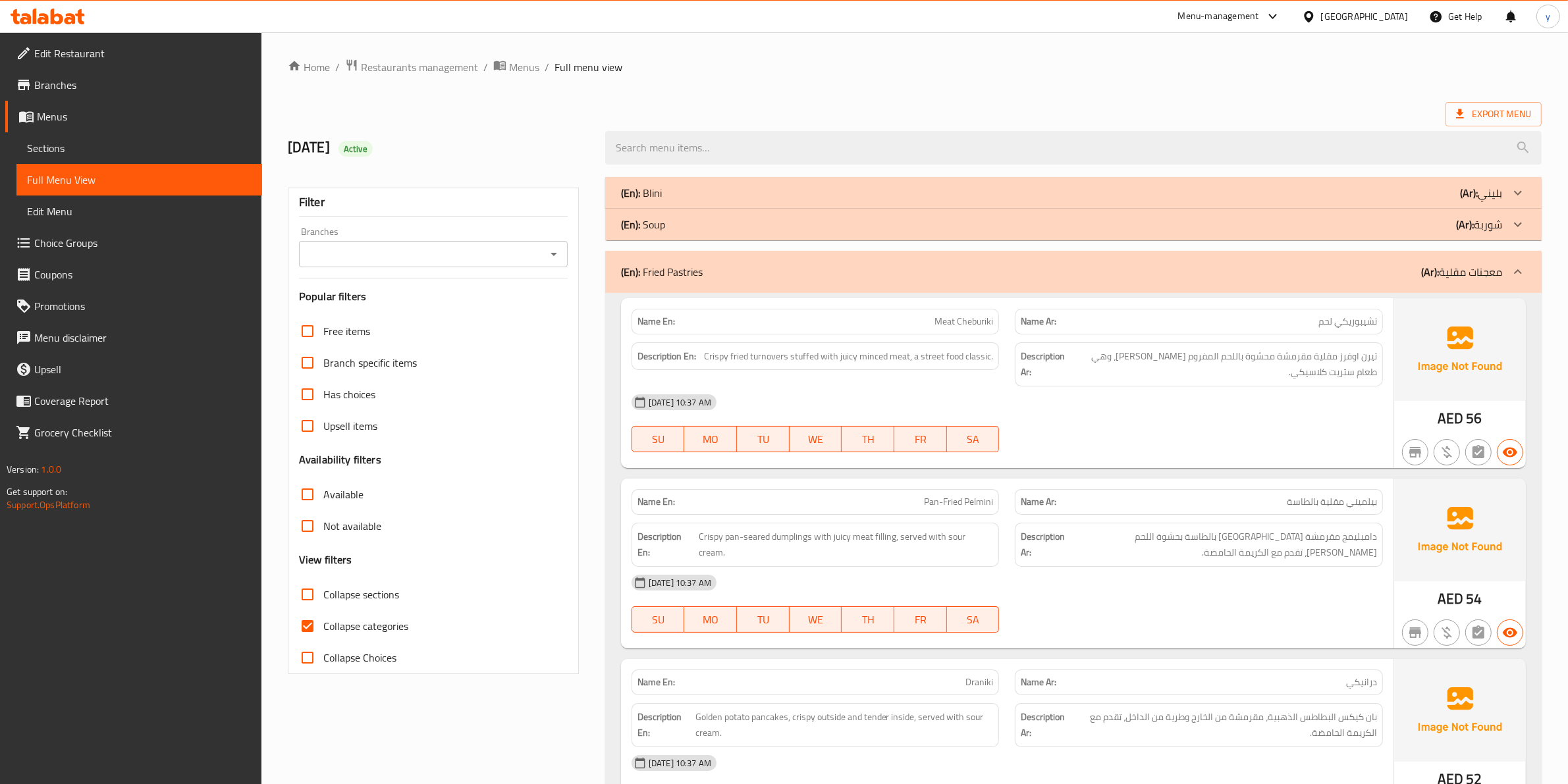
click at [1492, 265] on p "(Ar): معجنات مقلية" at bounding box center [1461, 271] width 81 height 16
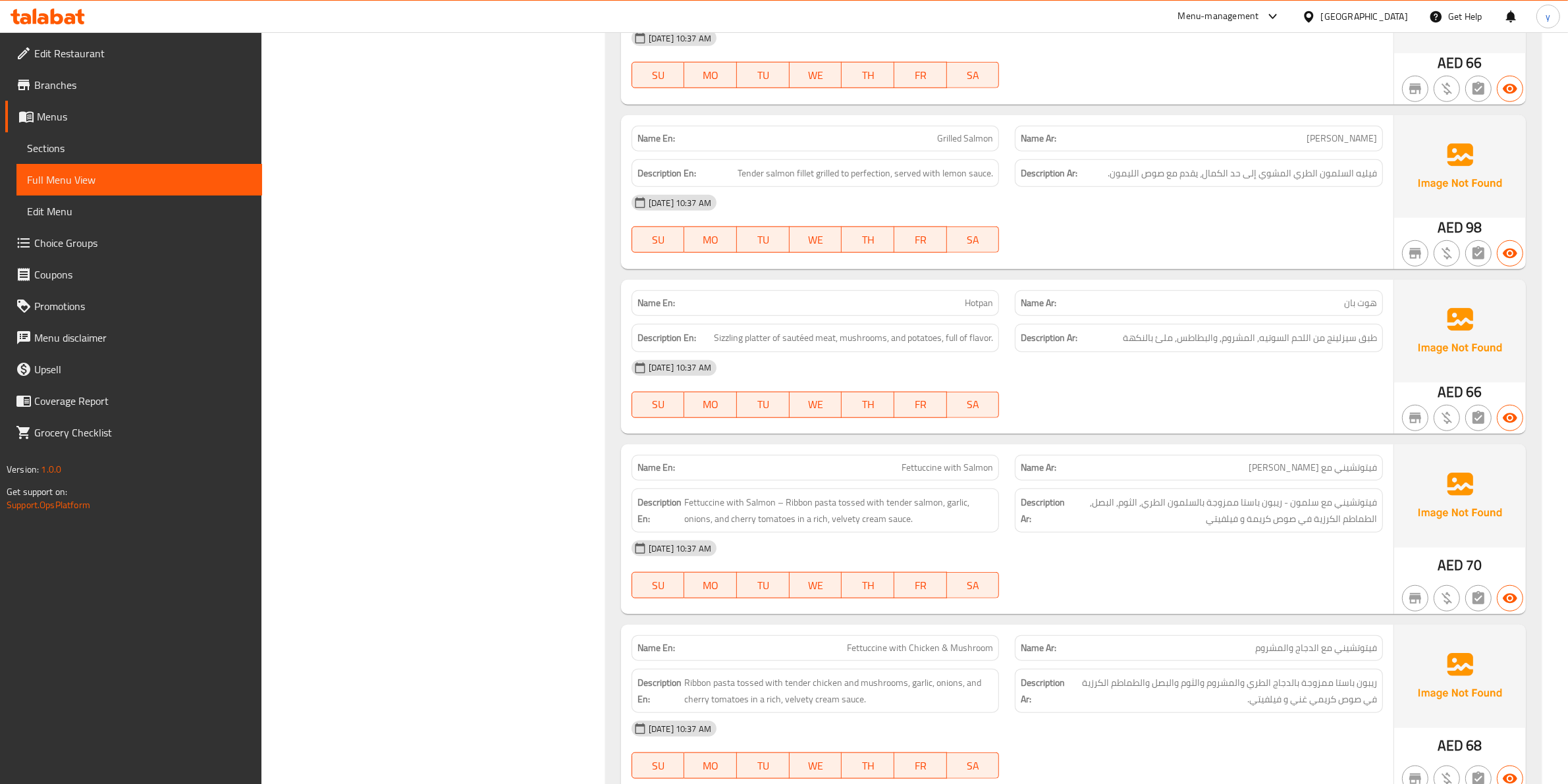
scroll to position [1481, 0]
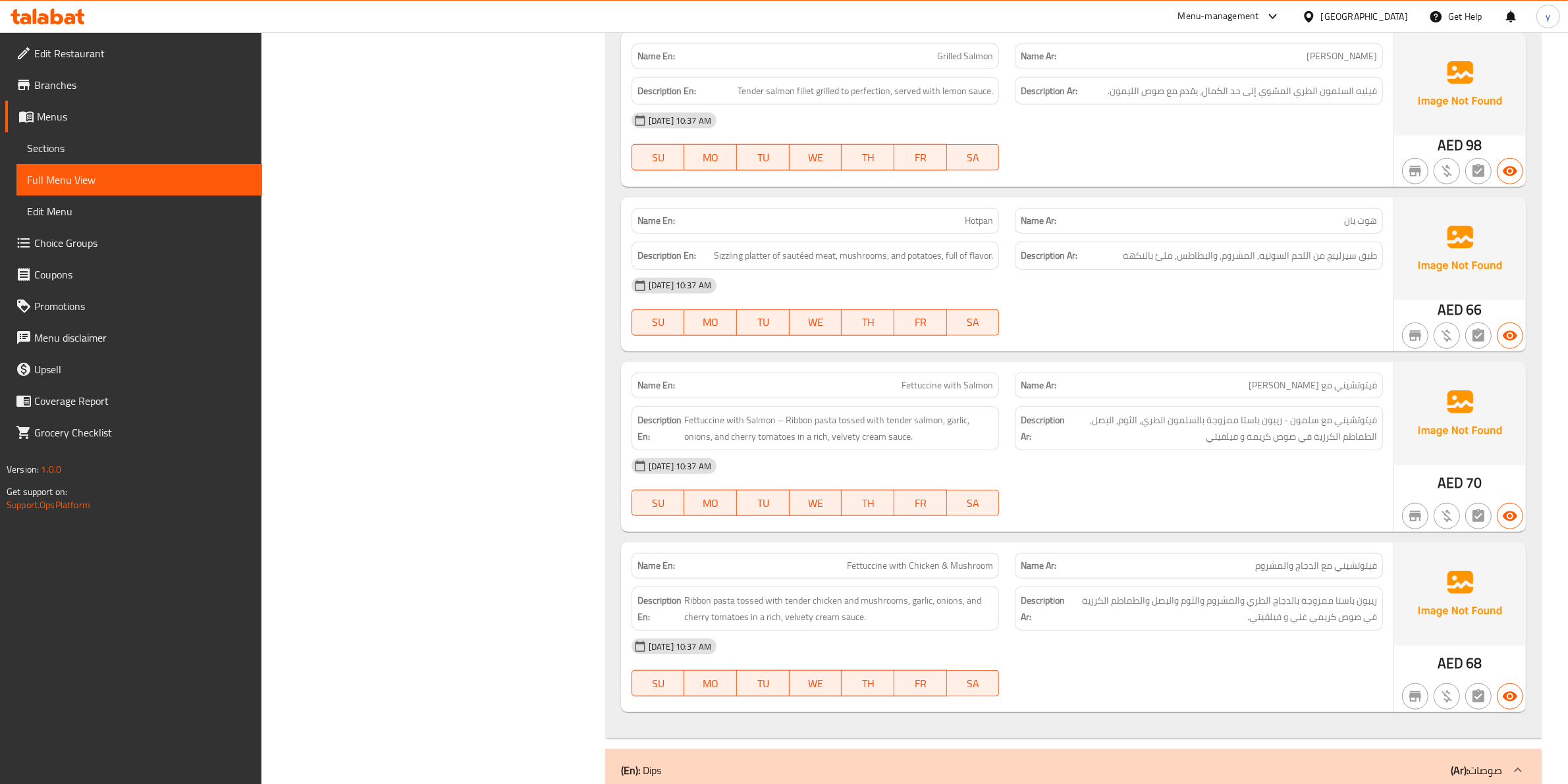
click at [1218, 471] on div "18-09-2025 10:37 AM" at bounding box center [1007, 466] width 767 height 32
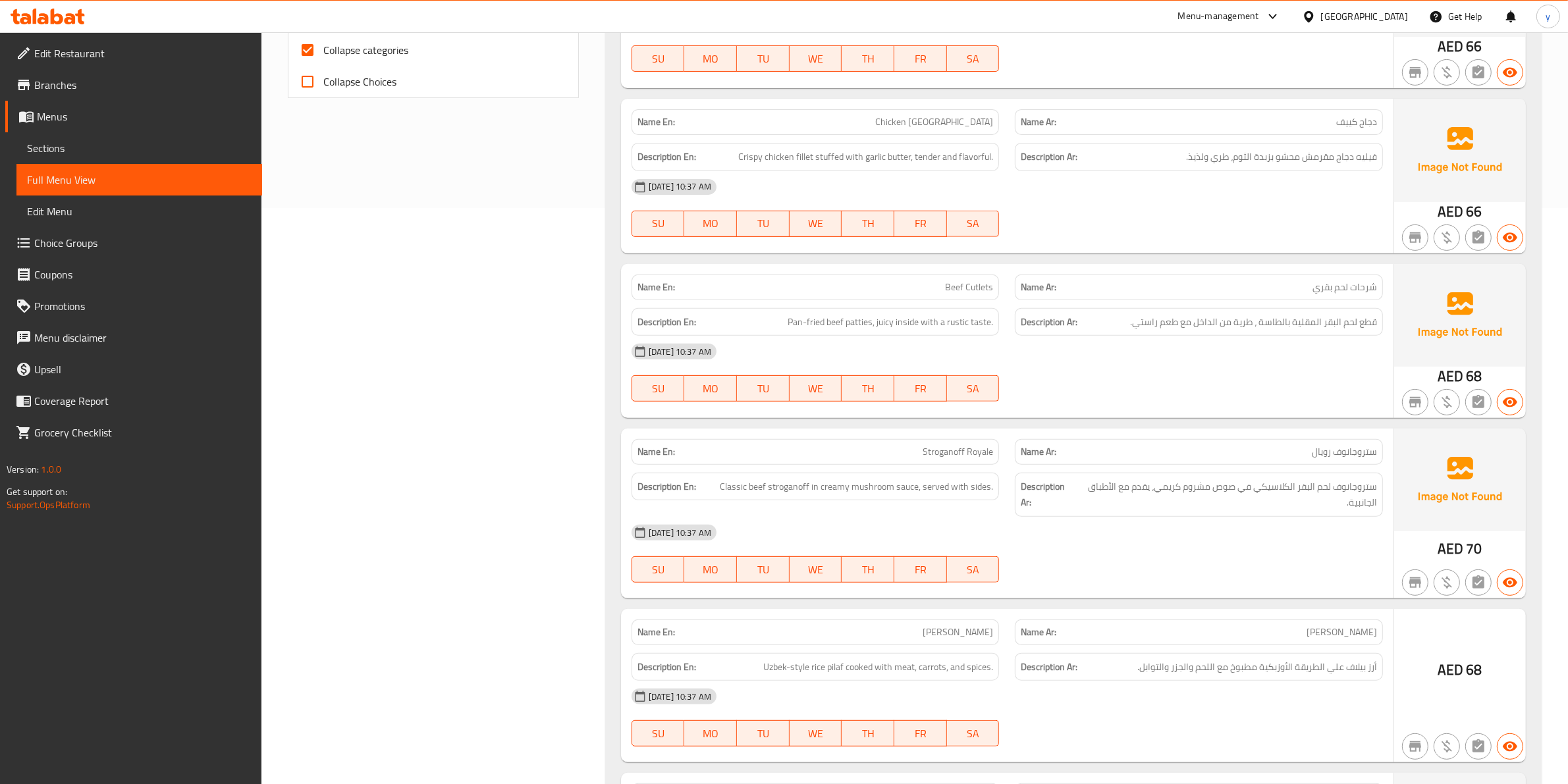
scroll to position [165, 0]
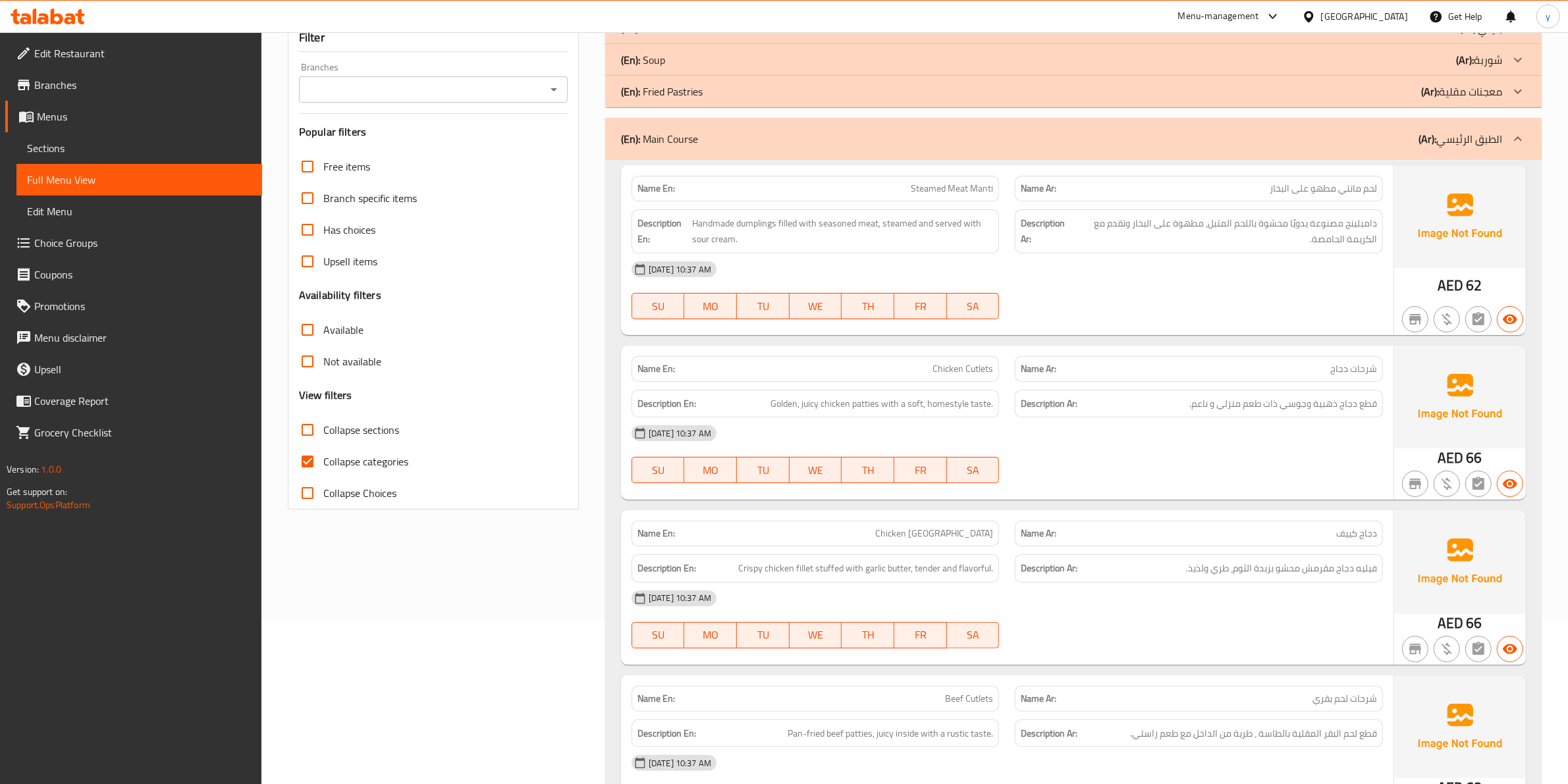
click at [1452, 147] on p "(Ar): الطبق الرئيسي" at bounding box center [1460, 138] width 84 height 16
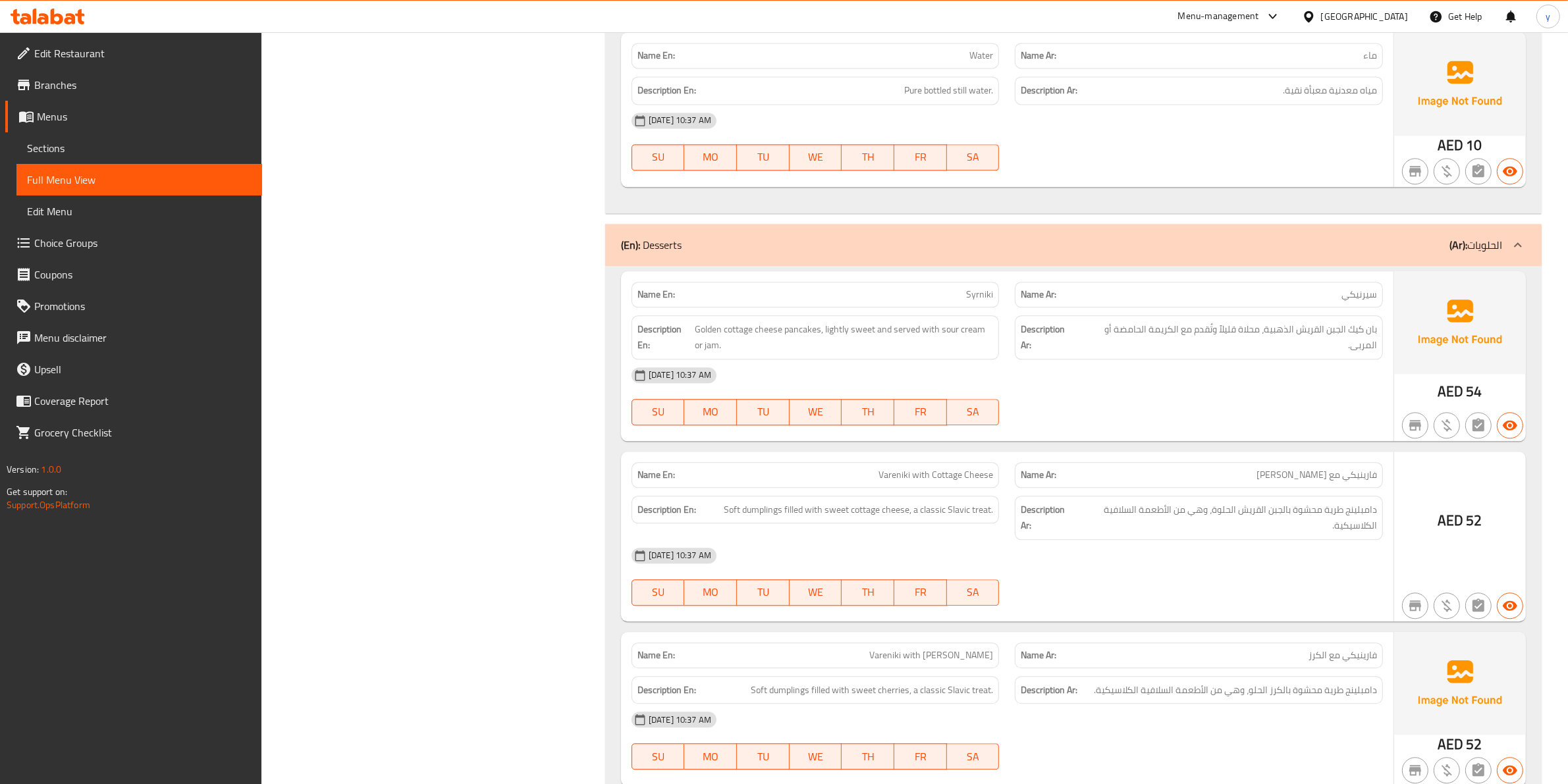
scroll to position [3666, 0]
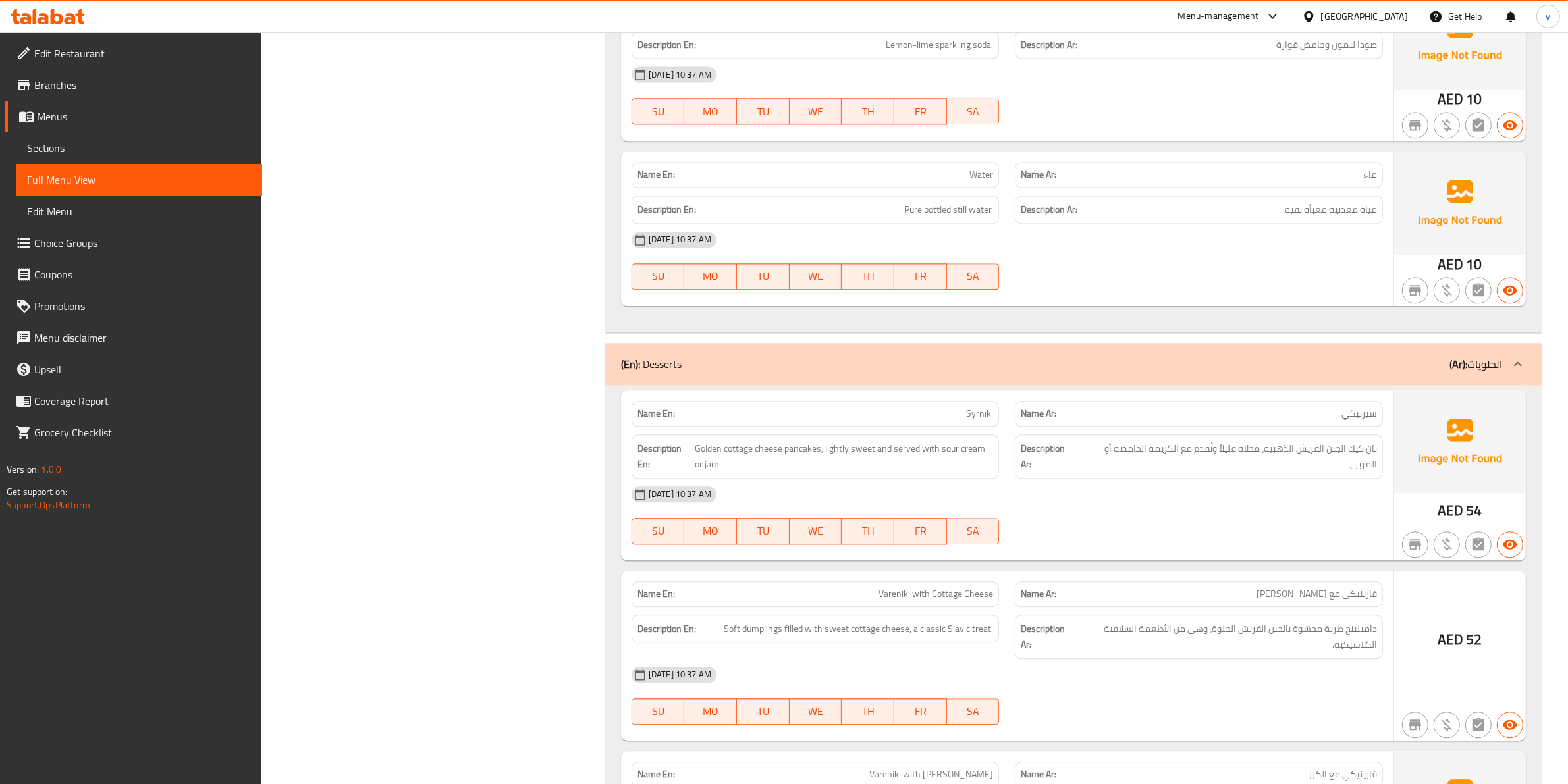
click at [1440, 359] on div "(En): Desserts (Ar): الحلويات" at bounding box center [1073, 364] width 936 height 42
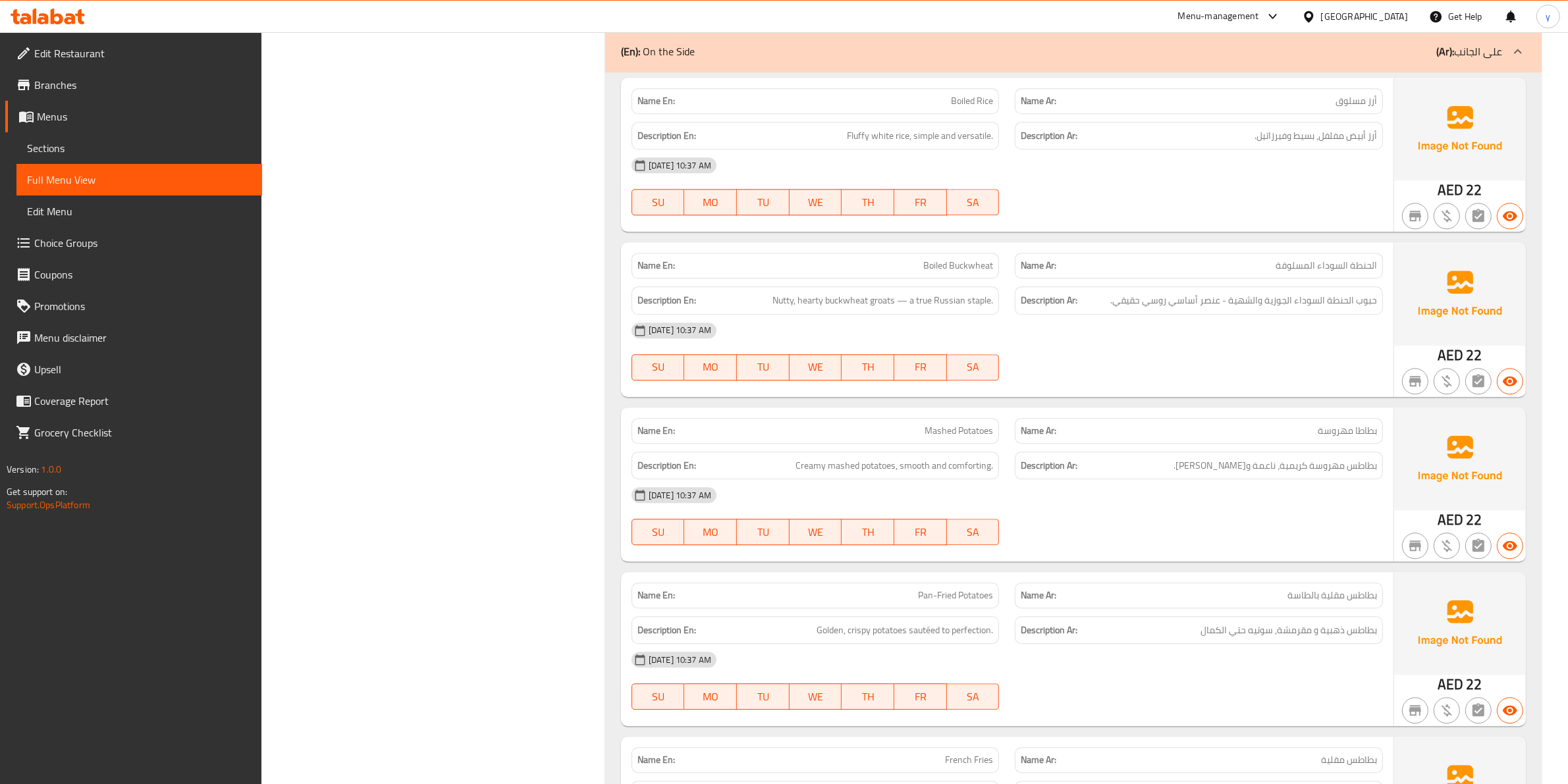
scroll to position [4012, 0]
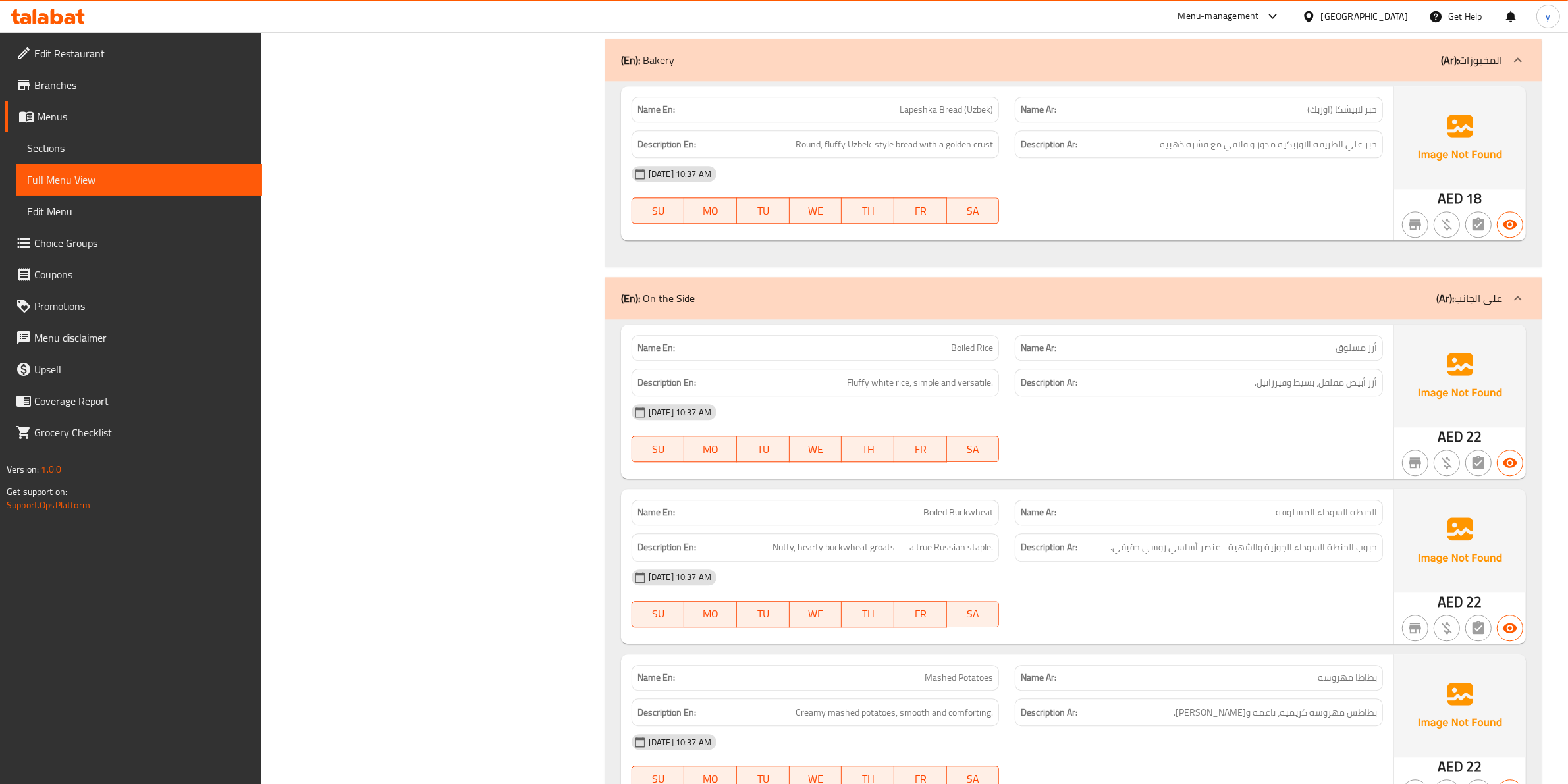
click at [1456, 294] on p "(Ar): على الجانب" at bounding box center [1469, 298] width 66 height 16
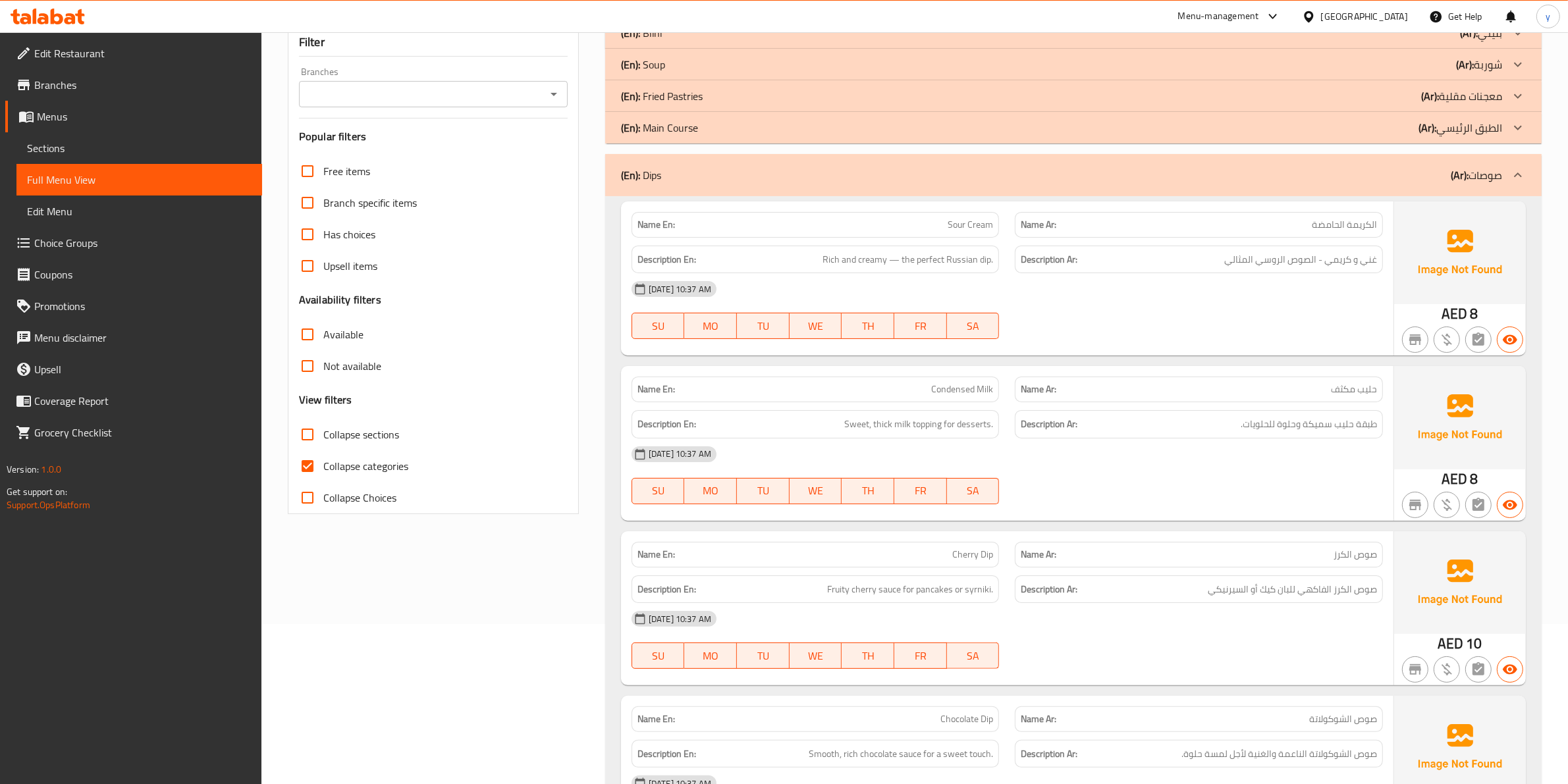
scroll to position [0, 0]
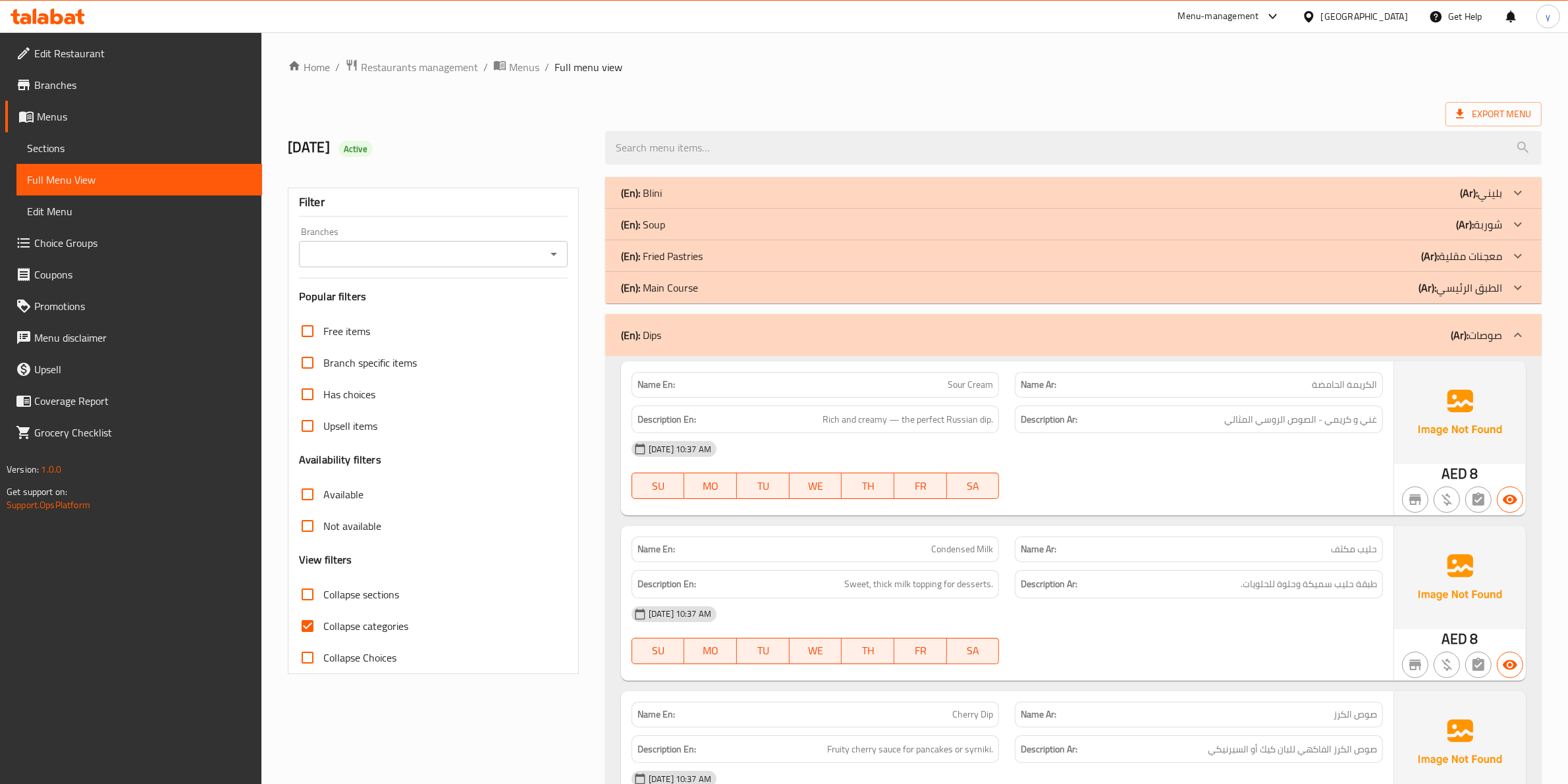
click at [1468, 327] on p "(Ar): صوصات" at bounding box center [1476, 334] width 51 height 16
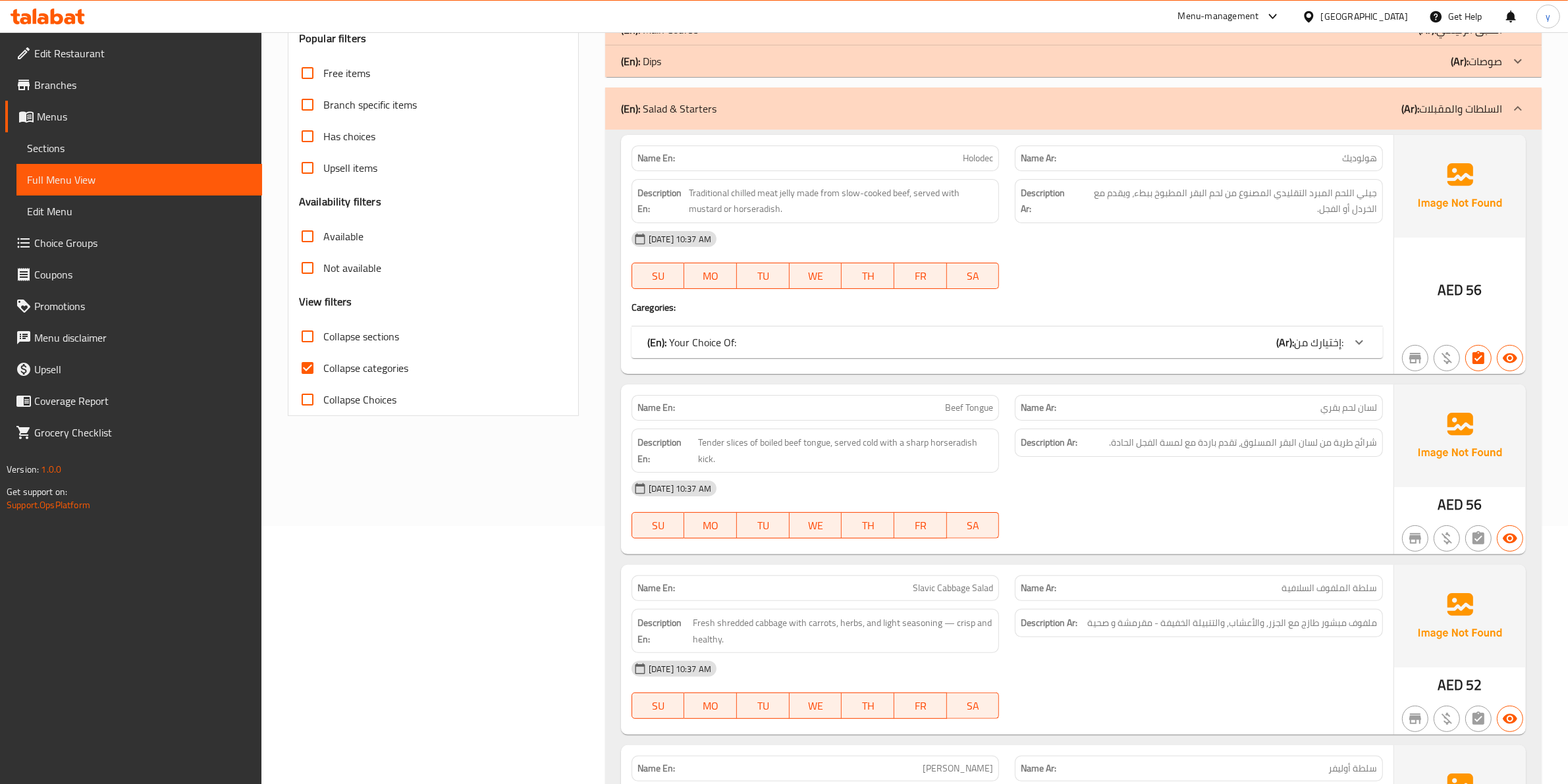
scroll to position [246, 0]
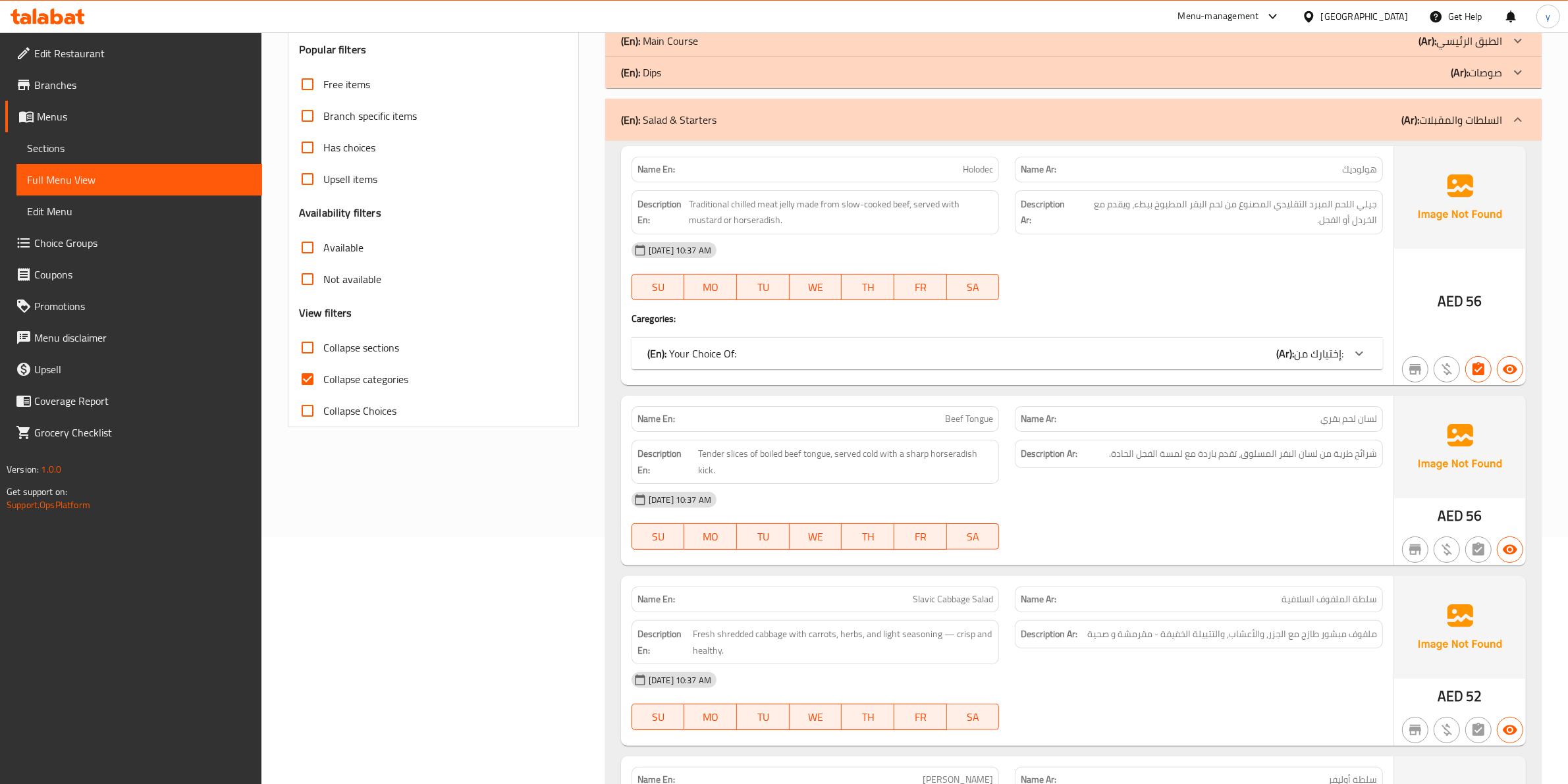
click at [1396, 103] on div "(En): Salad & Starters (Ar): السلطات والمقبلات" at bounding box center [1073, 120] width 936 height 42
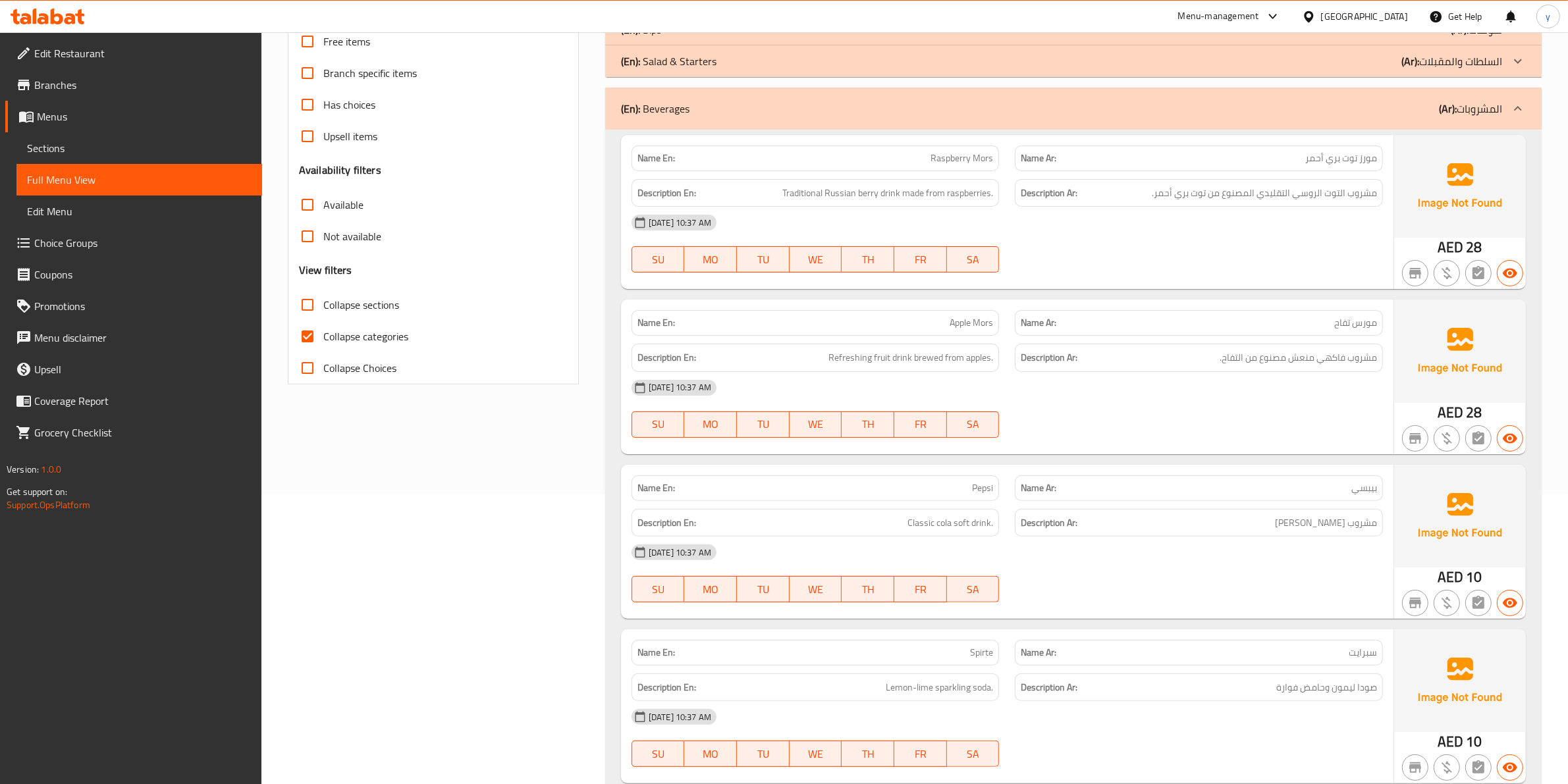
scroll to position [329, 0]
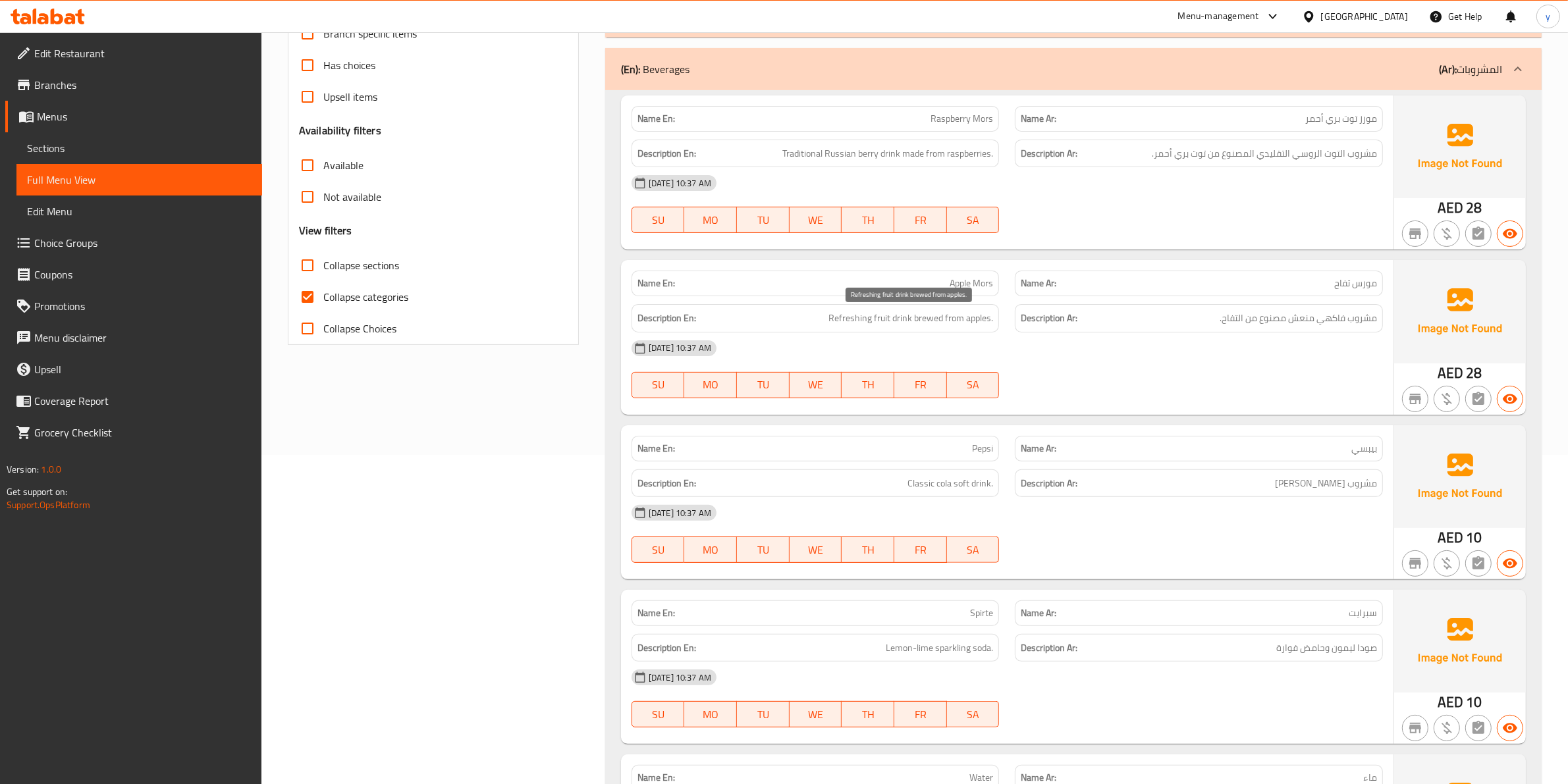
click at [922, 316] on span "Refreshing fruit drink brewed from apples." at bounding box center [911, 318] width 165 height 16
copy span "brewed"
drag, startPoint x: 813, startPoint y: 316, endPoint x: 1001, endPoint y: 327, distance: 188.3
click at [1001, 327] on div "Description En: Refreshing fruit drink brewed from apples." at bounding box center [815, 318] width 384 height 44
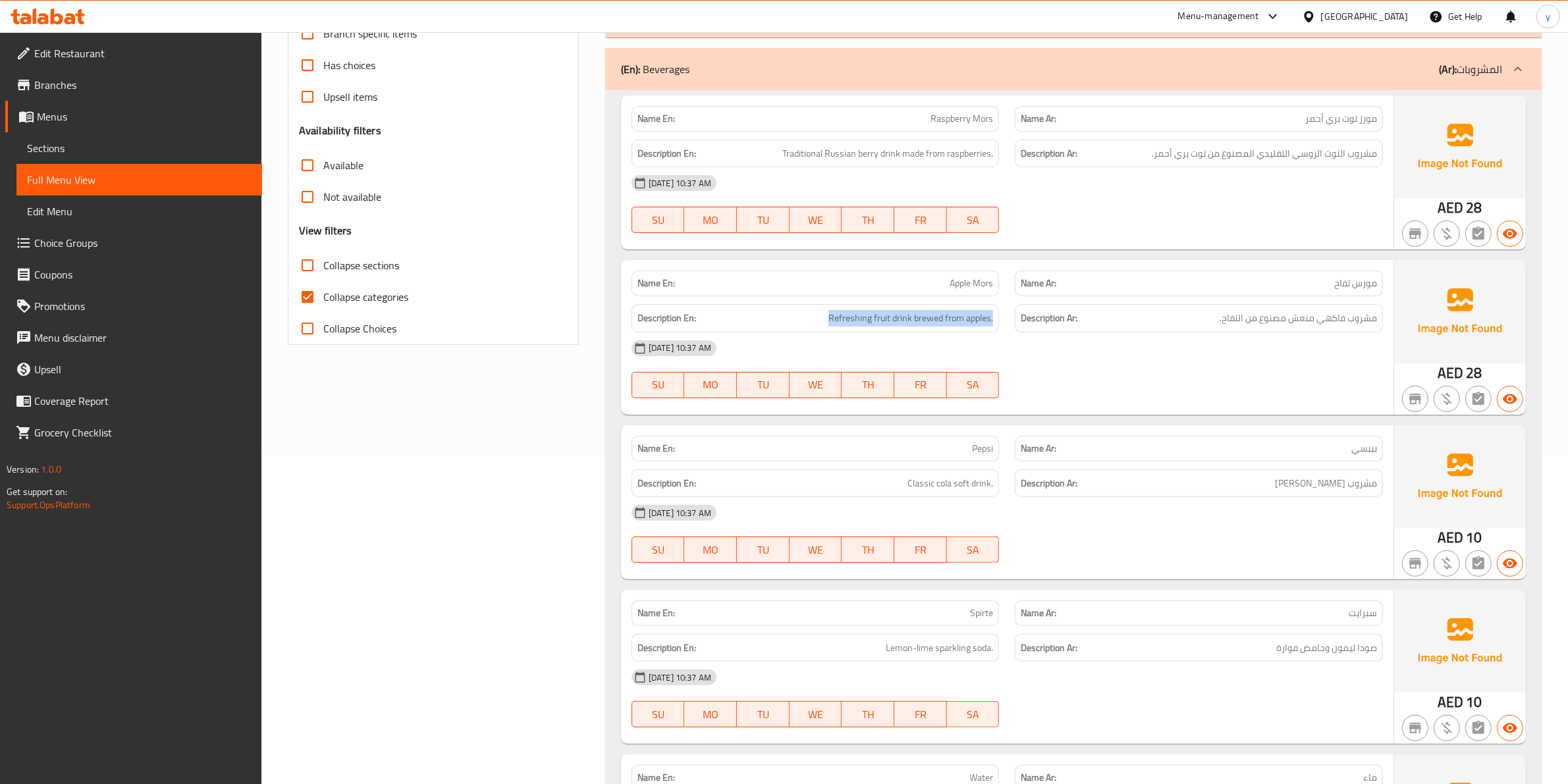
copy span "Refreshing fruit drink brewed from apples."
click at [1169, 517] on div "18-09-2025 10:37 AM" at bounding box center [1007, 513] width 767 height 32
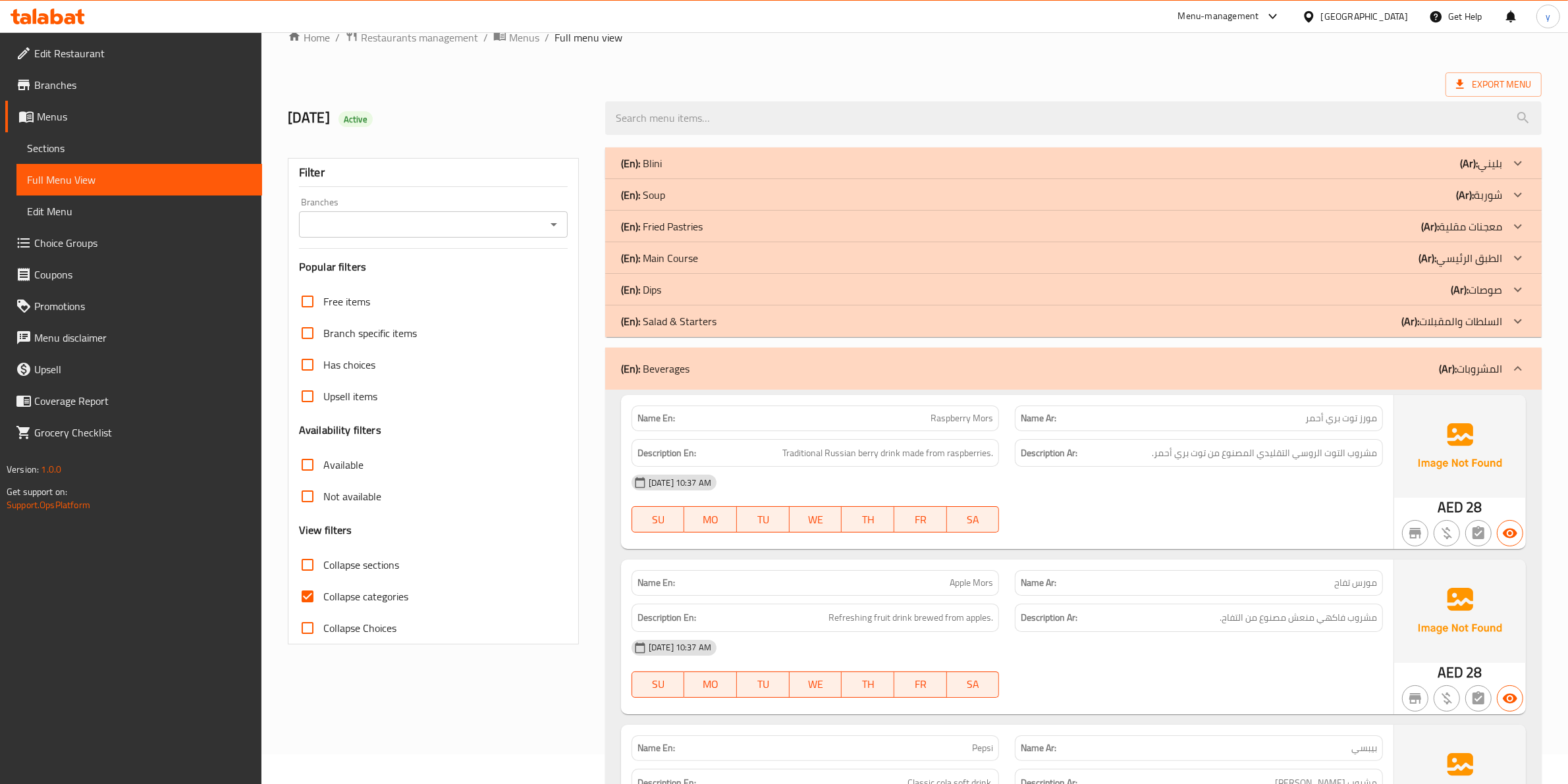
scroll to position [0, 0]
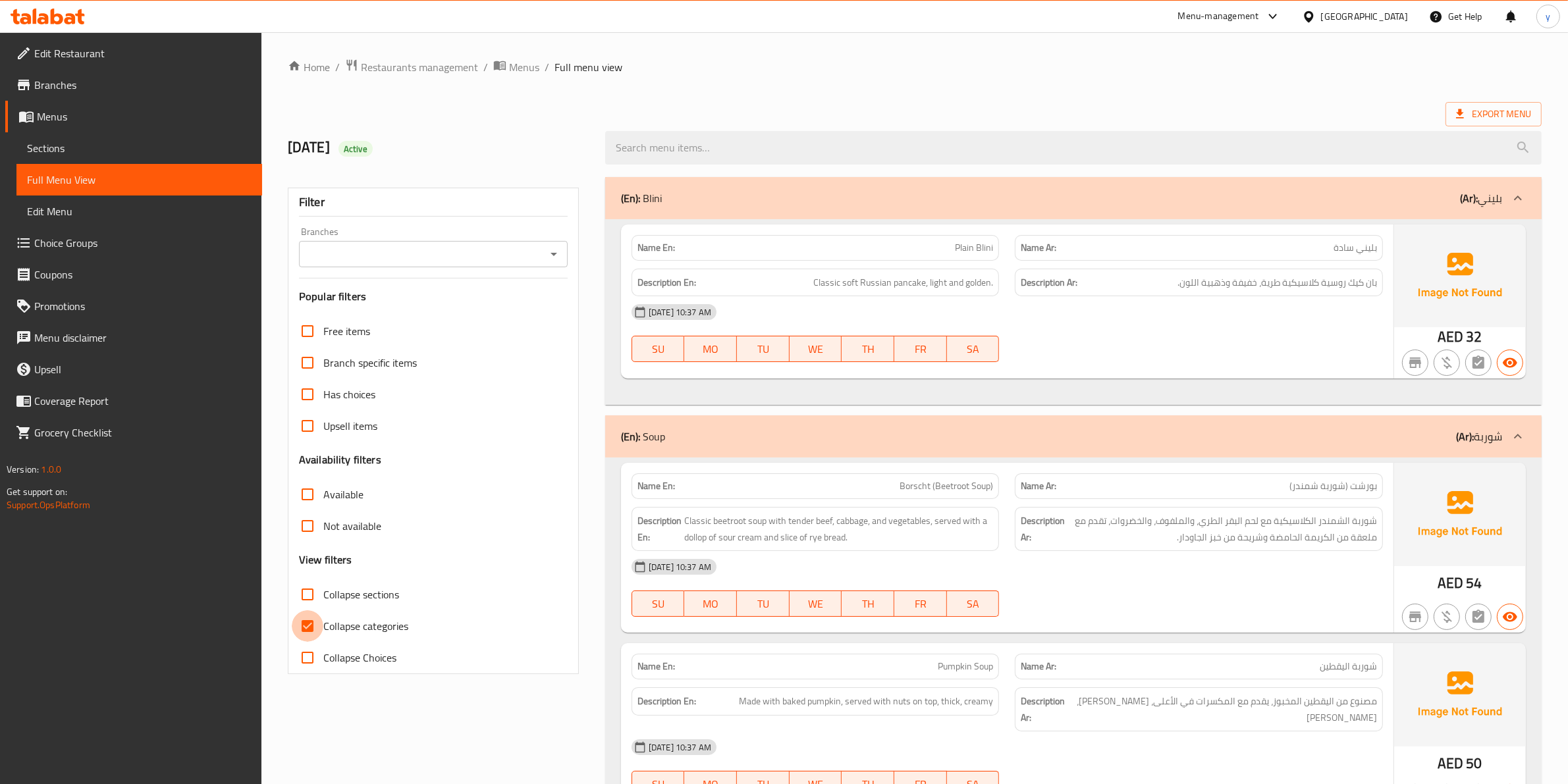
click at [311, 623] on input "Collapse categories" at bounding box center [307, 625] width 32 height 32
checkbox input "false"
click at [1519, 119] on span "Export Menu" at bounding box center [1493, 114] width 75 height 16
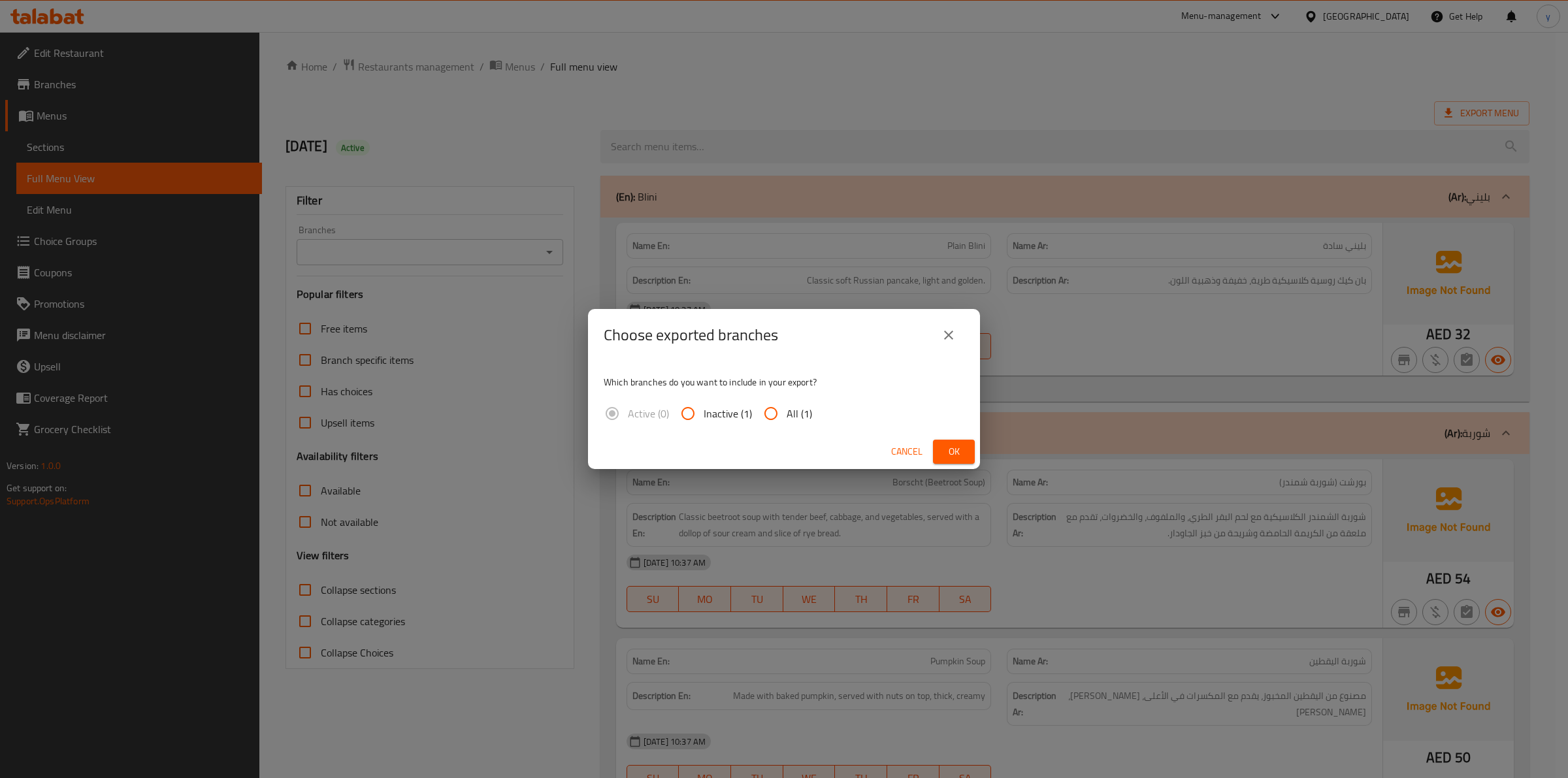
click at [780, 422] on input "All (1)" at bounding box center [771, 413] width 32 height 31
radio input "true"
click at [959, 446] on span "Ok" at bounding box center [953, 452] width 21 height 16
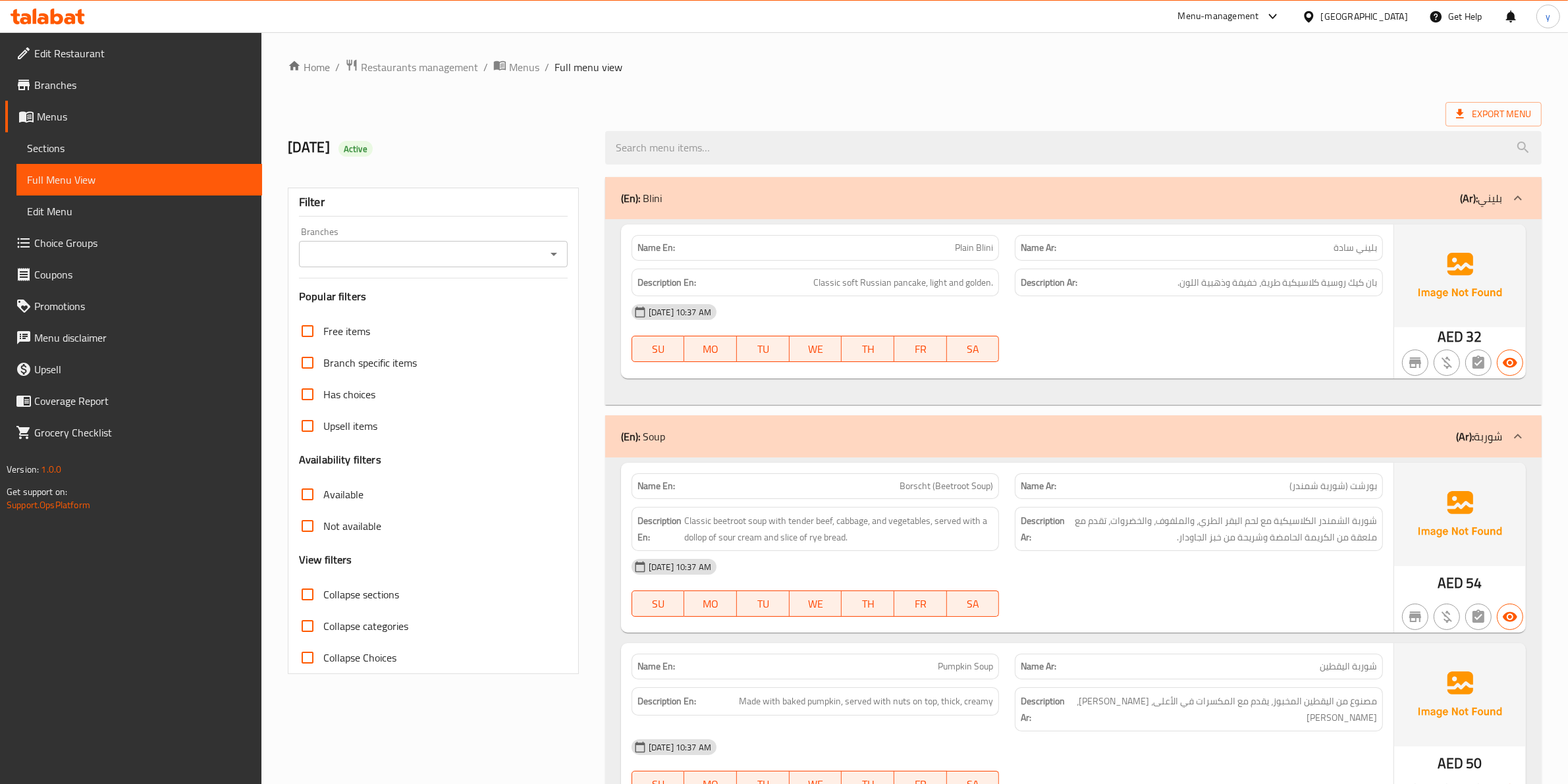
click at [126, 54] on span "Edit Restaurant" at bounding box center [143, 53] width 218 height 16
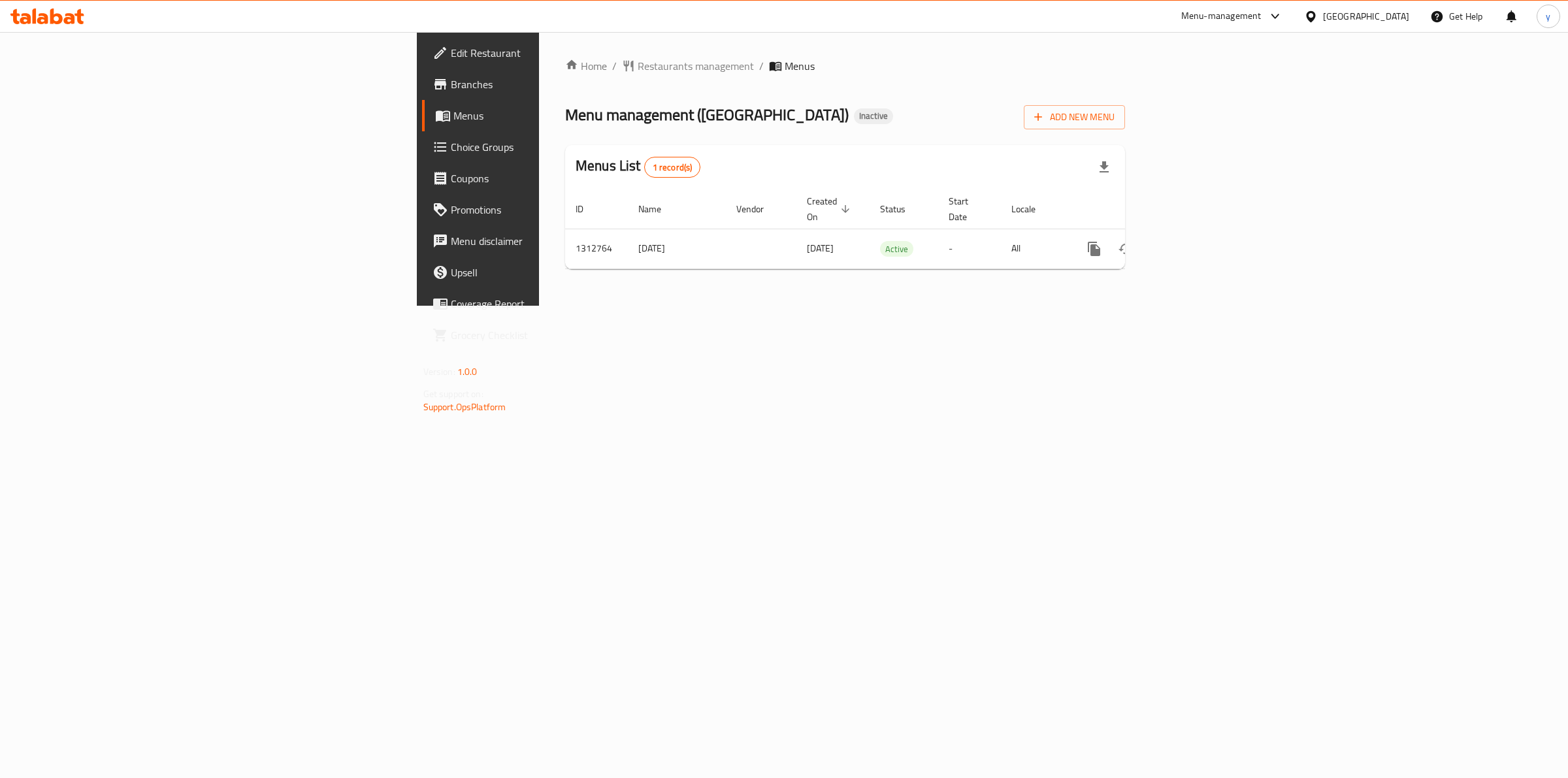
click at [450, 80] on span "Branches" at bounding box center [559, 84] width 218 height 15
click at [1197, 241] on icon "enhanced table" at bounding box center [1188, 249] width 15 height 15
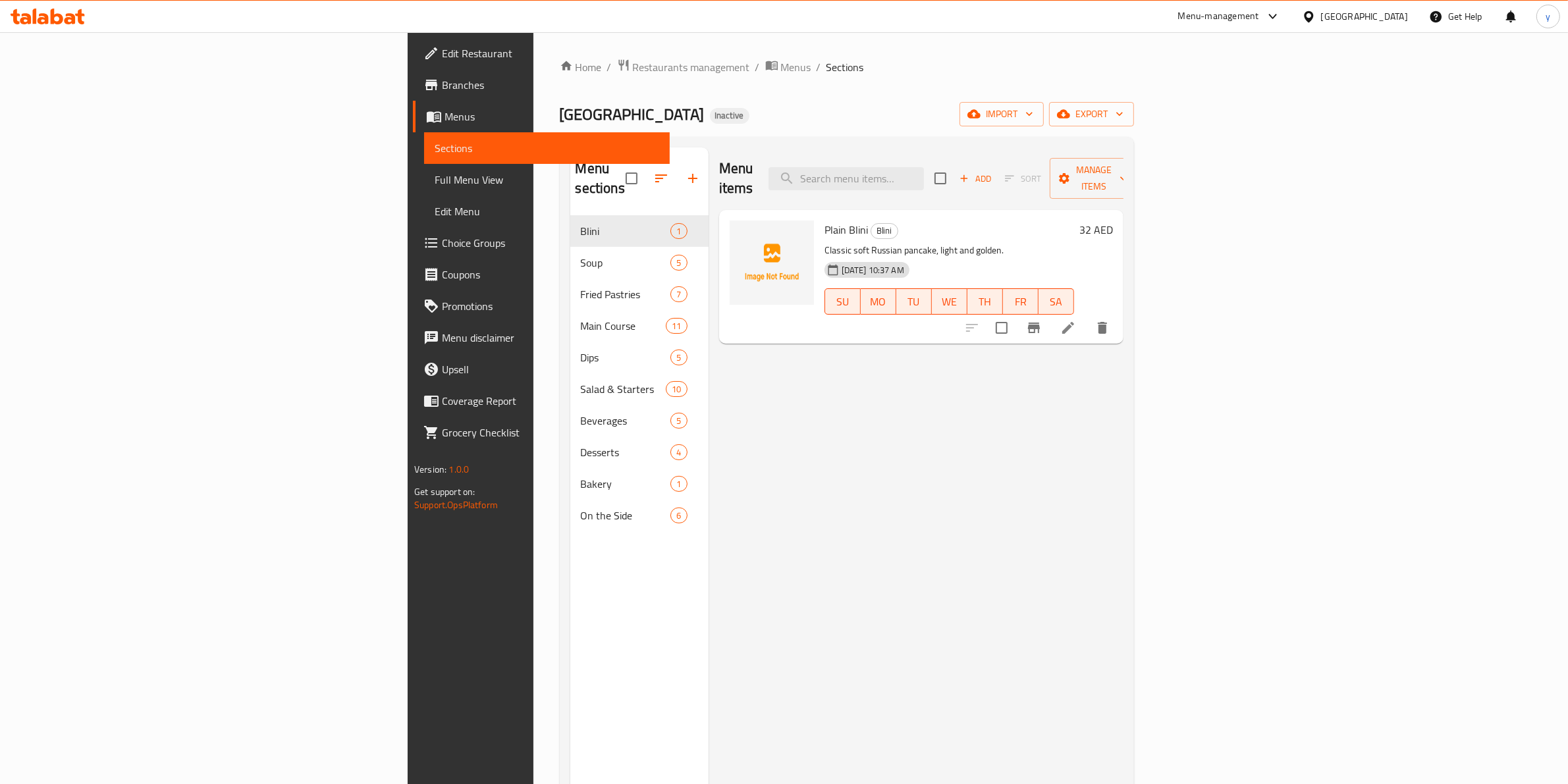
click at [434, 174] on span "Full Menu View" at bounding box center [547, 179] width 224 height 16
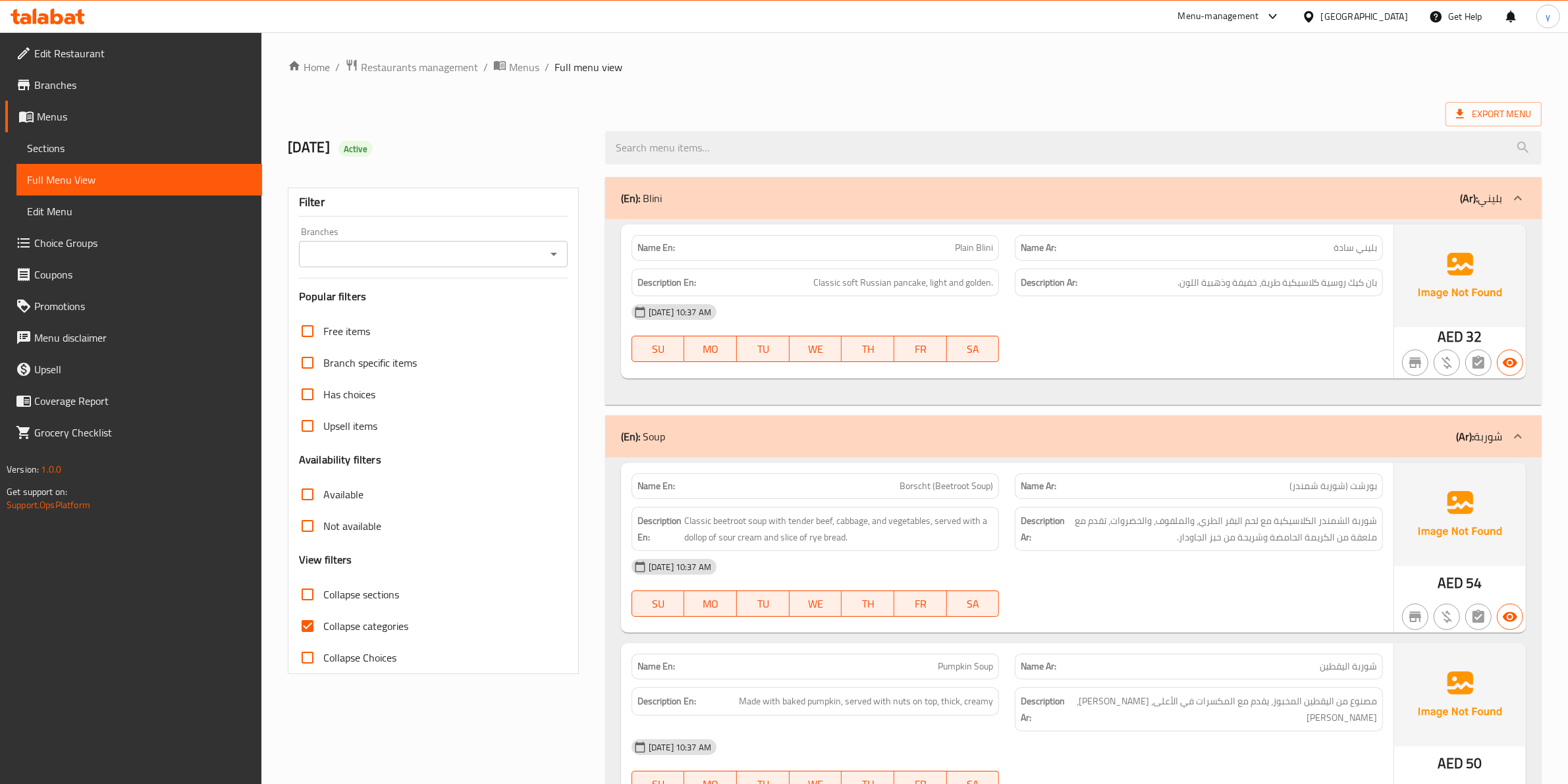
click at [1014, 117] on div "Export Menu" at bounding box center [915, 114] width 1254 height 24
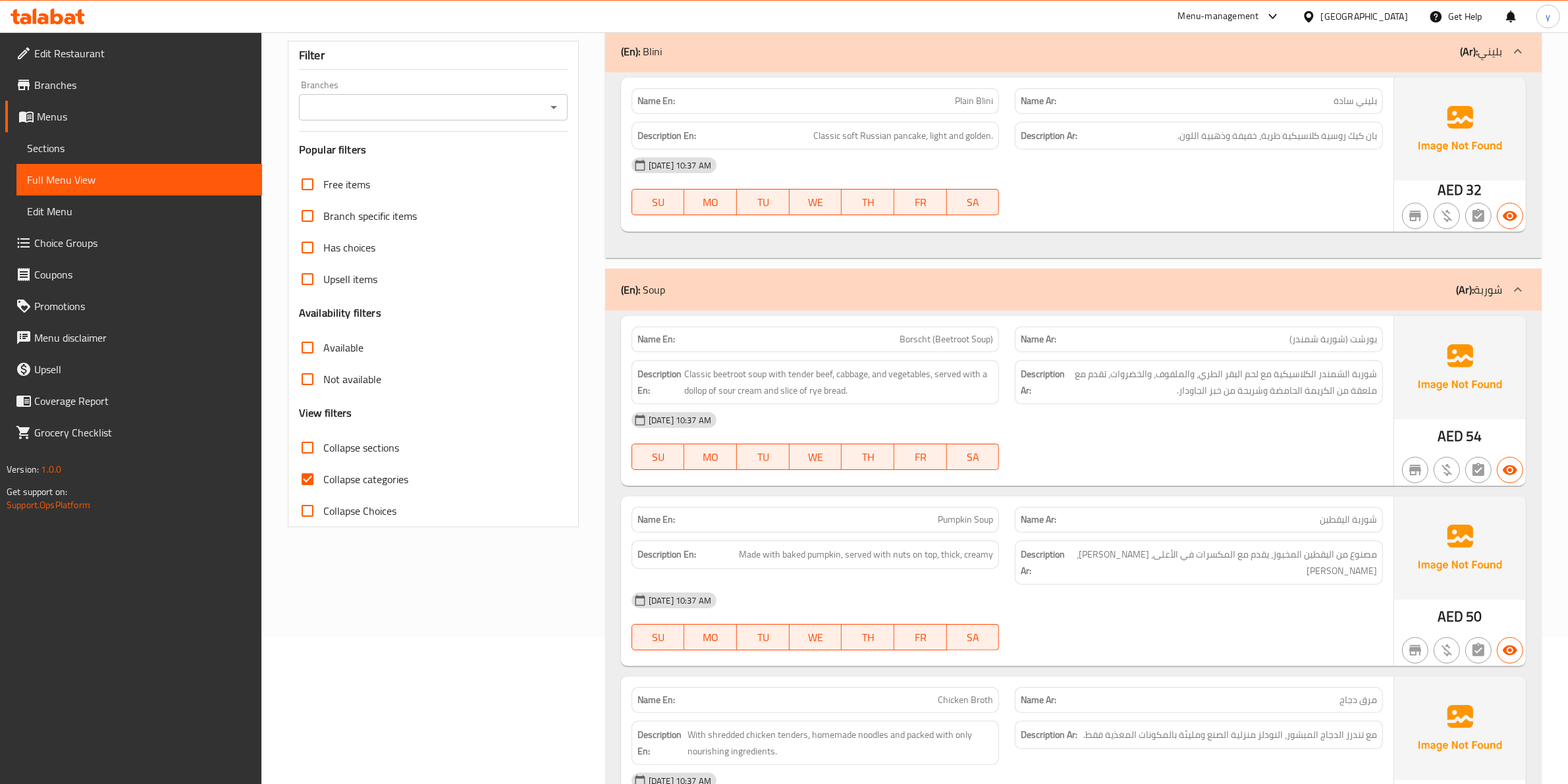
scroll to position [0, 0]
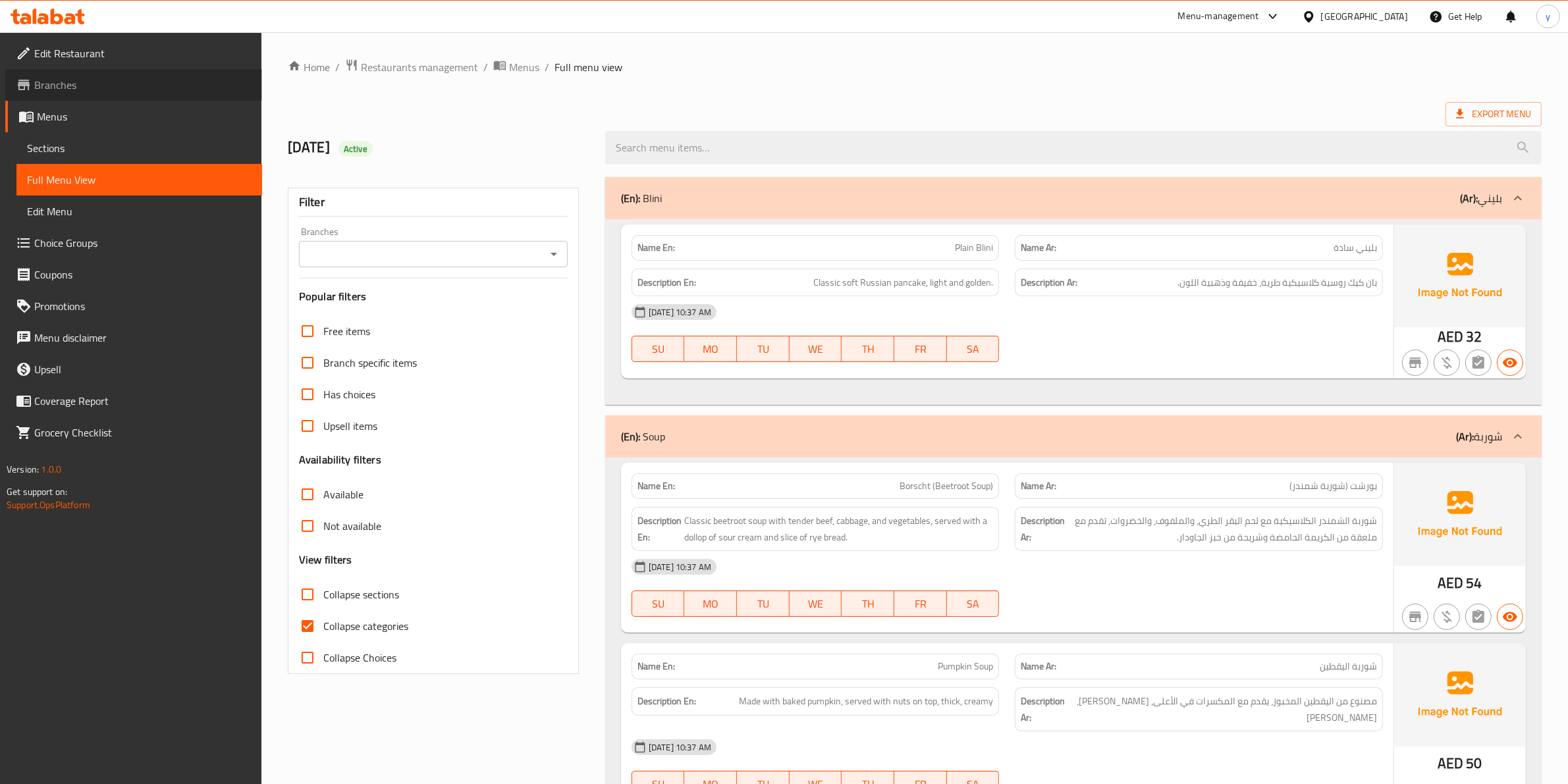
click at [110, 79] on span "Branches" at bounding box center [143, 84] width 218 height 16
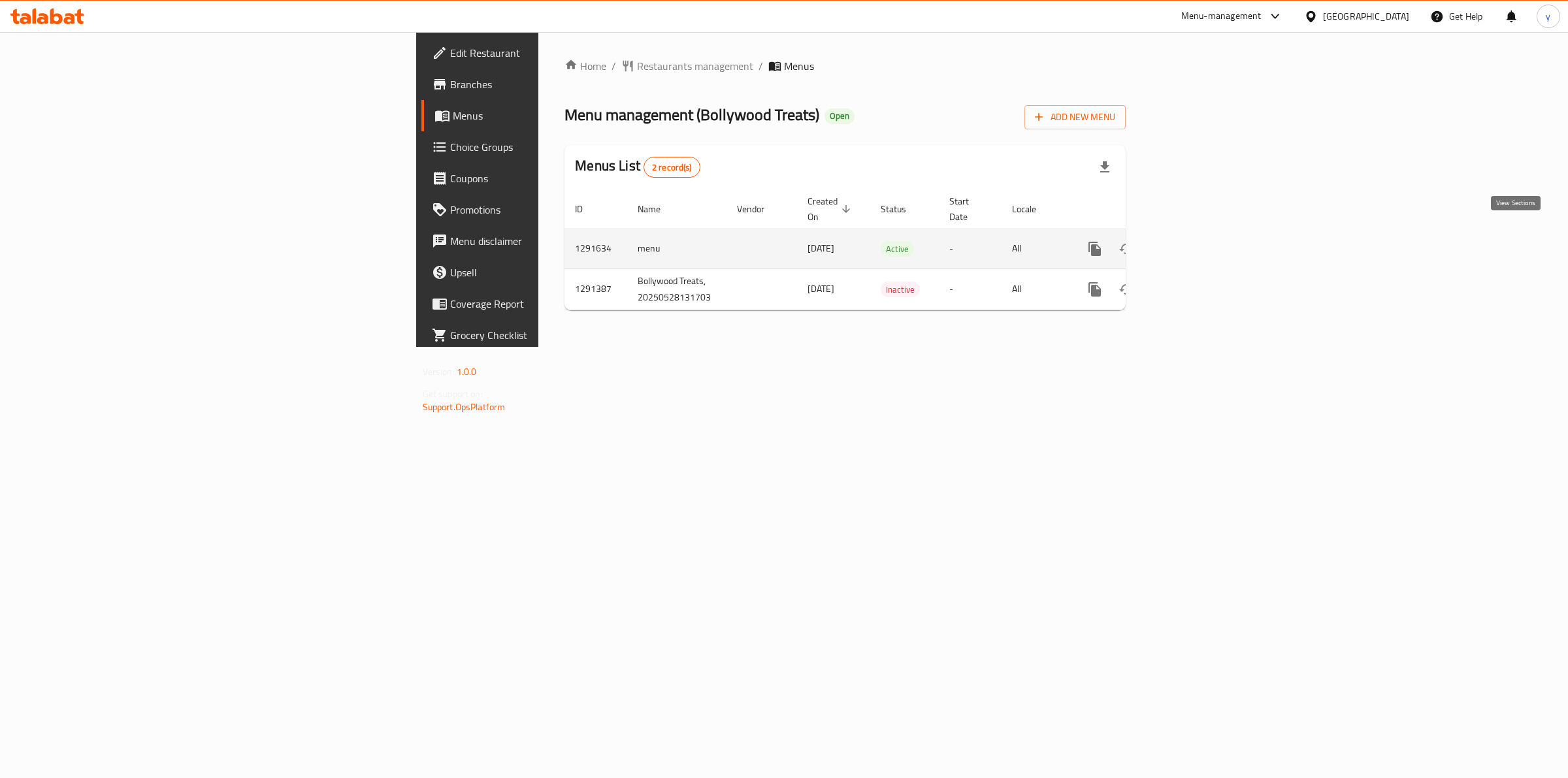
click at [1195, 243] on icon "enhanced table" at bounding box center [1189, 249] width 12 height 12
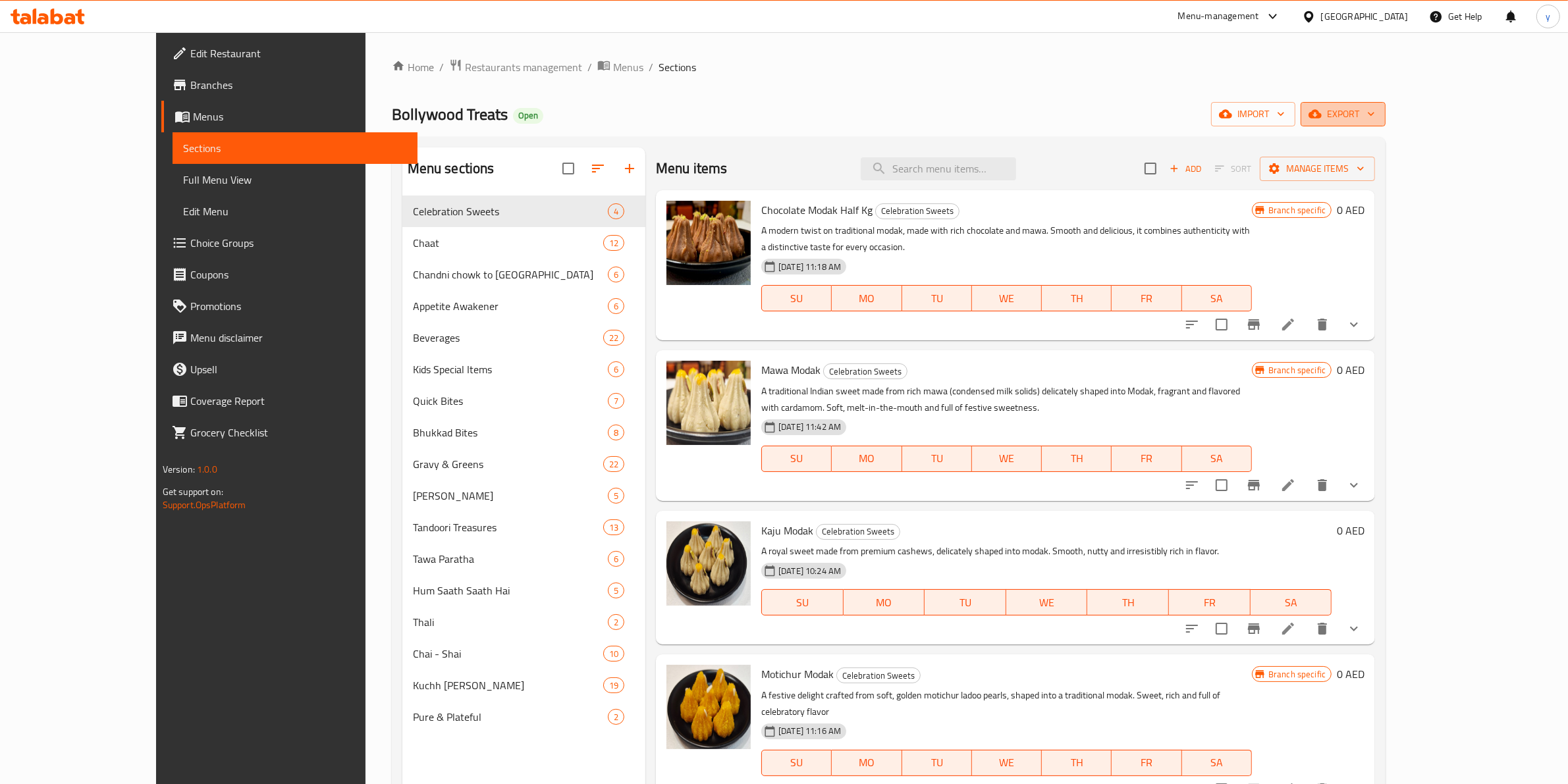
click at [1375, 120] on span "export" at bounding box center [1342, 114] width 64 height 16
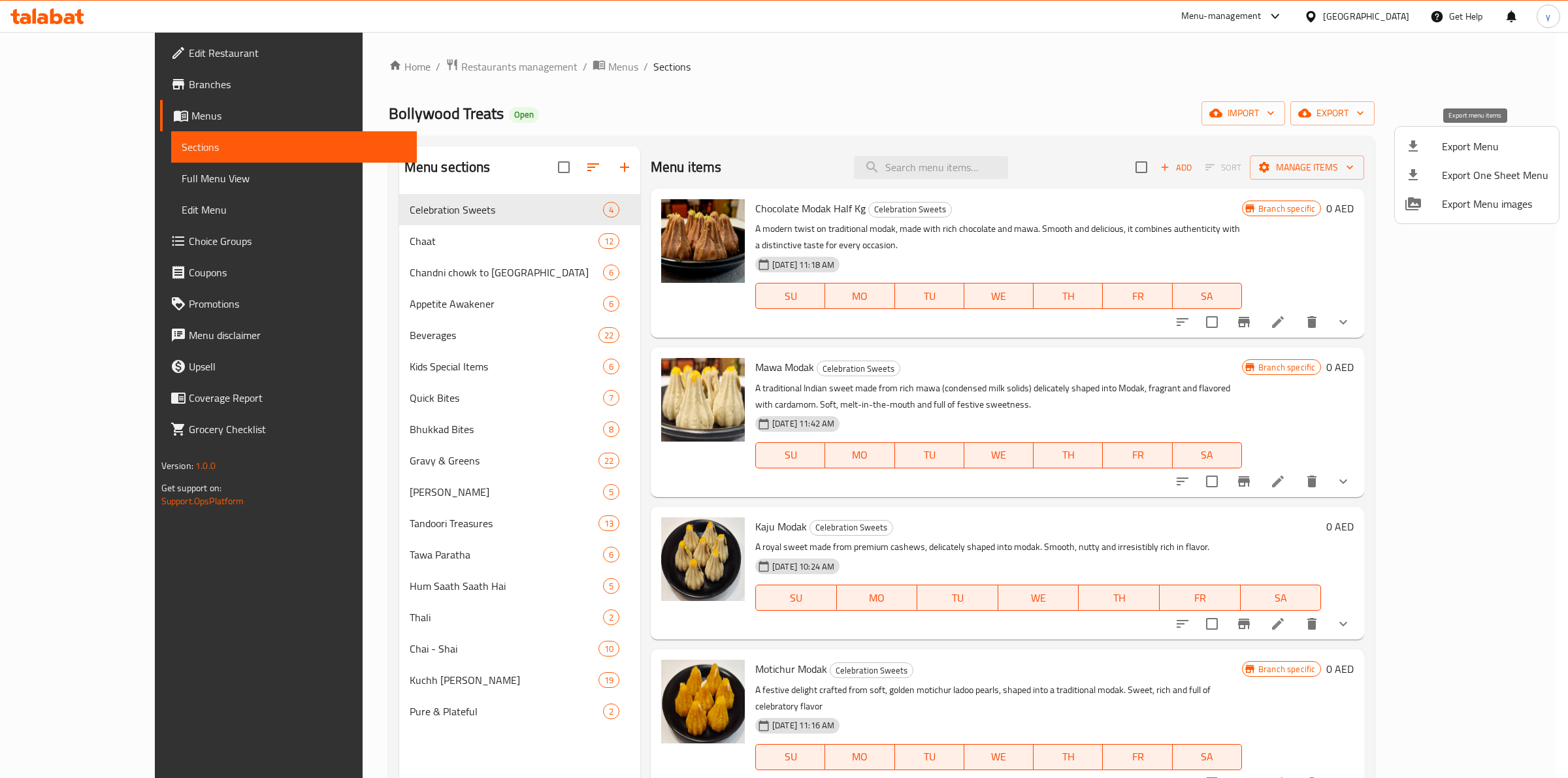
click at [1471, 139] on span "Export Menu" at bounding box center [1495, 146] width 107 height 15
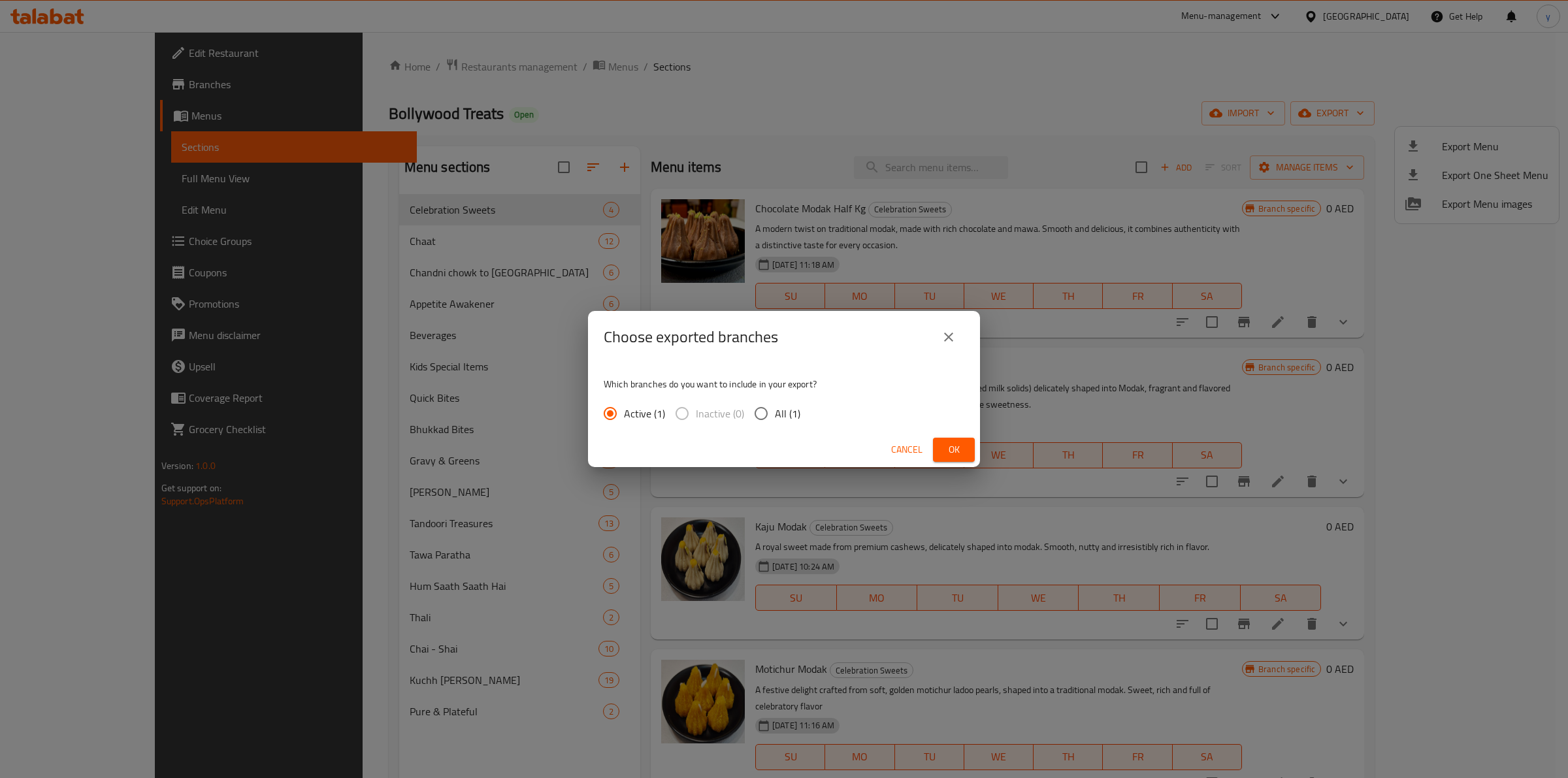
click at [766, 409] on input "All (1)" at bounding box center [761, 413] width 27 height 27
radio input "true"
click at [954, 452] on span "Ok" at bounding box center [953, 450] width 21 height 16
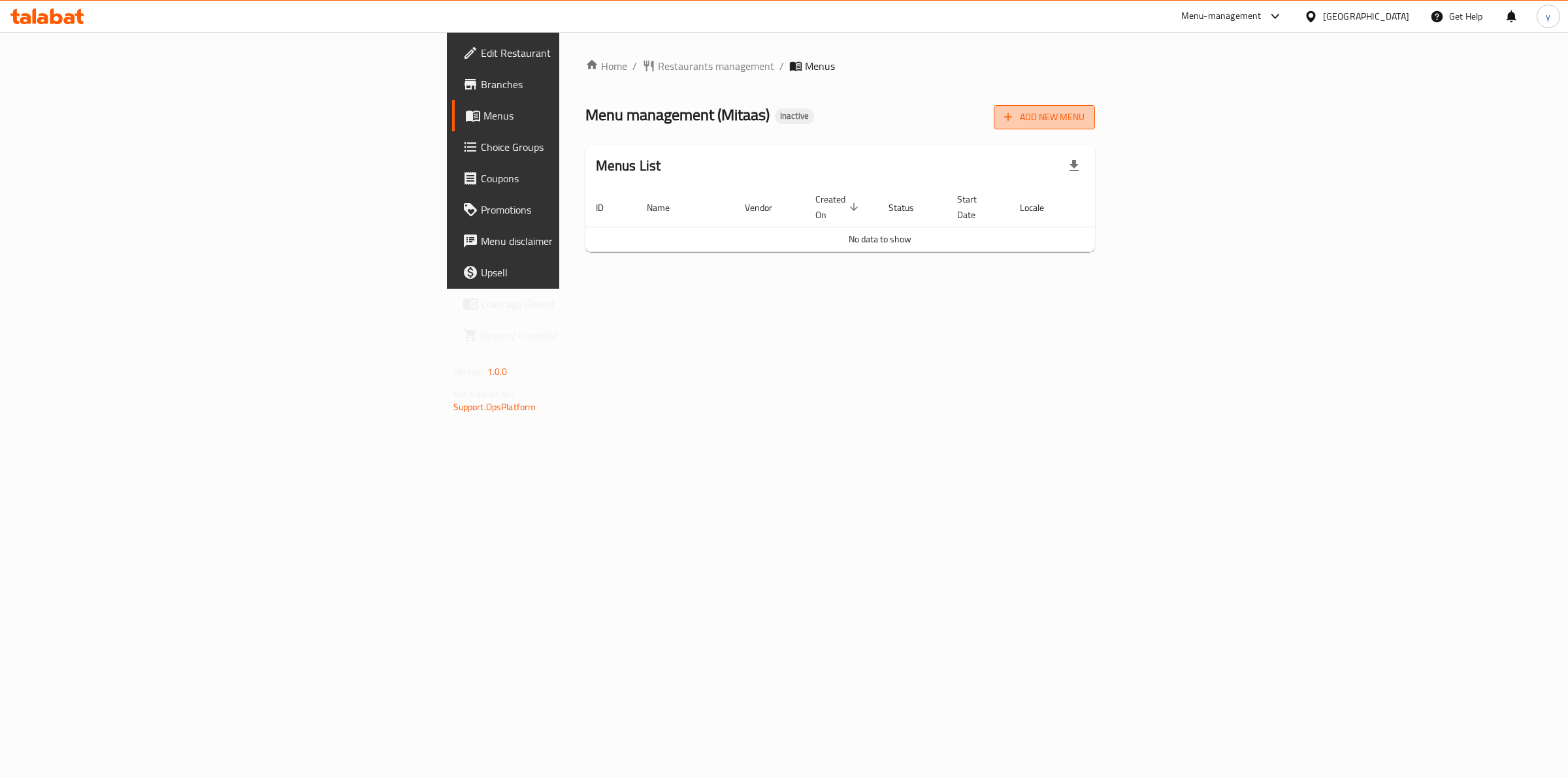
click at [1085, 121] on span "Add New Menu" at bounding box center [1044, 117] width 80 height 16
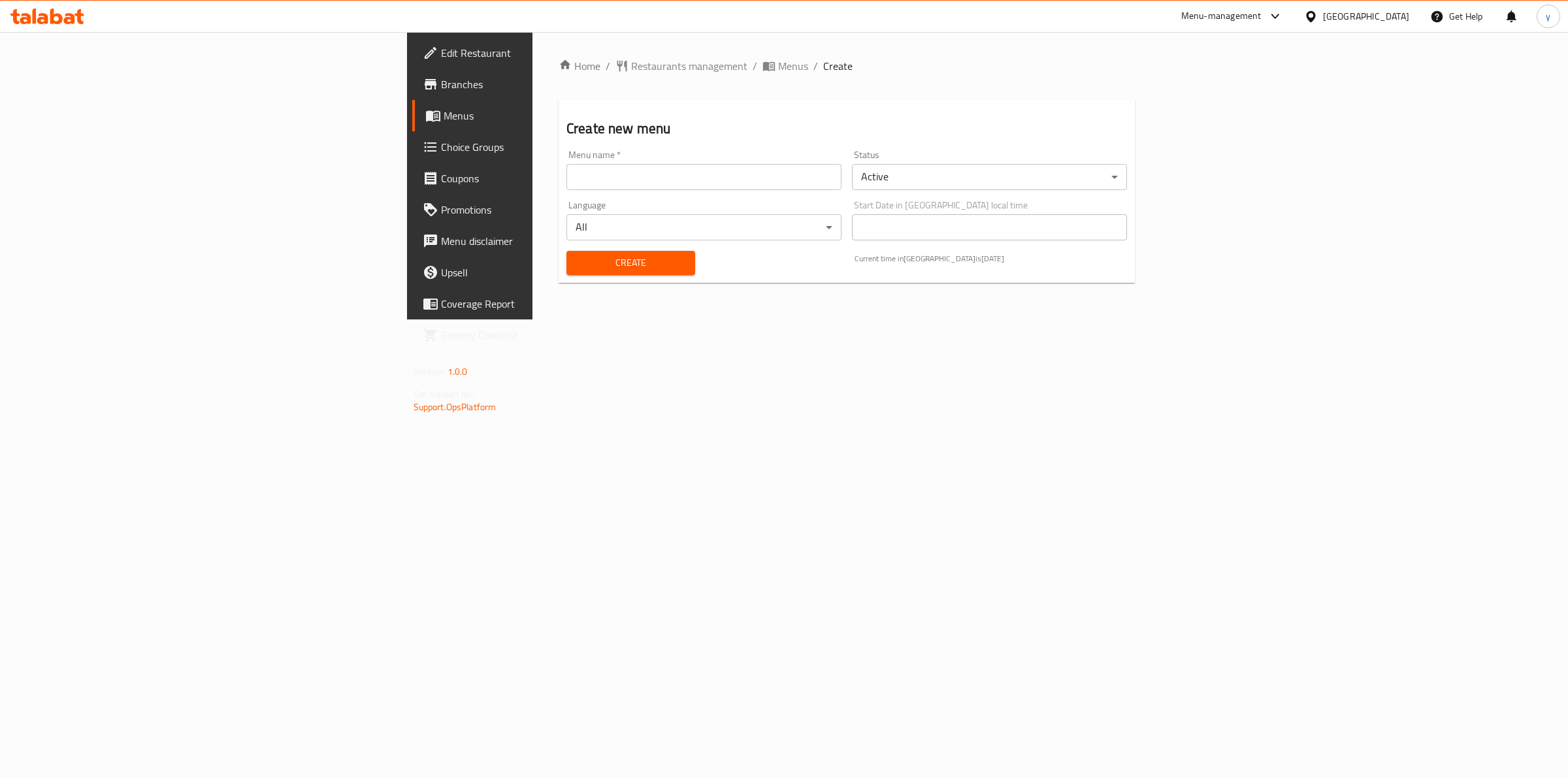
click at [756, 174] on input "text" at bounding box center [704, 177] width 275 height 26
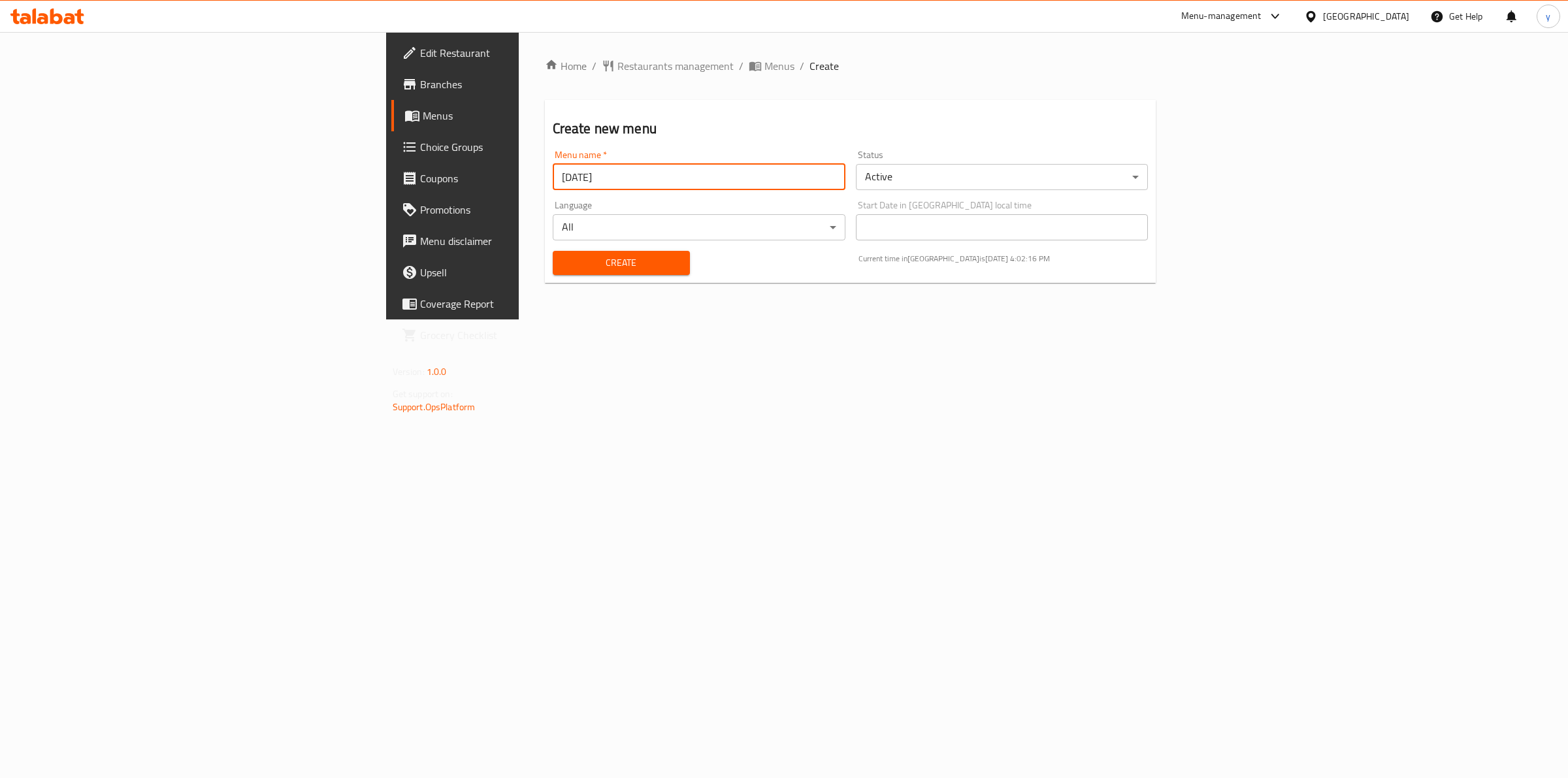
type input "[DATE]"
click at [563, 263] on span "Create" at bounding box center [621, 263] width 116 height 16
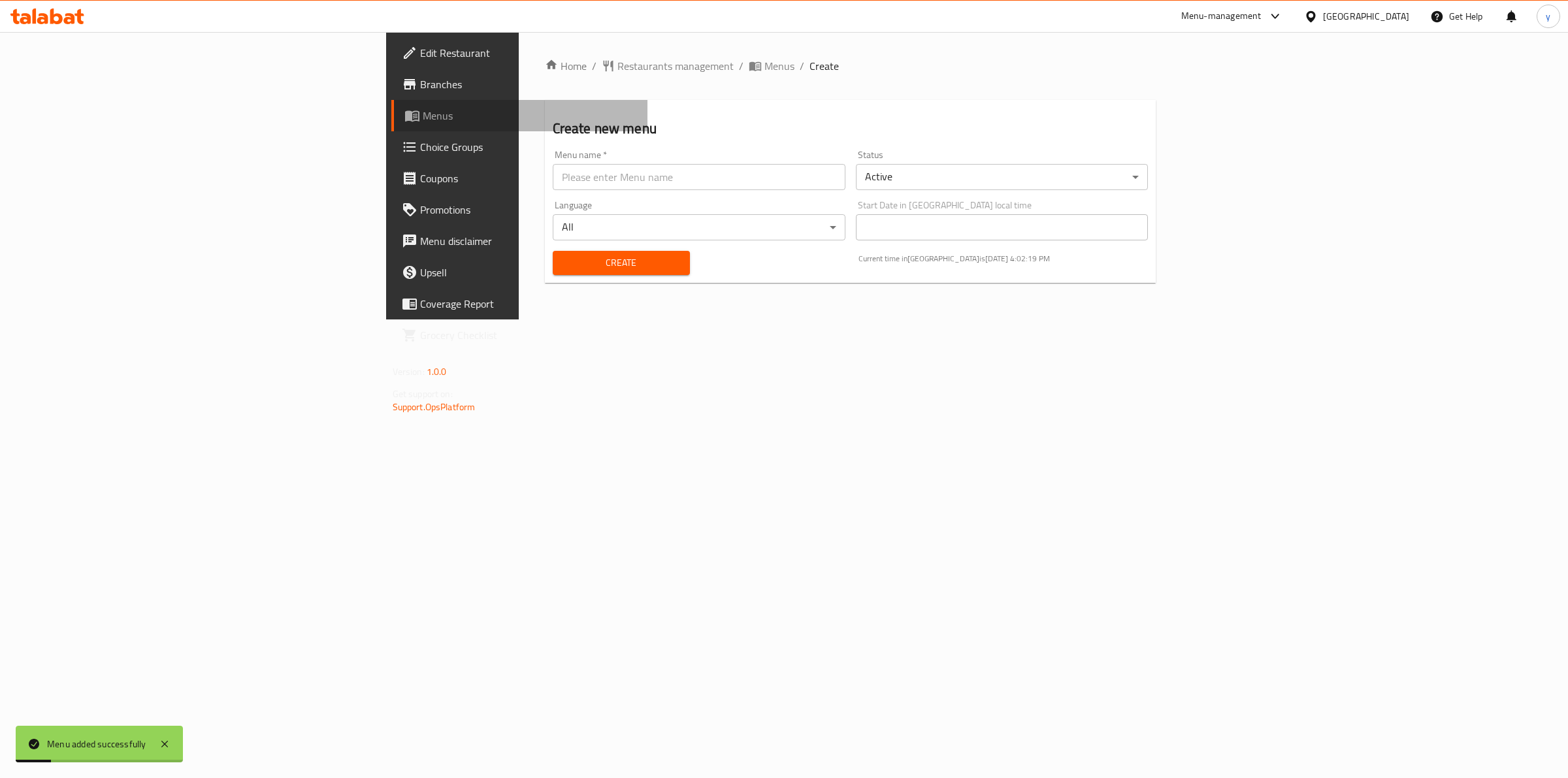
click at [423, 115] on span "Menus" at bounding box center [530, 115] width 215 height 15
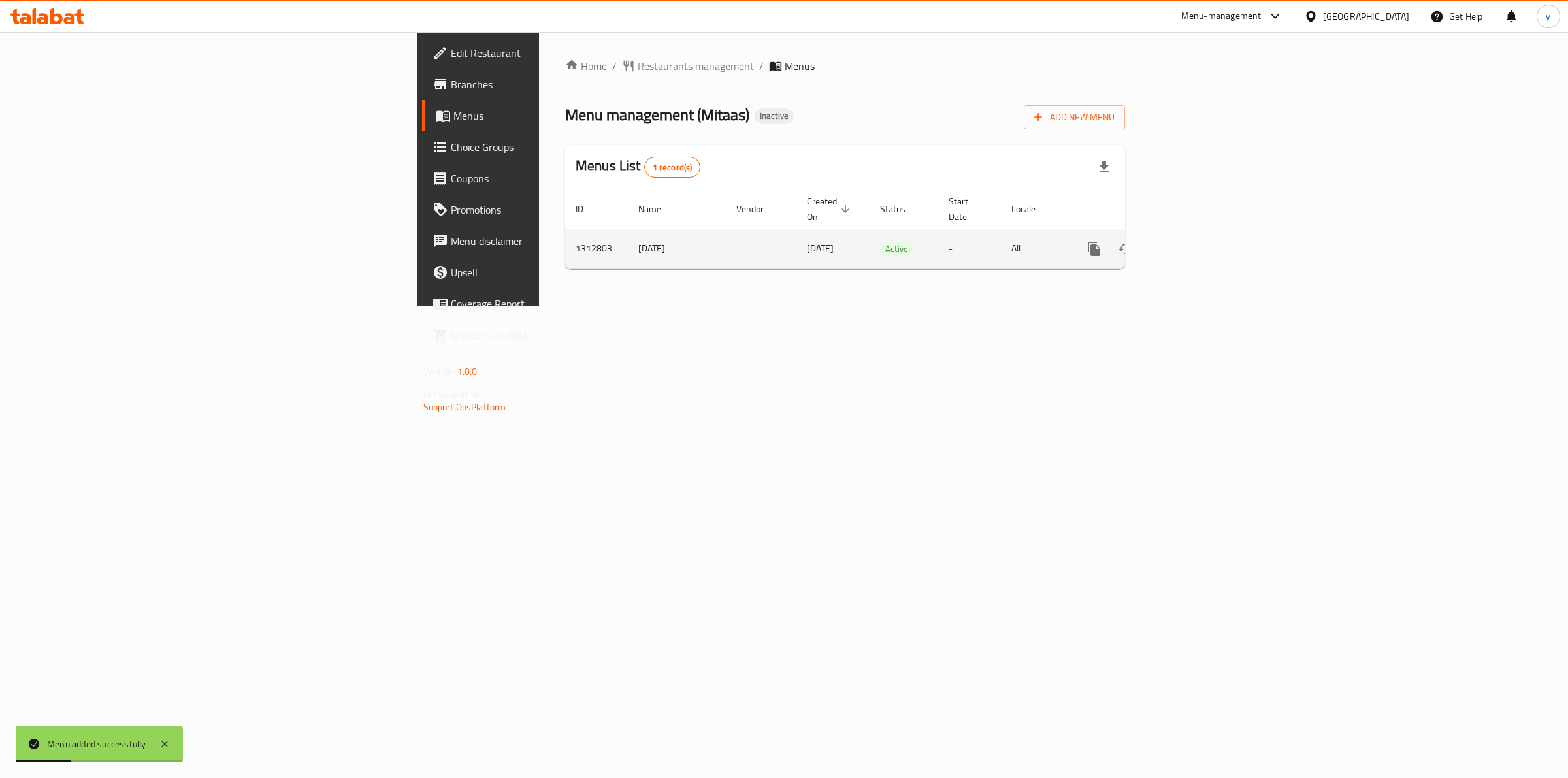
click at [1197, 241] on icon "enhanced table" at bounding box center [1188, 249] width 15 height 15
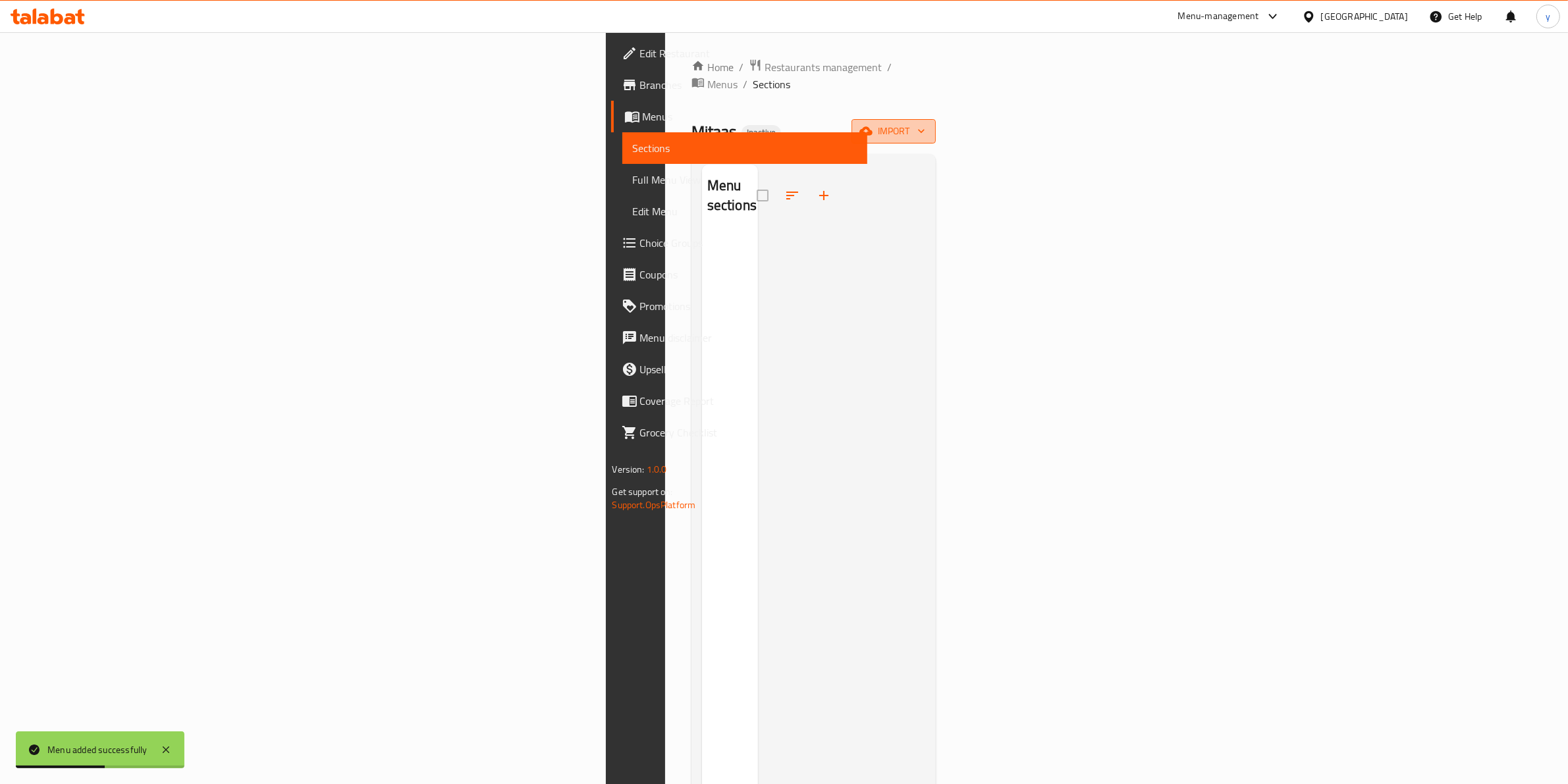
click at [936, 119] on button "import" at bounding box center [893, 131] width 84 height 24
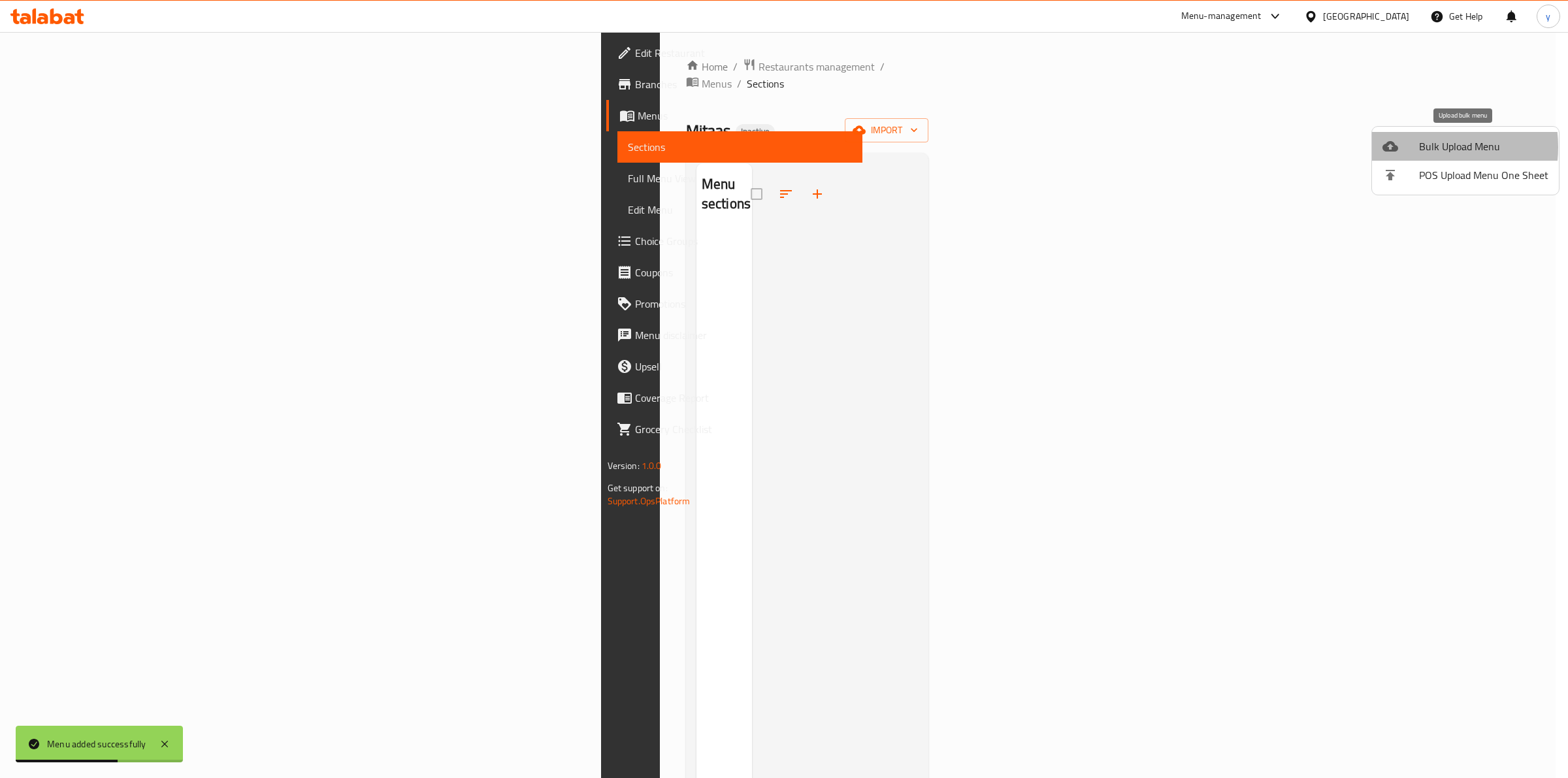
click at [1421, 147] on span "Bulk Upload Menu" at bounding box center [1484, 146] width 129 height 15
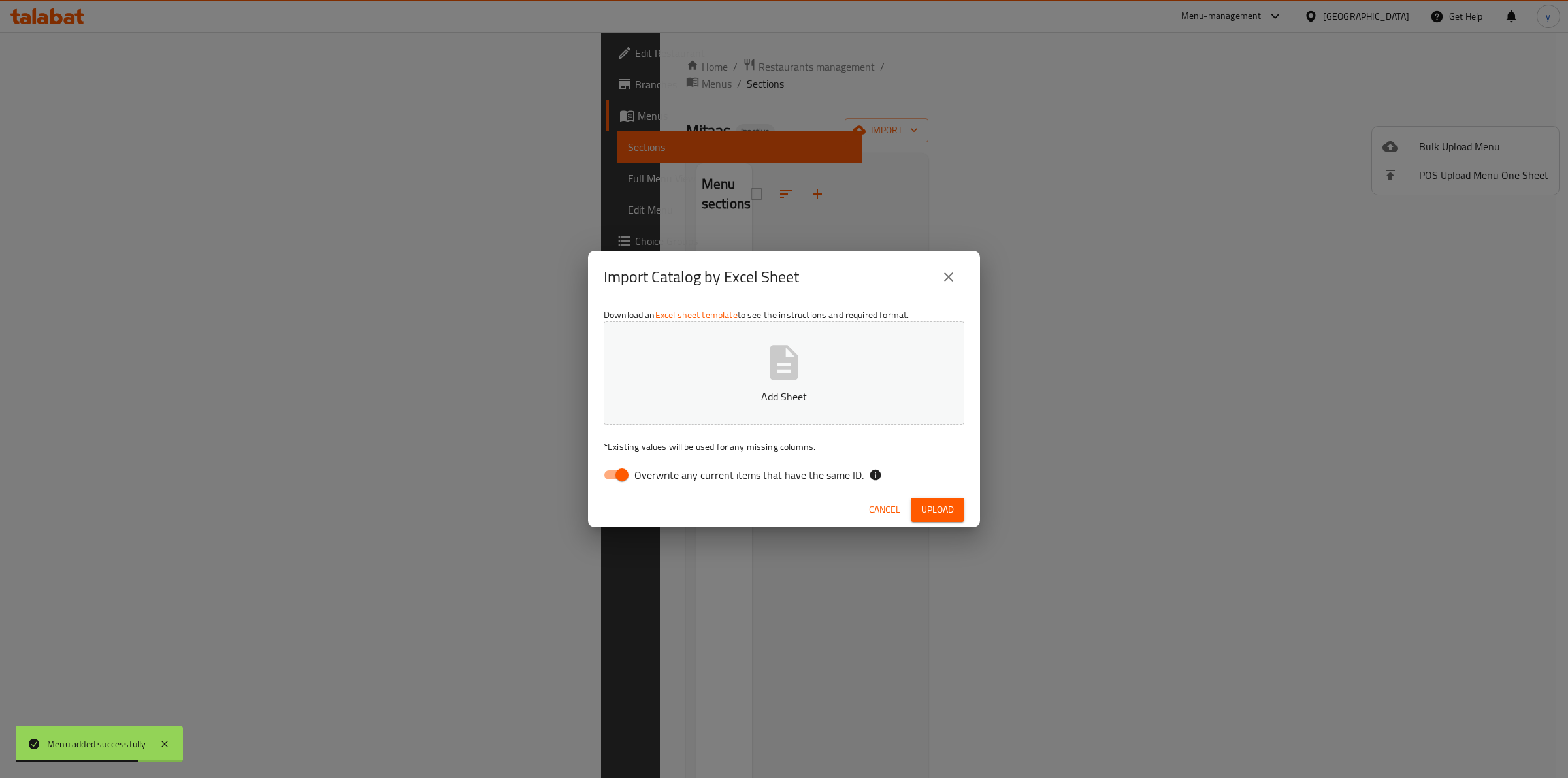
click at [593, 475] on div "Download an Excel sheet template to see the instructions and required format. A…" at bounding box center [784, 397] width 392 height 190
click at [624, 467] on input "Overwrite any current items that have the same ID." at bounding box center [621, 474] width 74 height 25
checkbox input "false"
click at [843, 357] on button "Add Sheet" at bounding box center [784, 373] width 361 height 103
click at [924, 507] on span "Upload" at bounding box center [937, 510] width 33 height 16
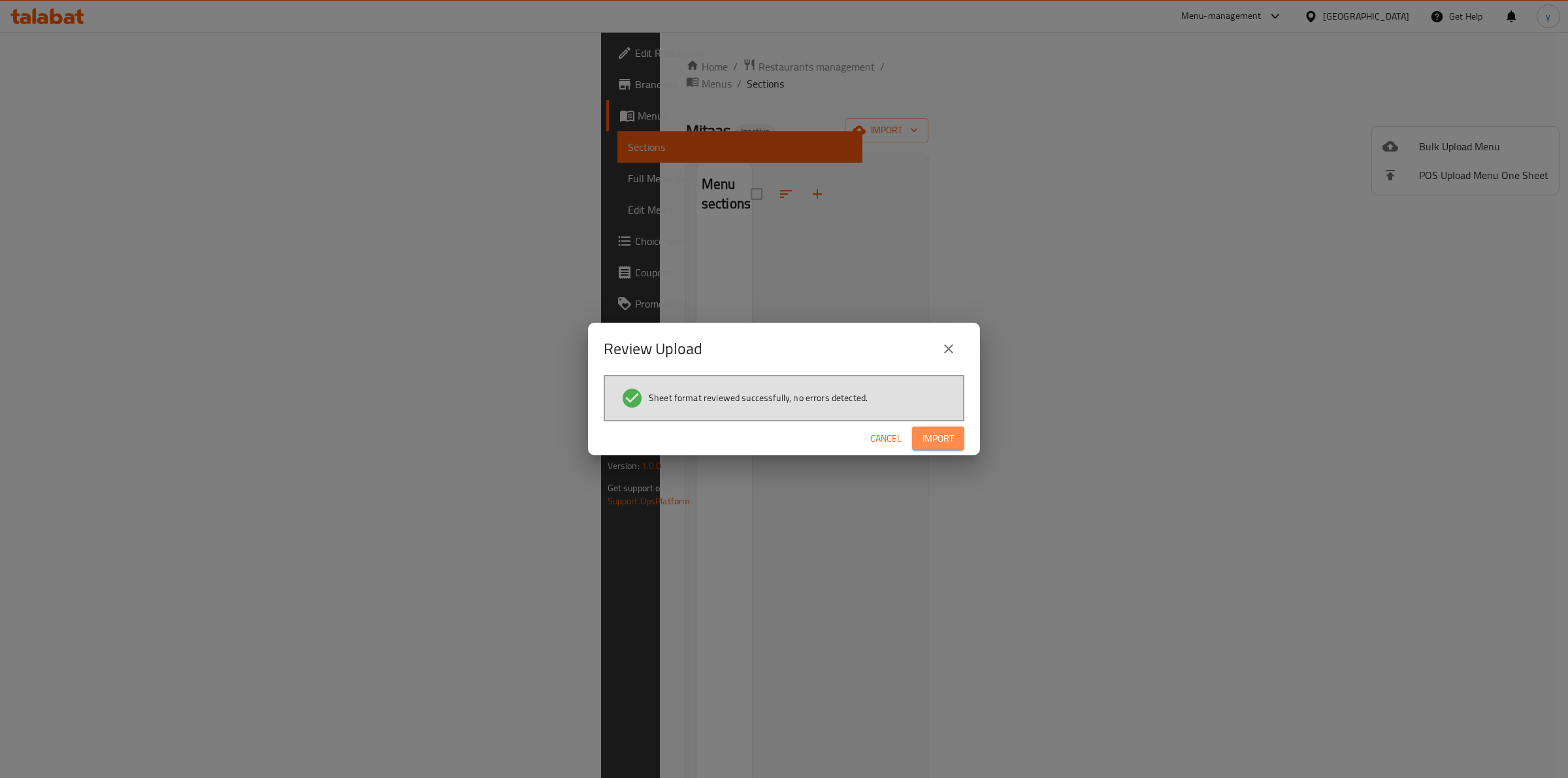
click at [951, 445] on span "Import" at bounding box center [938, 438] width 32 height 16
click at [945, 432] on icon "button" at bounding box center [943, 438] width 13 height 13
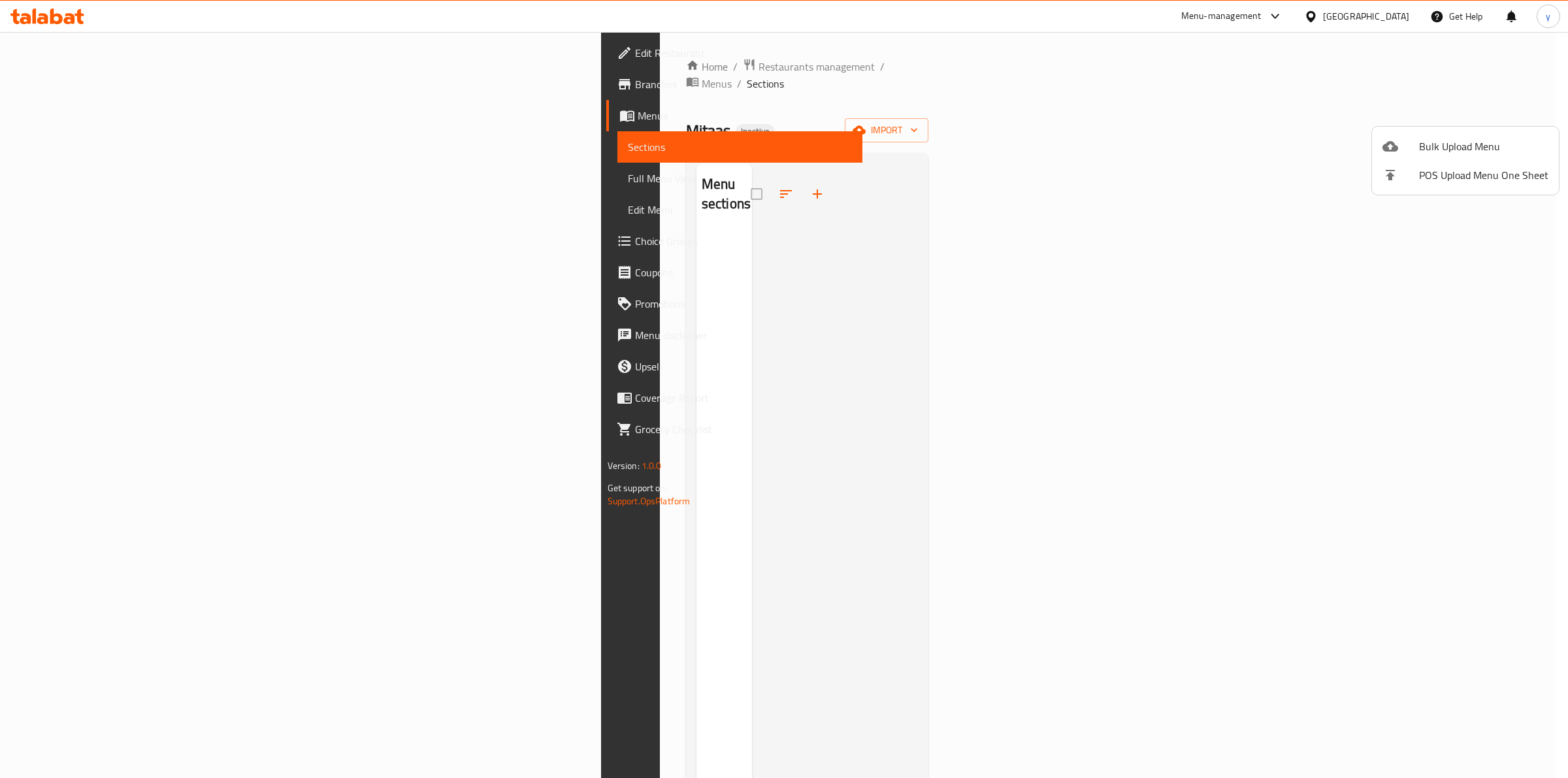
click at [113, 111] on div at bounding box center [784, 389] width 1568 height 778
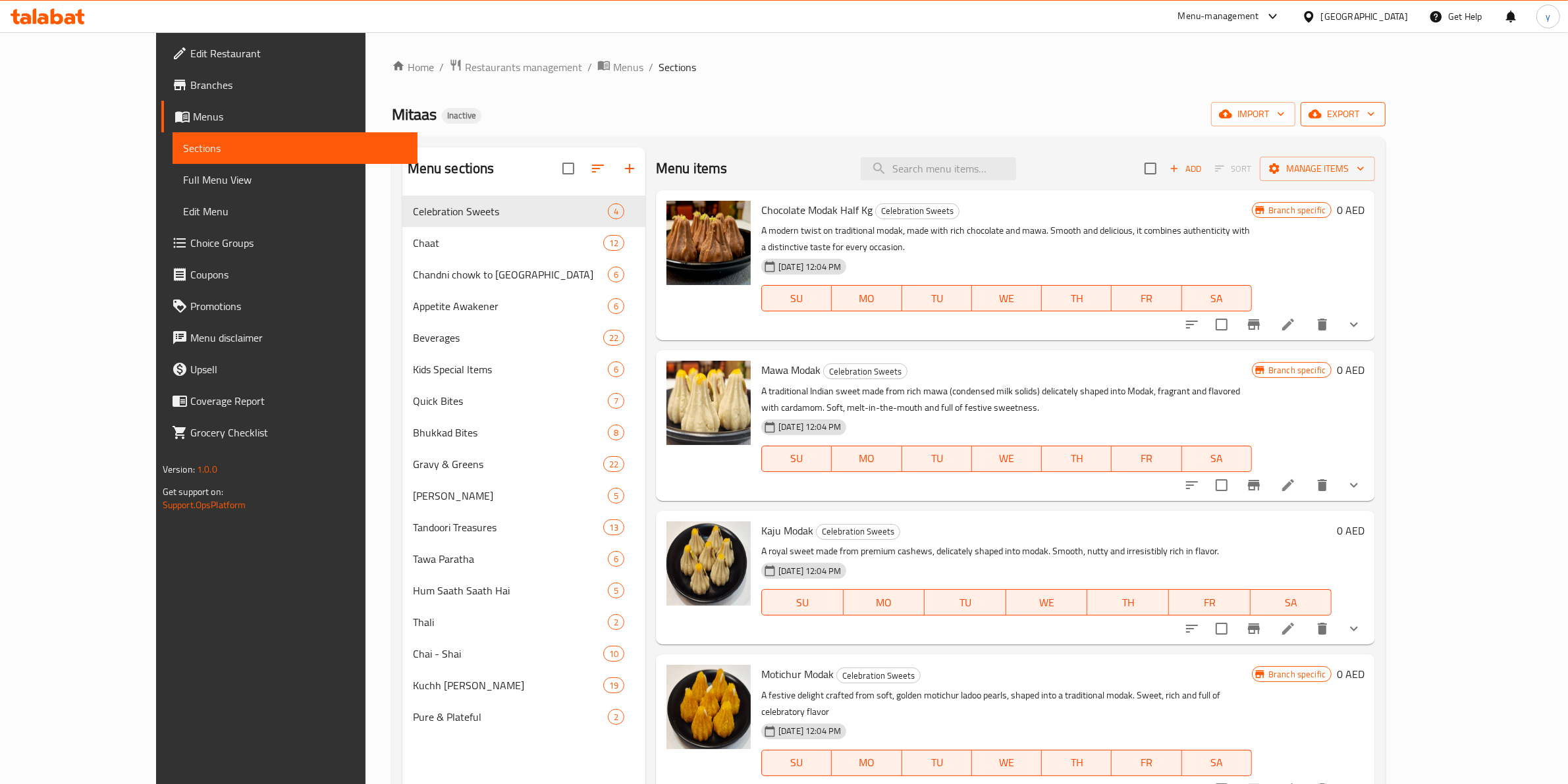
click at [1375, 119] on span "export" at bounding box center [1342, 114] width 64 height 16
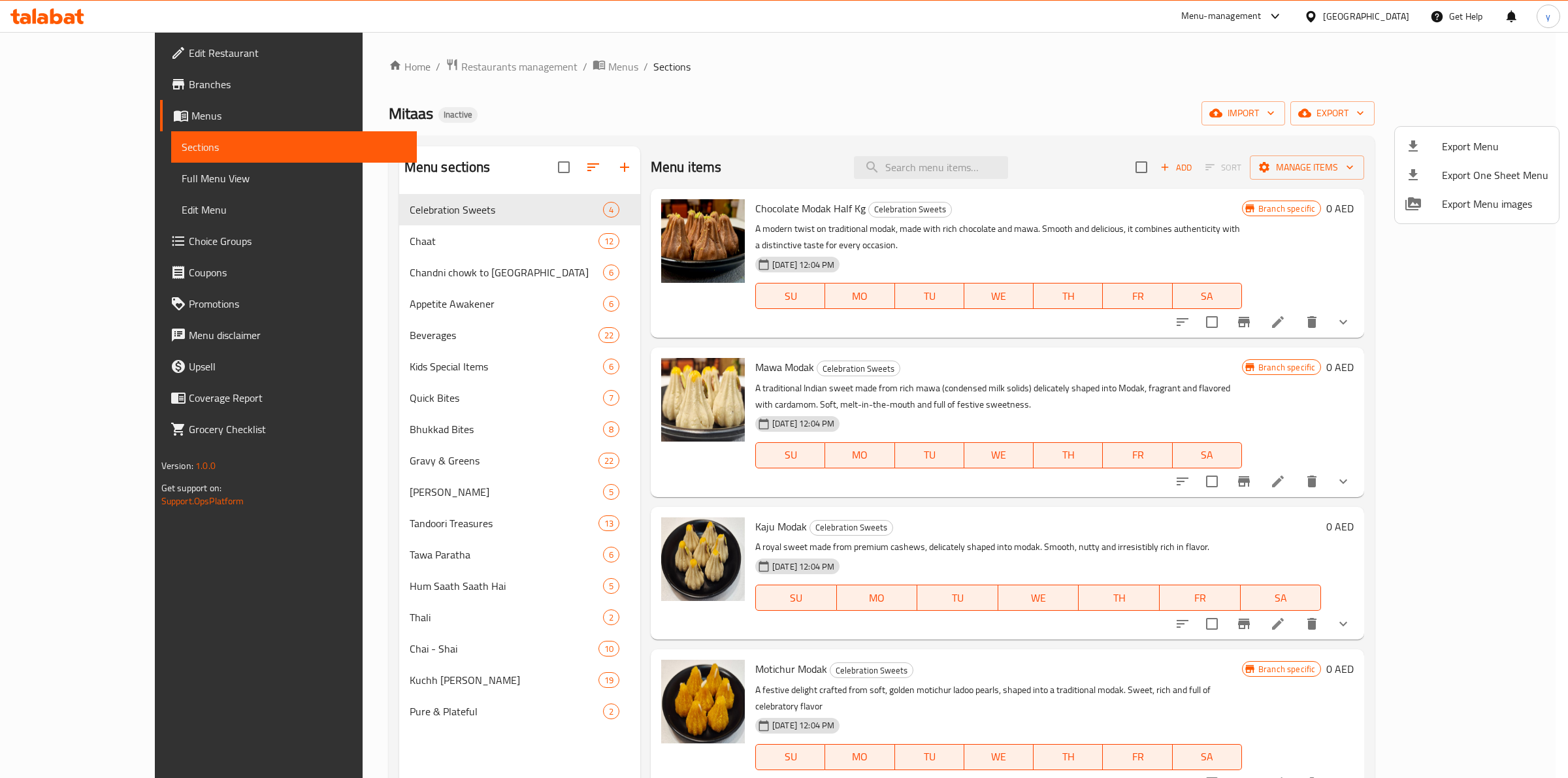
click at [102, 77] on div at bounding box center [784, 389] width 1568 height 778
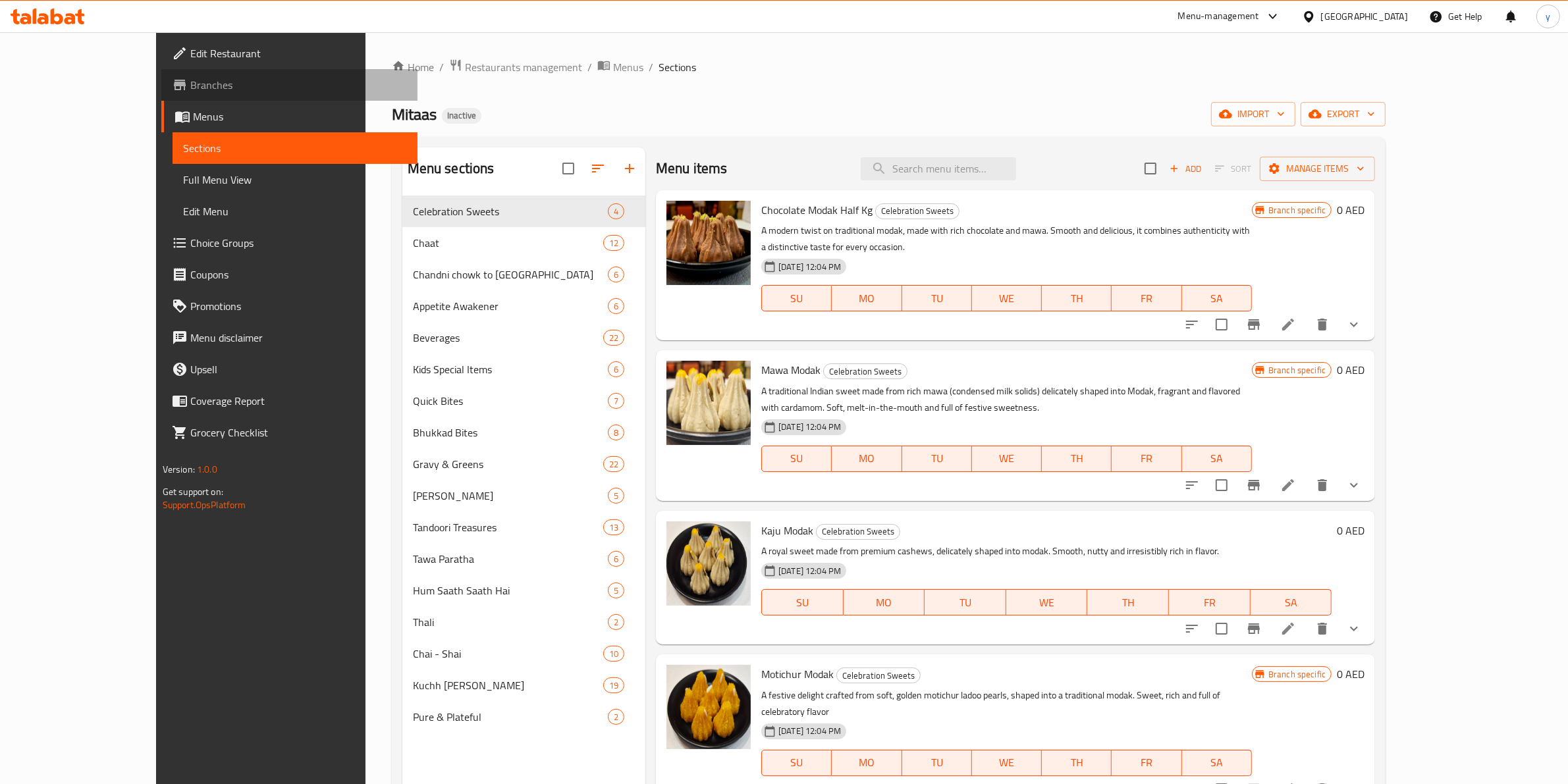
click at [191, 77] on span "Branches" at bounding box center [299, 84] width 218 height 16
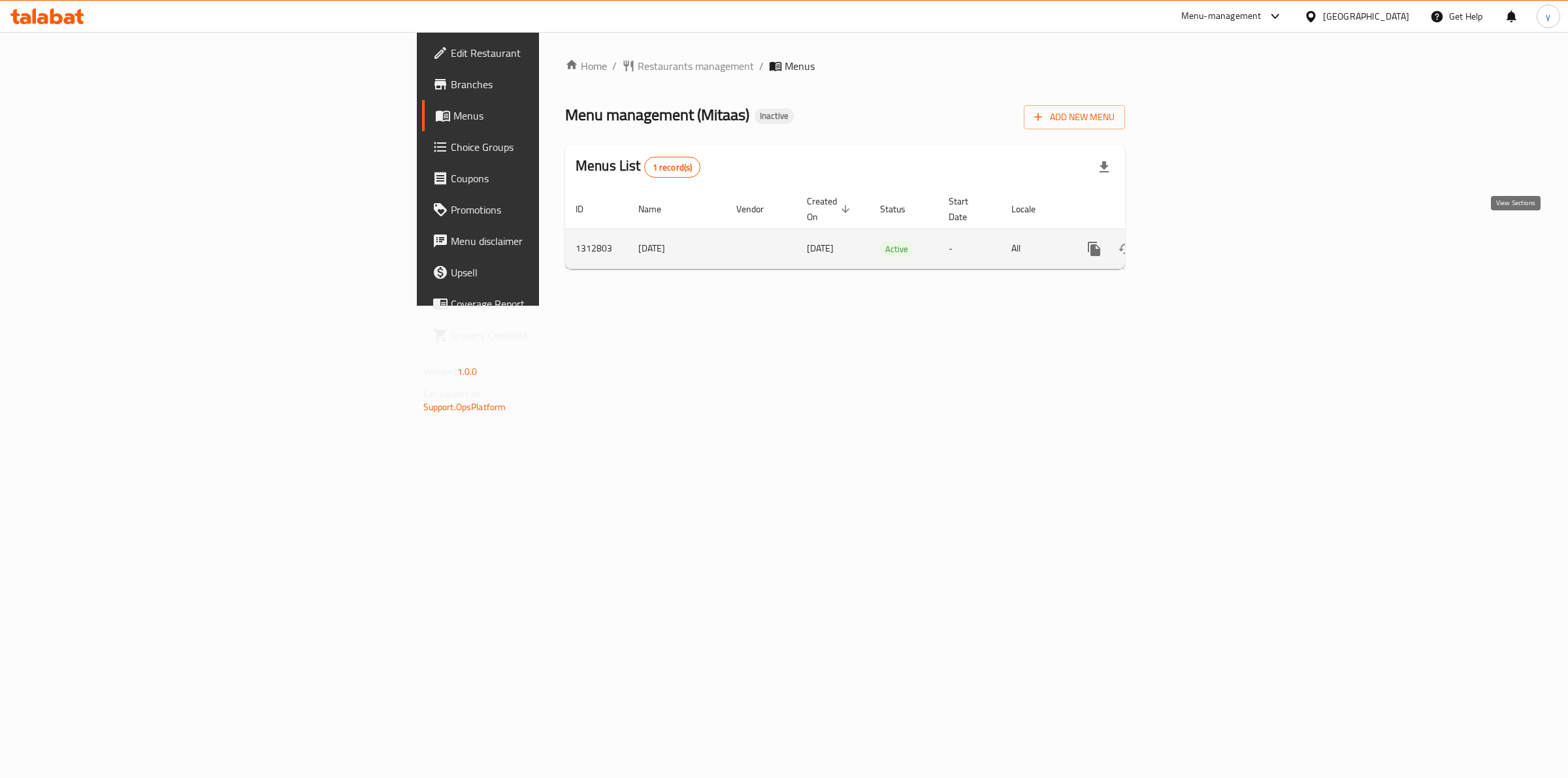
click at [1204, 233] on link "enhanced table" at bounding box center [1188, 249] width 32 height 31
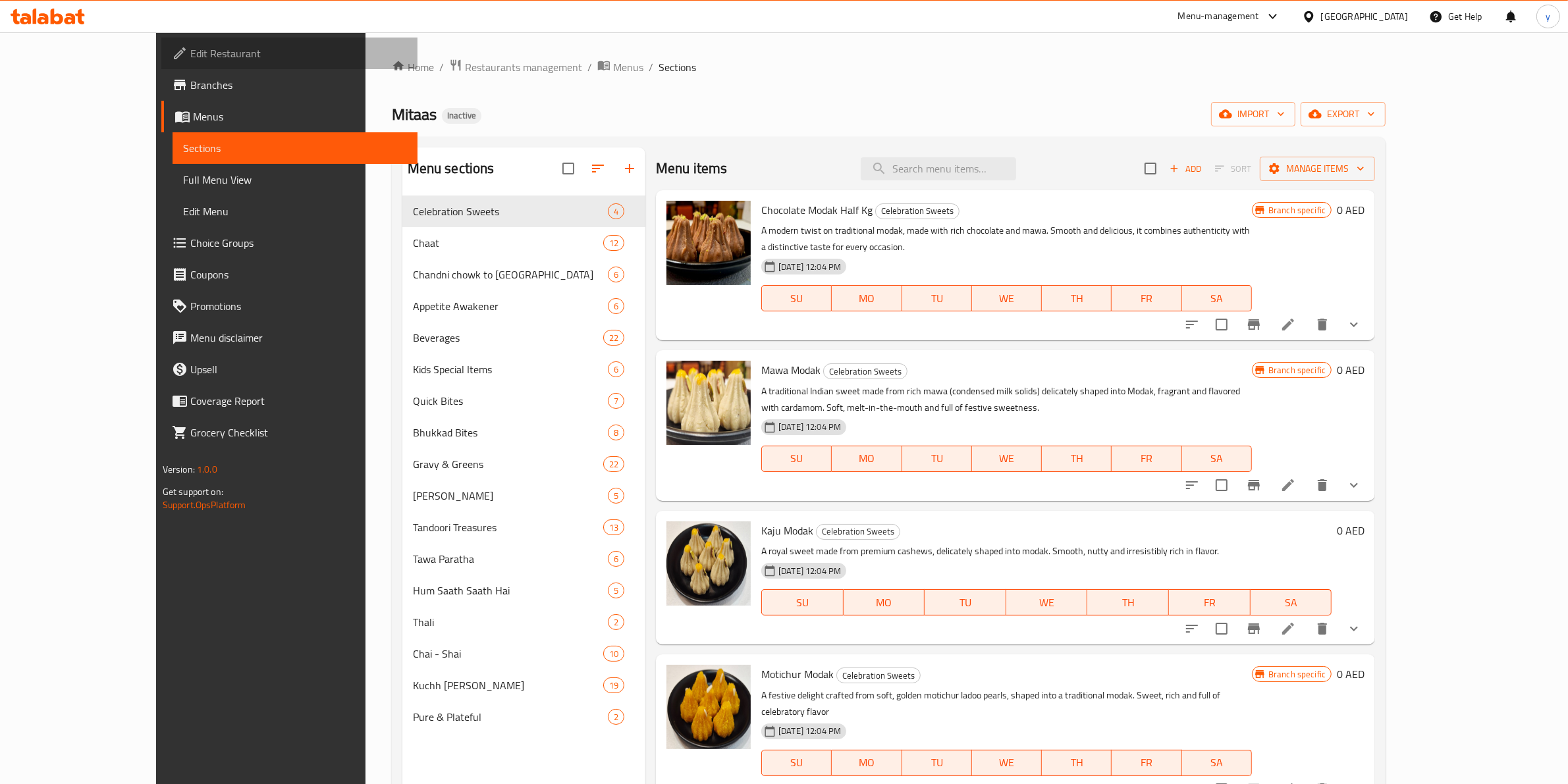
click at [161, 63] on link "Edit Restaurant" at bounding box center [290, 53] width 257 height 32
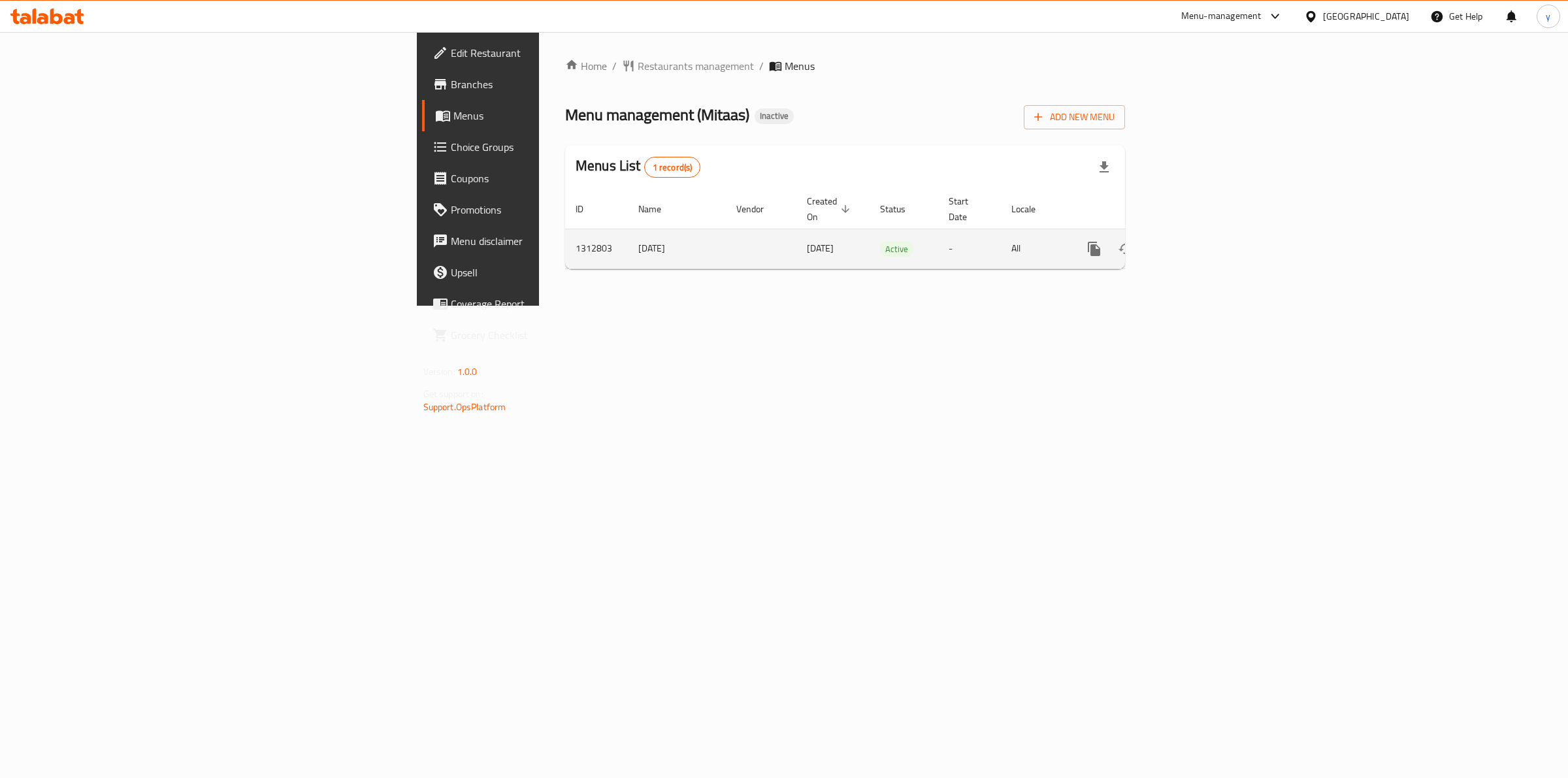
click at [1197, 241] on icon "enhanced table" at bounding box center [1188, 249] width 15 height 15
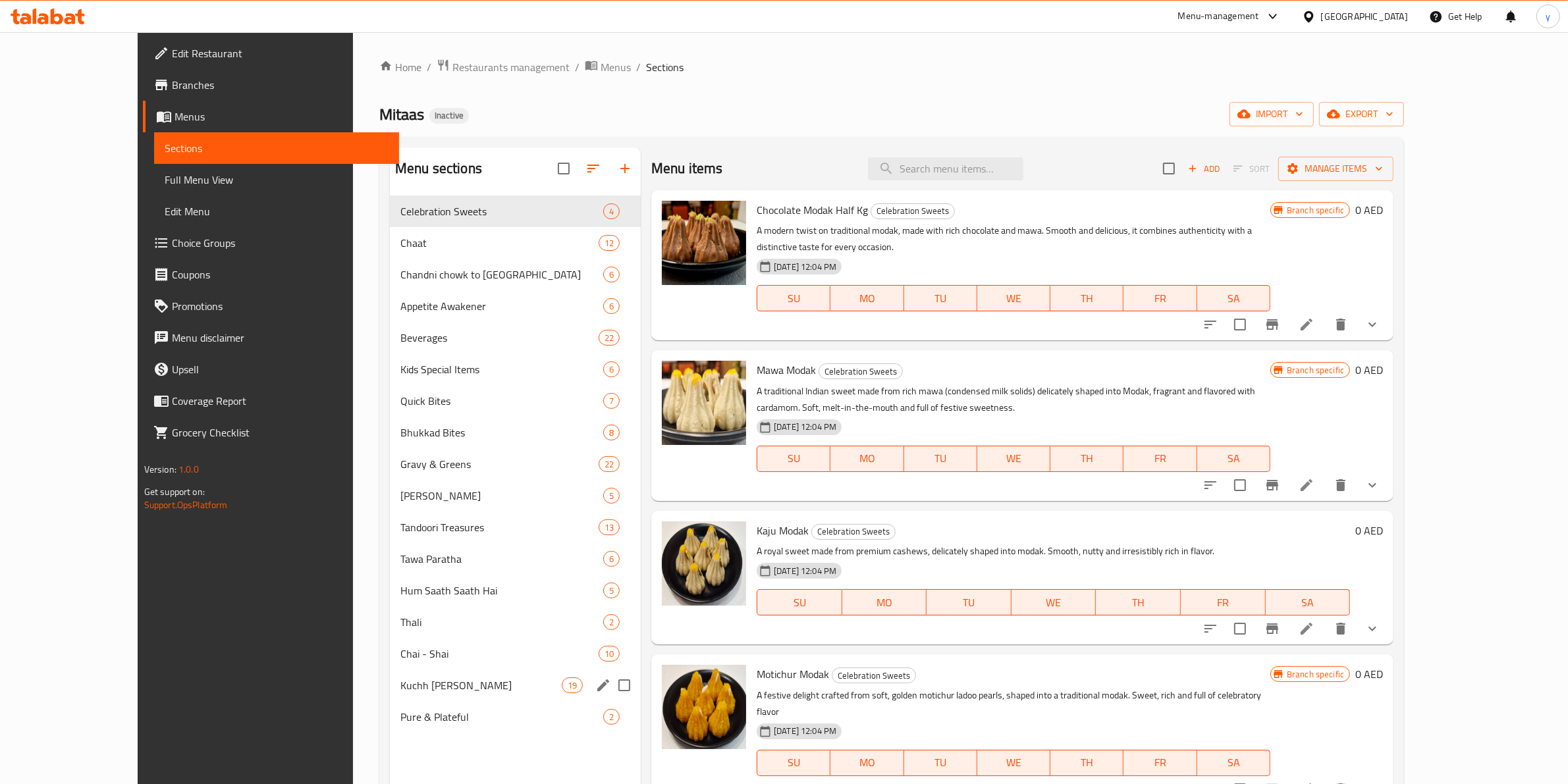
drag, startPoint x: 489, startPoint y: 669, endPoint x: 455, endPoint y: 721, distance: 62.1
click at [455, 721] on span "Pure & Plateful" at bounding box center [502, 716] width 203 height 16
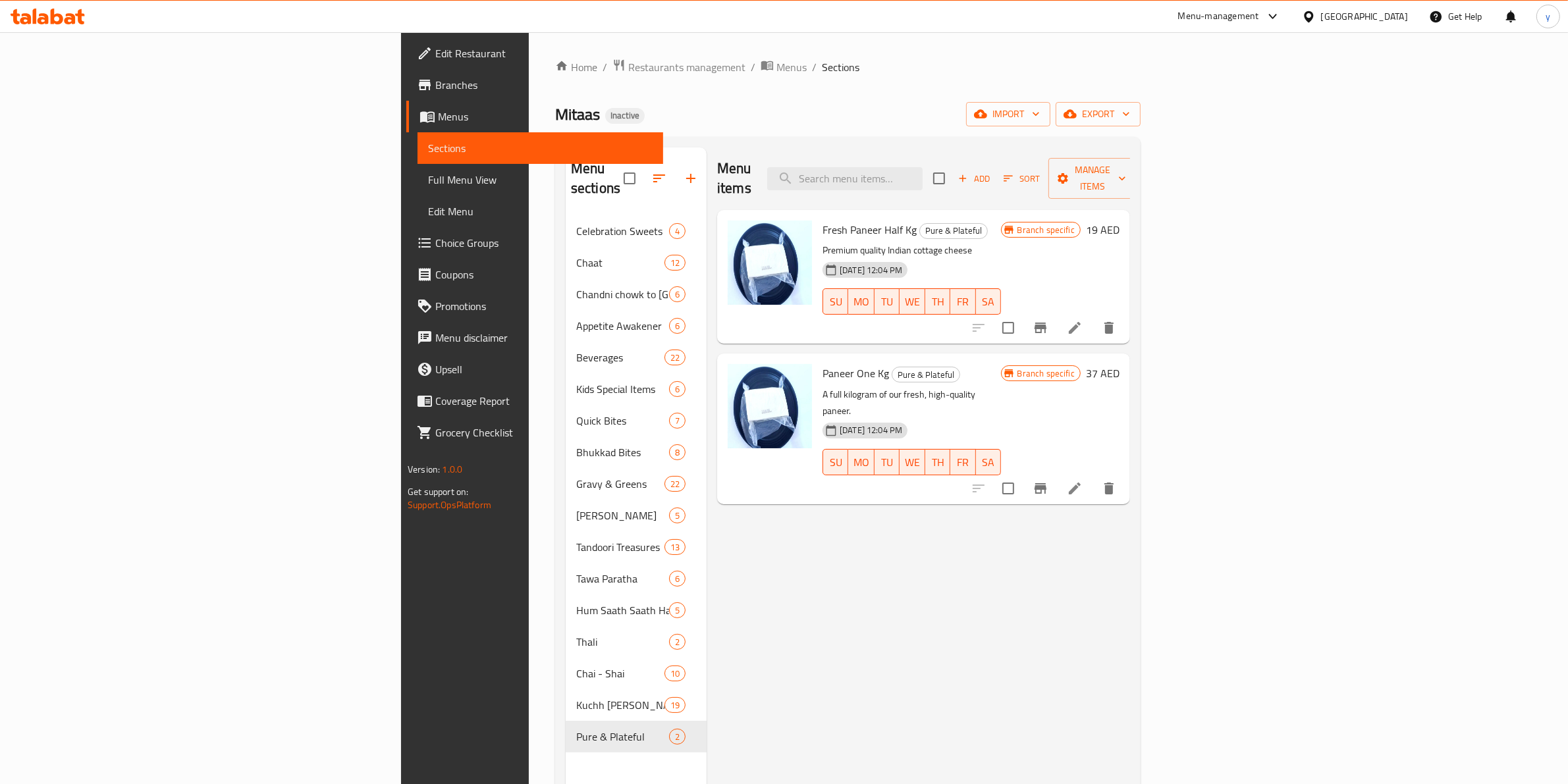
click at [565, 739] on div "Menu sections Celebration Sweets 4 Chaat 12 Chandni chowk to [GEOGRAPHIC_DATA] …" at bounding box center [636, 539] width 141 height 784
click at [758, 540] on div "Menu items Add Sort Manage items Fresh Paneer Half Kg Pure & Plateful Premium q…" at bounding box center [918, 539] width 424 height 784
click at [721, 688] on div "Menu items Add Sort Manage items Fresh Paneer Half Kg Pure & Plateful Premium q…" at bounding box center [918, 539] width 424 height 784
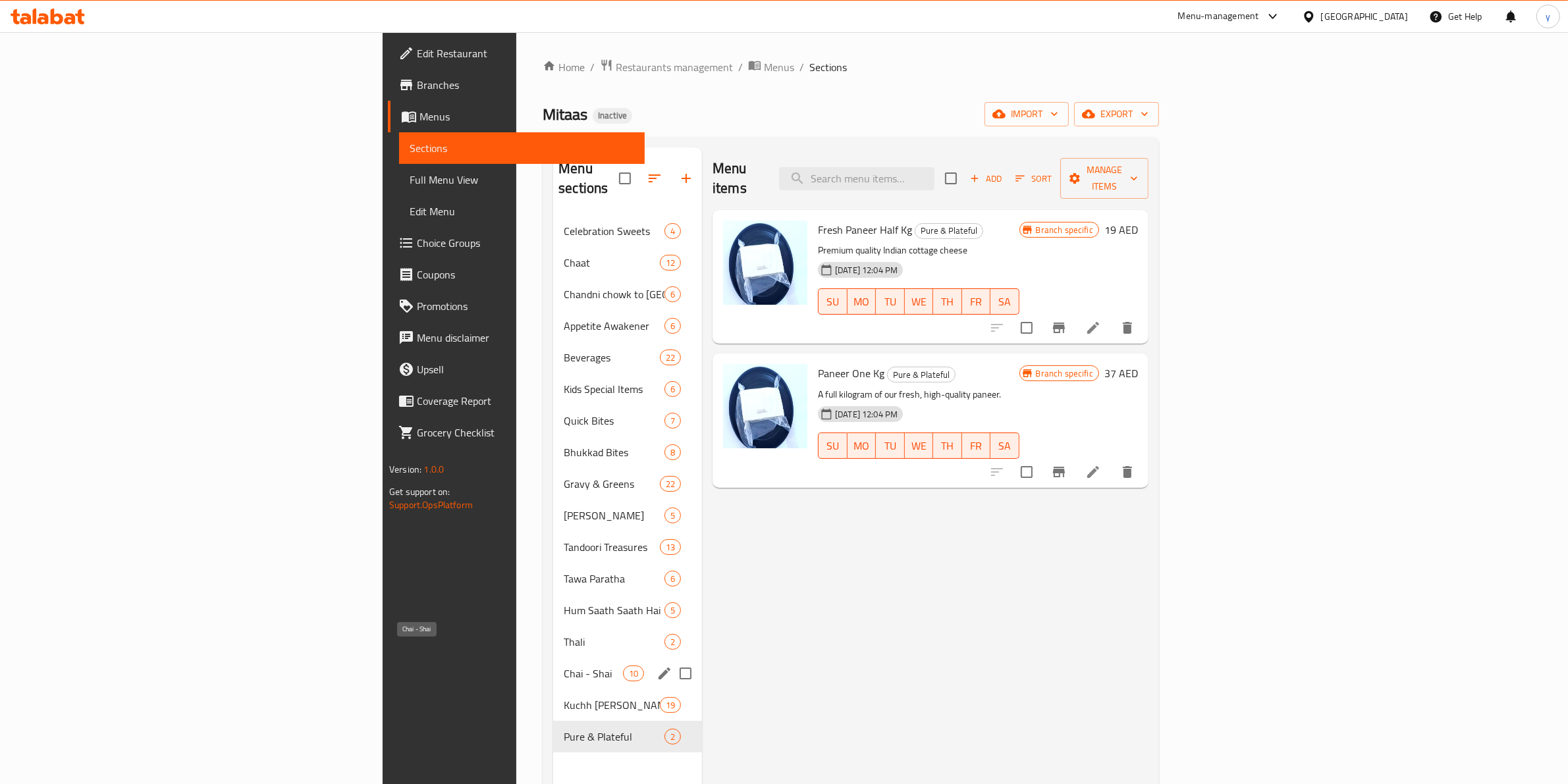
click at [563, 665] on span "Chai - Shai" at bounding box center [593, 673] width 59 height 16
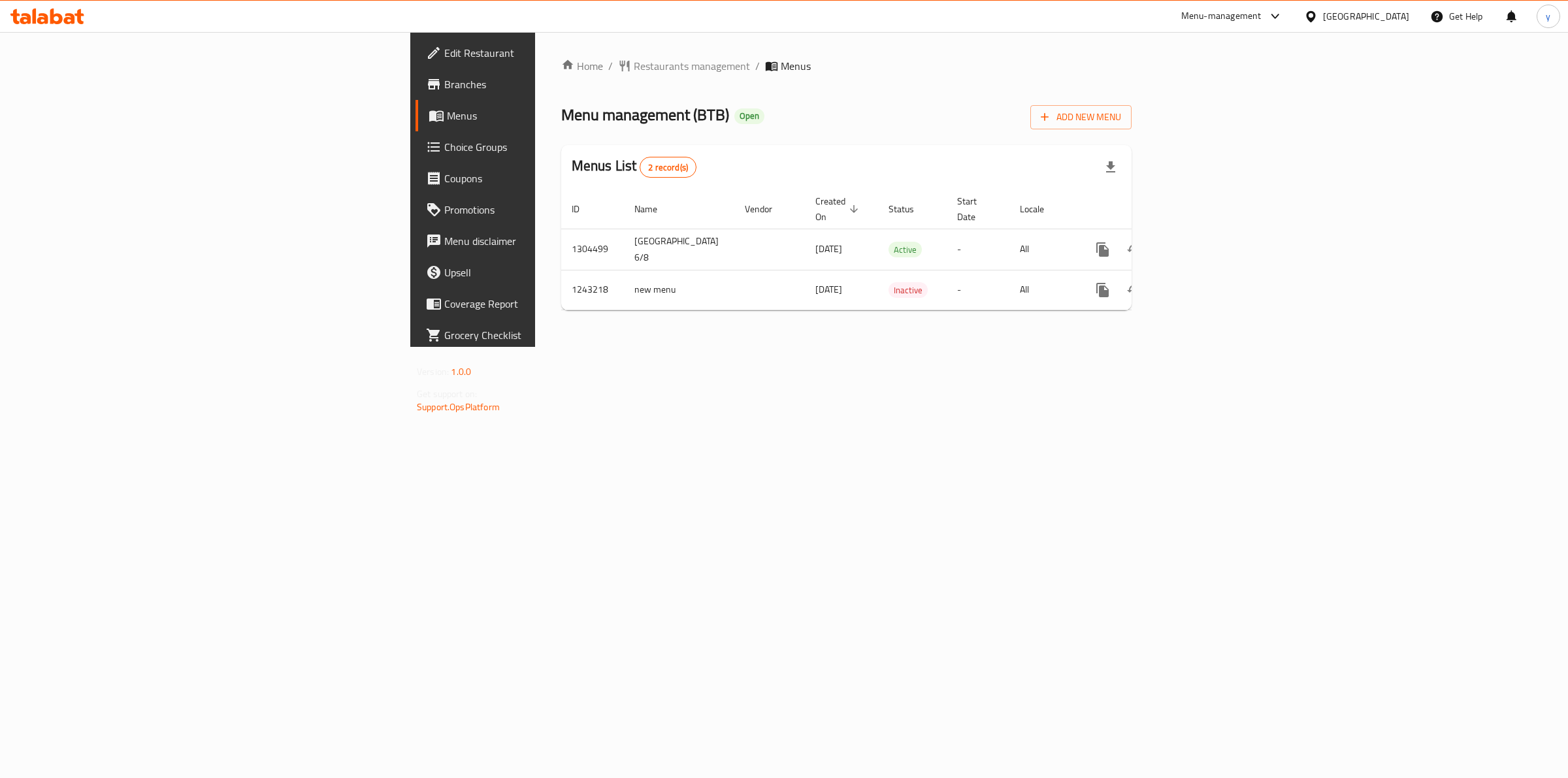
click at [444, 82] on span "Branches" at bounding box center [553, 84] width 218 height 15
